Goal: Task Accomplishment & Management: Complete application form

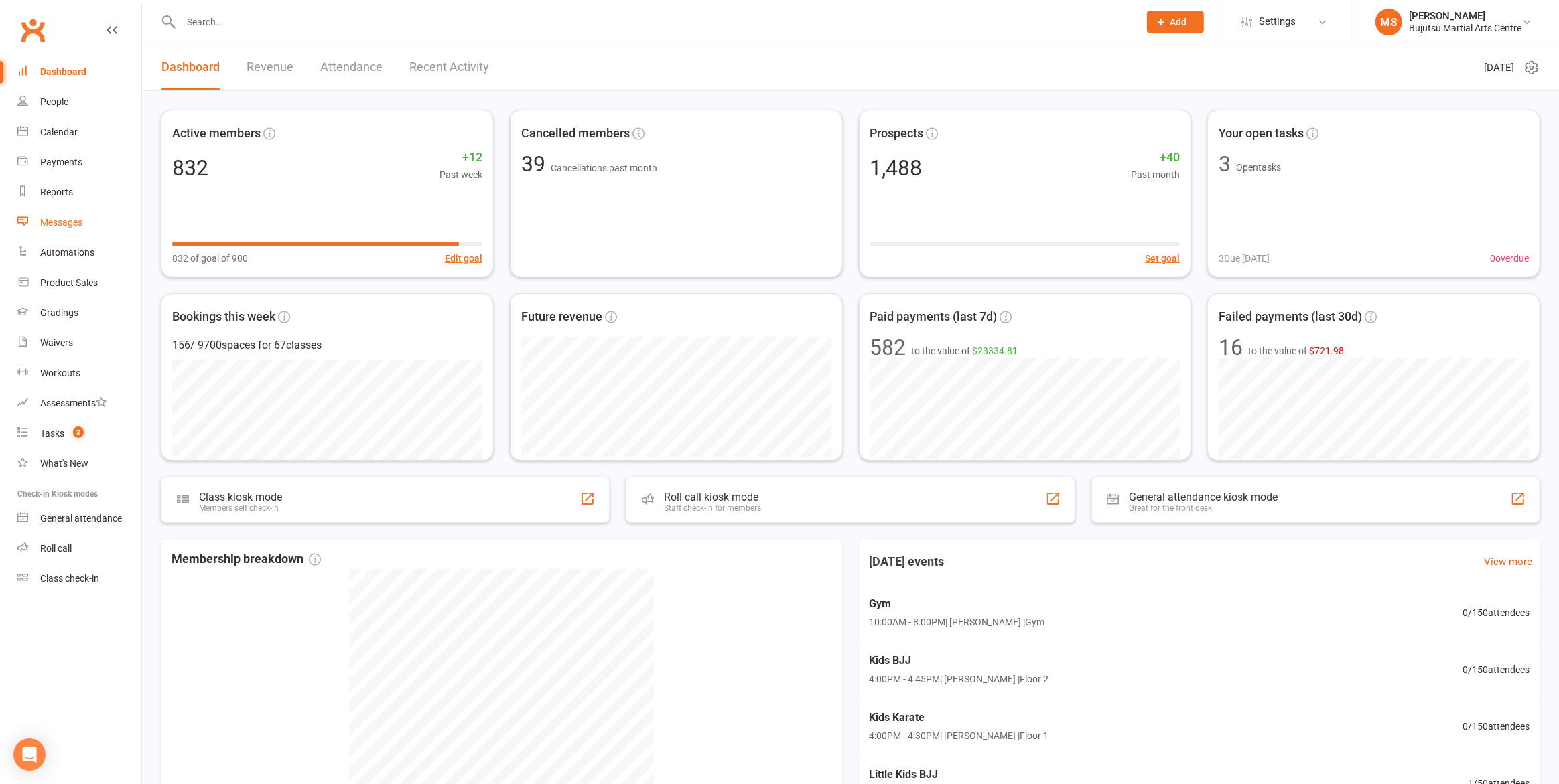
click at [64, 220] on div "Messages" at bounding box center [61, 223] width 42 height 11
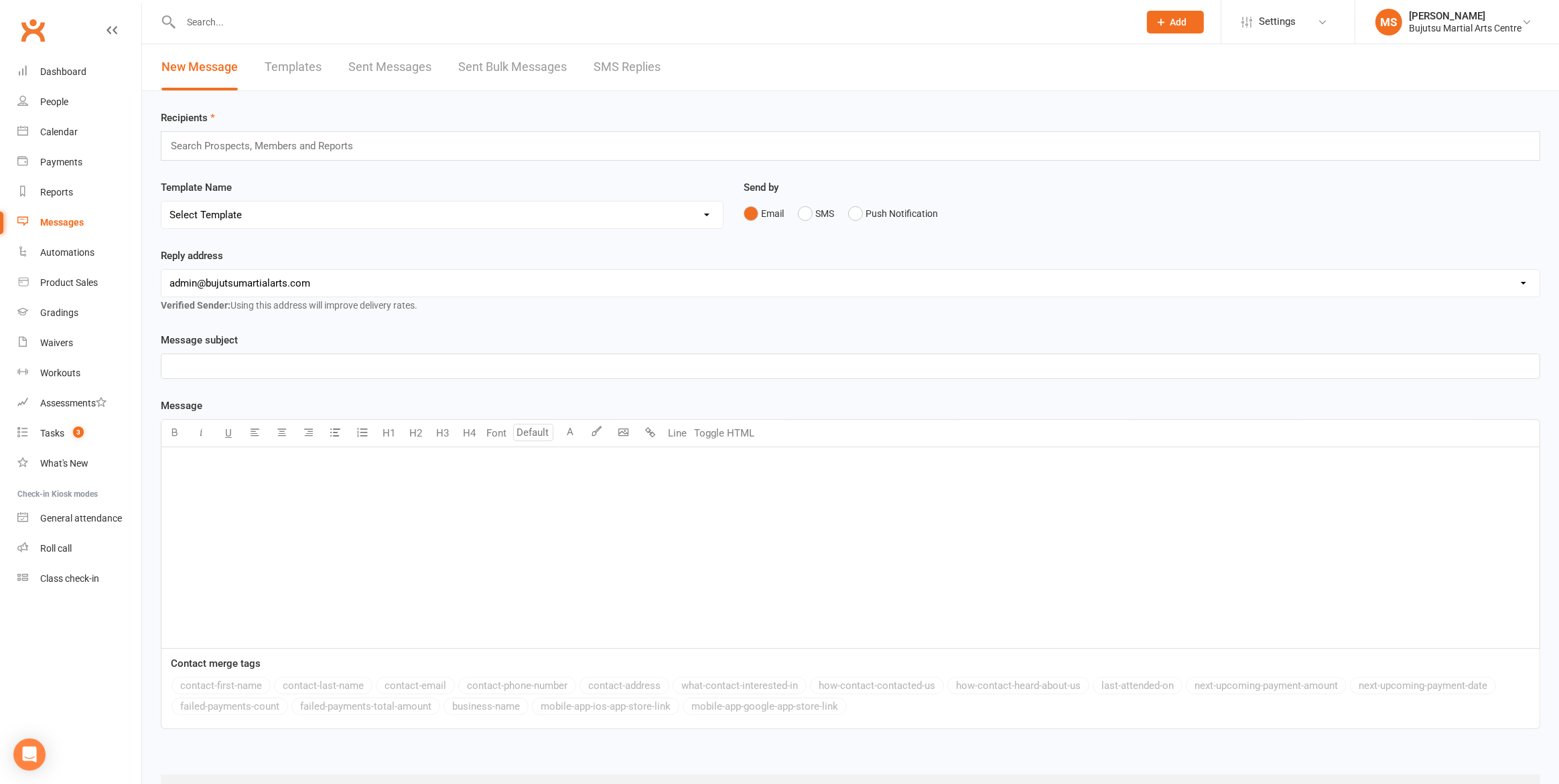
click at [278, 367] on p "﻿" at bounding box center [851, 366] width 1362 height 16
click at [255, 473] on div "﻿" at bounding box center [850, 547] width 1378 height 201
click at [219, 472] on div "﻿ ﻿ ﻿" at bounding box center [850, 547] width 1378 height 201
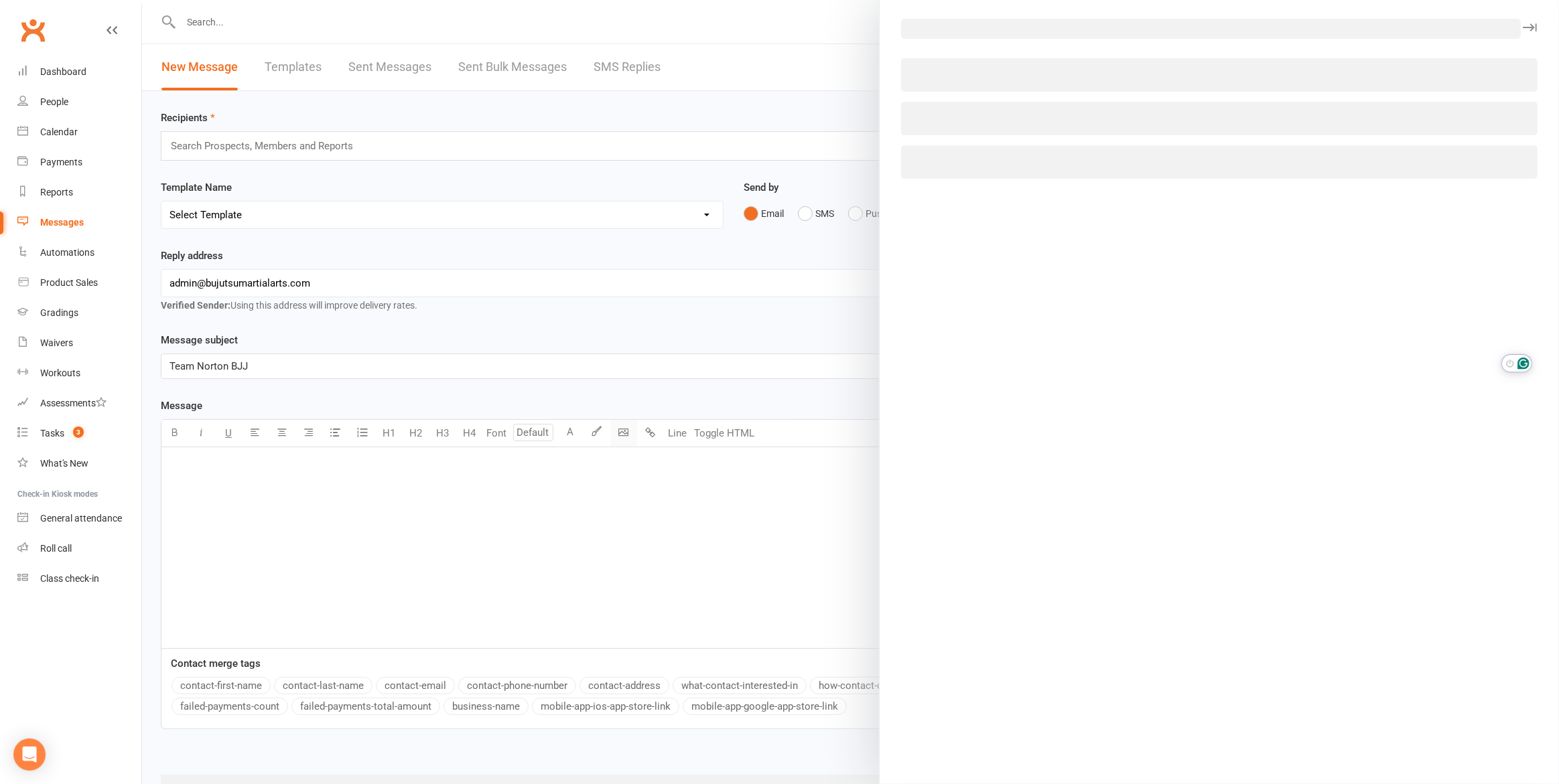
click at [618, 428] on body "Prospect Member Non-attending contact Class / event Appointment Grading event T…" at bounding box center [780, 416] width 1559 height 827
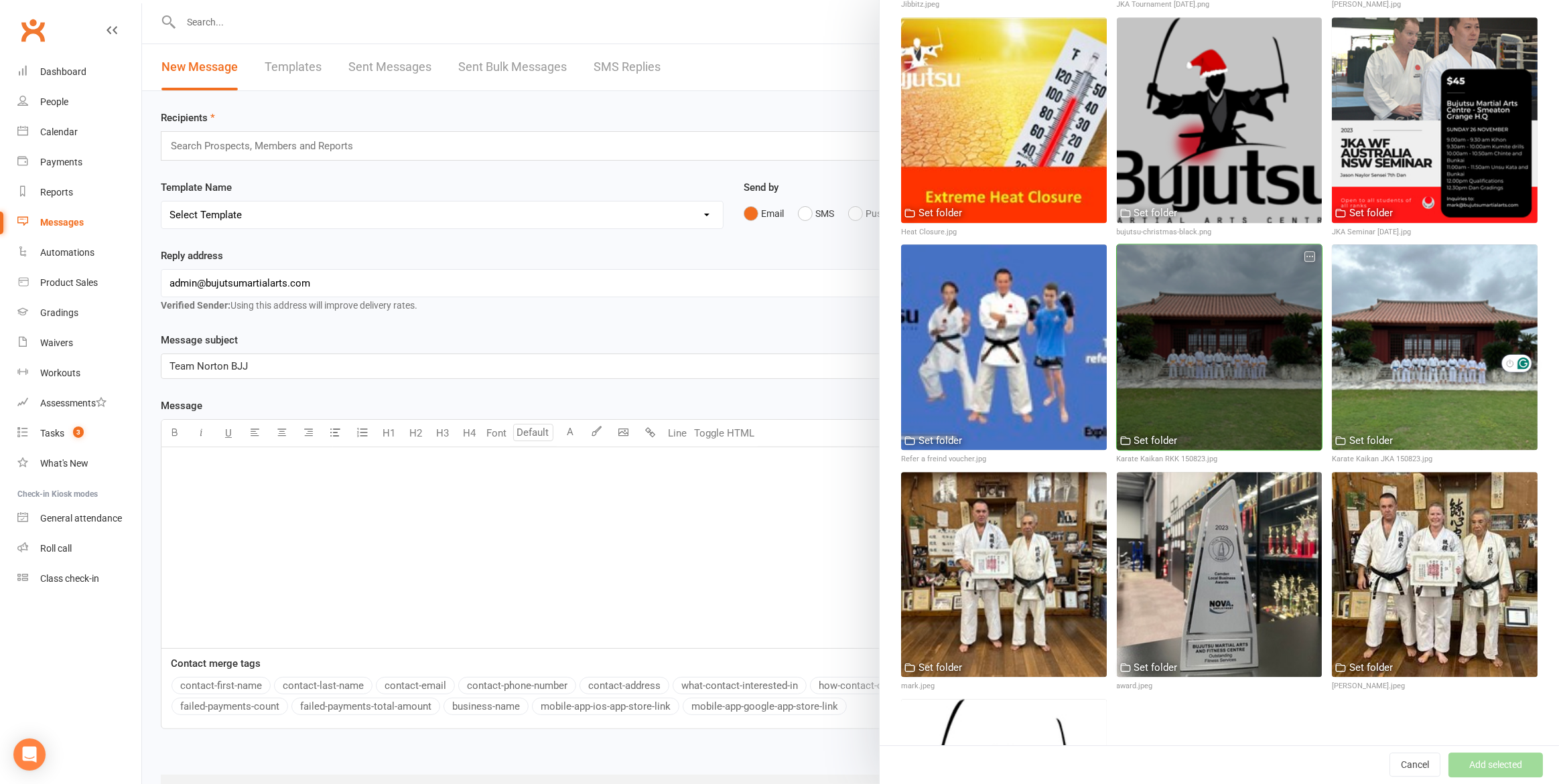
scroll to position [4438, 0]
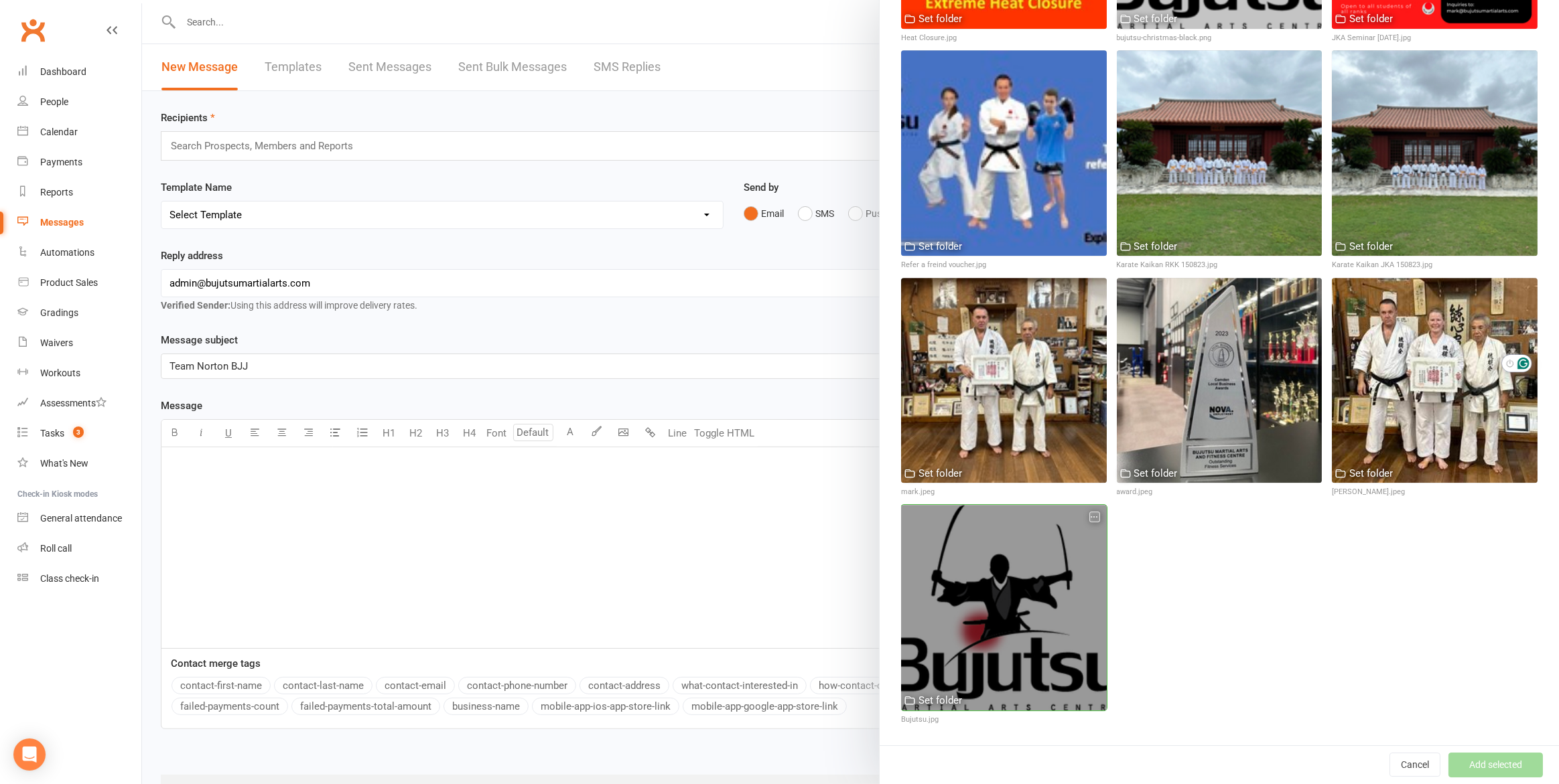
click at [1083, 539] on div at bounding box center [1004, 607] width 206 height 205
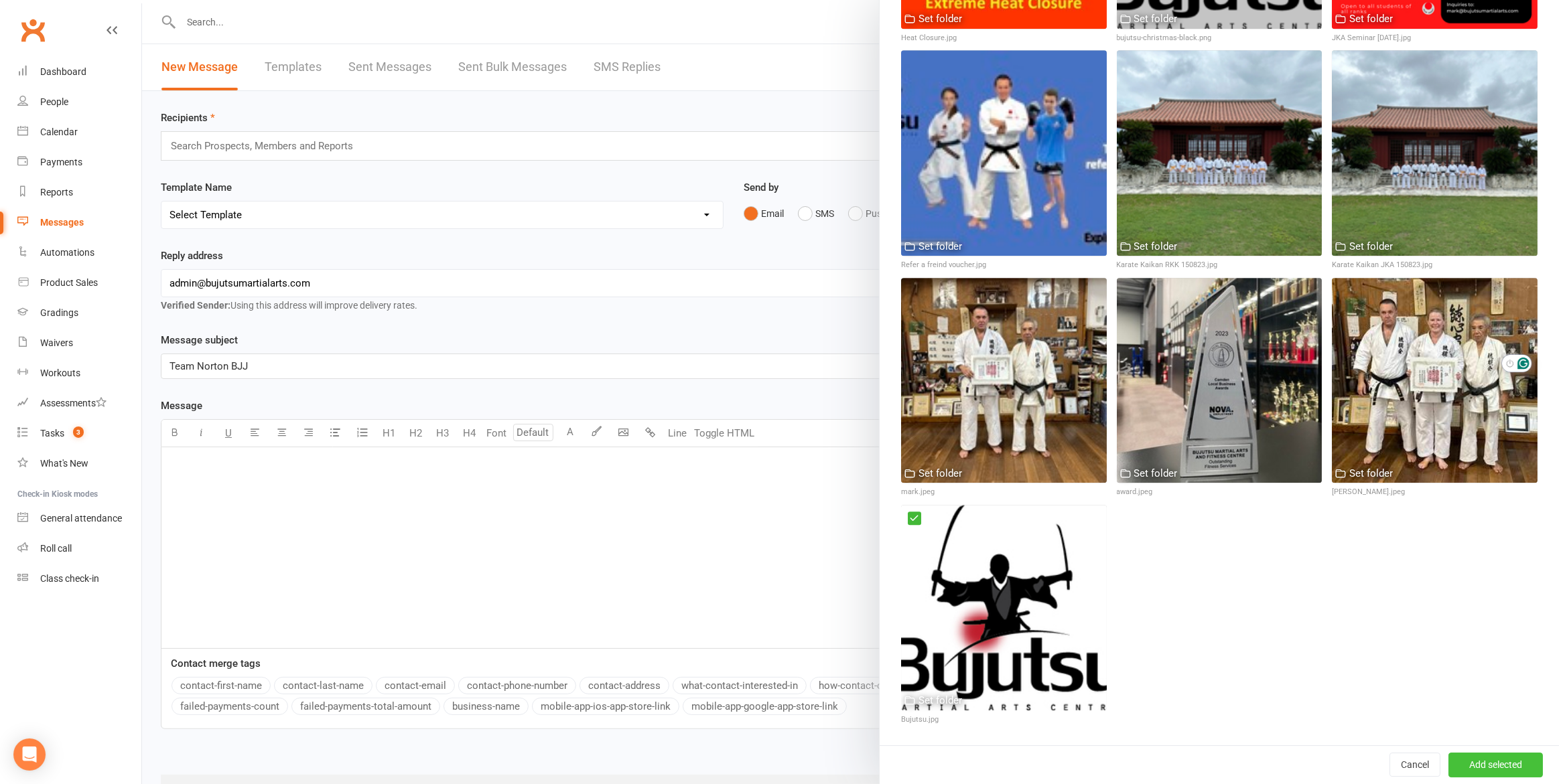
click at [1516, 765] on button "Add selected" at bounding box center [1495, 765] width 95 height 24
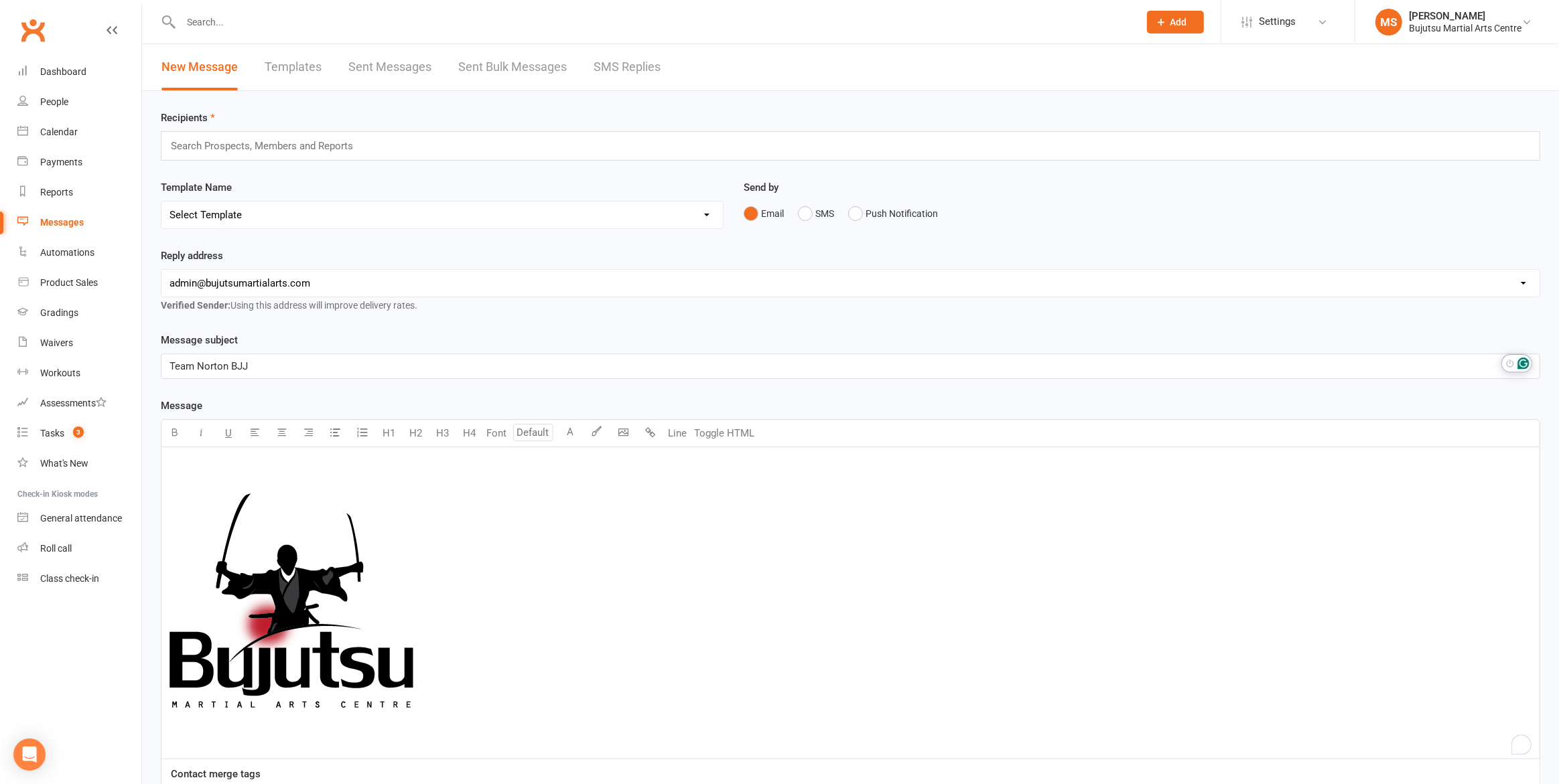
click at [312, 545] on img "To enrich screen reader interactions, please activate Accessibility in Grammarl…" at bounding box center [292, 601] width 244 height 214
click at [239, 733] on span "25%" at bounding box center [247, 738] width 39 height 24
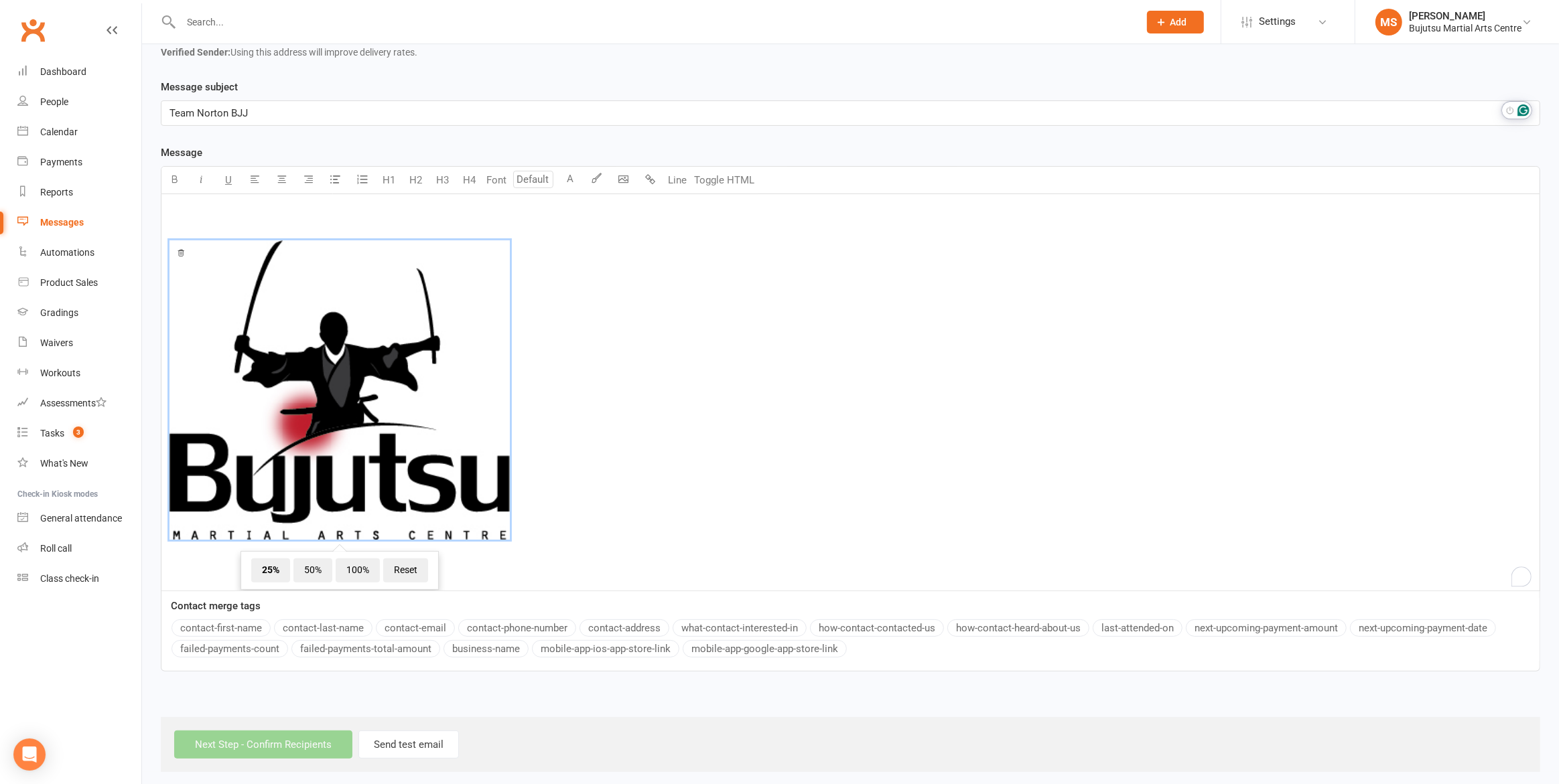
scroll to position [259, 0]
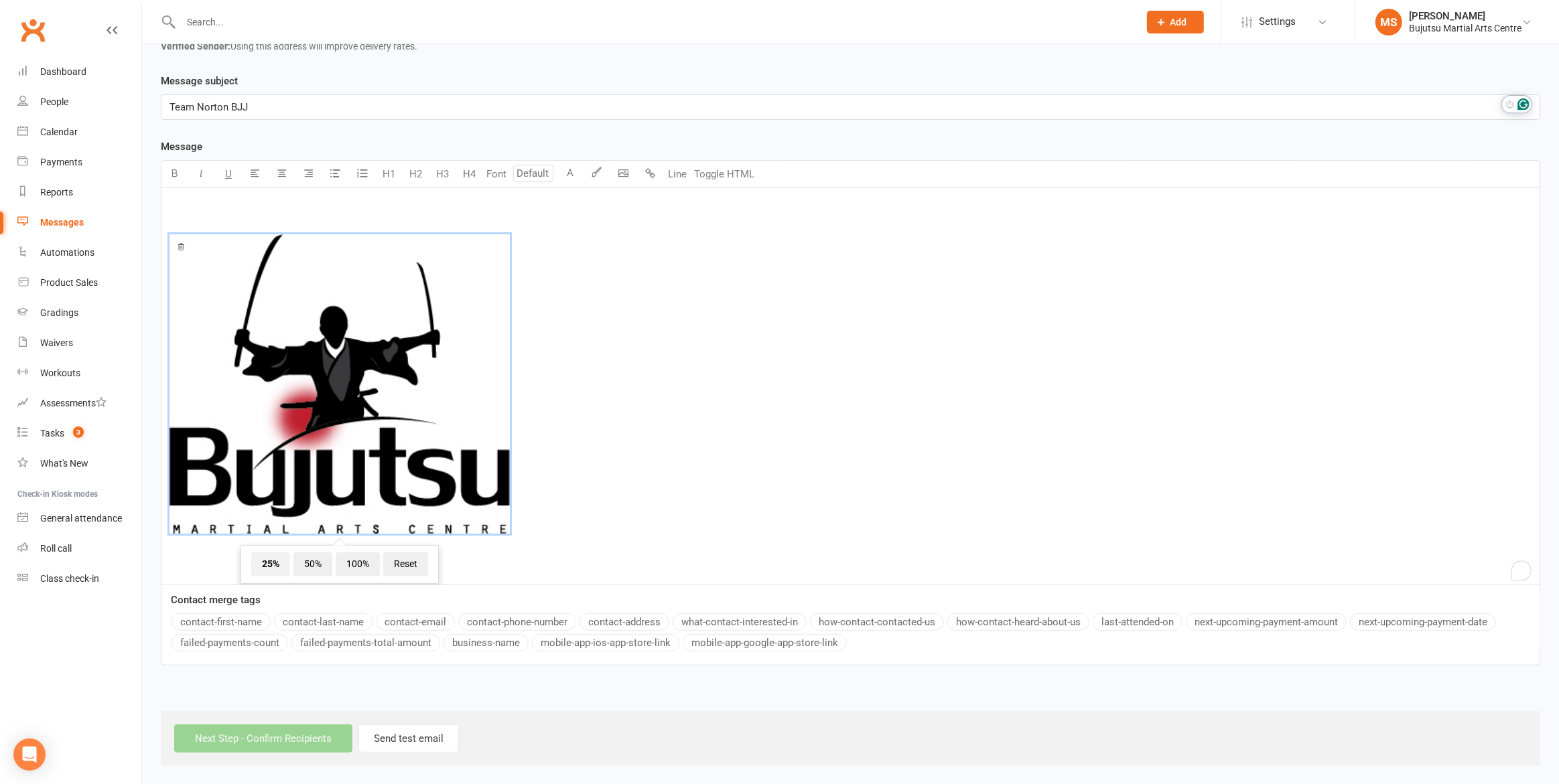
click at [271, 563] on span "25%" at bounding box center [271, 565] width 39 height 24
click at [538, 529] on span "﻿ 25% 50% 100% Reset" at bounding box center [851, 386] width 1362 height 304
click at [513, 554] on div "﻿ ﻿ ﻿ ﻿ ﻿" at bounding box center [850, 386] width 1378 height 396
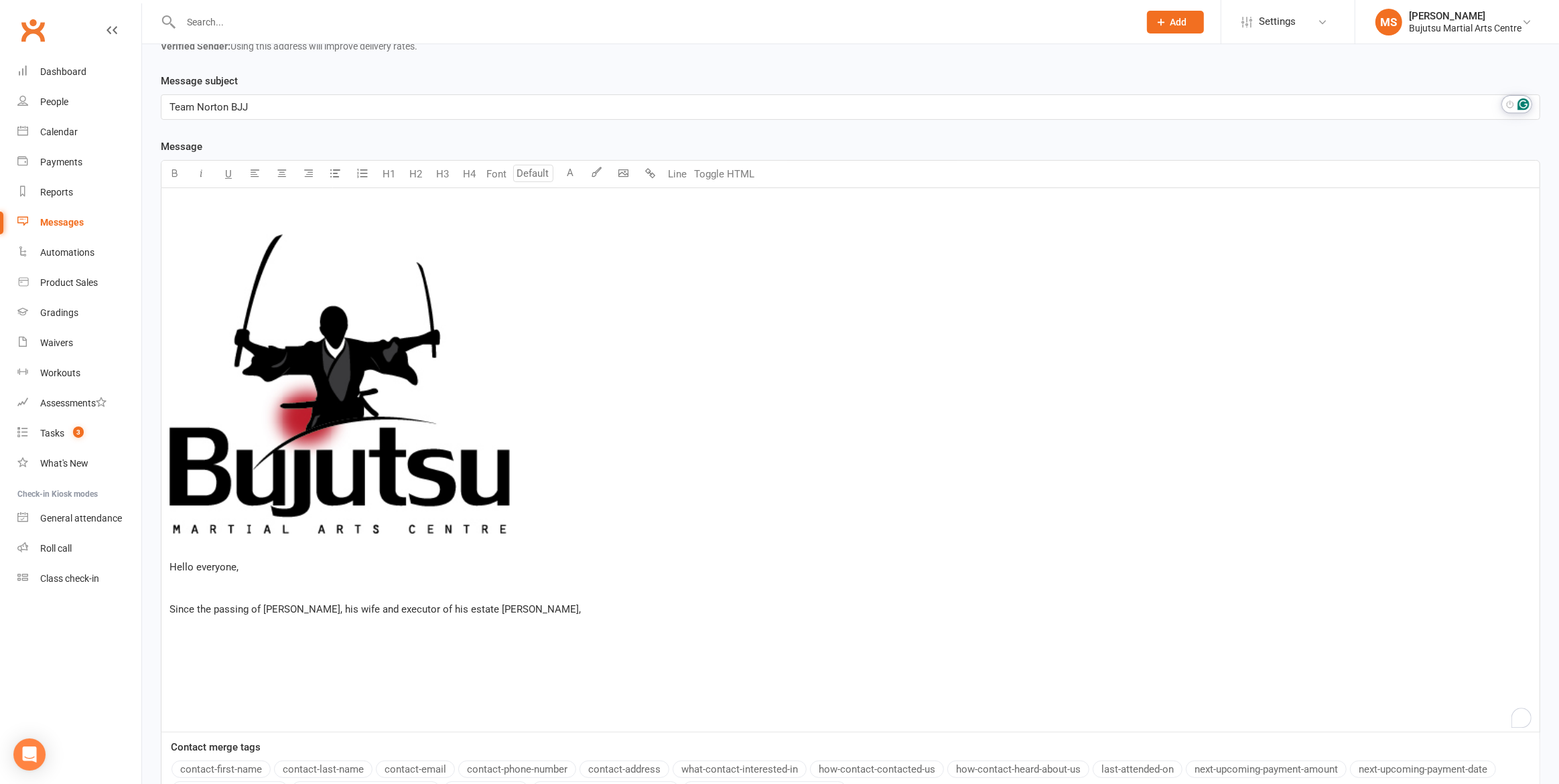
click at [173, 610] on span "Since the passing of Professor Richard Norton, his wife and executor of his est…" at bounding box center [375, 610] width 411 height 12
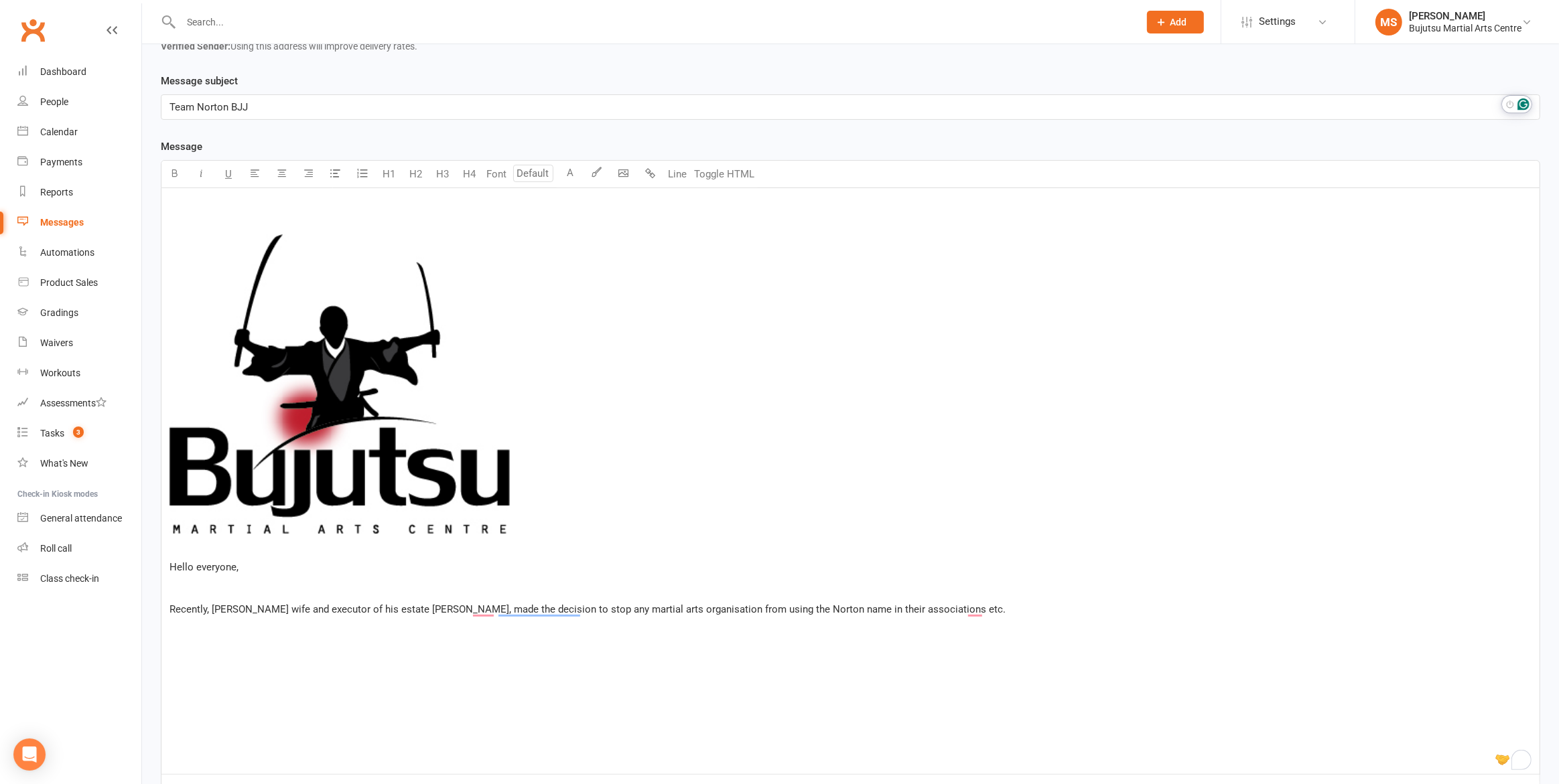
click at [1012, 609] on p "Recently, Professor Richard Norton's wife and executor of his estate Judy, made…" at bounding box center [851, 610] width 1362 height 16
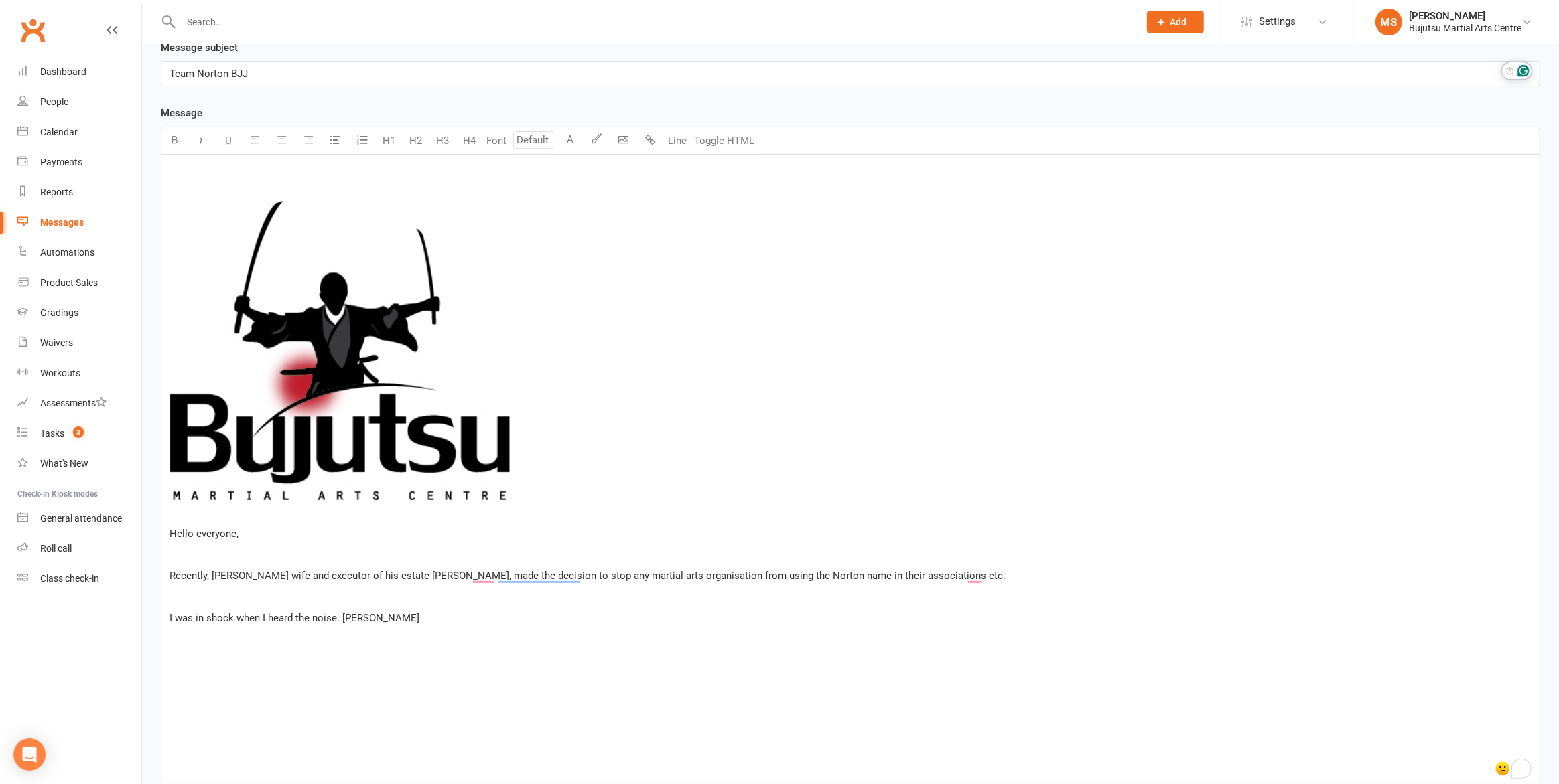
scroll to position [317, 0]
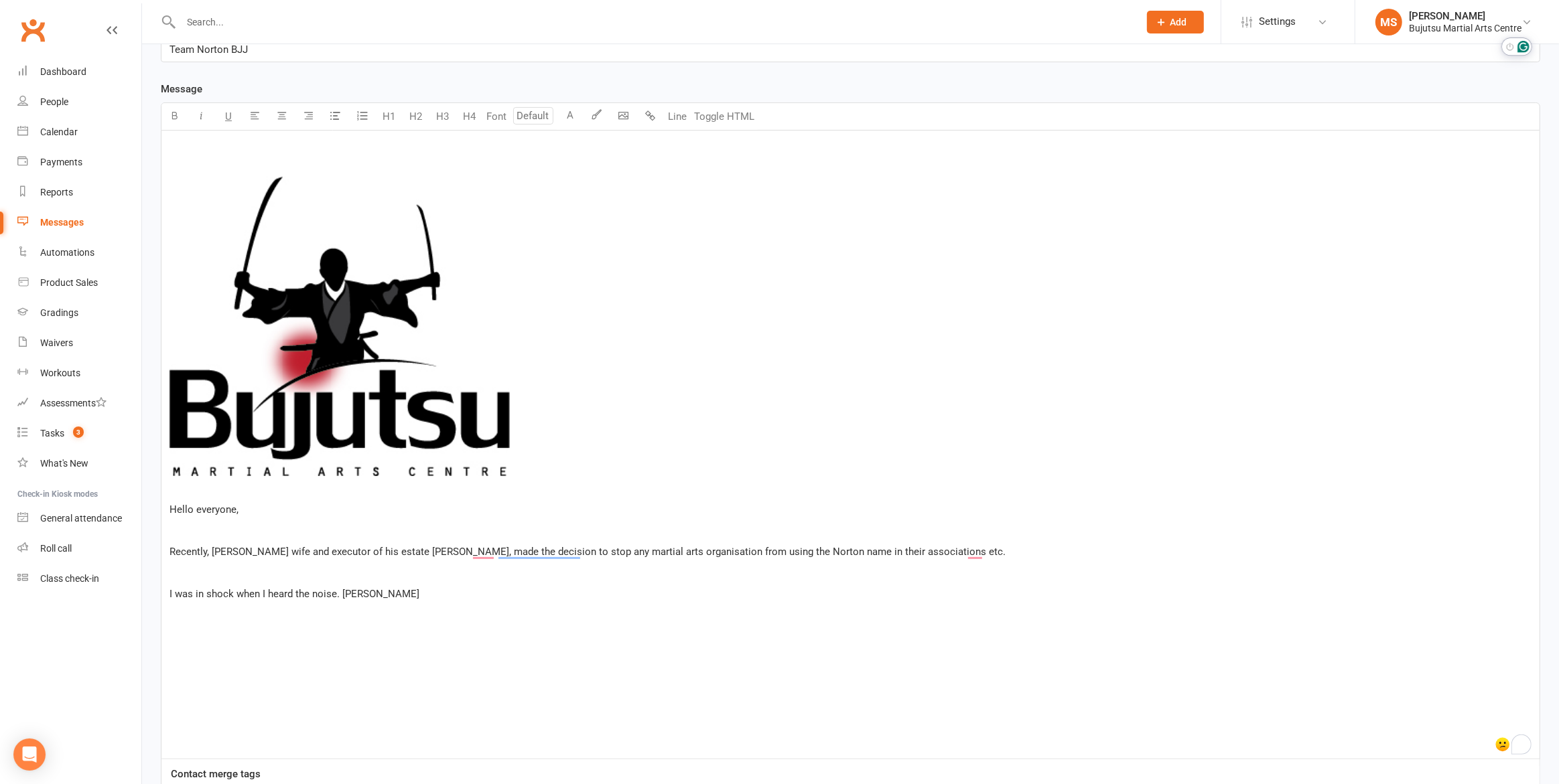
click at [510, 604] on div "﻿ ﻿ ﻿ ﻿ Hello everyone, ﻿ Recently, Professor Richard Norton's wife and executo…" at bounding box center [850, 444] width 1378 height 628
click at [334, 595] on span "I was in shock when I heard the noise. Professor Norton" at bounding box center [295, 594] width 250 height 12
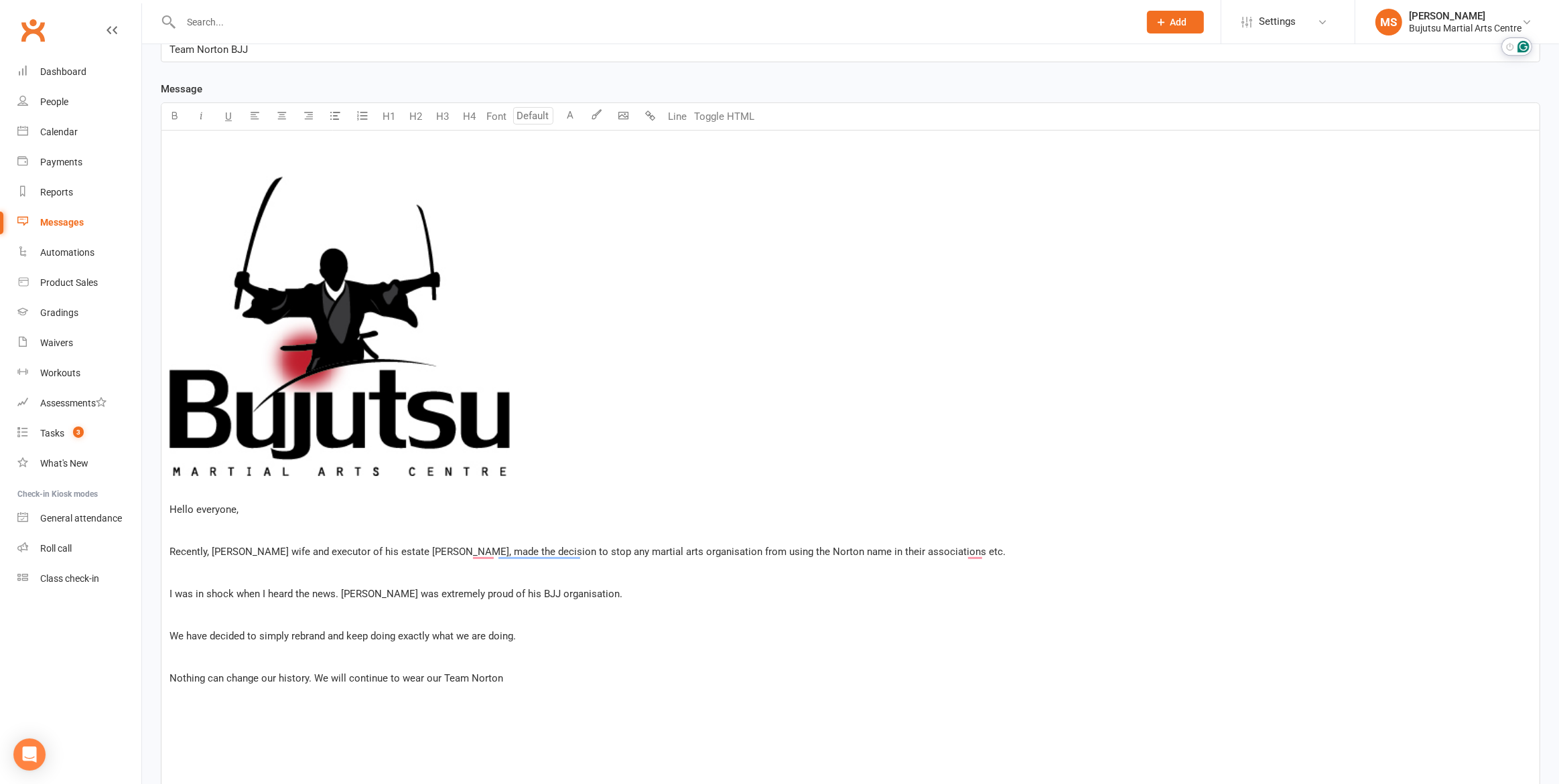
drag, startPoint x: 519, startPoint y: 675, endPoint x: 315, endPoint y: 672, distance: 204.0
click at [315, 672] on p "Nothing can change our history. We will continue to wear our Team Norton" at bounding box center [851, 679] width 1362 height 16
drag, startPoint x: 248, startPoint y: 682, endPoint x: 259, endPoint y: 682, distance: 11.0
click at [250, 682] on span "Nothing can change our history. We will continue to wear our Team Norton" at bounding box center [337, 679] width 334 height 12
drag, startPoint x: 510, startPoint y: 679, endPoint x: 314, endPoint y: 679, distance: 196.0
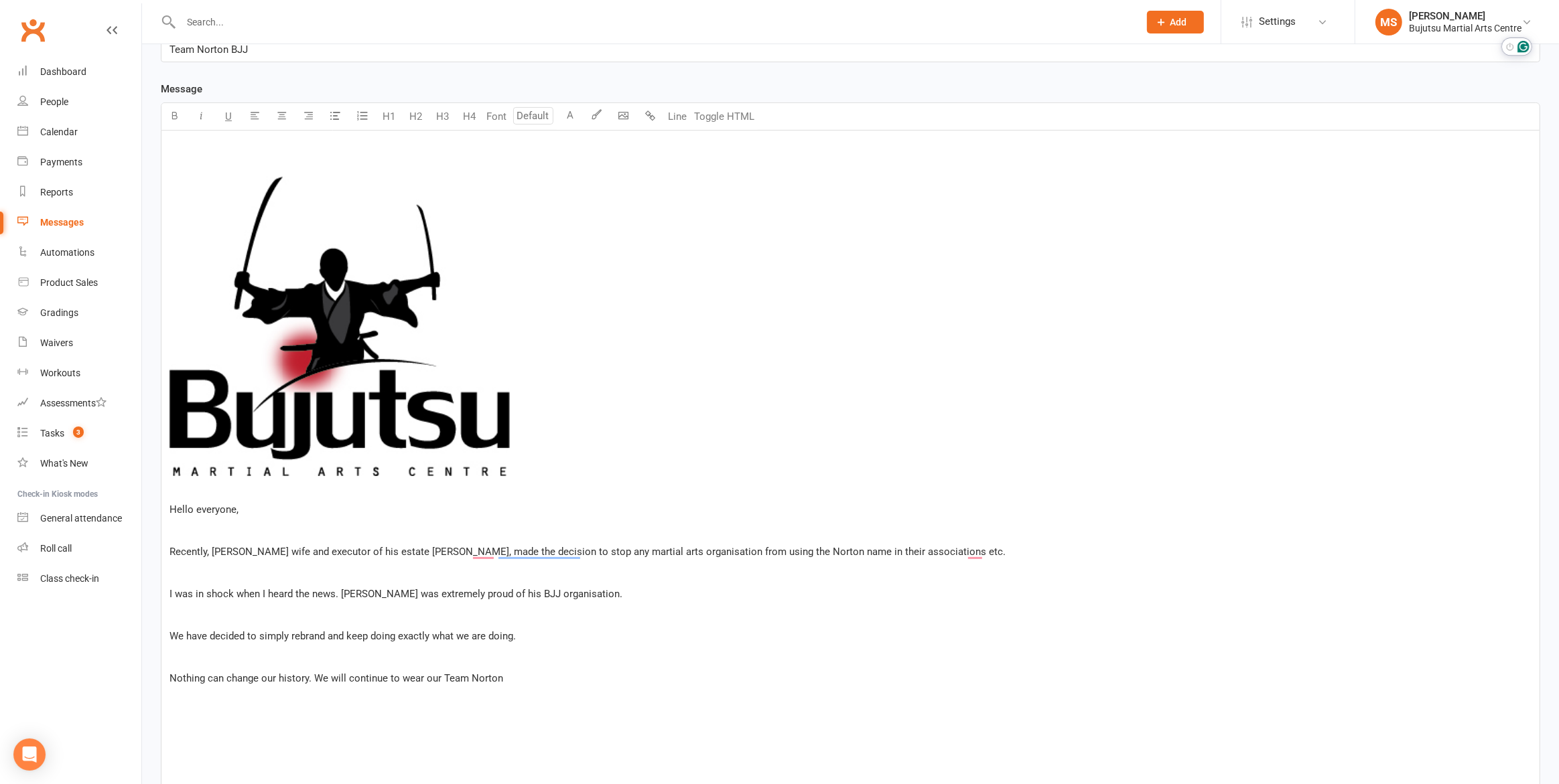
click at [314, 679] on p "Nothing can change our history. We will continue to wear our Team Norton" at bounding box center [851, 679] width 1362 height 16
click at [175, 635] on span "We have decided to simply rebrand and keep doing exactly what we are doing." at bounding box center [343, 637] width 347 height 12
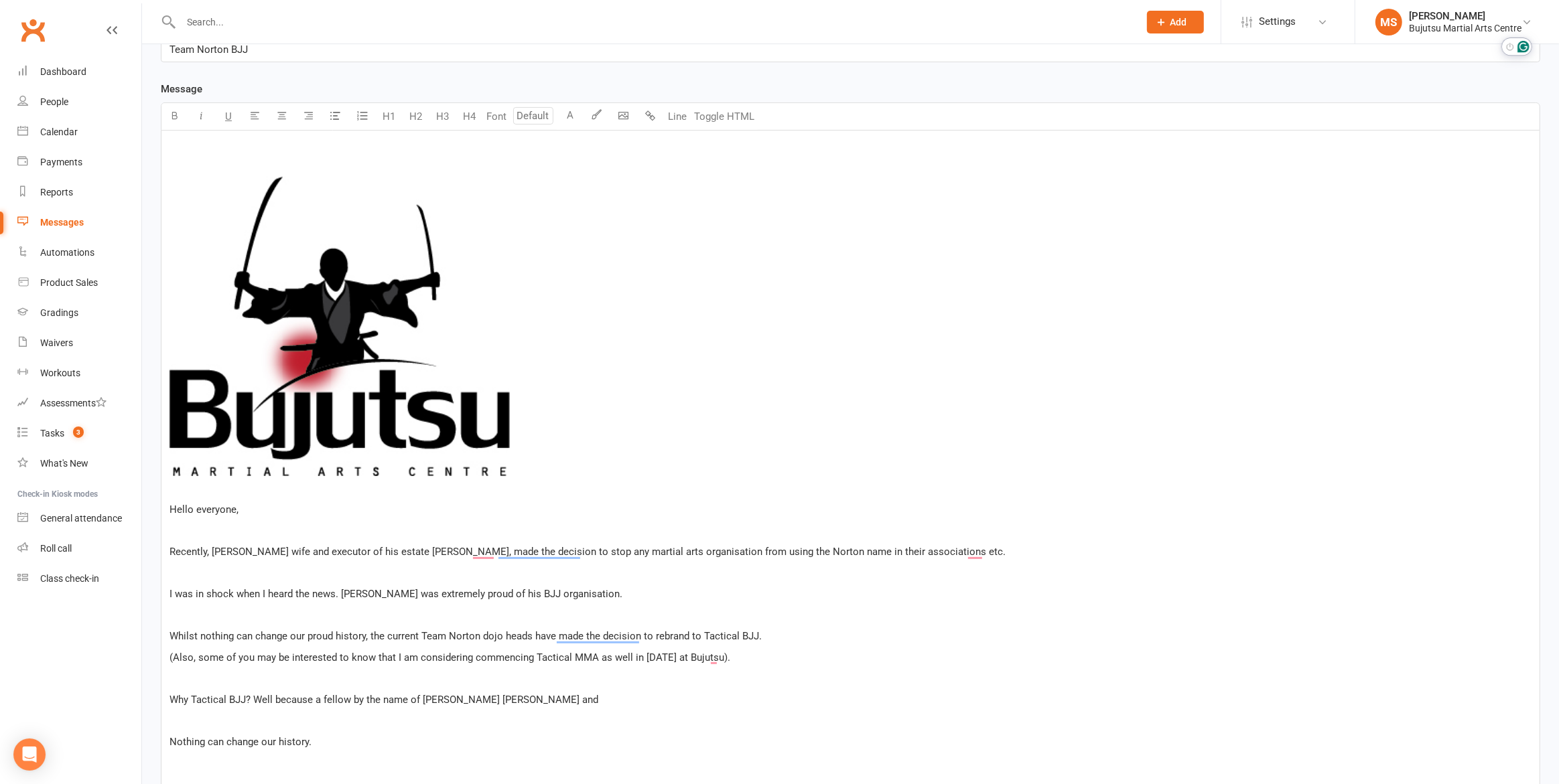
click at [467, 699] on span "Why Tactical BJJ? Well because a fellow by the name of Jeremy Ta Kody and" at bounding box center [384, 700] width 429 height 12
click at [564, 703] on p "Why Tactical BJJ? Well because a fellow by the name of Jeremy Ta'Kody and" at bounding box center [851, 699] width 1362 height 16
click at [710, 696] on p "Why Tactical BJJ? Well because a fellow by the name of Jeremy Ta'Kody and Richa…" at bounding box center [851, 699] width 1362 height 16
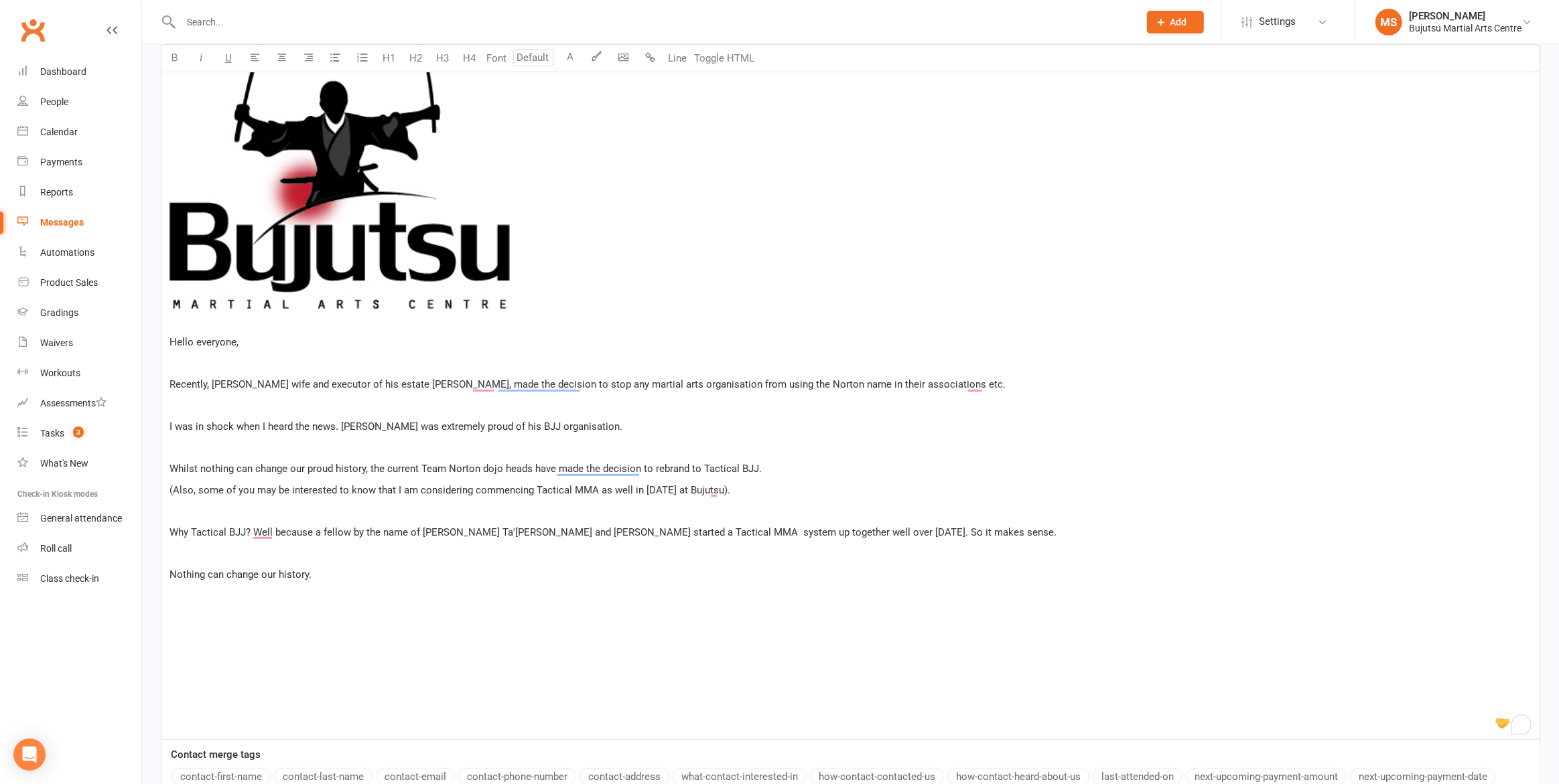
scroll to position [489, 0]
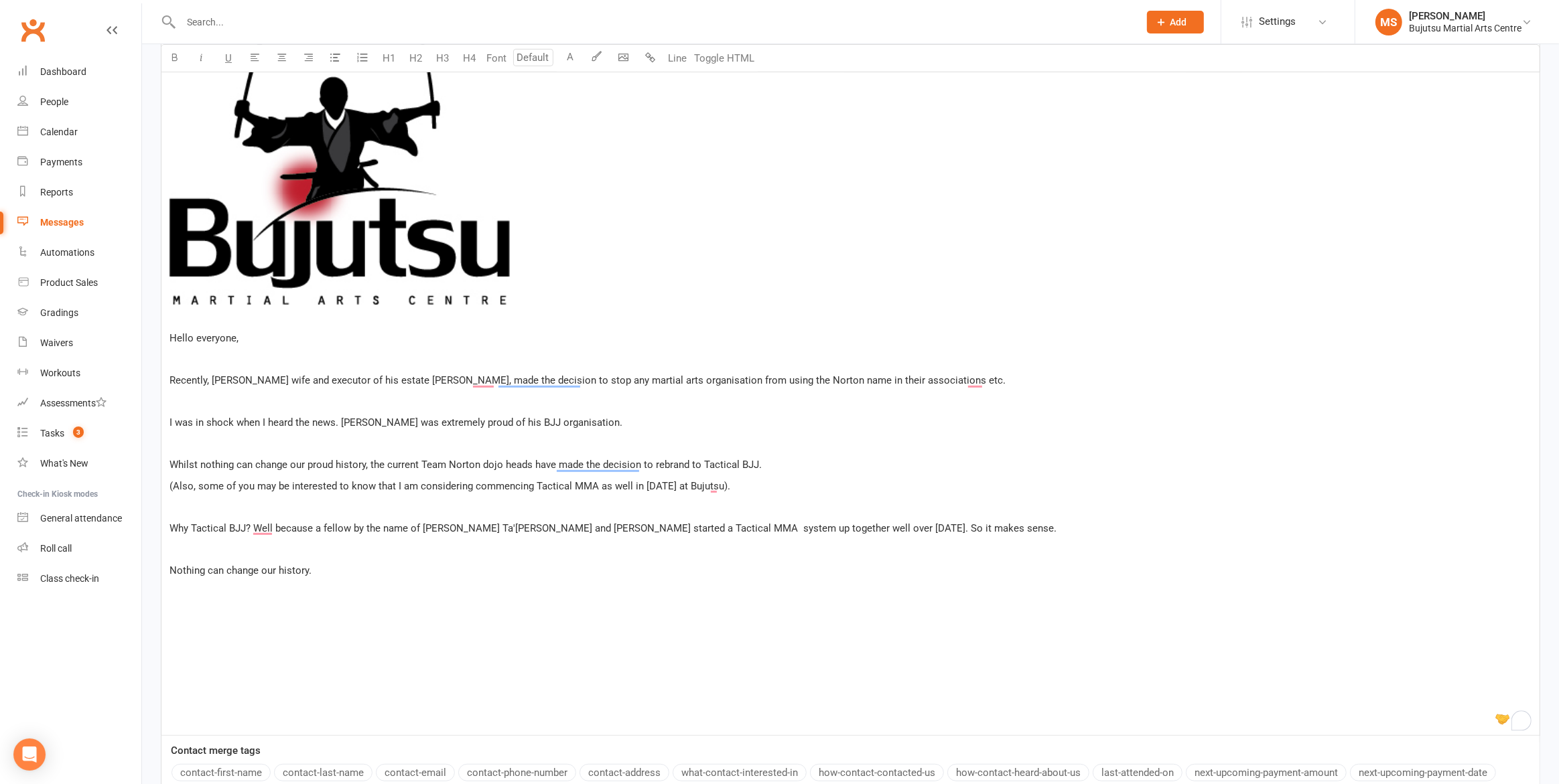
drag, startPoint x: 328, startPoint y: 570, endPoint x: 171, endPoint y: 568, distance: 157.0
click at [171, 568] on p "Nothing can change our history." at bounding box center [851, 571] width 1362 height 16
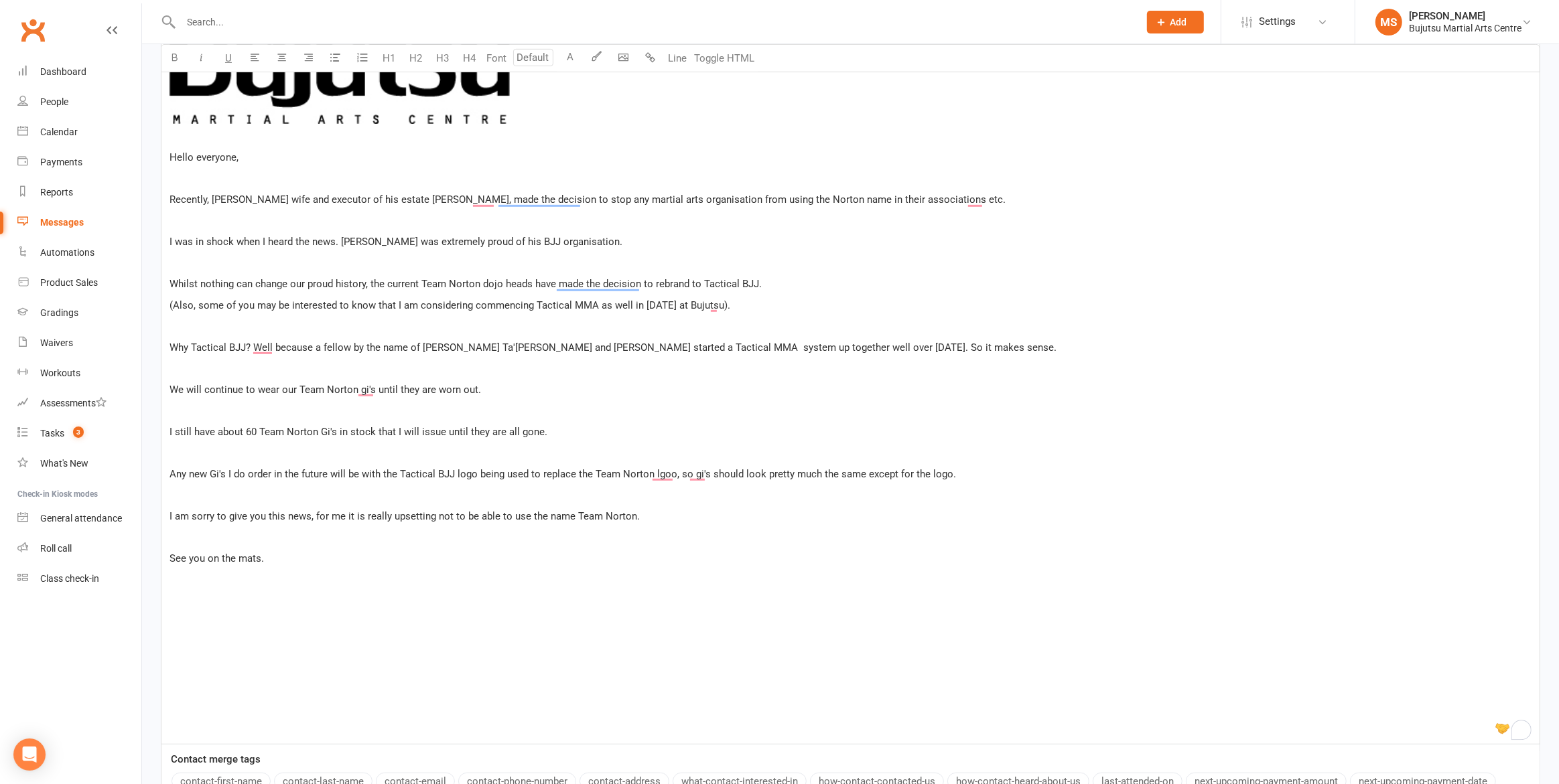
scroll to position [677, 0]
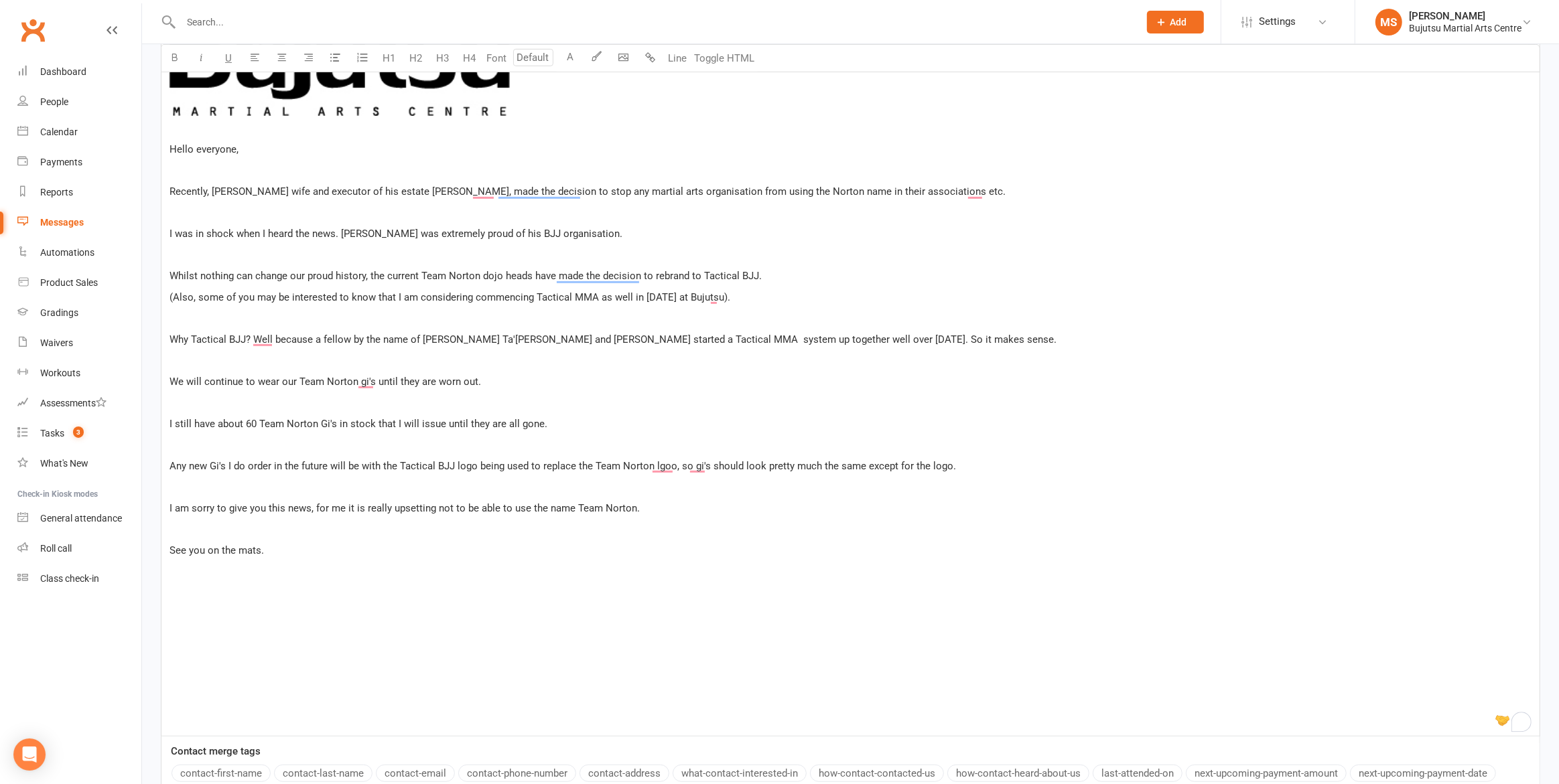
click at [271, 576] on p "﻿" at bounding box center [851, 571] width 1362 height 16
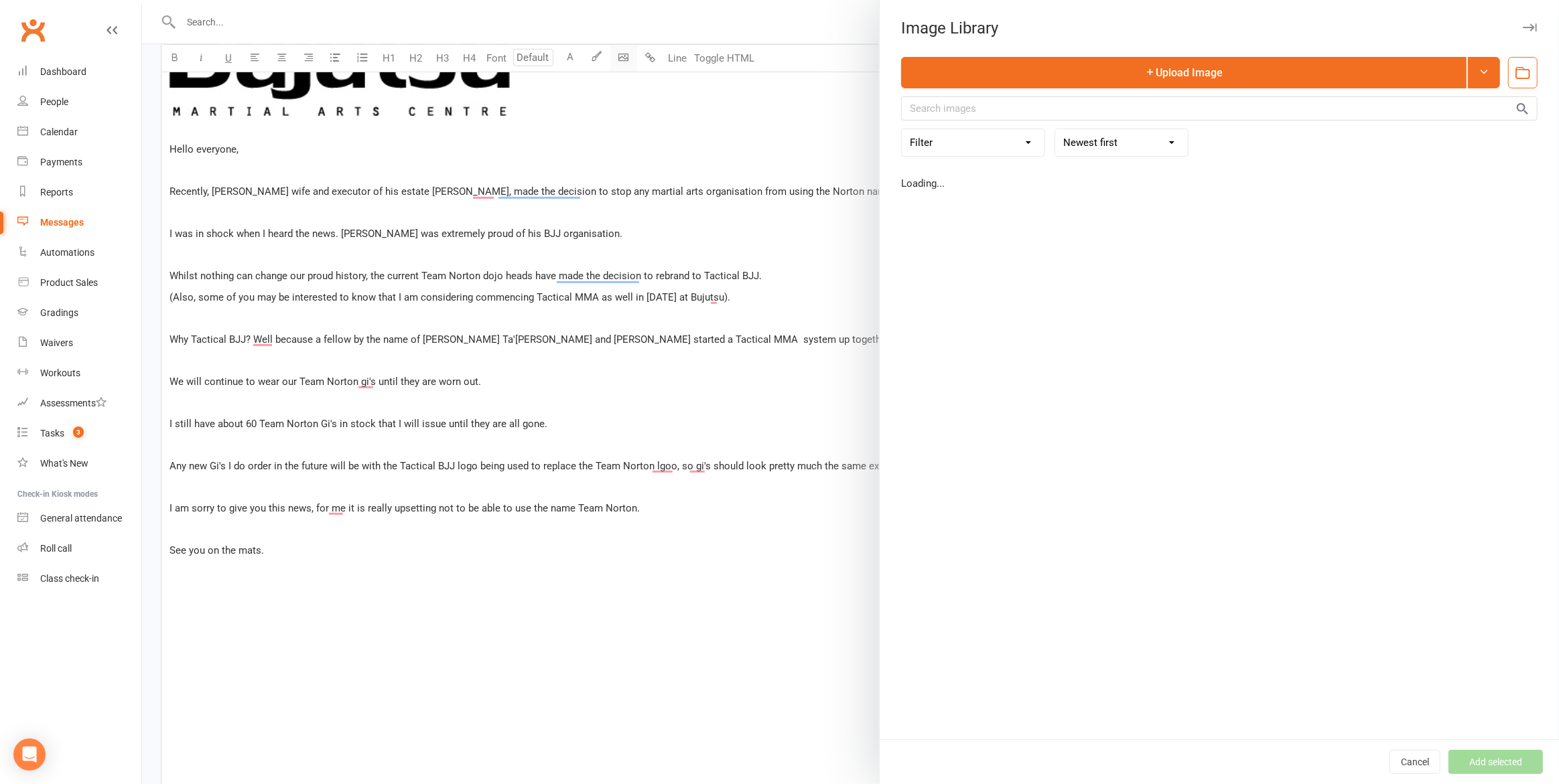
click at [628, 57] on body "Prospect Member Non-attending contact Class / event Appointment Grading event T…" at bounding box center [780, 185] width 1559 height 1718
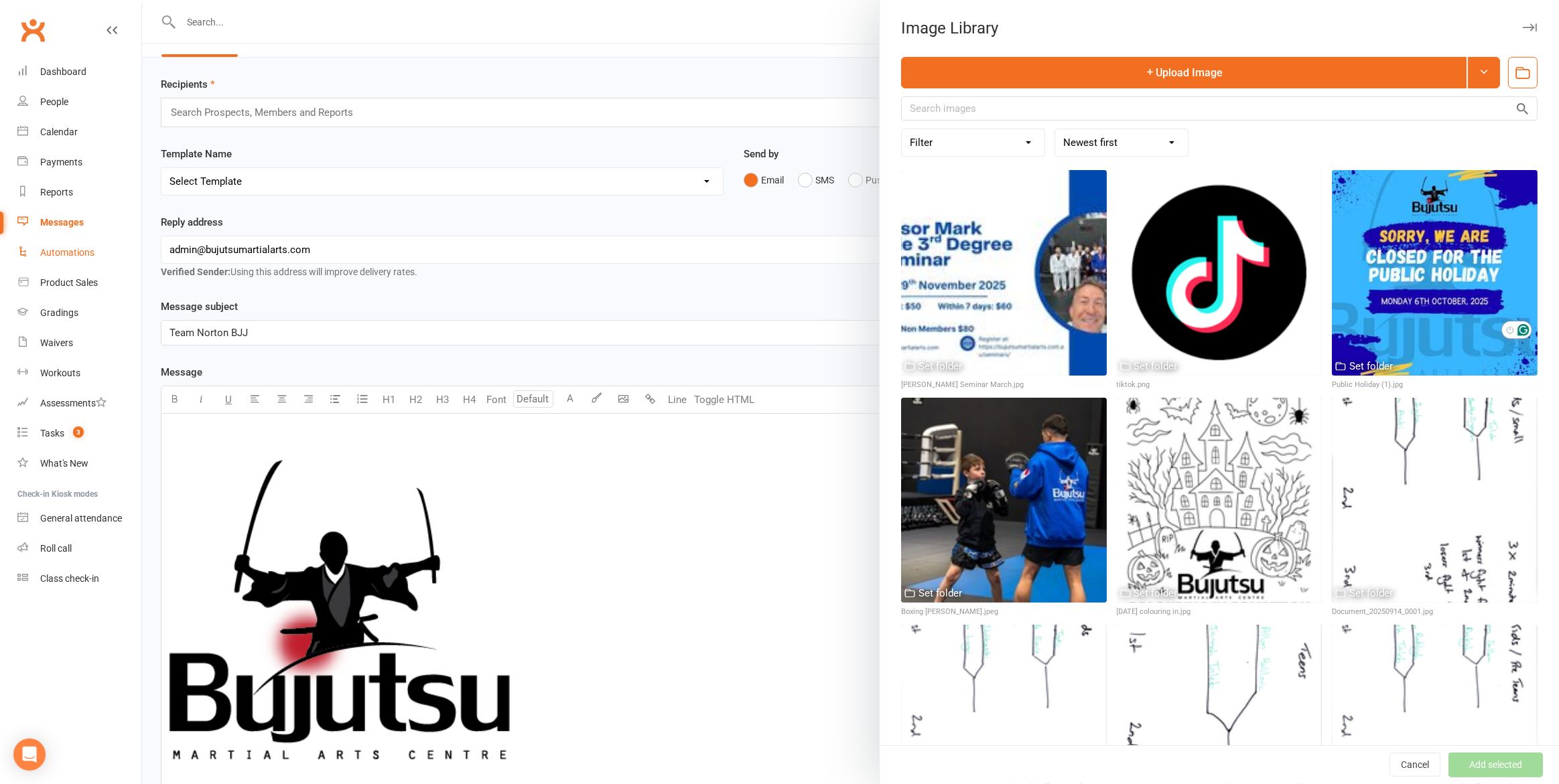
scroll to position [31, 0]
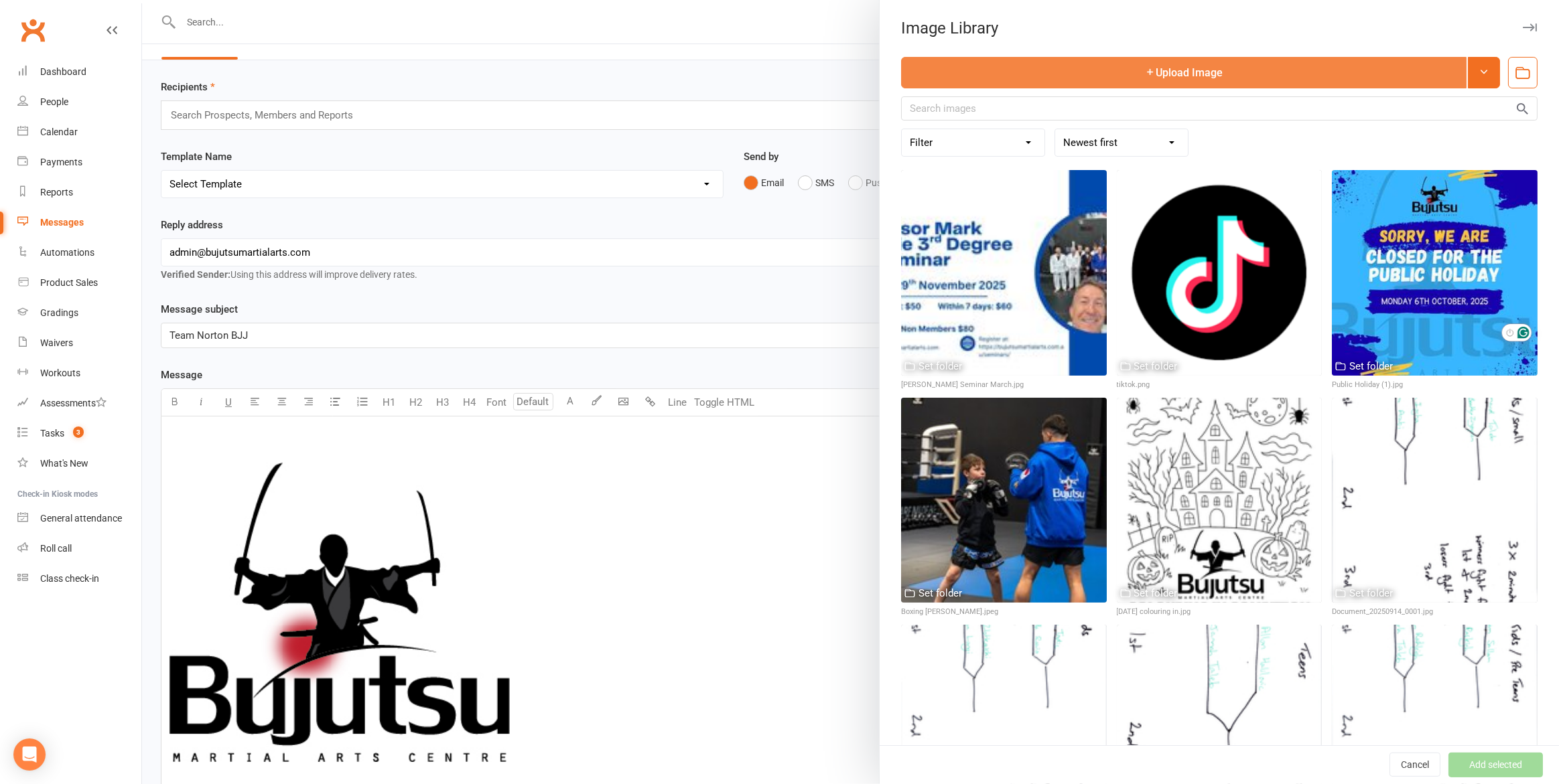
click at [1267, 71] on button "Upload Image" at bounding box center [1184, 72] width 565 height 32
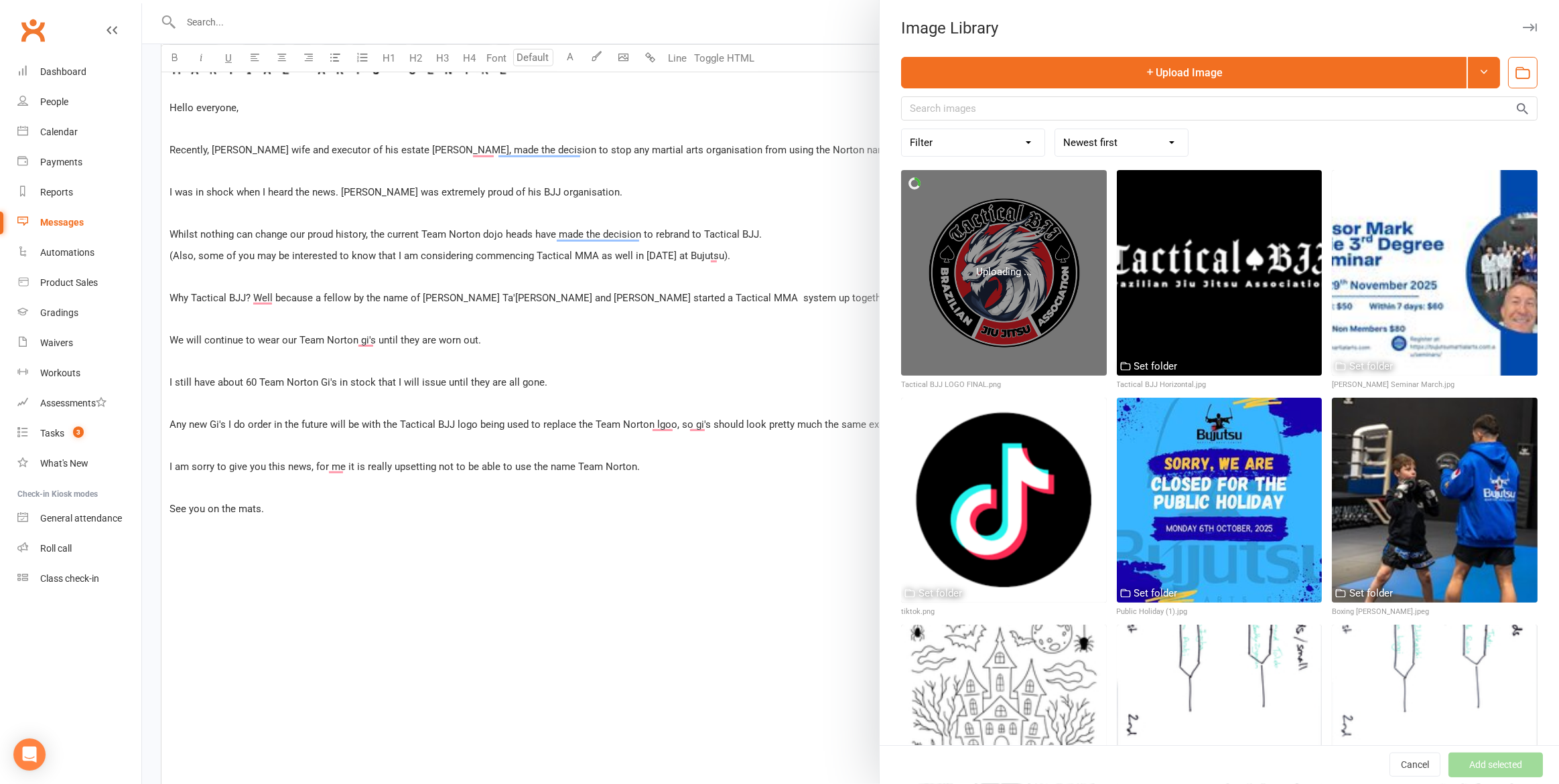
click at [323, 582] on div at bounding box center [850, 392] width 1417 height 784
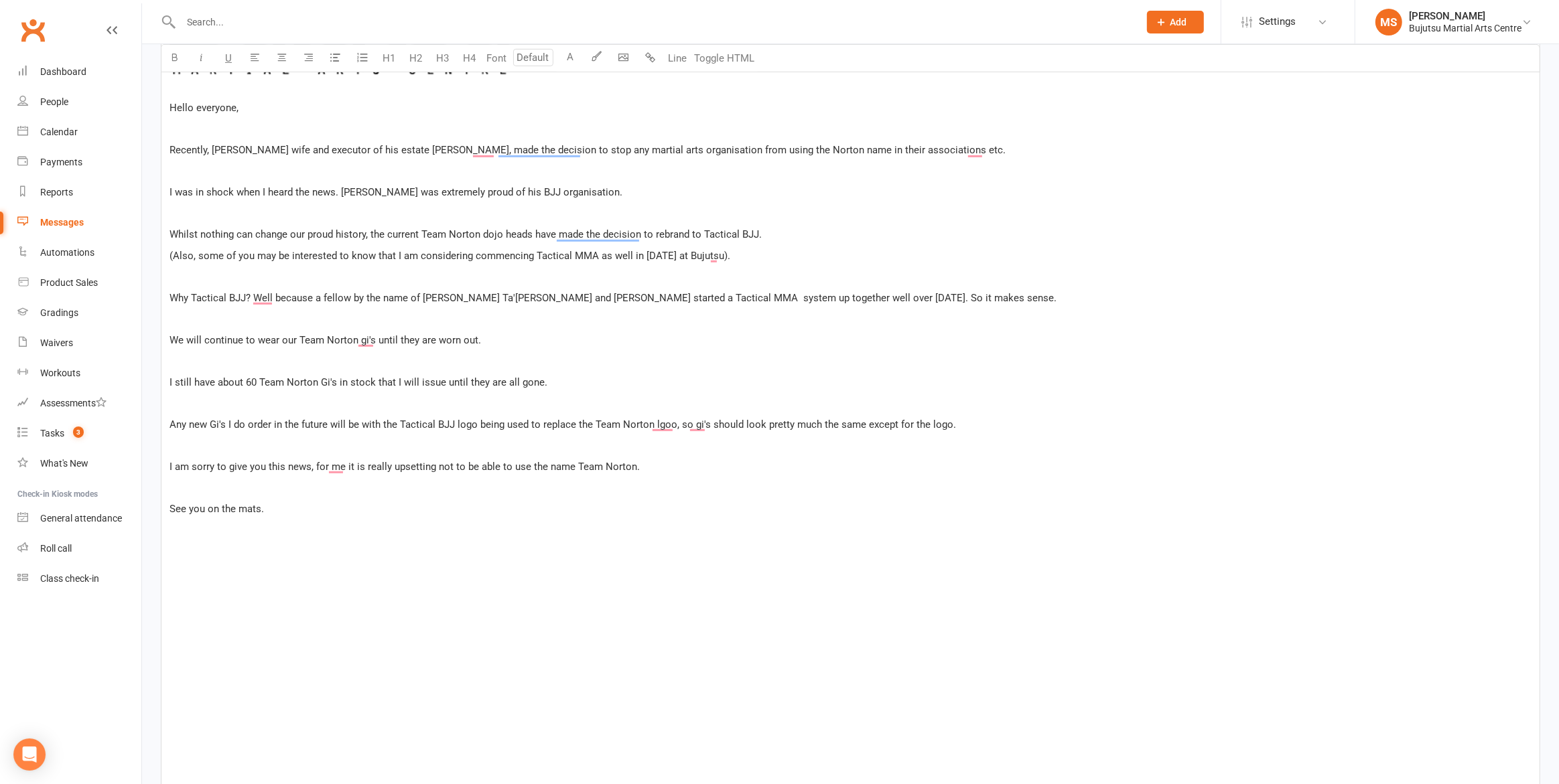
click at [290, 571] on p "﻿" at bounding box center [851, 572] width 1362 height 16
drag, startPoint x: 191, startPoint y: 538, endPoint x: 210, endPoint y: 534, distance: 19.4
click at [192, 538] on p "﻿" at bounding box center [851, 532] width 1362 height 16
click at [627, 57] on body "Prospect Member Non-attending contact Class / event Appointment Grading event T…" at bounding box center [780, 178] width 1559 height 1782
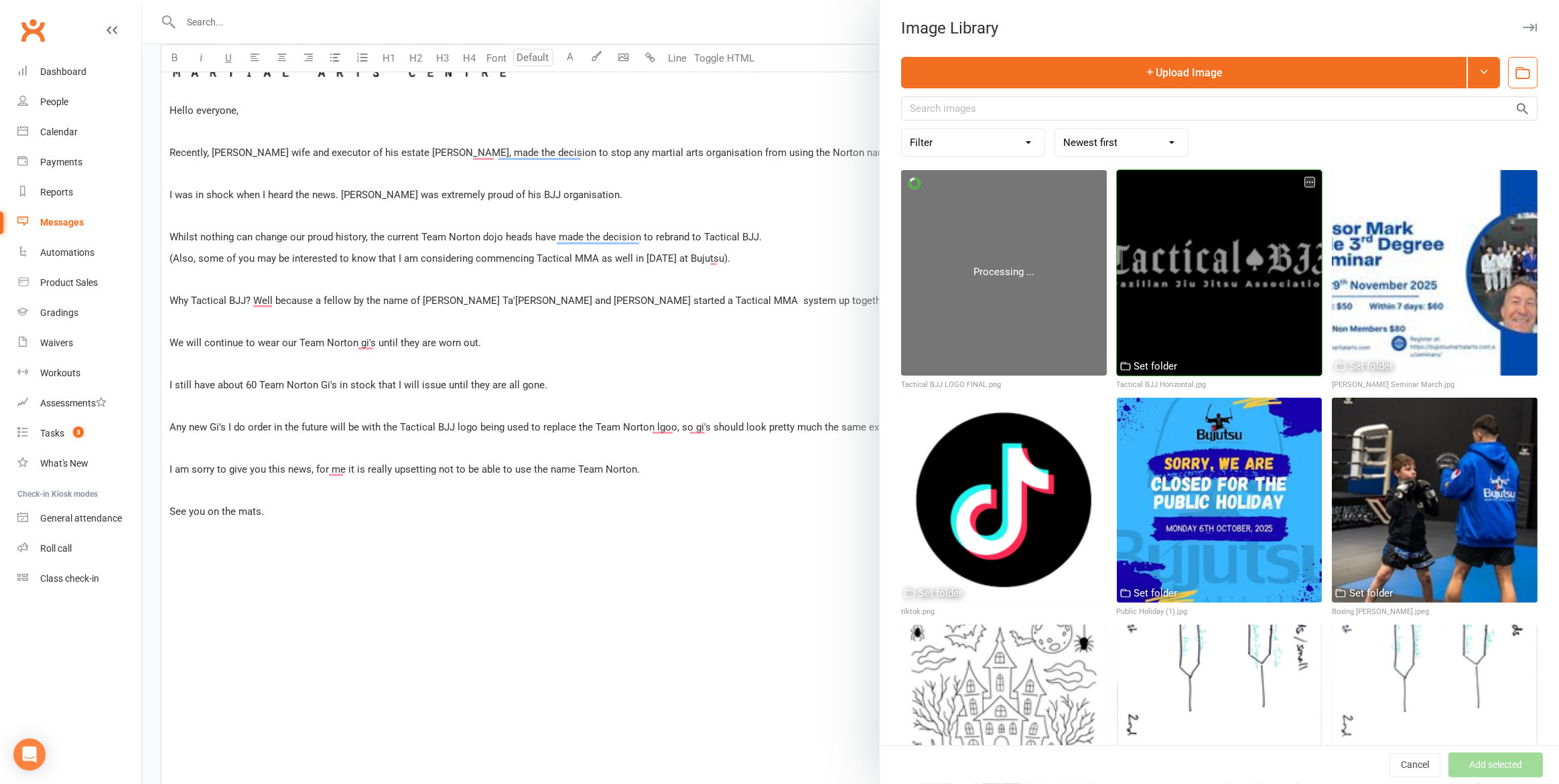
click at [1243, 263] on div at bounding box center [1219, 272] width 206 height 205
click at [1494, 759] on button "Add selected" at bounding box center [1495, 765] width 95 height 24
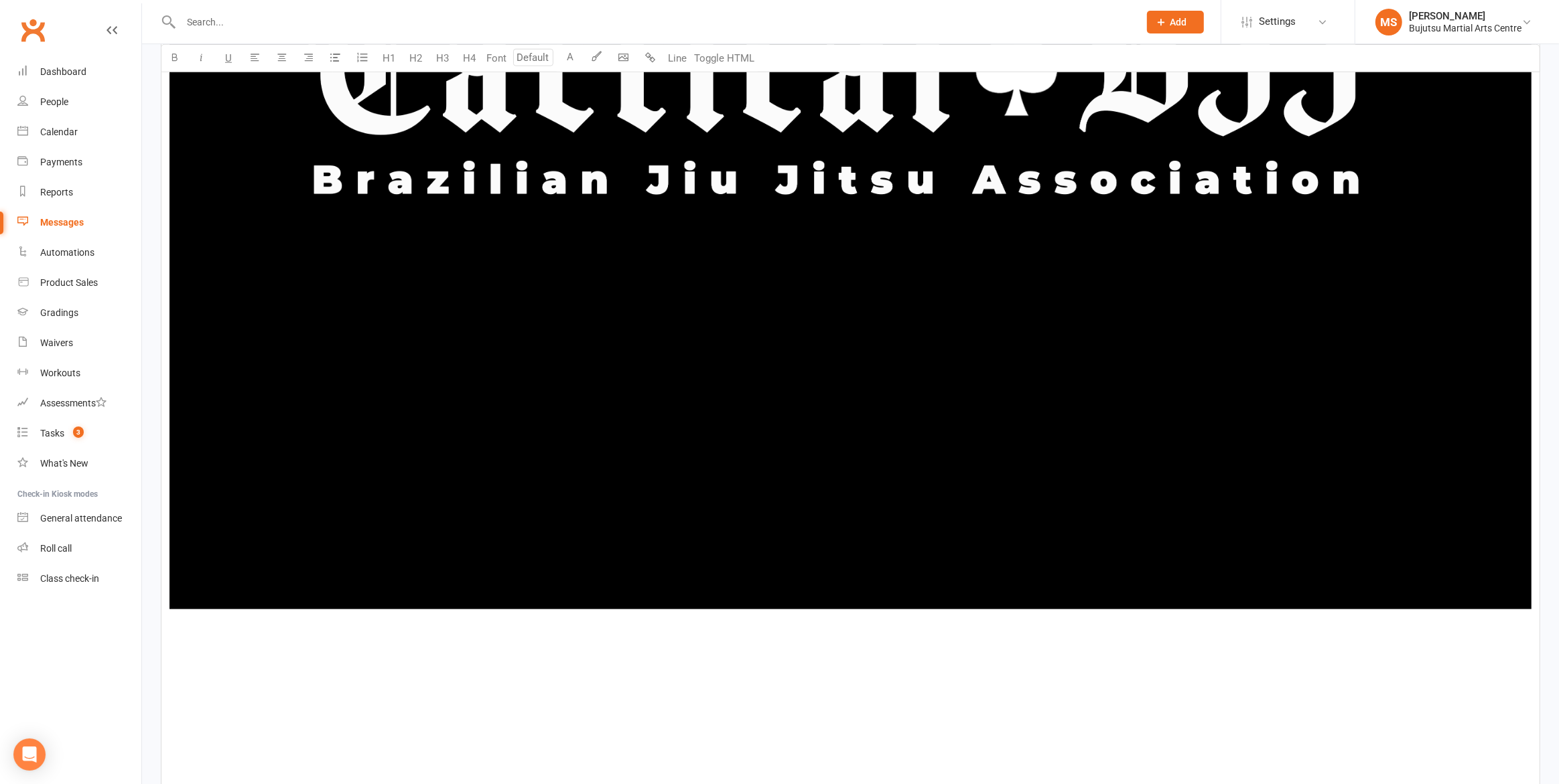
scroll to position [1665, 0]
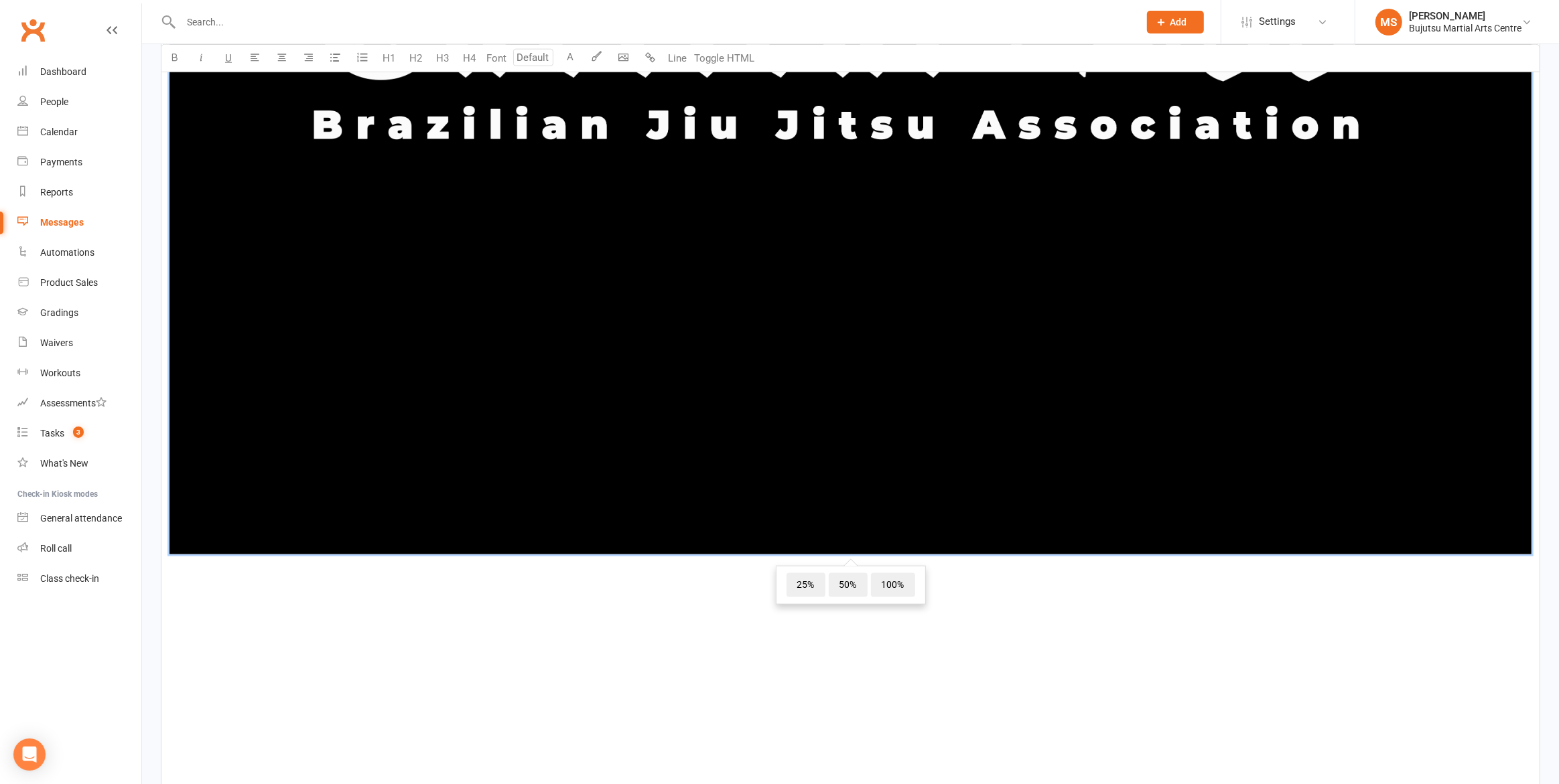
drag, startPoint x: 496, startPoint y: 439, endPoint x: 489, endPoint y: 443, distance: 8.1
click at [496, 439] on img "To enrich screen reader interactions, please activate Accessibility in Grammarl…" at bounding box center [851, 73] width 1362 height 963
drag, startPoint x: 805, startPoint y: 582, endPoint x: 800, endPoint y: 588, distance: 7.8
click at [806, 583] on span "25%" at bounding box center [806, 585] width 39 height 24
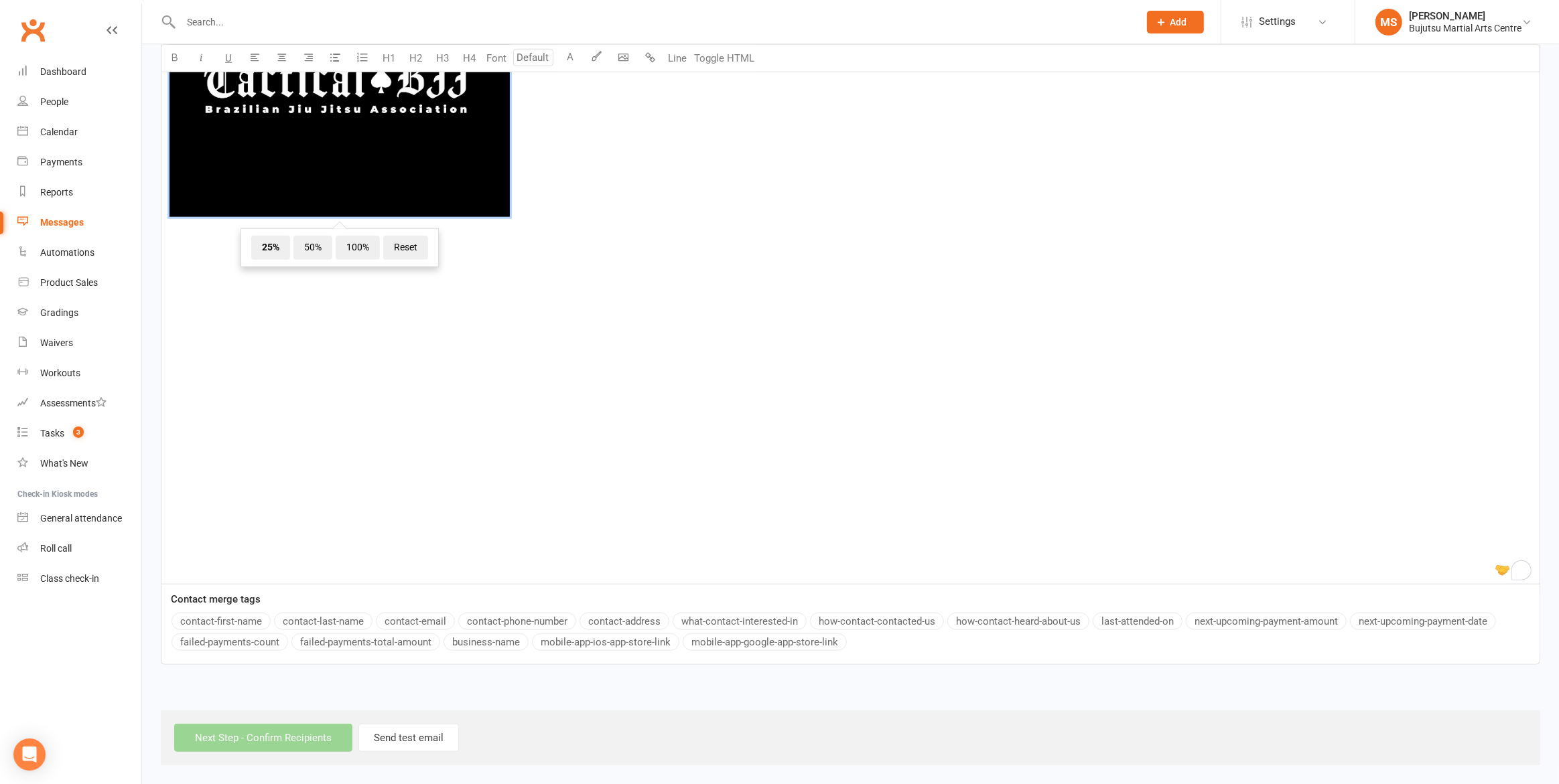
click at [561, 204] on span "﻿ 25% 50% 100% Reset" at bounding box center [851, 98] width 1362 height 245
click at [520, 268] on p "﻿" at bounding box center [851, 271] width 1362 height 16
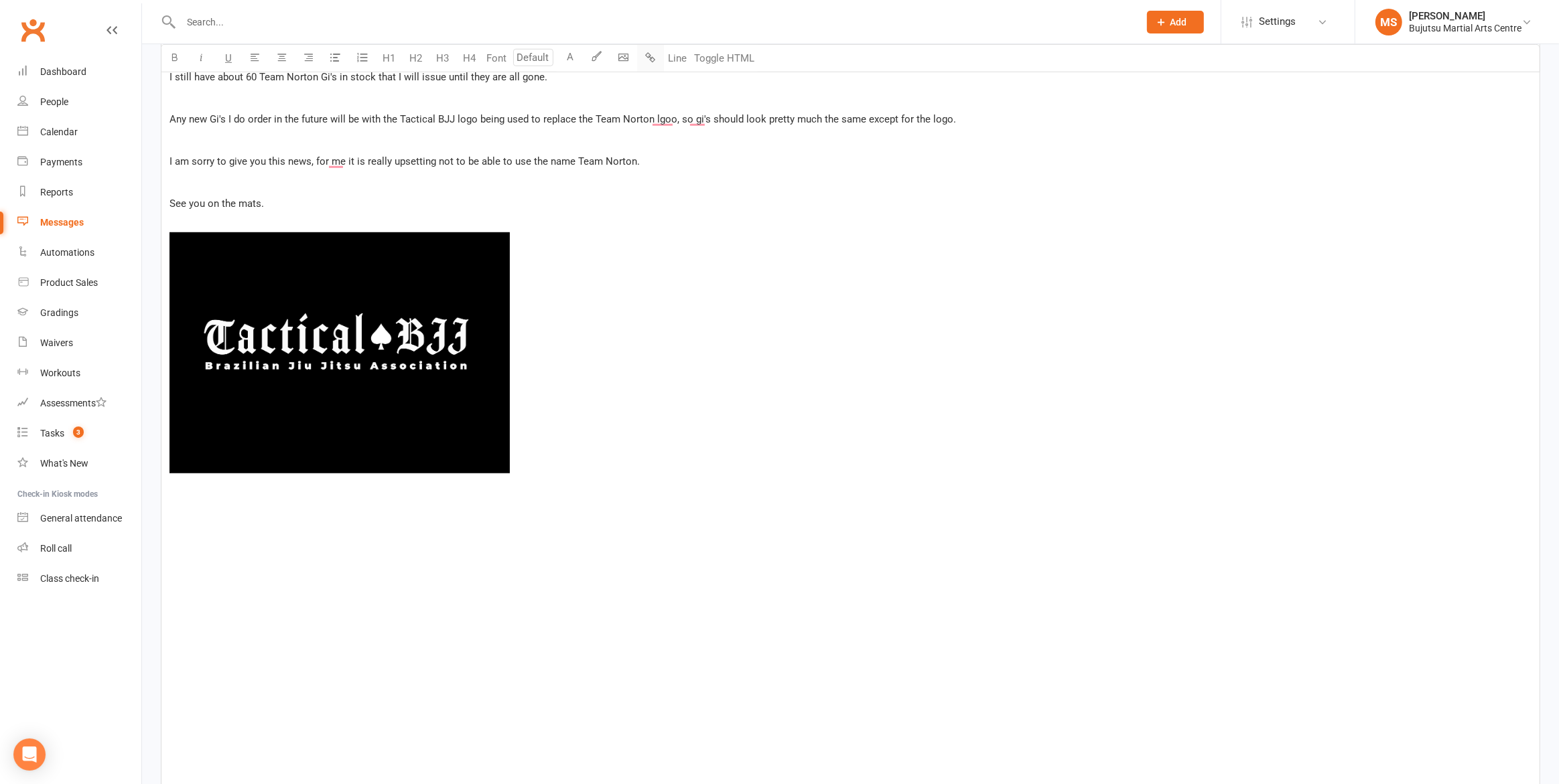
scroll to position [1025, 0]
click at [627, 56] on body "Prospect Member Non-attending contact Class / event Appointment Grading event T…" at bounding box center [780, 42] width 1559 height 2127
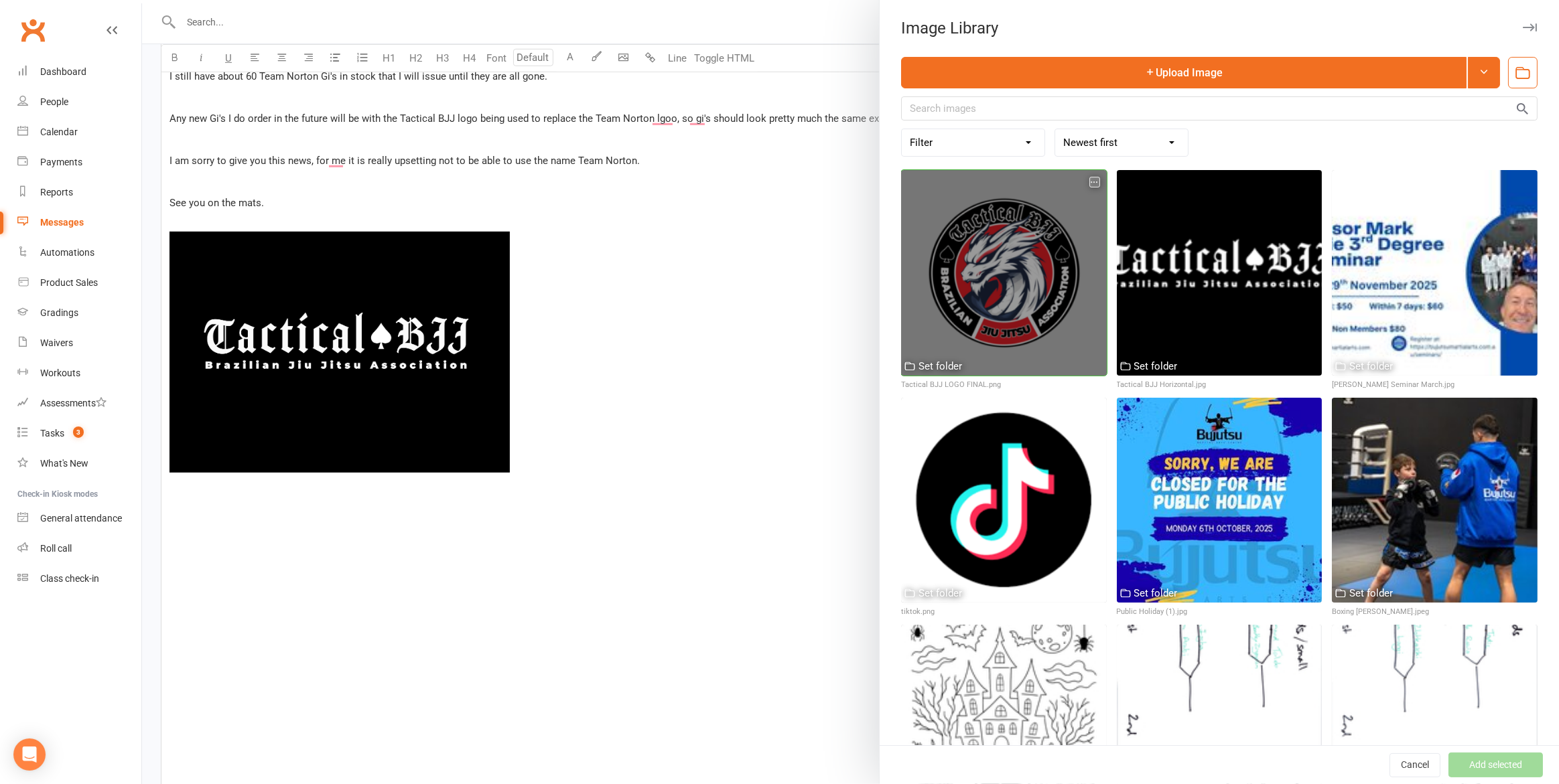
click at [1013, 268] on div at bounding box center [1004, 272] width 206 height 205
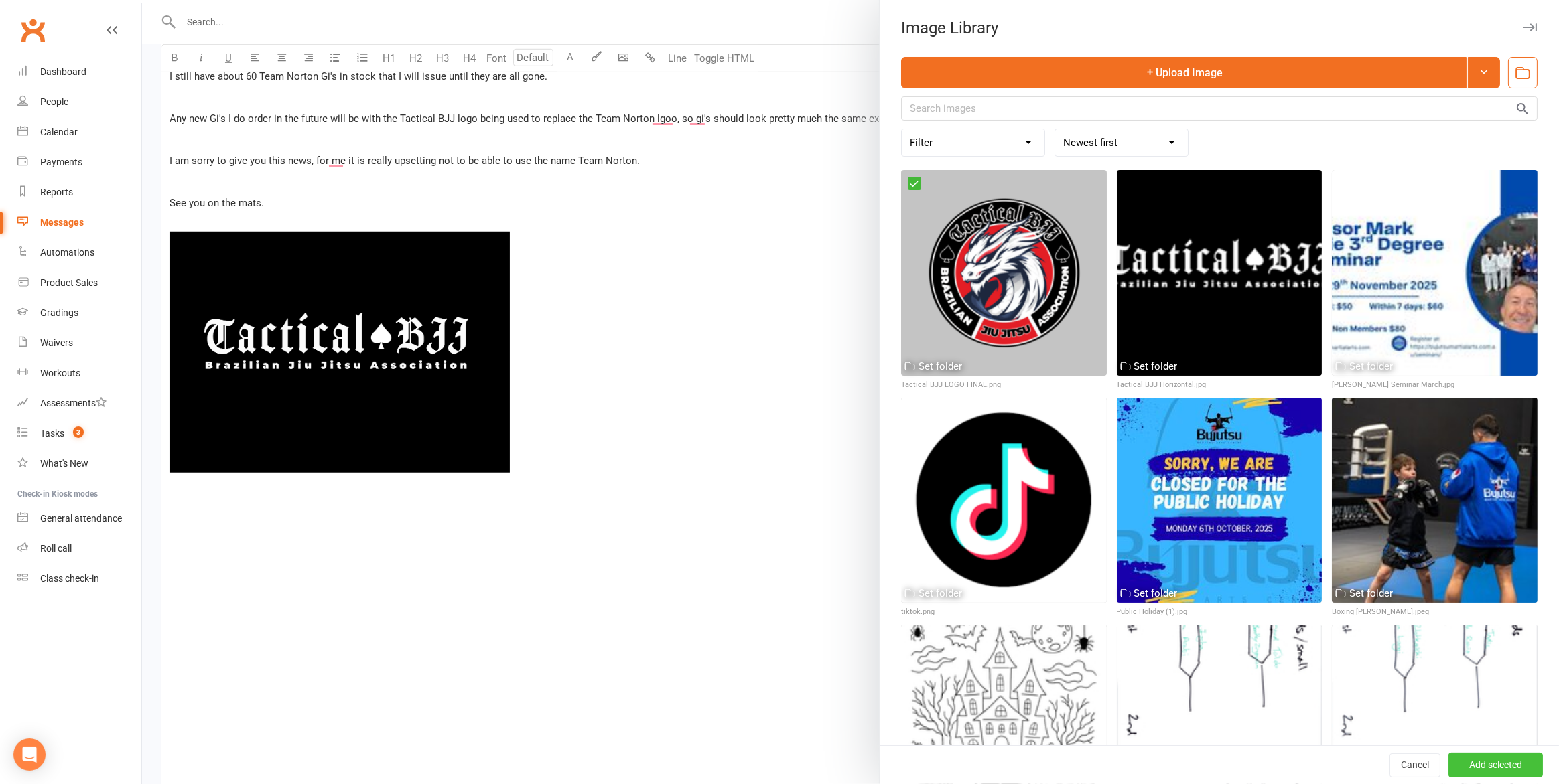
click at [1502, 759] on button "Add selected" at bounding box center [1495, 765] width 95 height 24
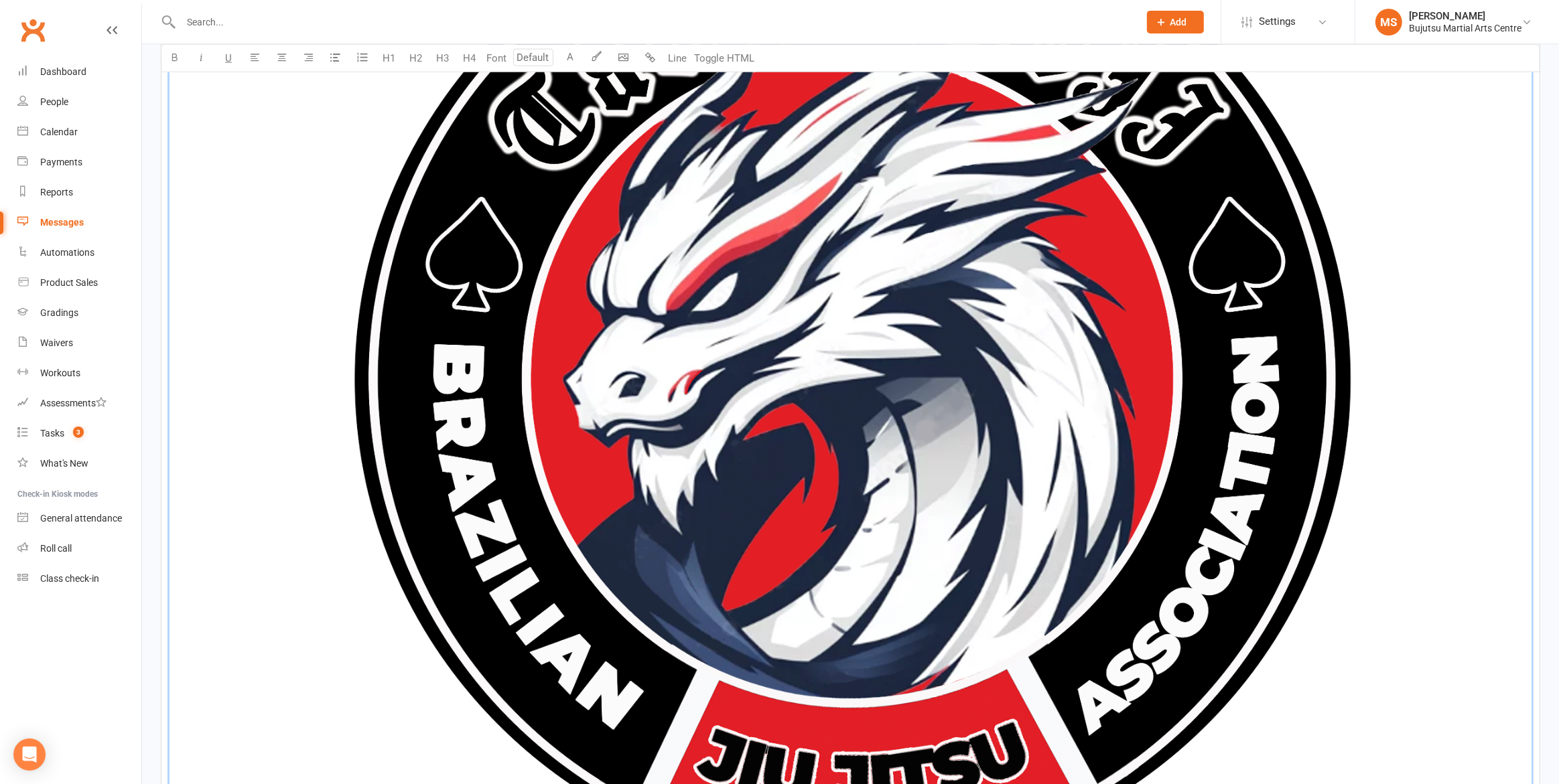
click at [849, 485] on img "To enrich screen reader interactions, please activate Accessibility in Grammarl…" at bounding box center [851, 378] width 1362 height 1362
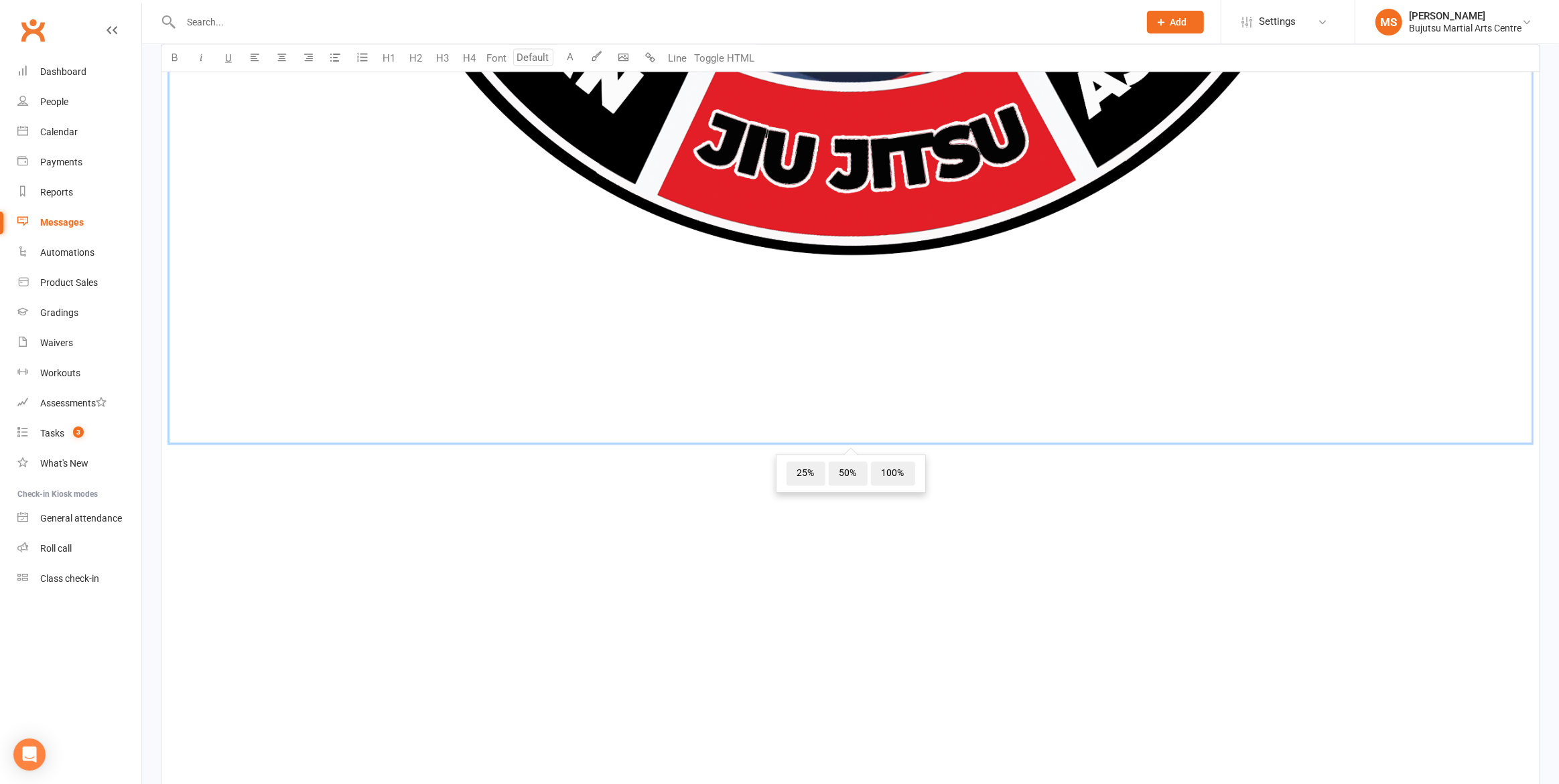
click at [806, 477] on span "25%" at bounding box center [806, 474] width 39 height 24
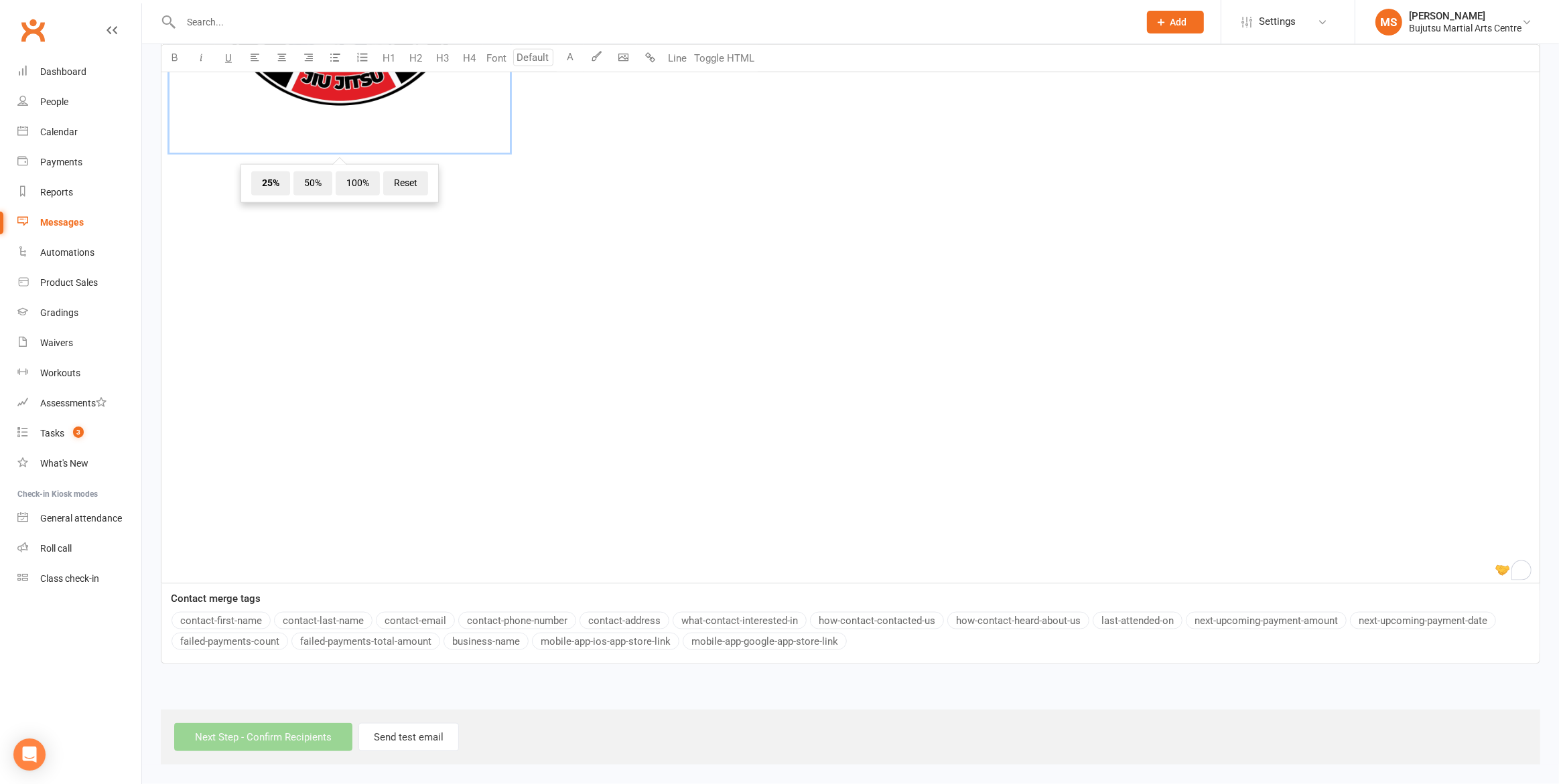
scroll to position [1727, 0]
click at [306, 299] on p "﻿" at bounding box center [851, 292] width 1362 height 16
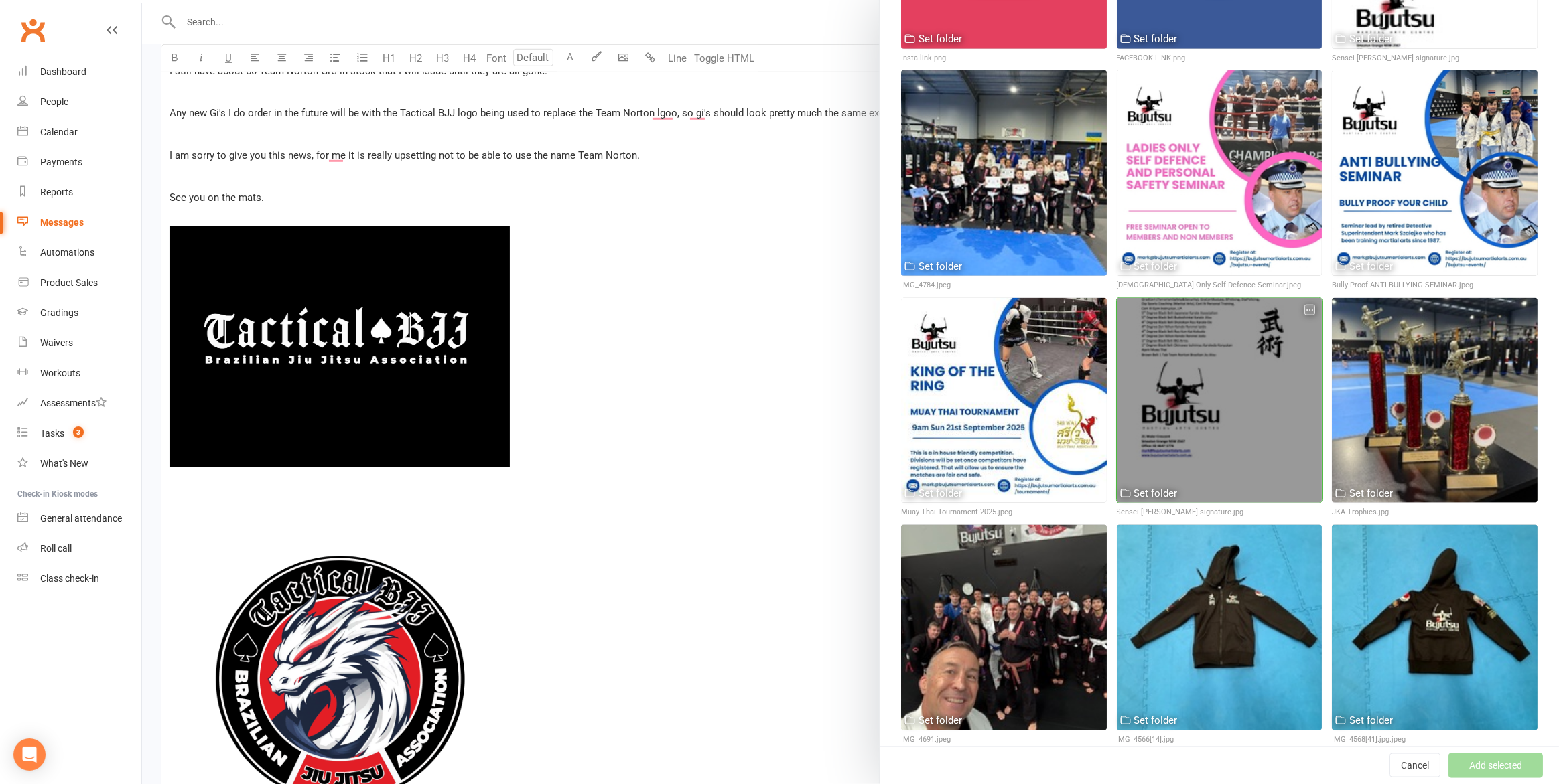
scroll to position [1683, 0]
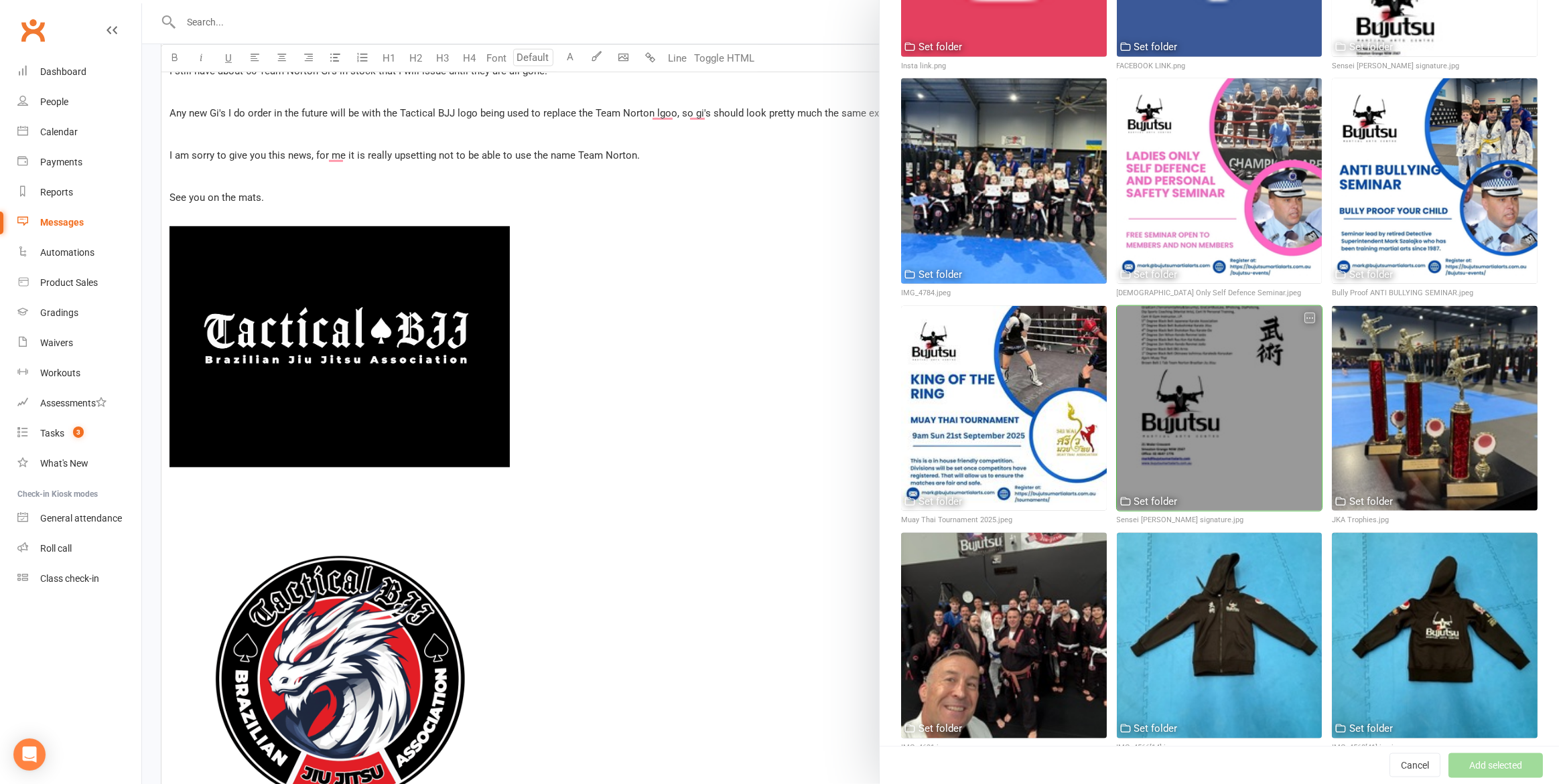
click at [1177, 364] on div at bounding box center [1219, 409] width 206 height 205
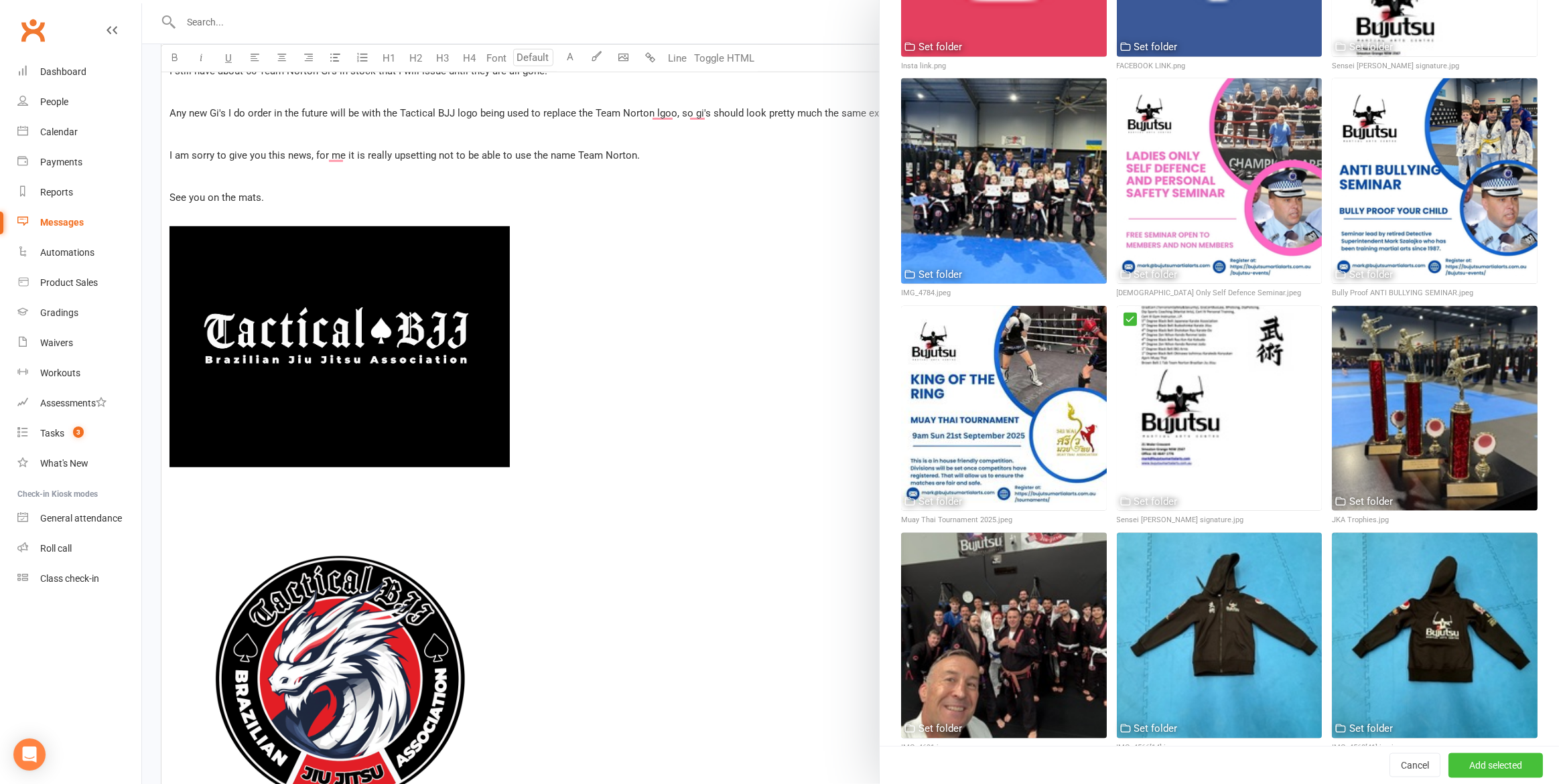
click at [1495, 769] on button "Add selected" at bounding box center [1495, 765] width 95 height 24
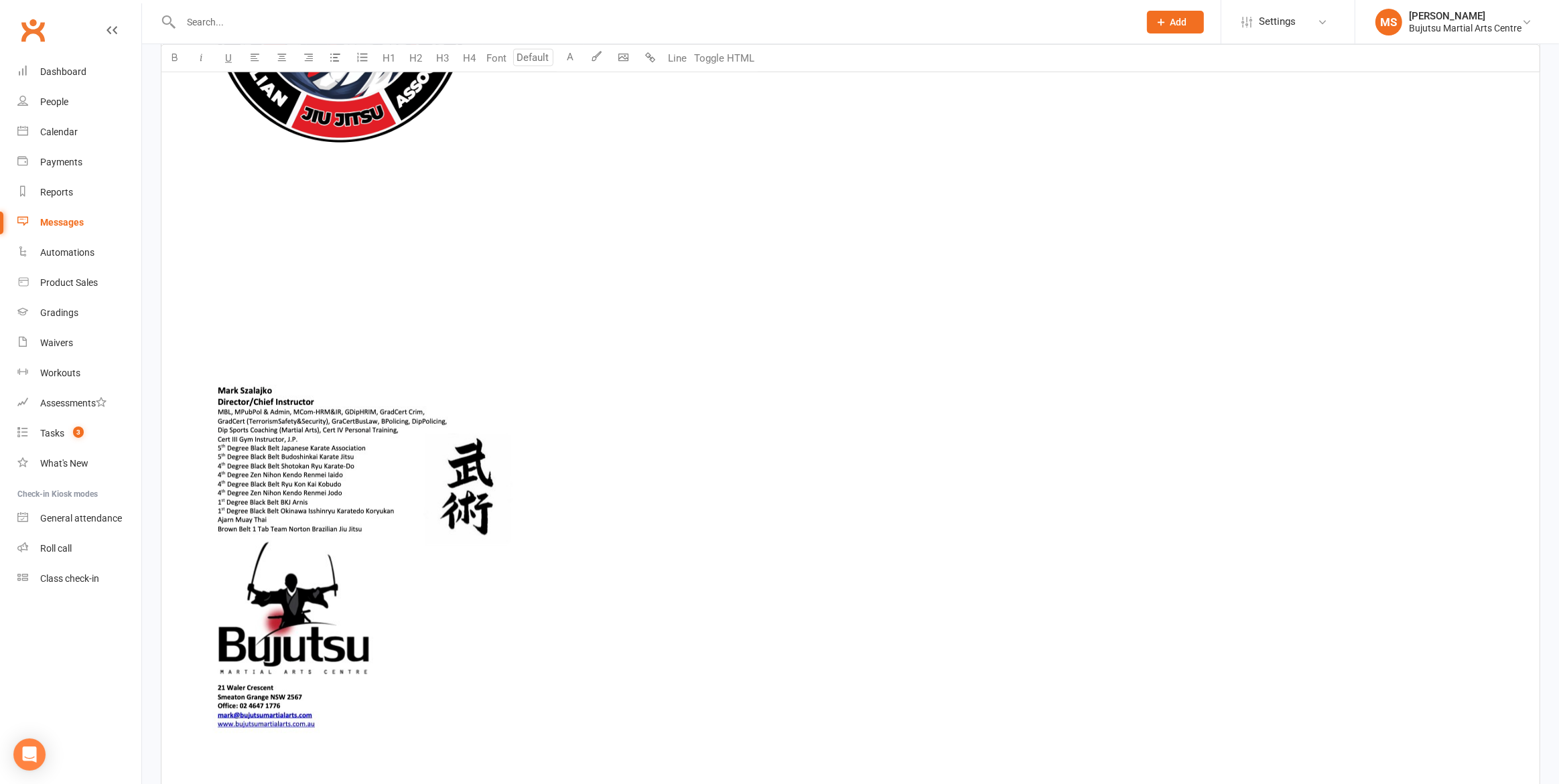
scroll to position [1692, 0]
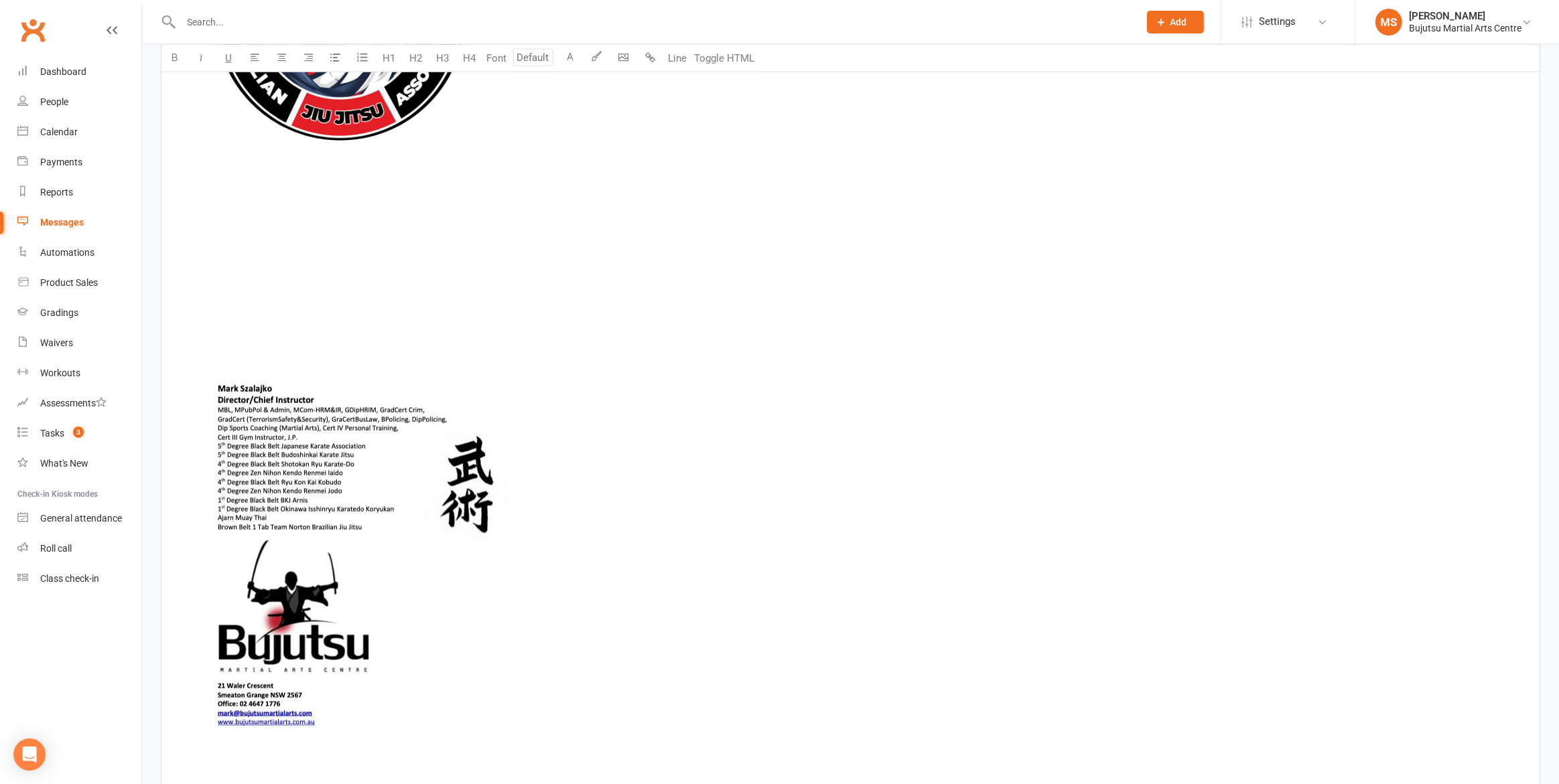
click at [226, 298] on p "﻿" at bounding box center [851, 306] width 1362 height 16
click at [223, 247] on p "﻿" at bounding box center [851, 242] width 1362 height 16
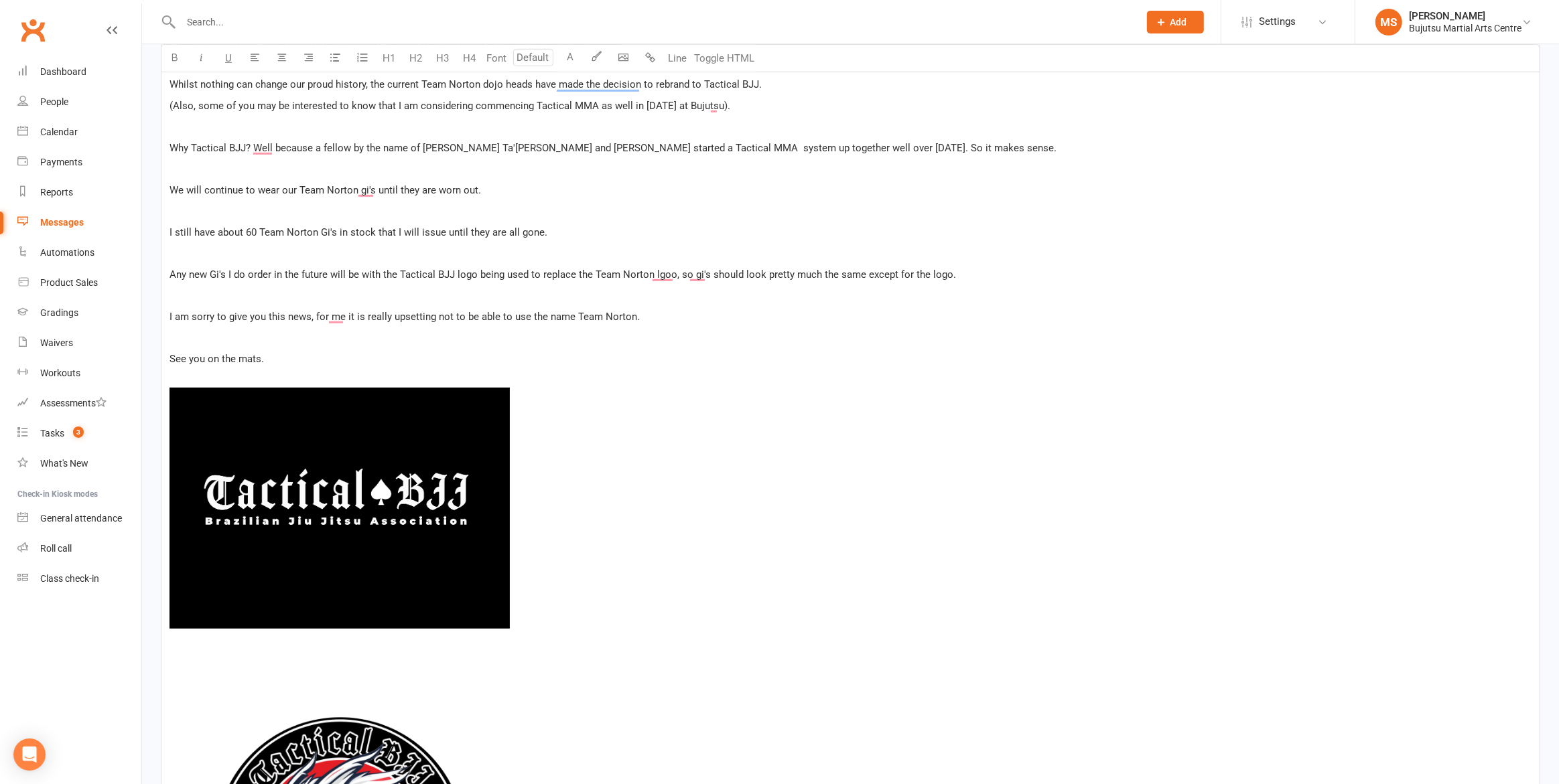
scroll to position [865, 0]
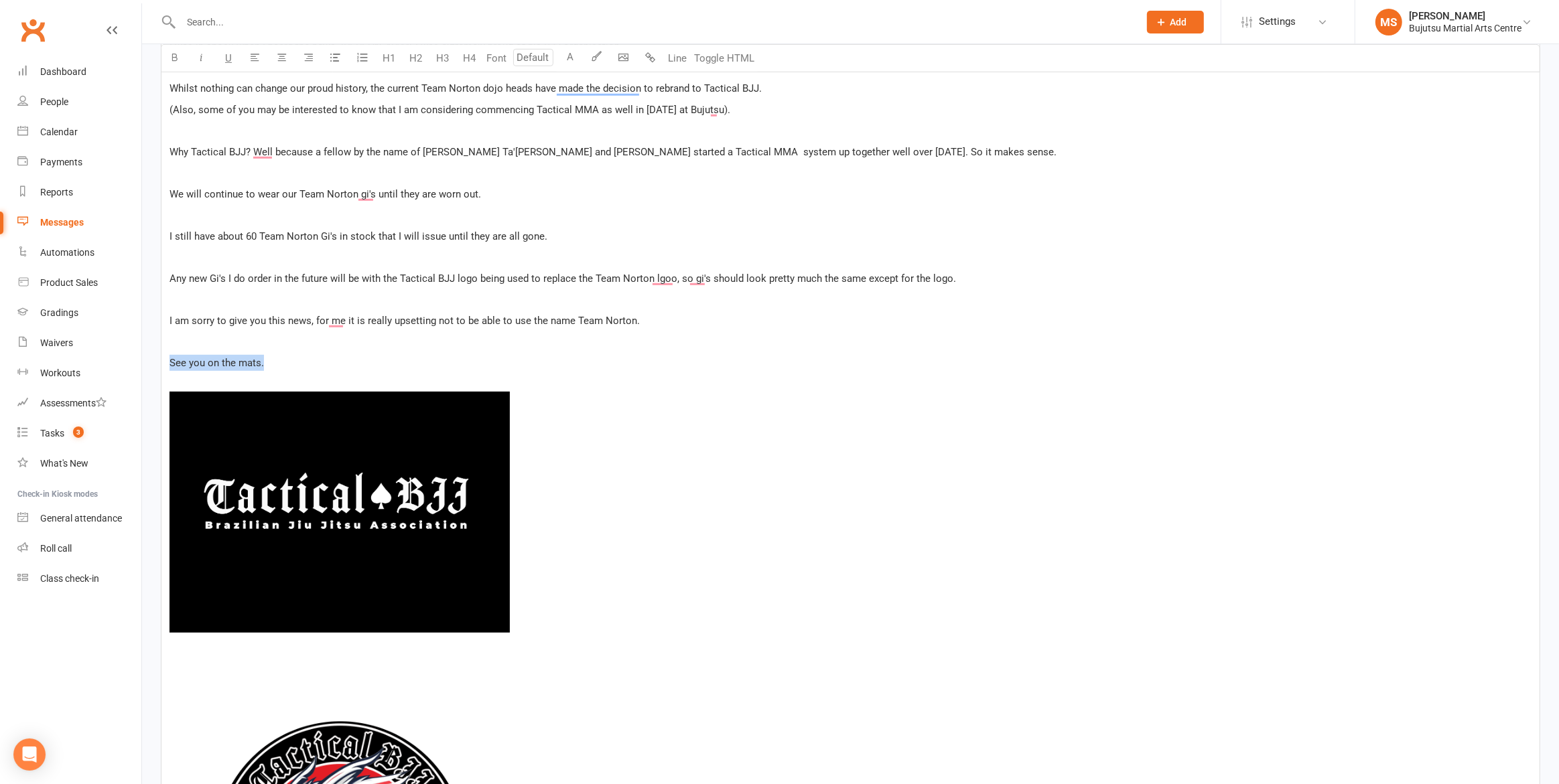
drag, startPoint x: 255, startPoint y: 365, endPoint x: 178, endPoint y: 365, distance: 77.0
click at [159, 363] on div "Message subject Team Norton BJJ Message Select image from library U H1 H2 H3 H4…" at bounding box center [850, 798] width 1399 height 2662
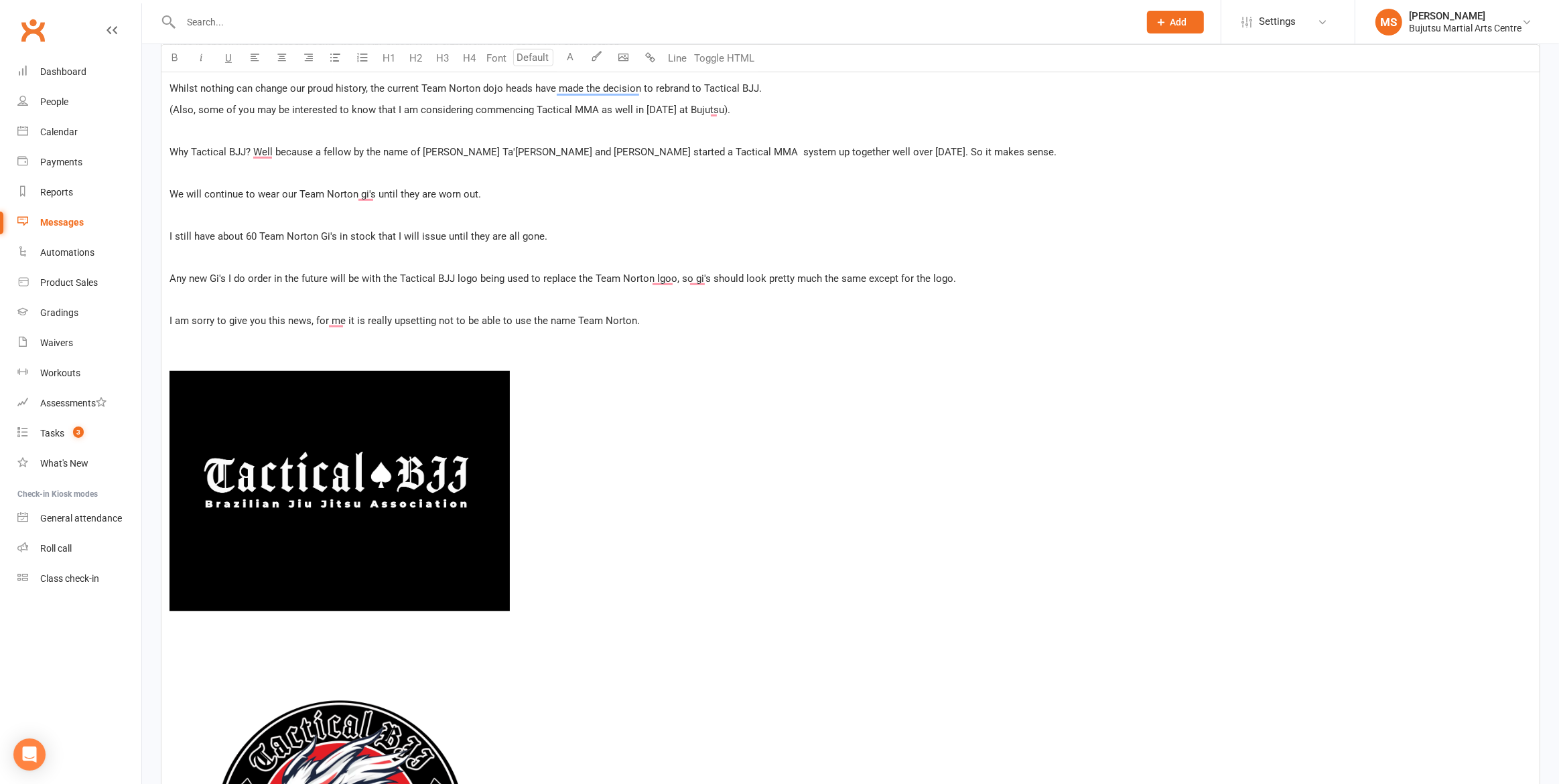
click at [206, 634] on div "﻿ ﻿ ﻿ ﻿ Hello everyone, ﻿ Recently, Professor Richard Norton's wife and executo…" at bounding box center [850, 796] width 1378 height 2426
click at [622, 60] on body "Prospect Member Non-attending contact Class / event Appointment Grading event T…" at bounding box center [780, 484] width 1559 height 2691
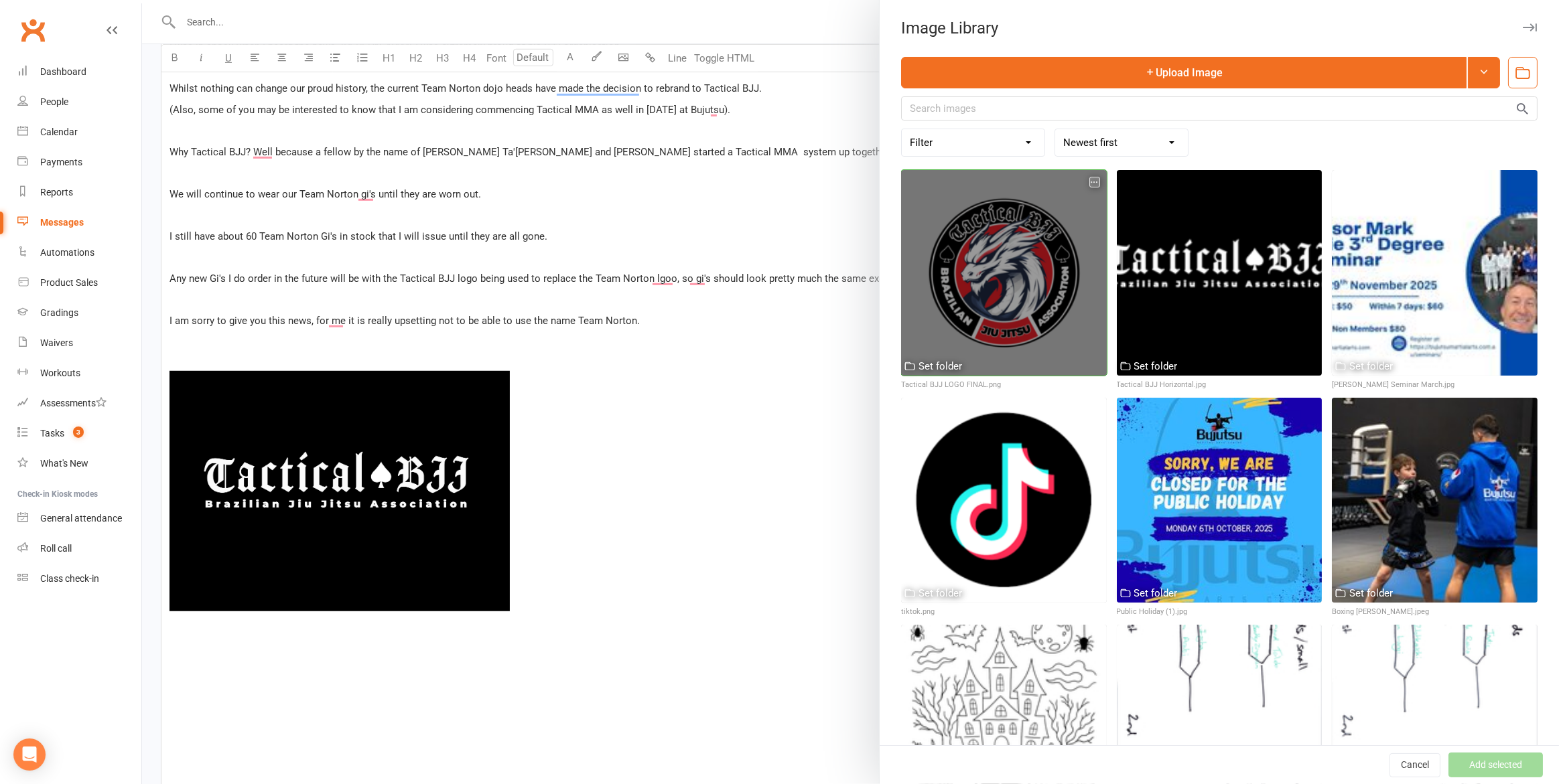
click at [989, 216] on div at bounding box center [1004, 272] width 206 height 205
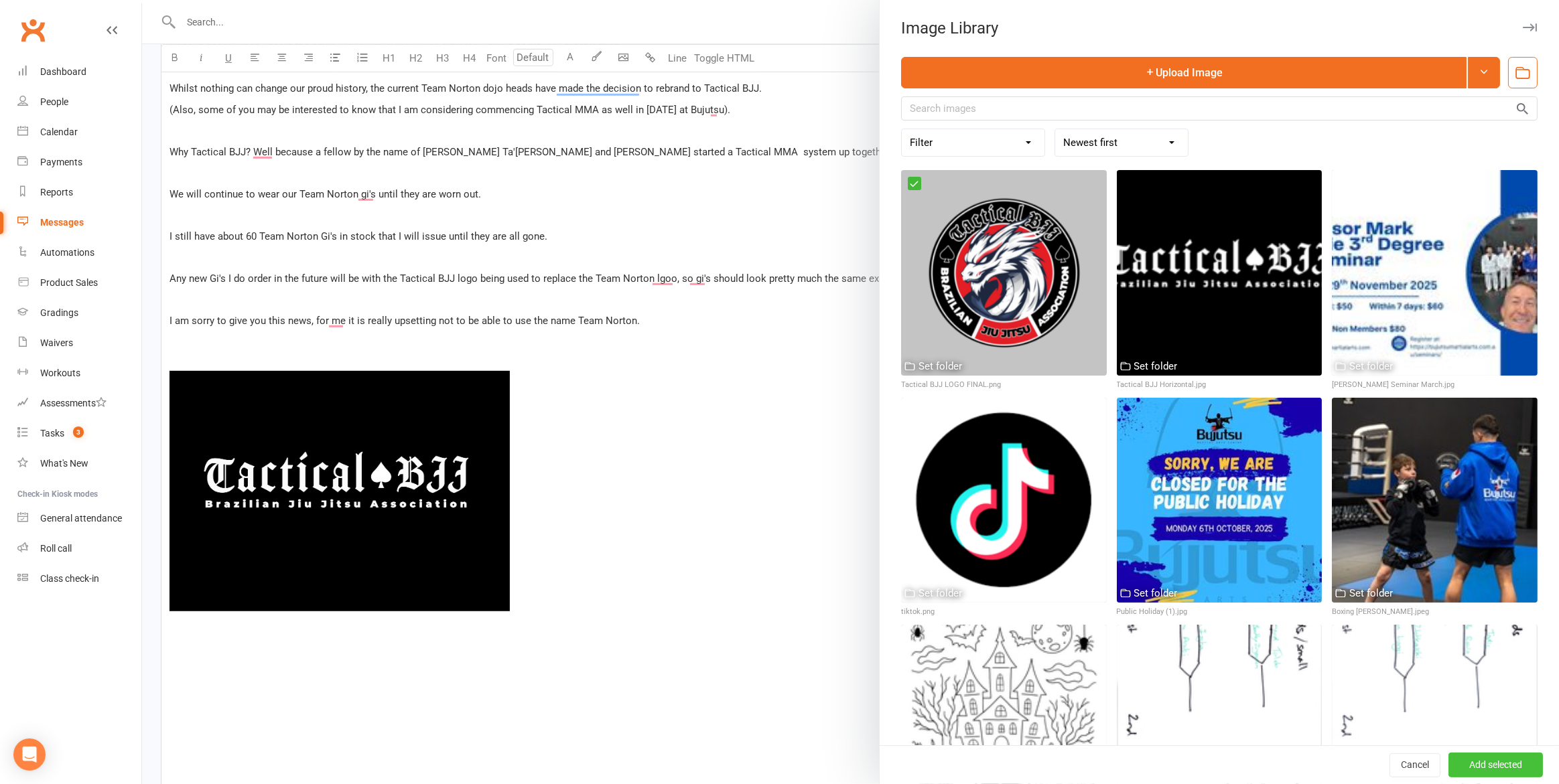
click at [1482, 754] on button "Add selected" at bounding box center [1495, 765] width 95 height 24
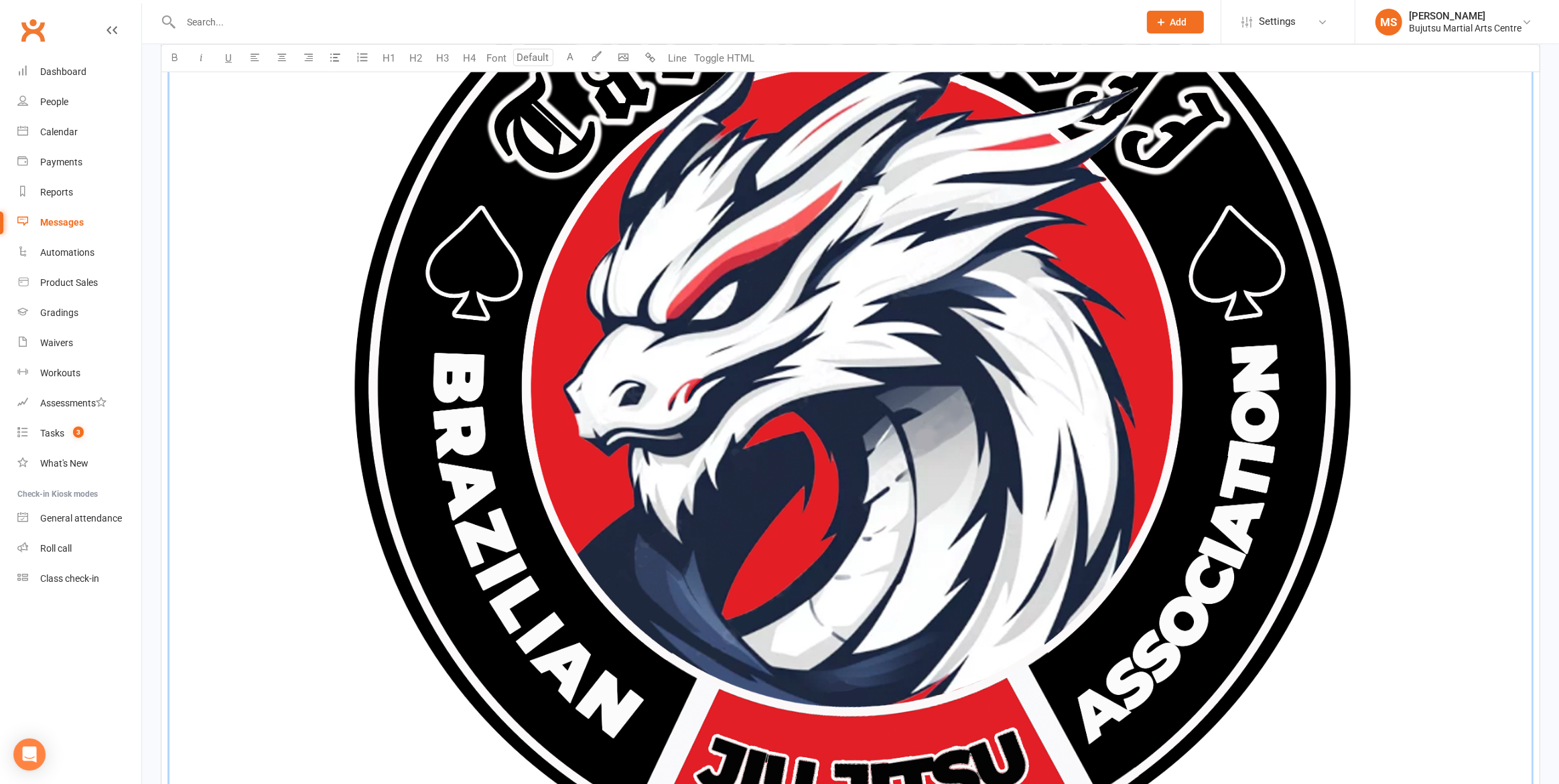
click at [624, 555] on img "To enrich screen reader interactions, please activate Accessibility in Grammarl…" at bounding box center [851, 388] width 1362 height 1362
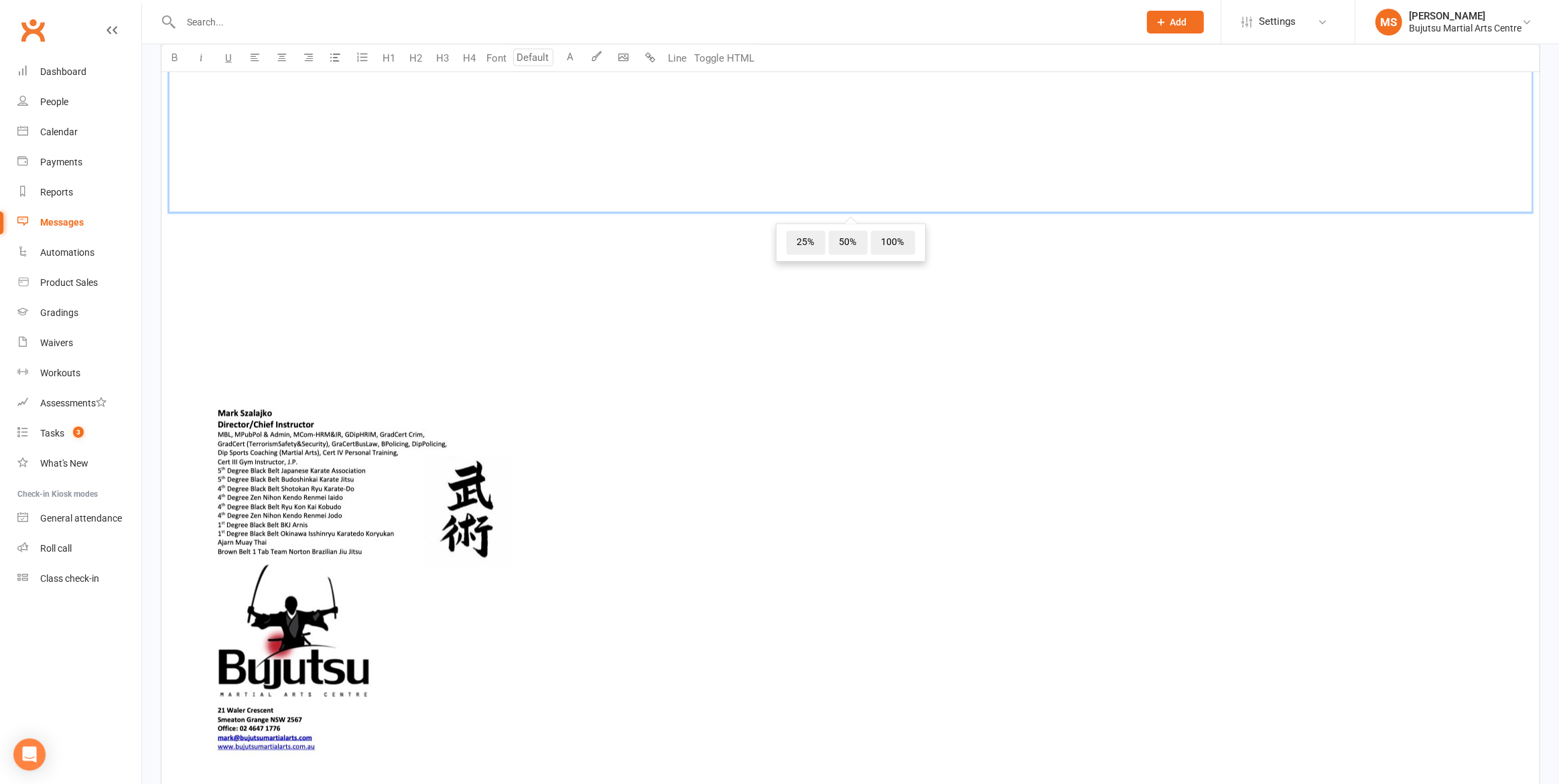
drag, startPoint x: 807, startPoint y: 240, endPoint x: 573, endPoint y: 273, distance: 236.3
click at [805, 240] on span "25%" at bounding box center [806, 243] width 39 height 24
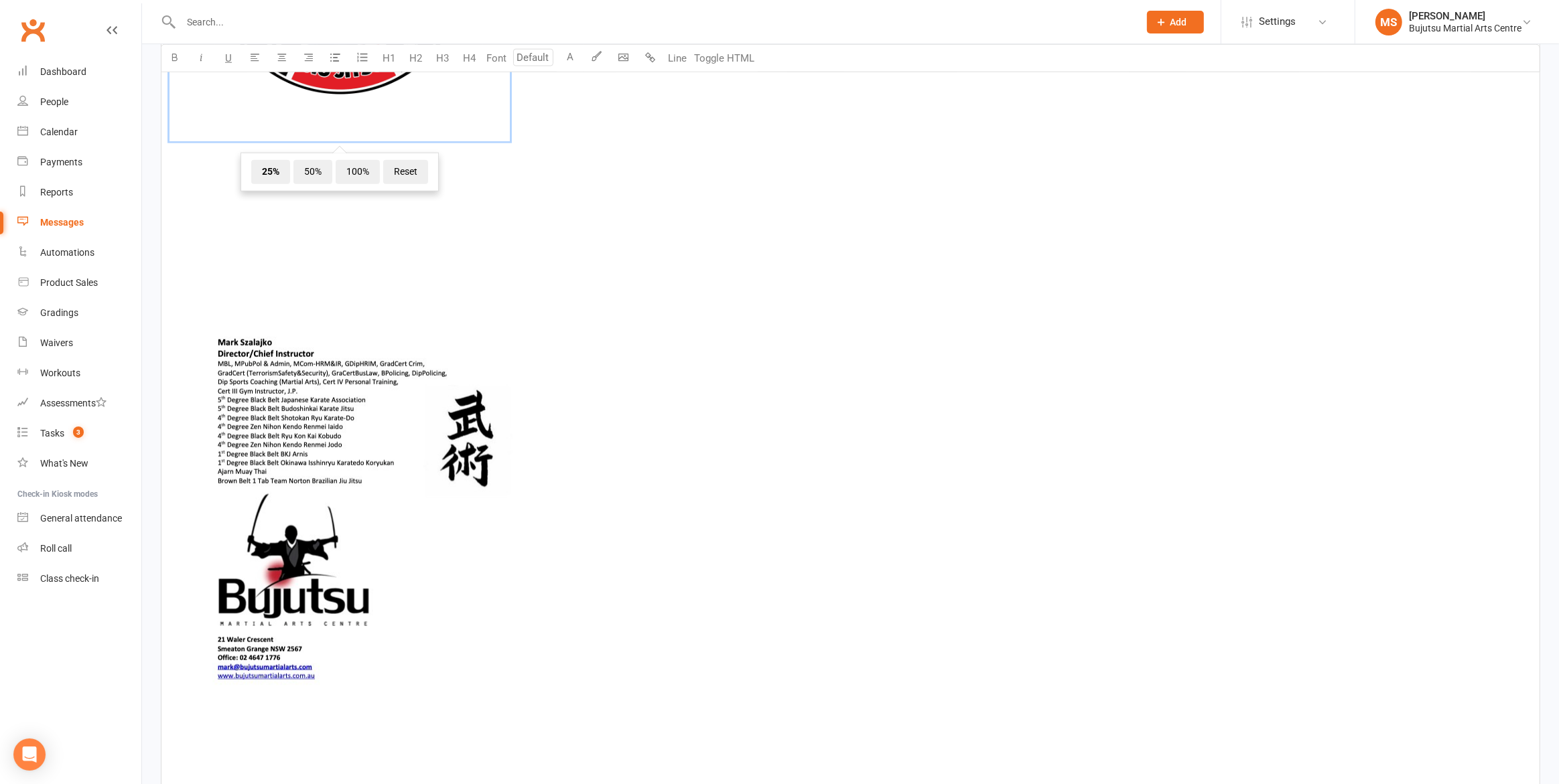
scroll to position [1698, 0]
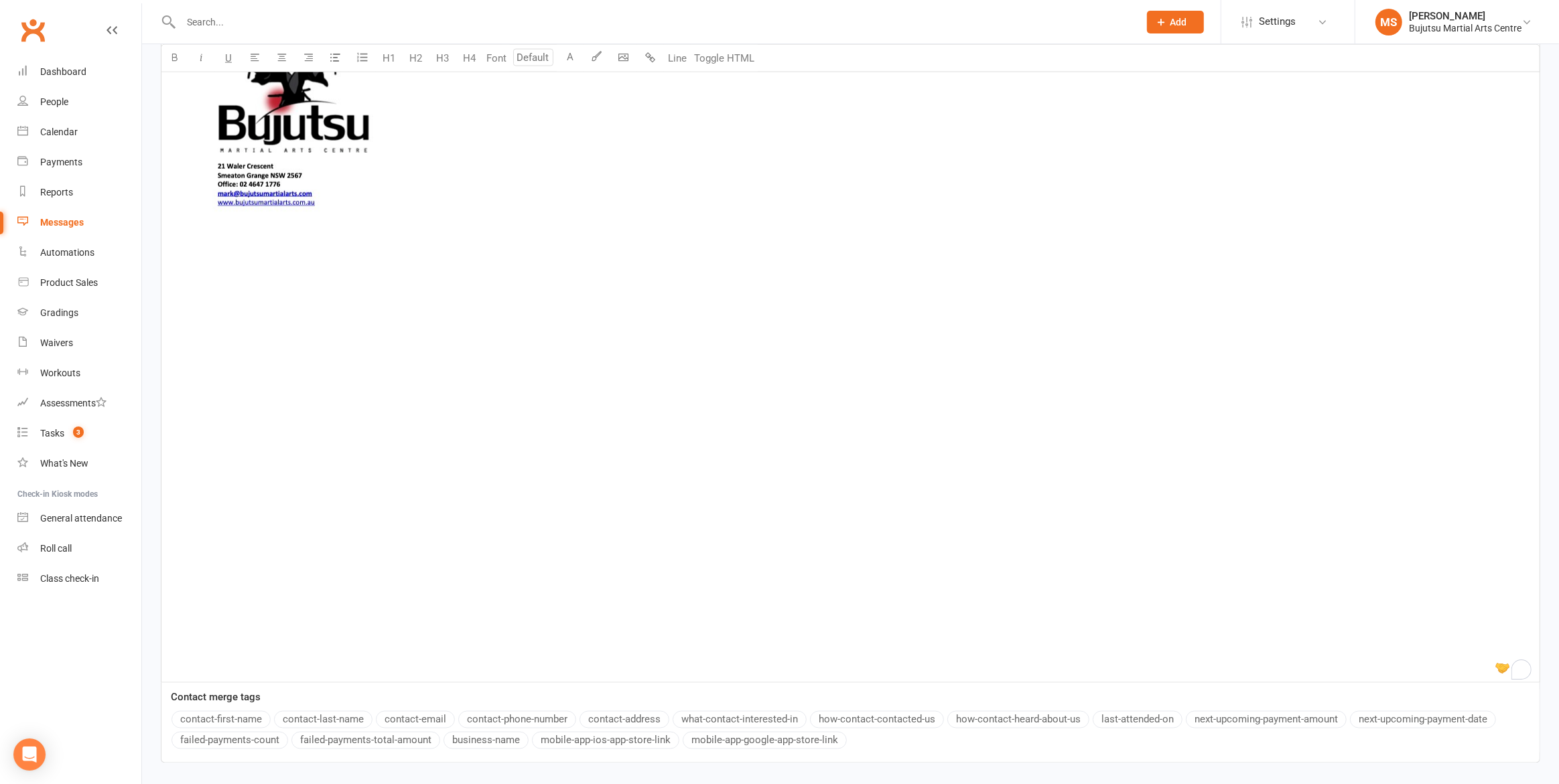
scroll to position [1585, 0]
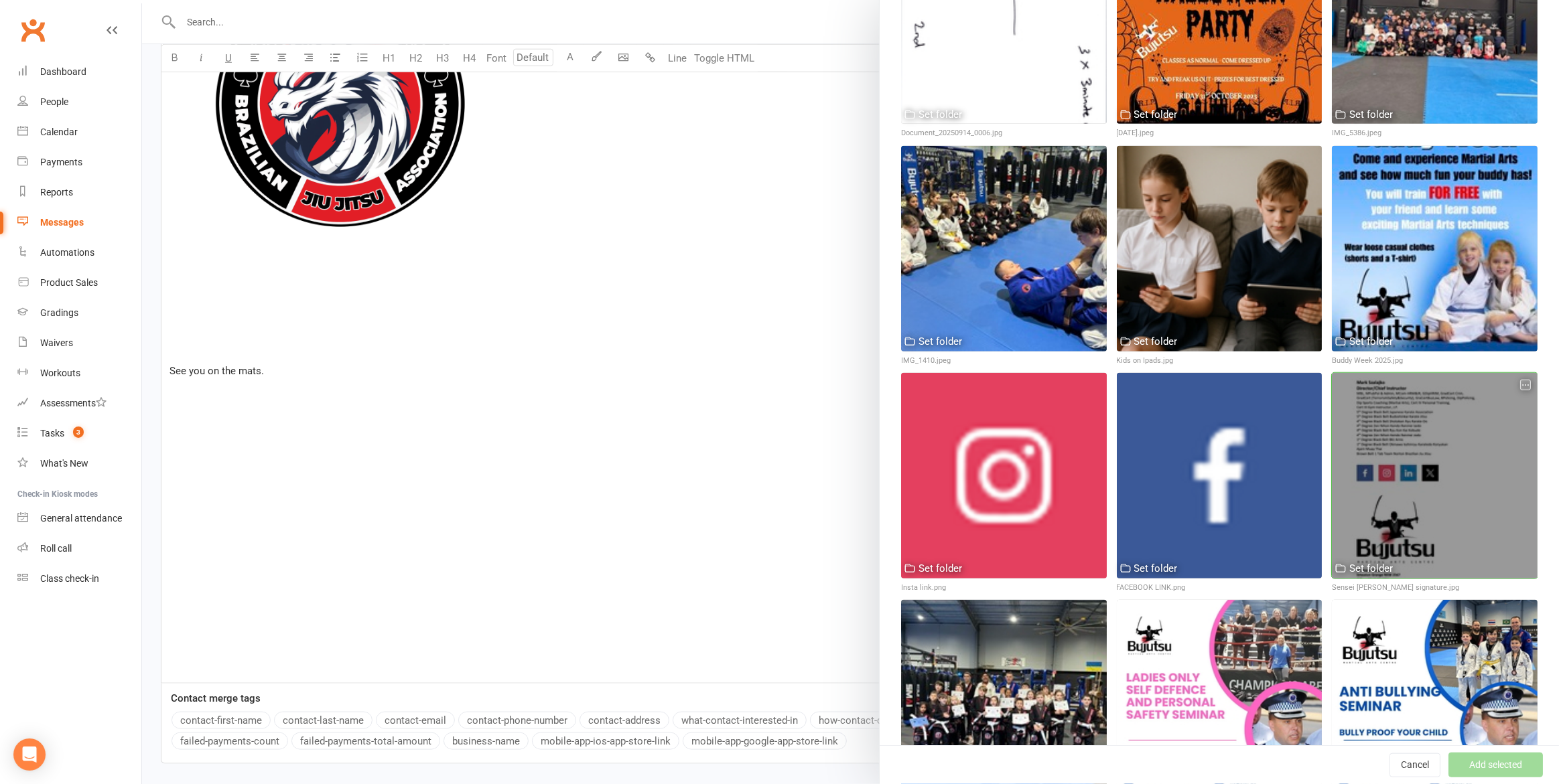
scroll to position [1163, 0]
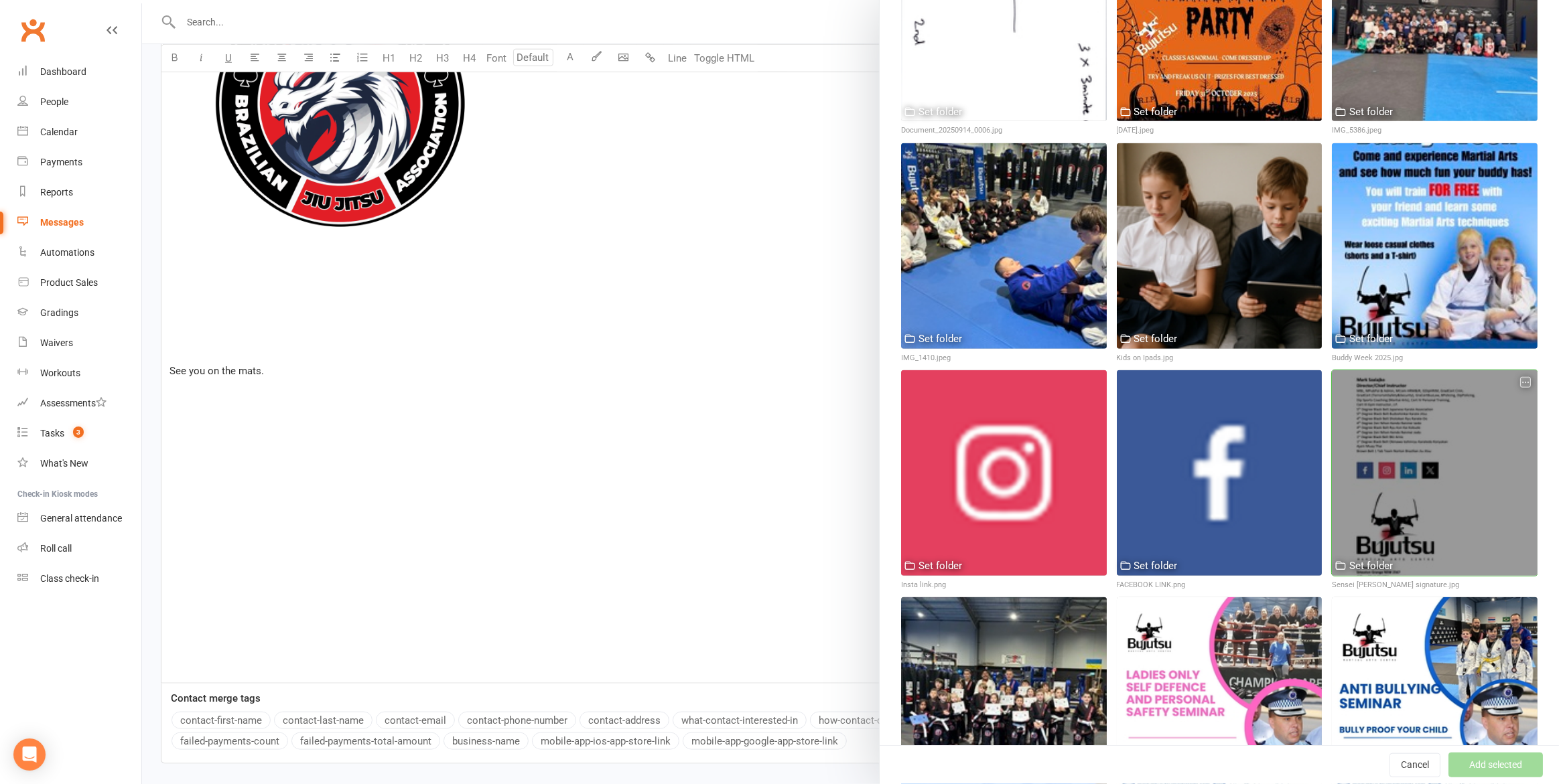
click at [1391, 448] on div at bounding box center [1434, 473] width 206 height 205
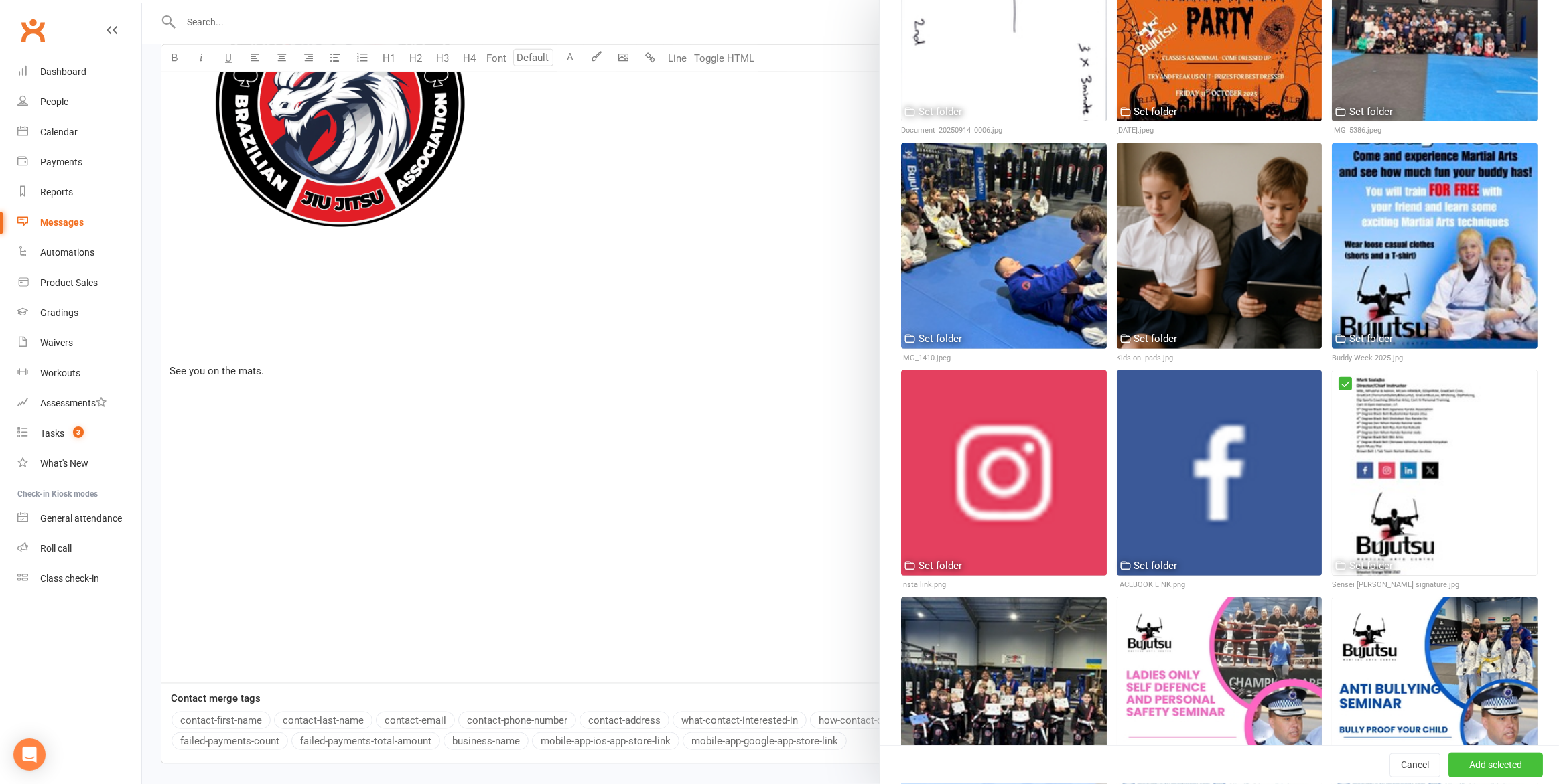
click at [1512, 765] on button "Add selected" at bounding box center [1495, 765] width 95 height 24
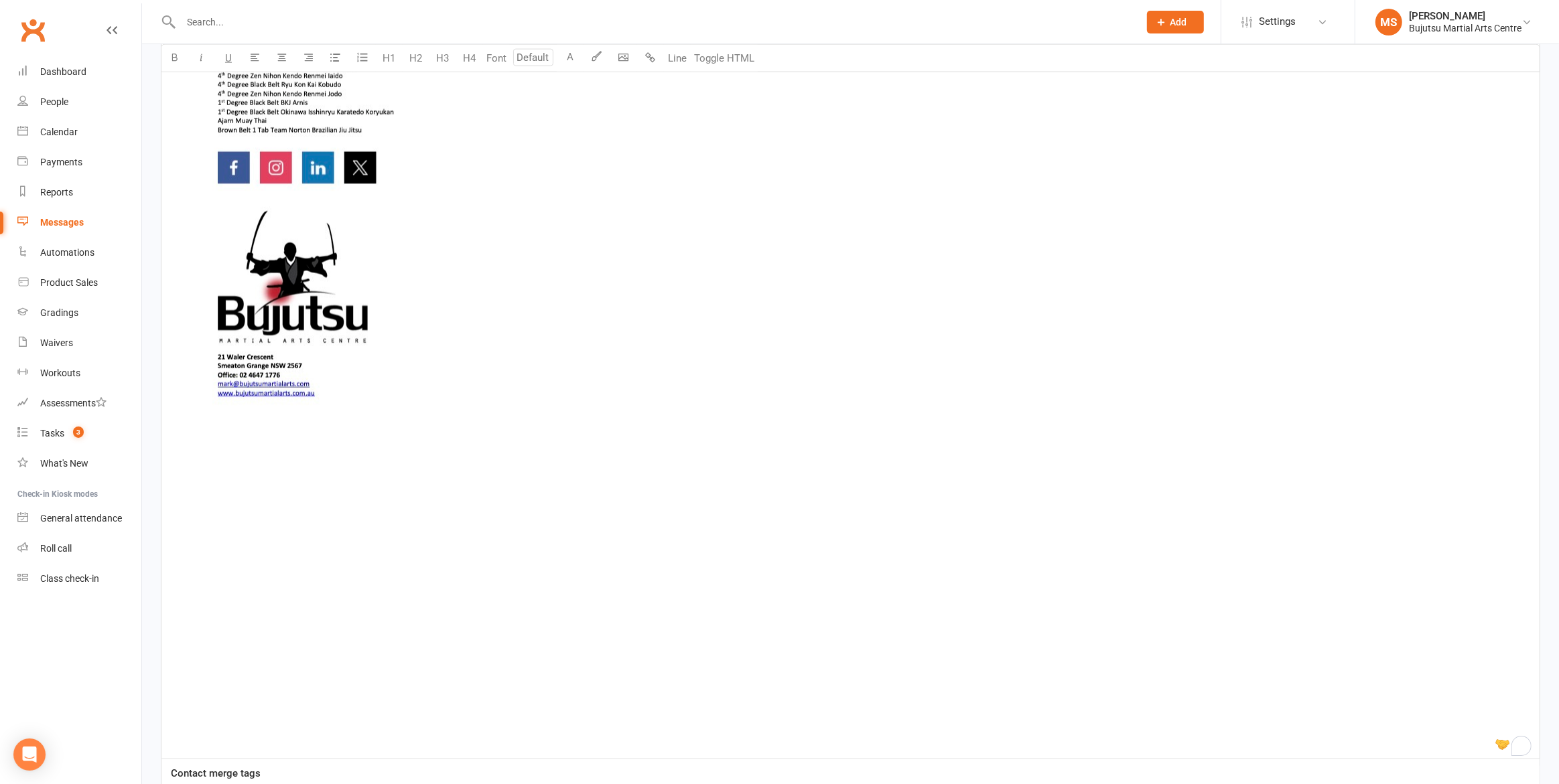
scroll to position [2270, 0]
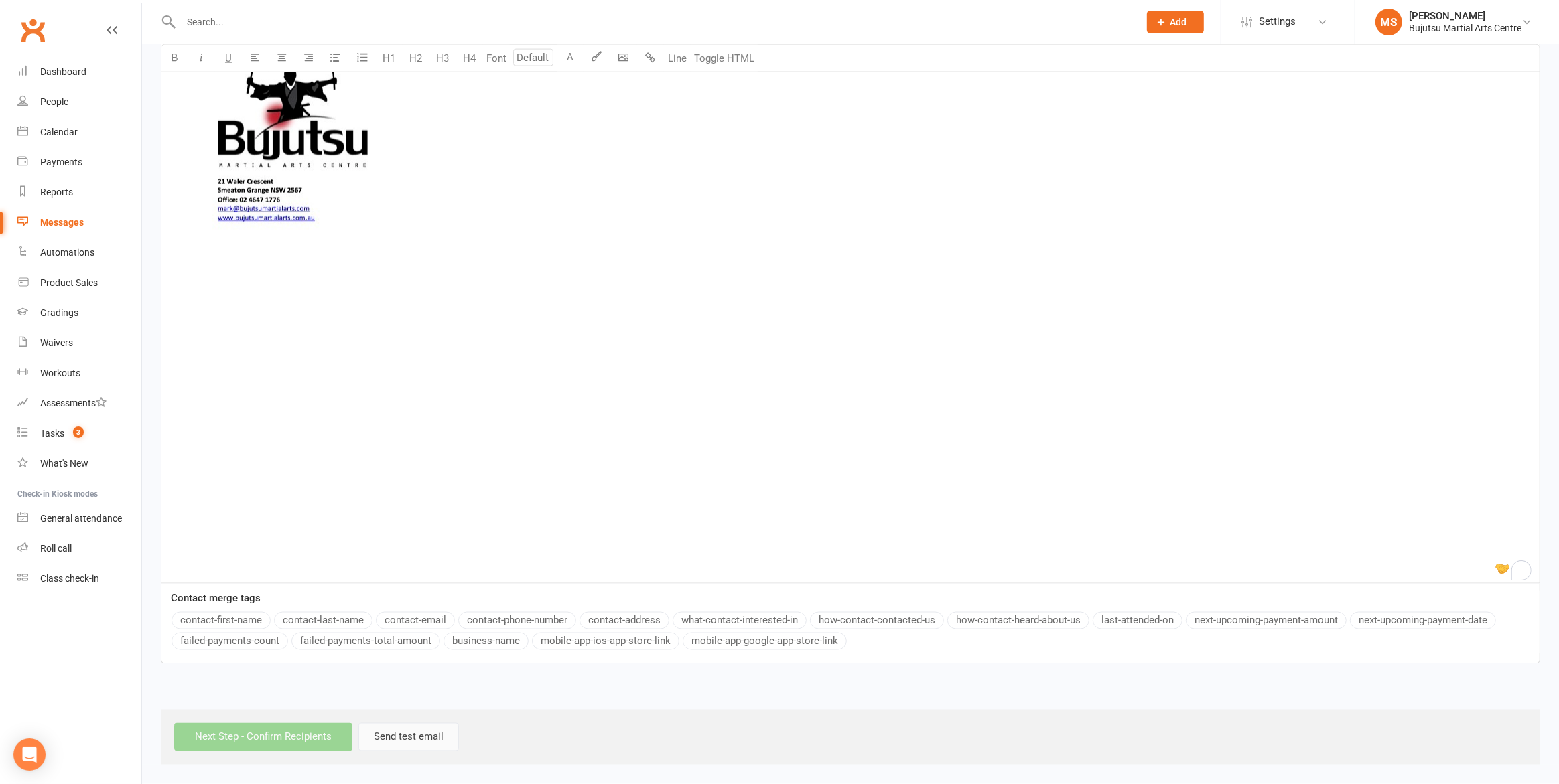
click at [396, 733] on button "Send test email" at bounding box center [409, 737] width 101 height 28
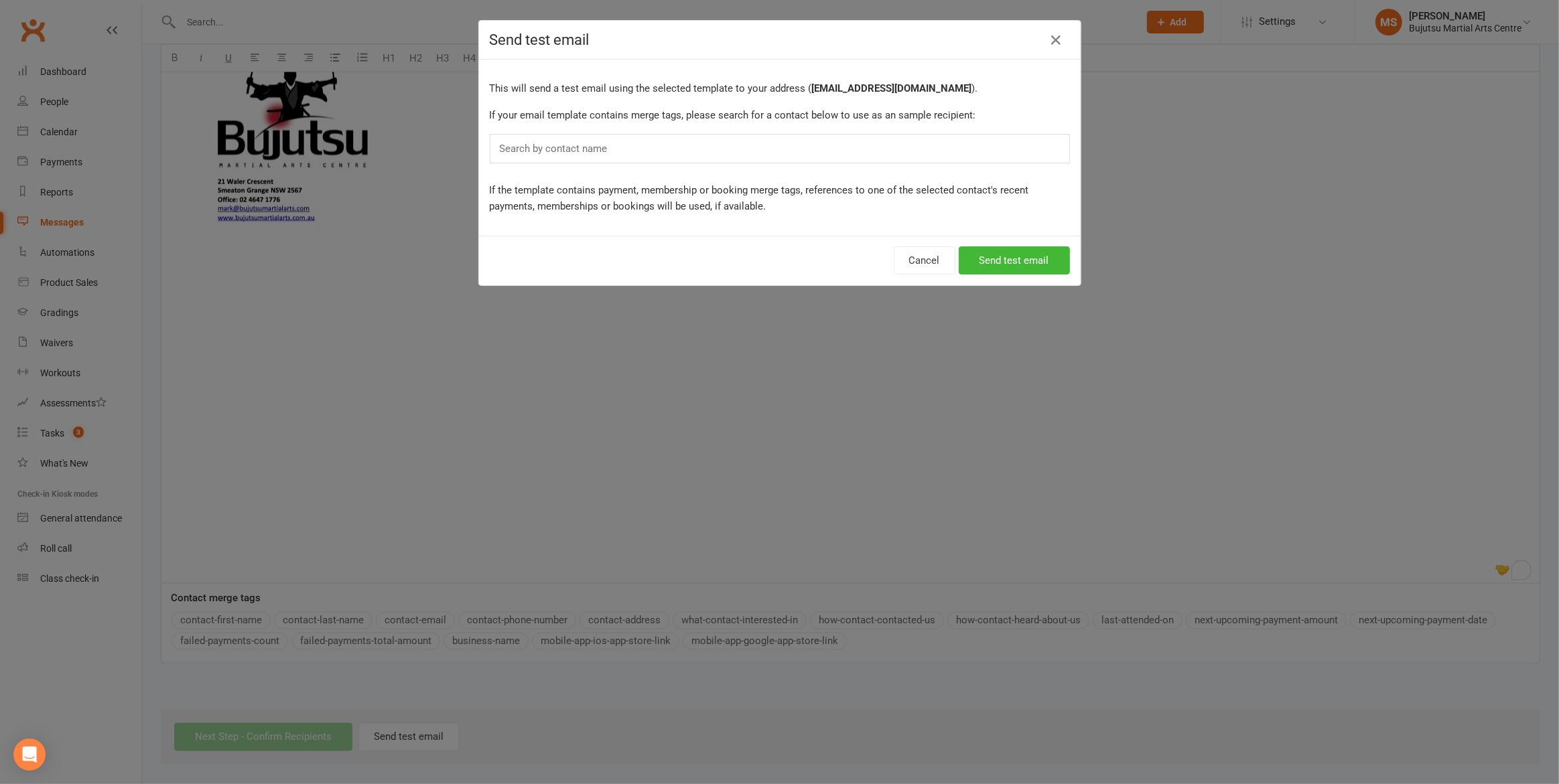
click at [535, 145] on input "text" at bounding box center [557, 149] width 116 height 17
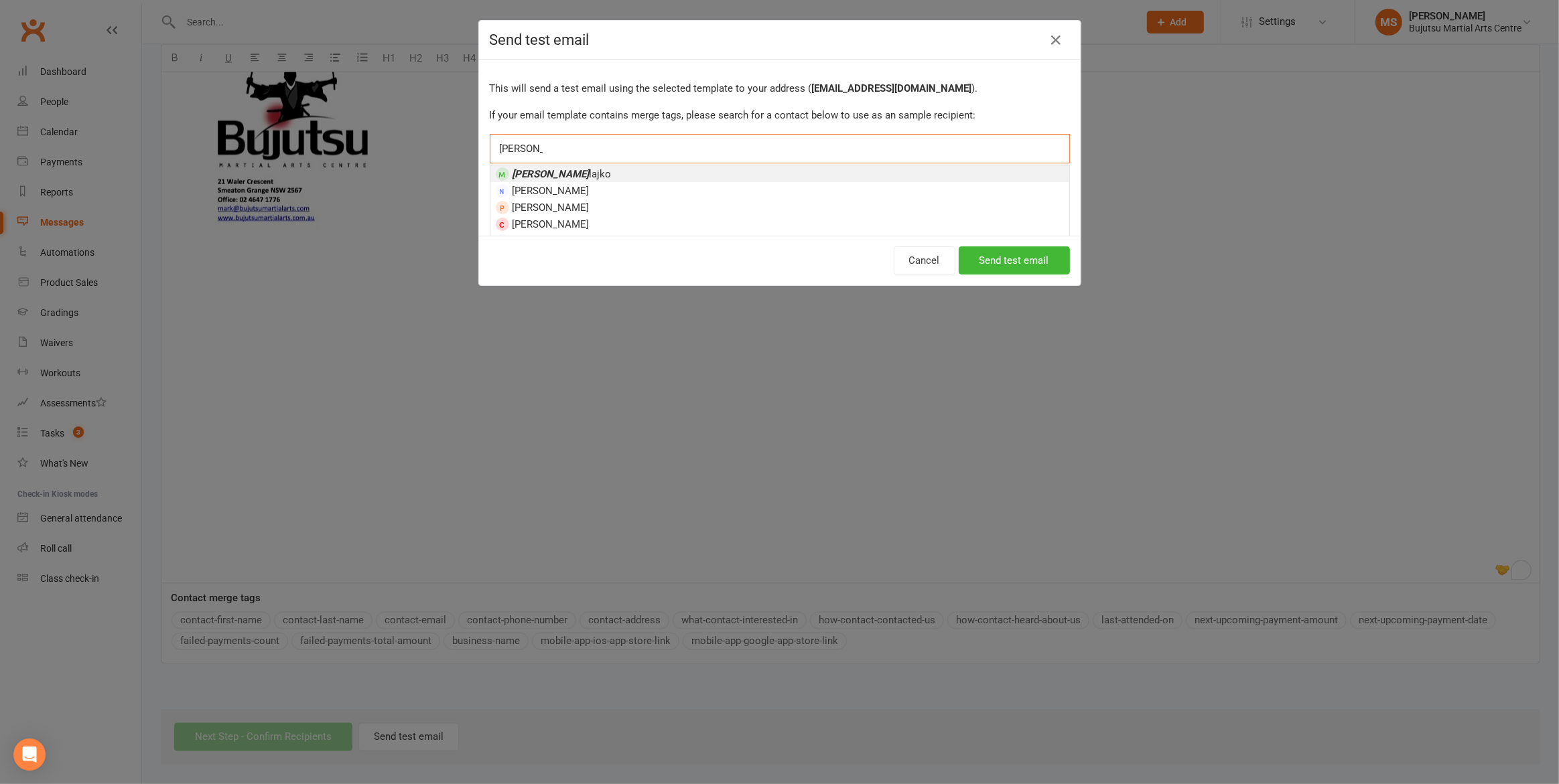
type input "mark sza"
click at [611, 170] on li "Mark Sza lajko" at bounding box center [780, 174] width 579 height 17
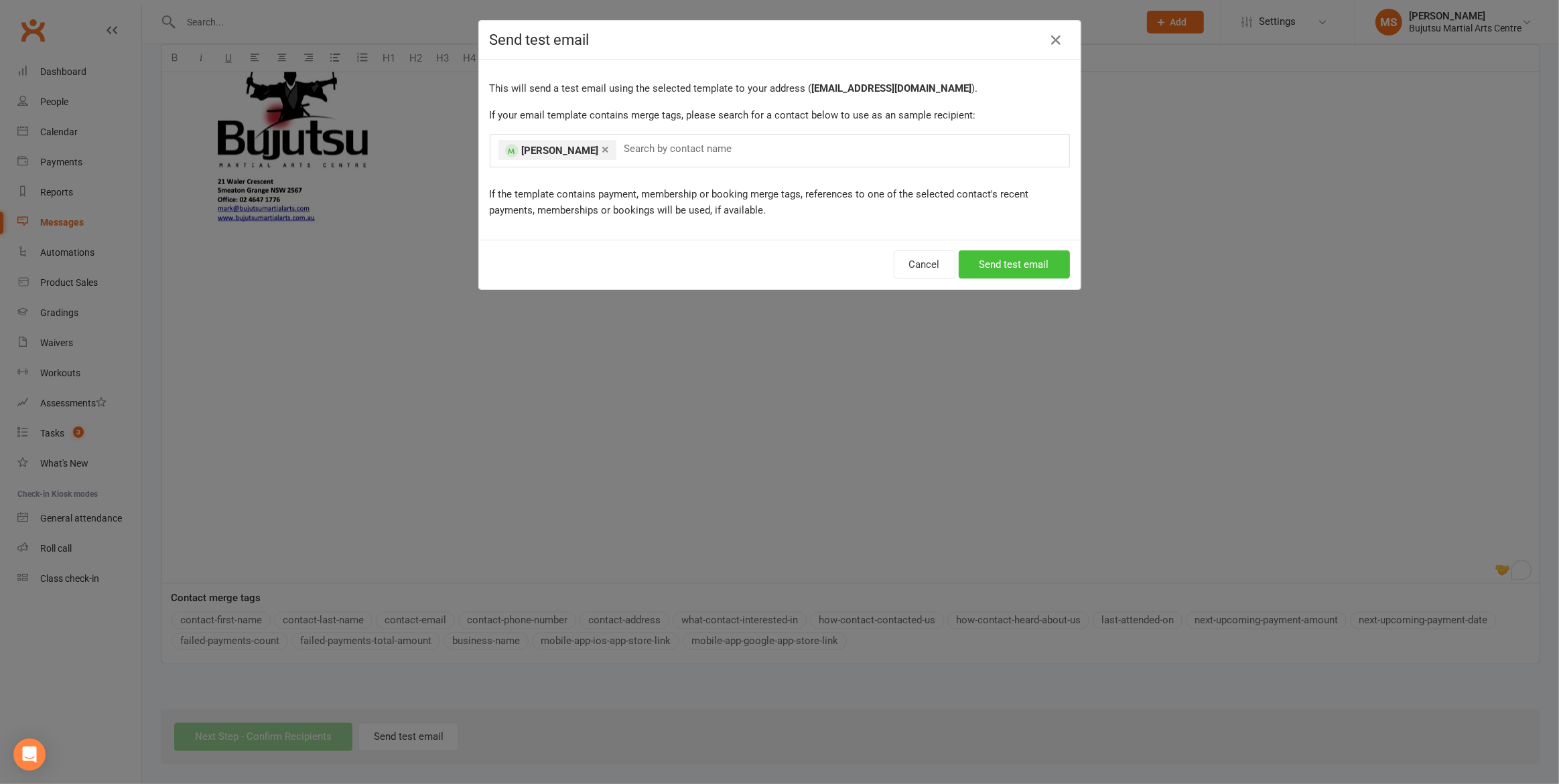
click at [1019, 265] on button "Send test email" at bounding box center [1014, 264] width 111 height 28
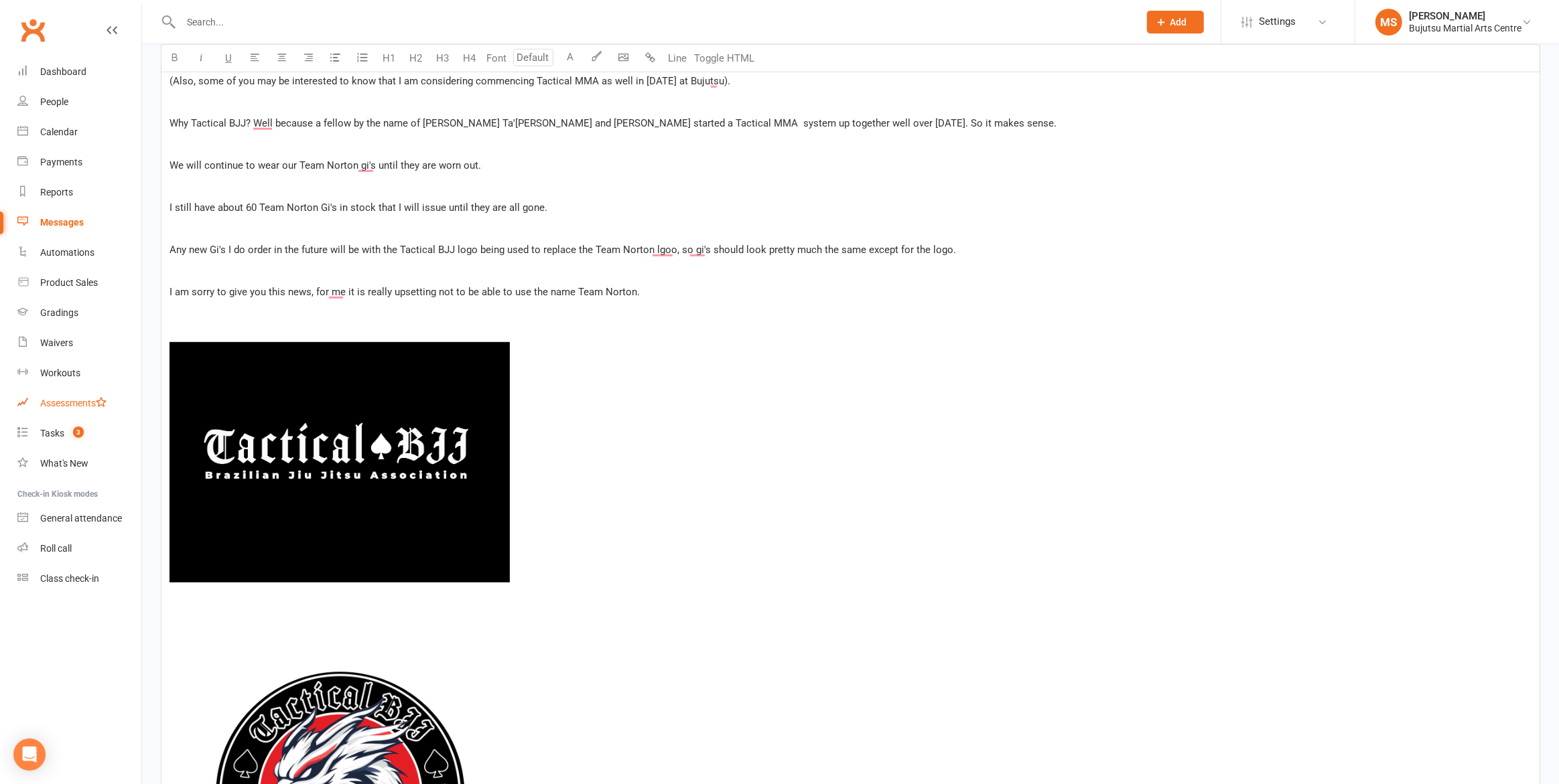
scroll to position [891, 0]
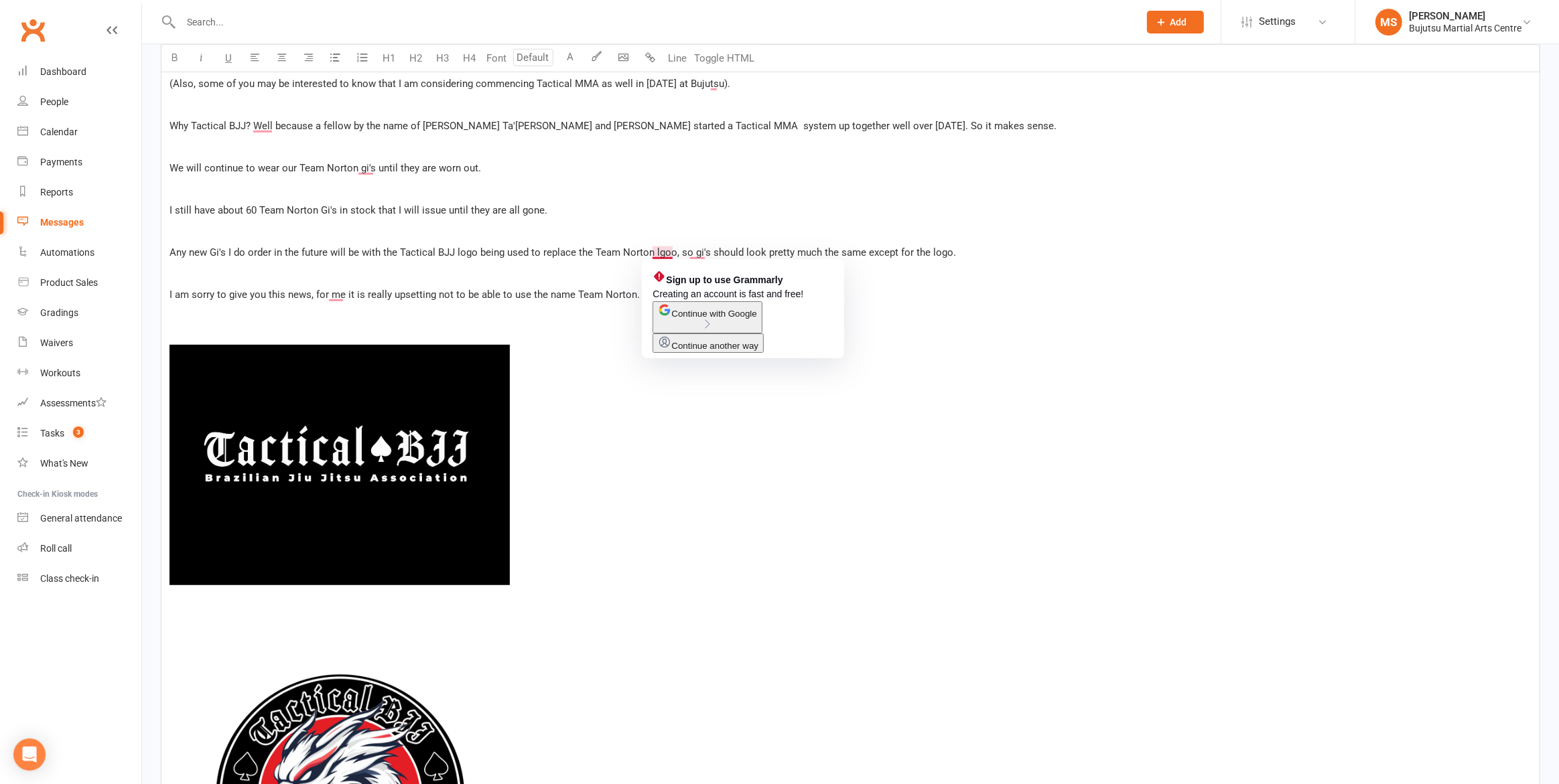
drag, startPoint x: 659, startPoint y: 248, endPoint x: 660, endPoint y: 271, distance: 23.0
click at [659, 249] on span "Any new Gi's I do order in the future will be with the Tactical BJJ logo being …" at bounding box center [563, 253] width 786 height 12
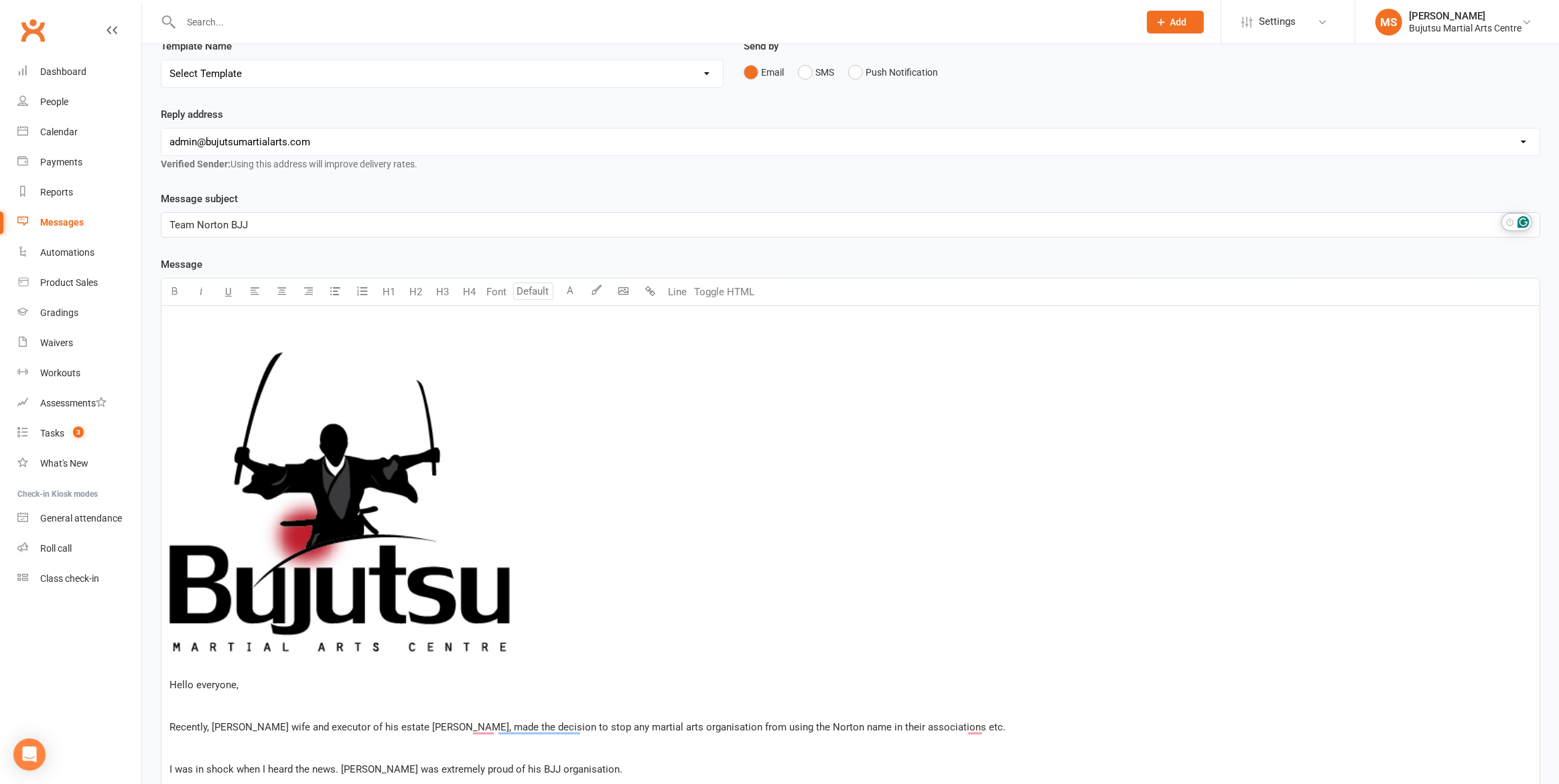
scroll to position [0, 0]
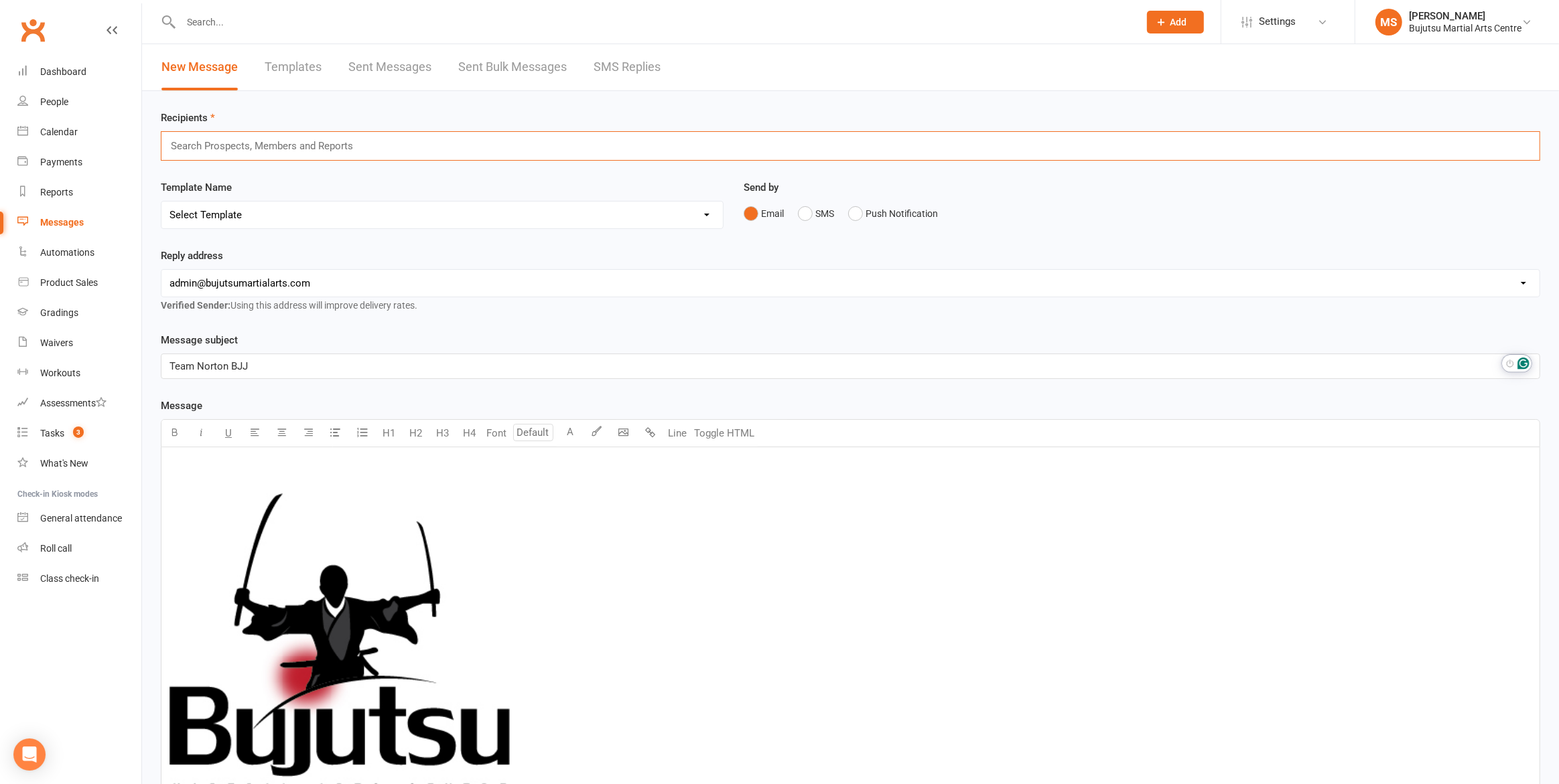
click at [273, 145] on input "text" at bounding box center [268, 146] width 196 height 17
type input "all b"
click at [248, 169] on li "All B JJ Students" at bounding box center [850, 171] width 1378 height 16
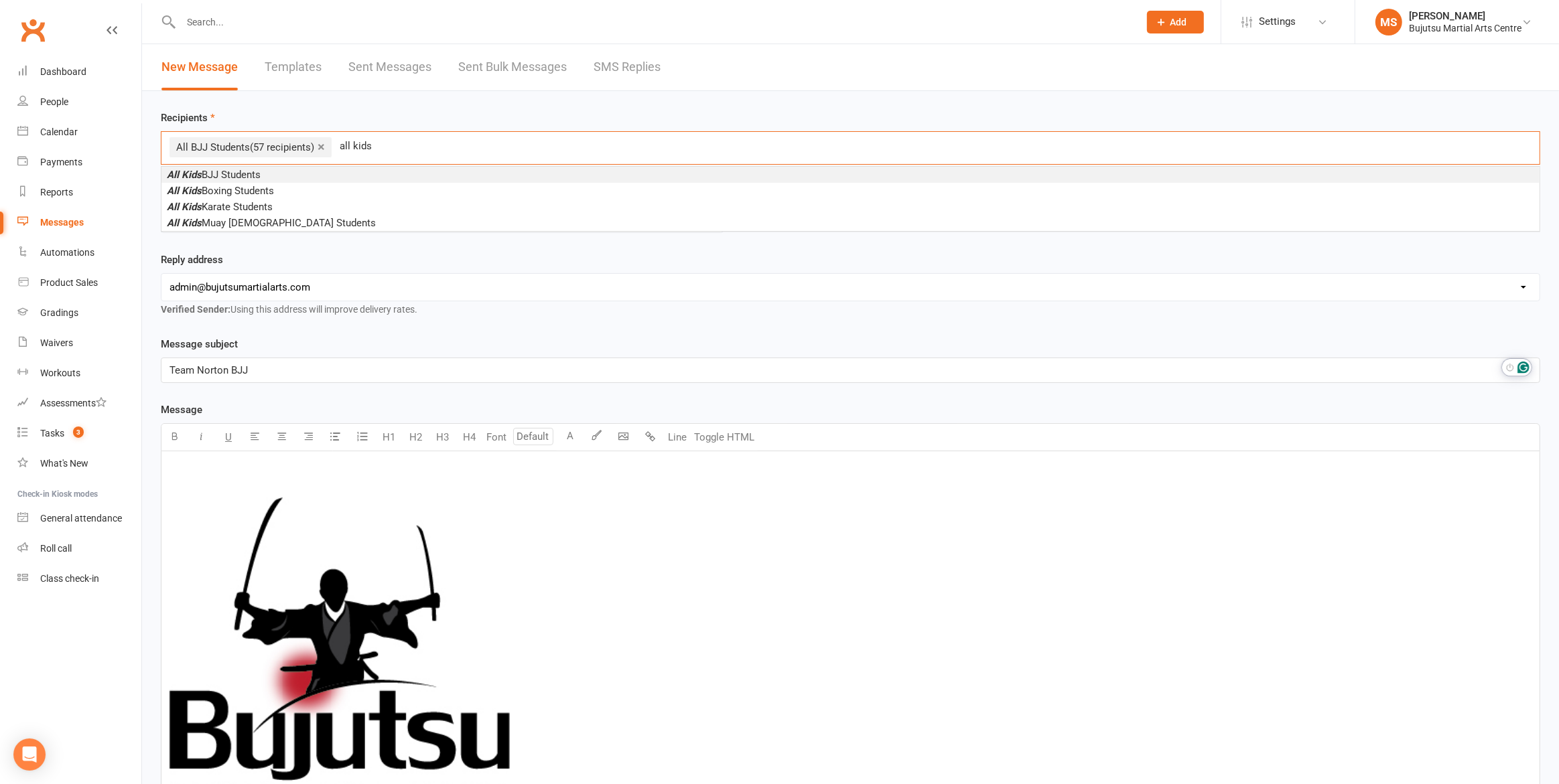
type input "all kids"
click at [244, 176] on span "All Kids BJJ Students" at bounding box center [213, 175] width 94 height 12
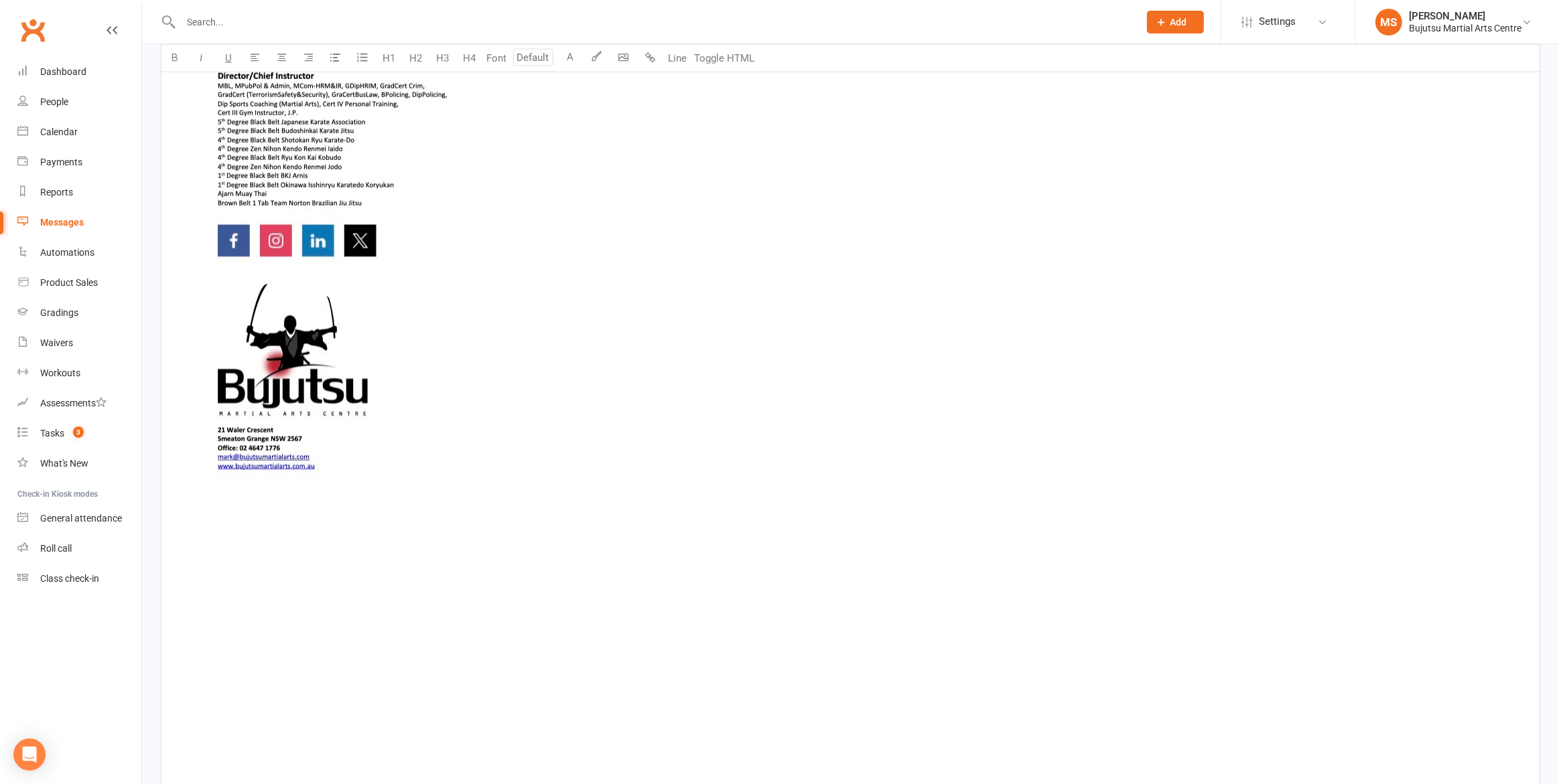
scroll to position [2274, 0]
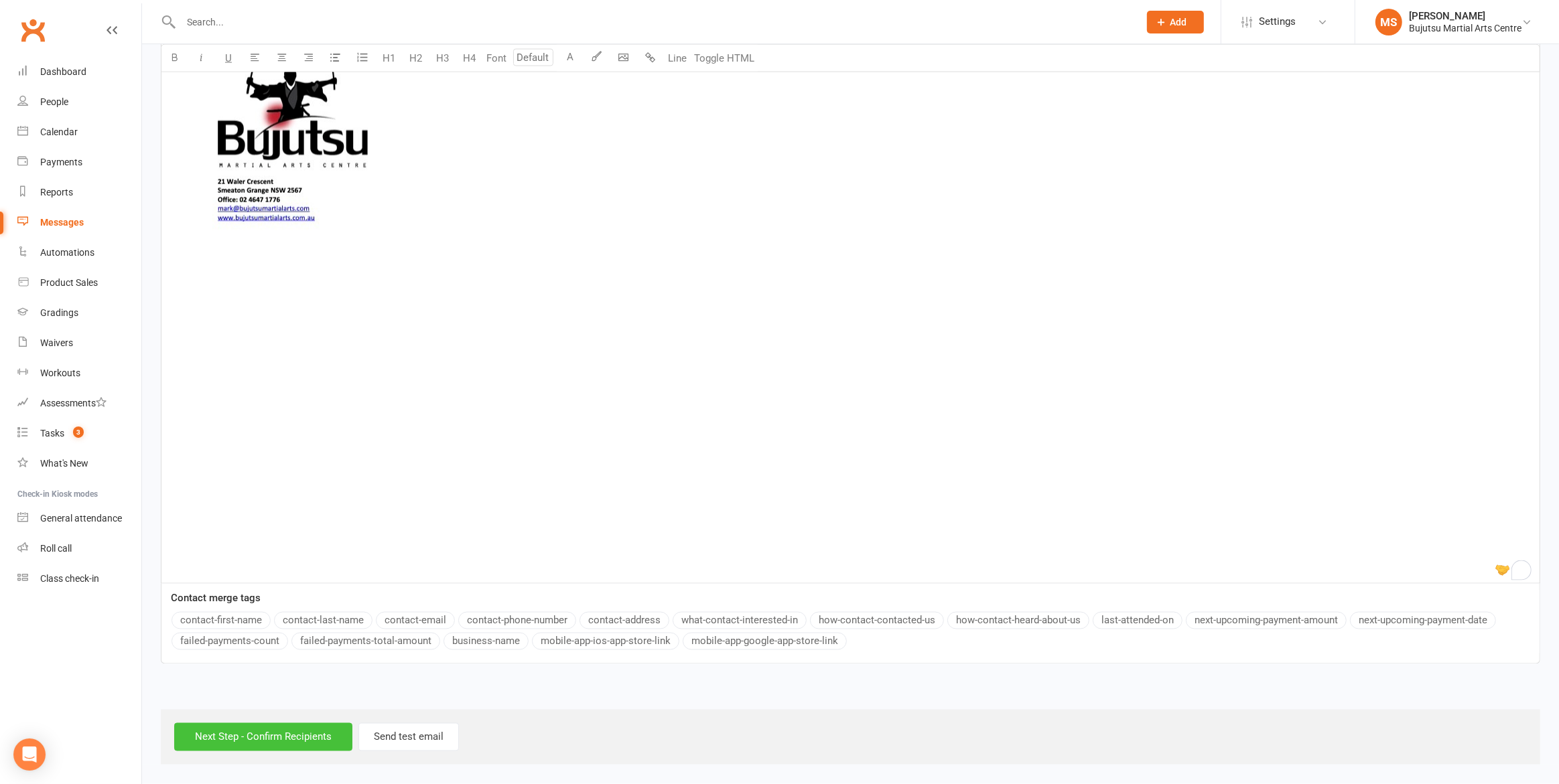
click at [314, 727] on input "Next Step - Confirm Recipients" at bounding box center [264, 737] width 178 height 28
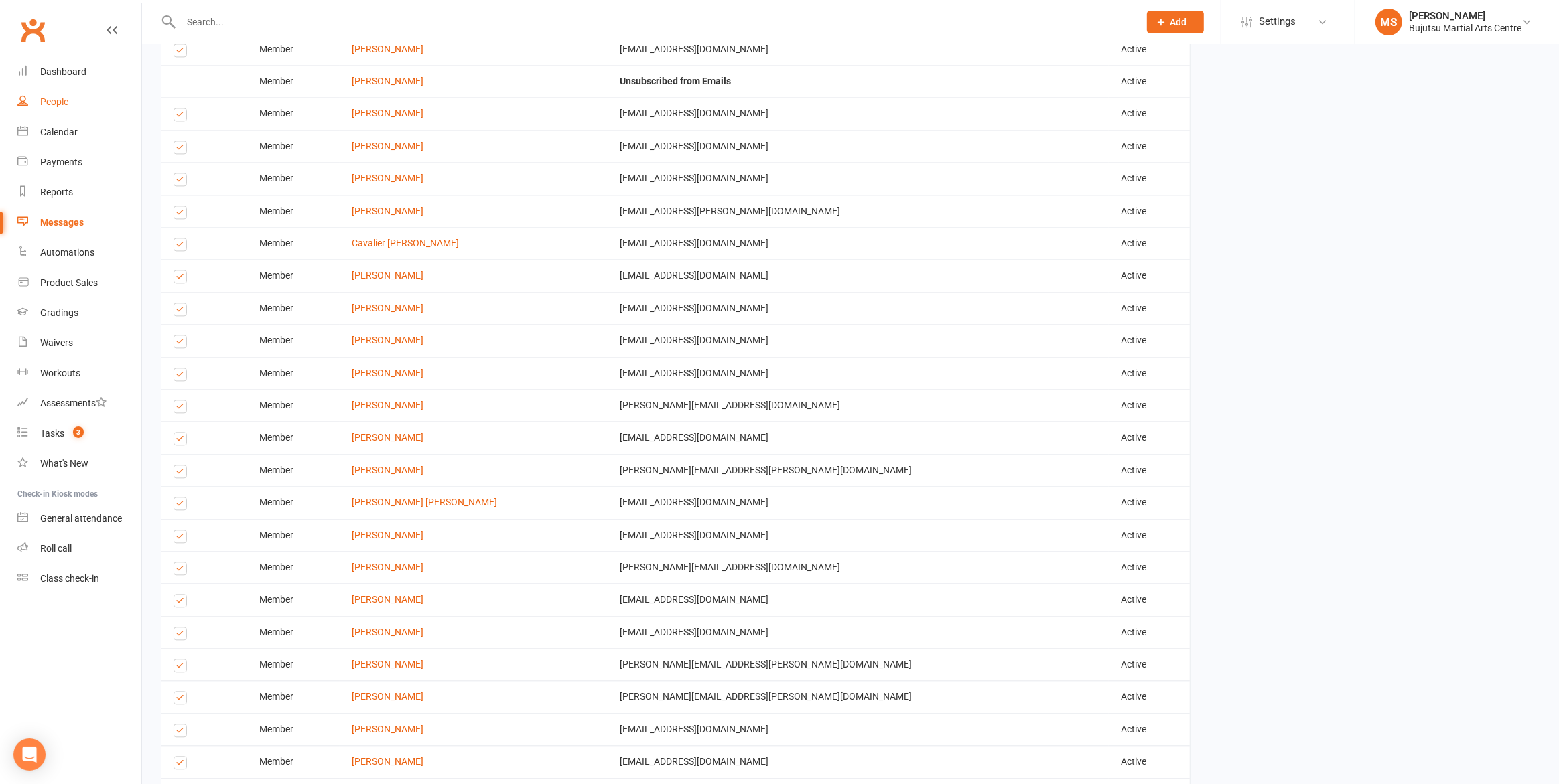
scroll to position [3380, 0]
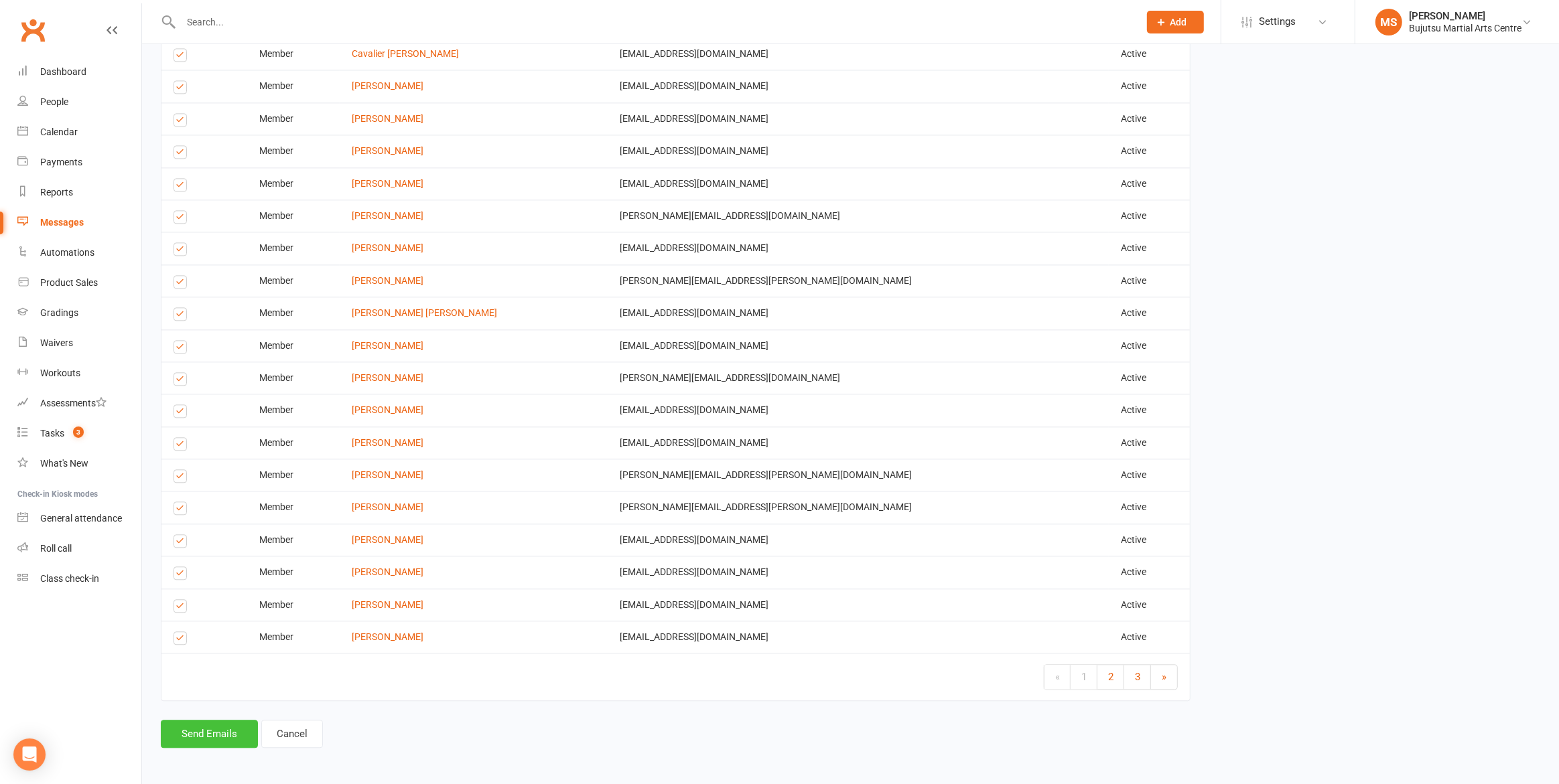
click at [224, 733] on button "Send Emails" at bounding box center [209, 734] width 97 height 28
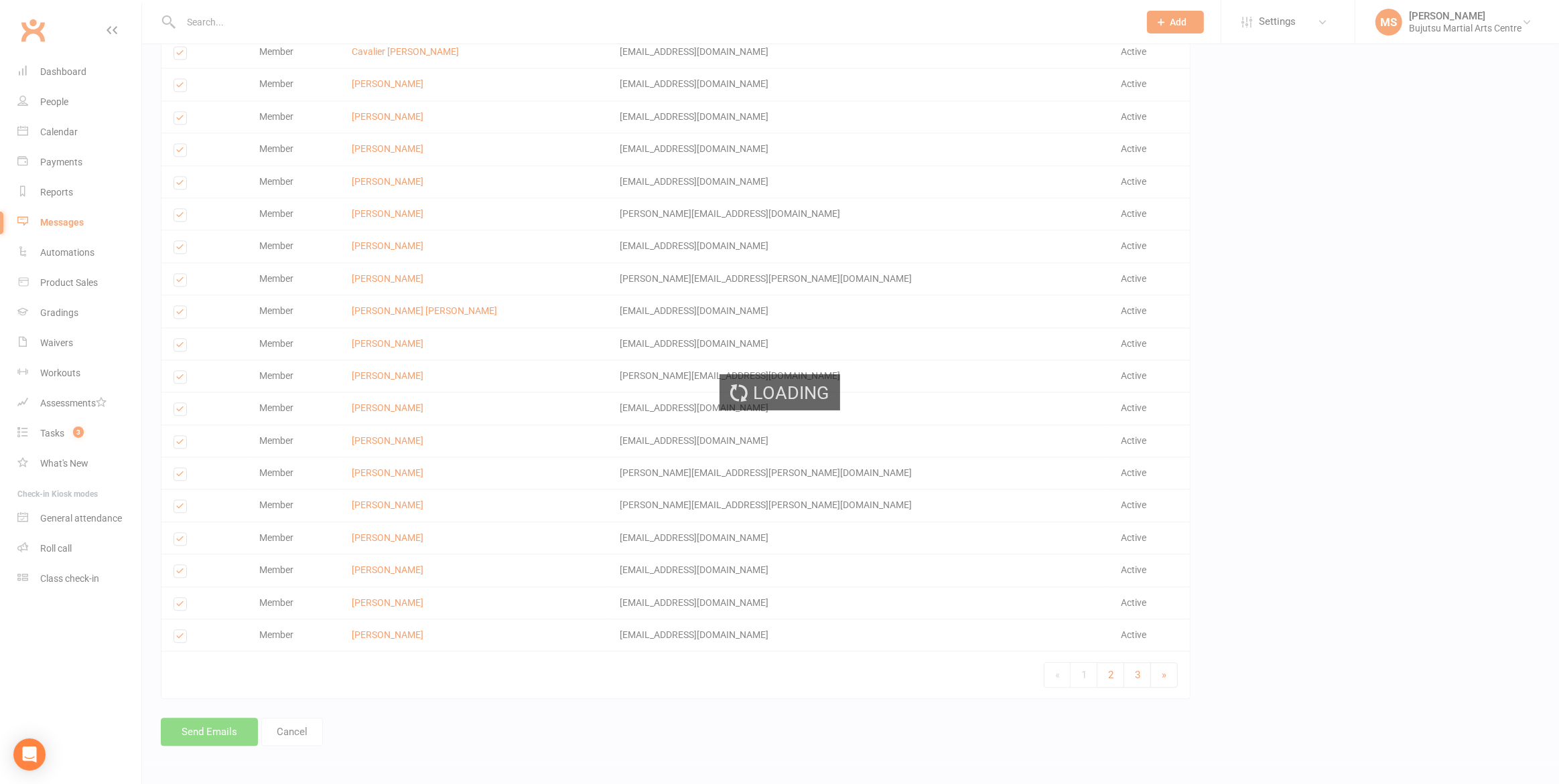
scroll to position [3374, 0]
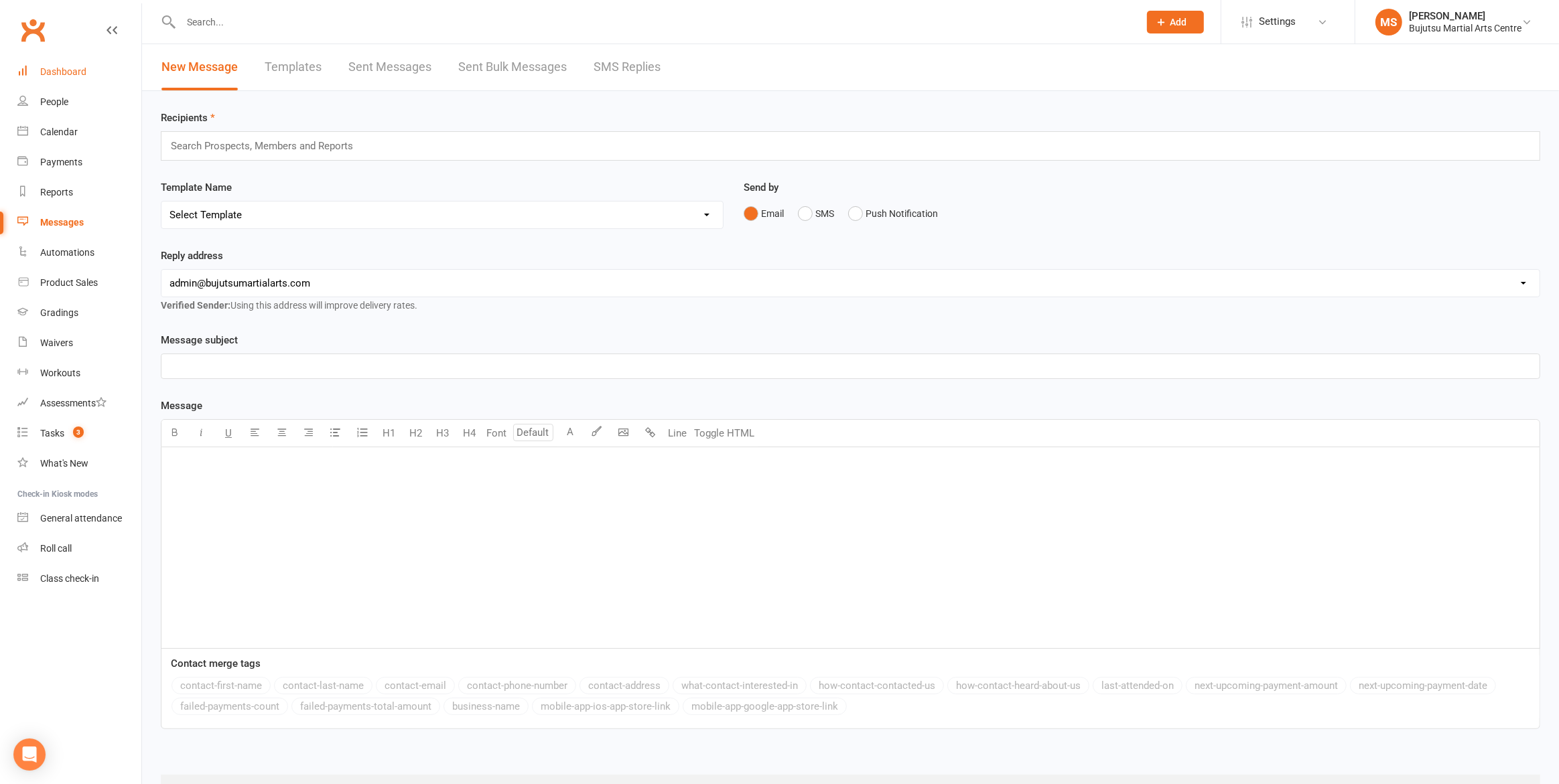
click at [46, 64] on link "Dashboard" at bounding box center [79, 71] width 124 height 30
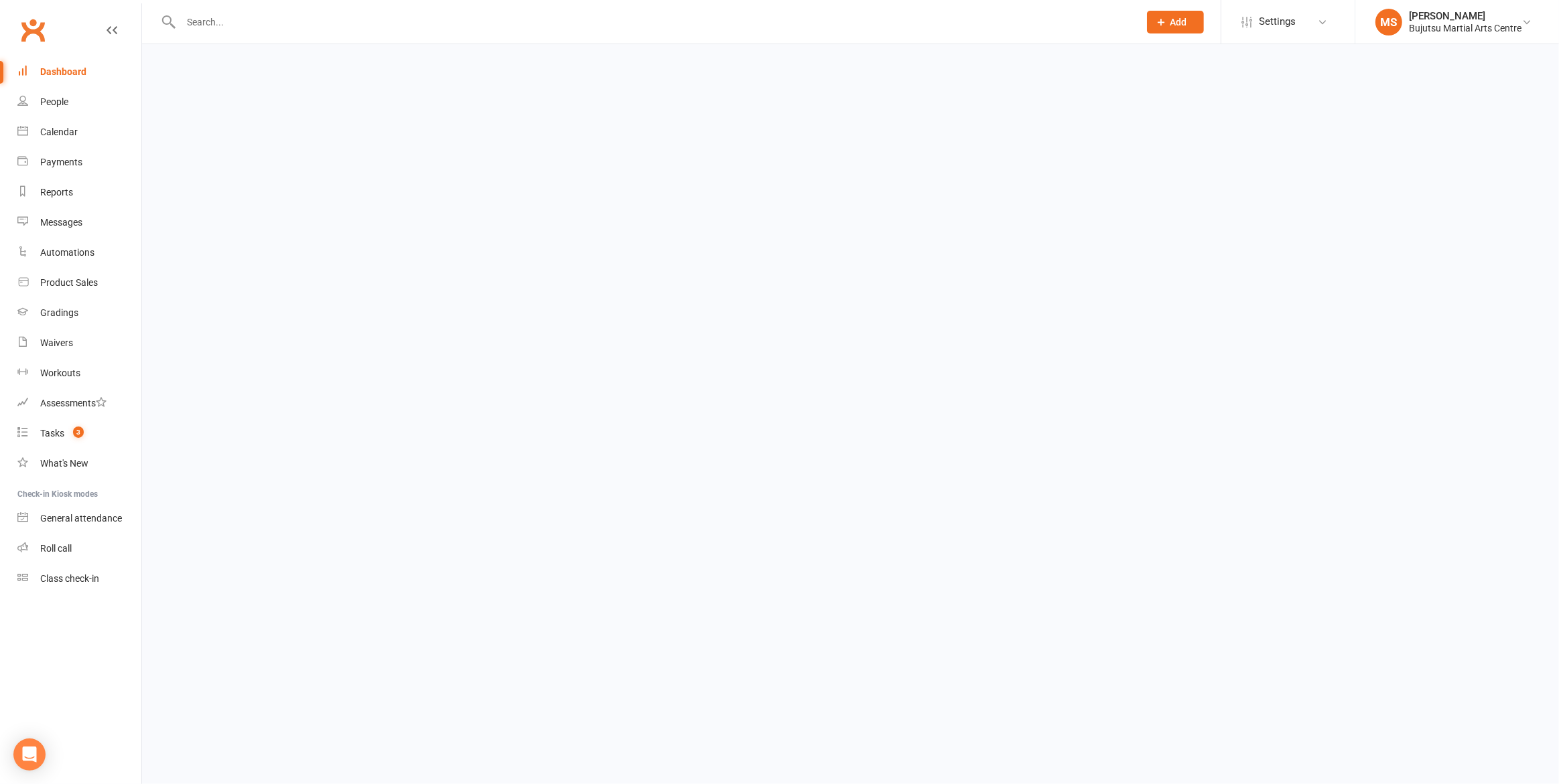
click at [46, 64] on link "Dashboard" at bounding box center [79, 71] width 124 height 30
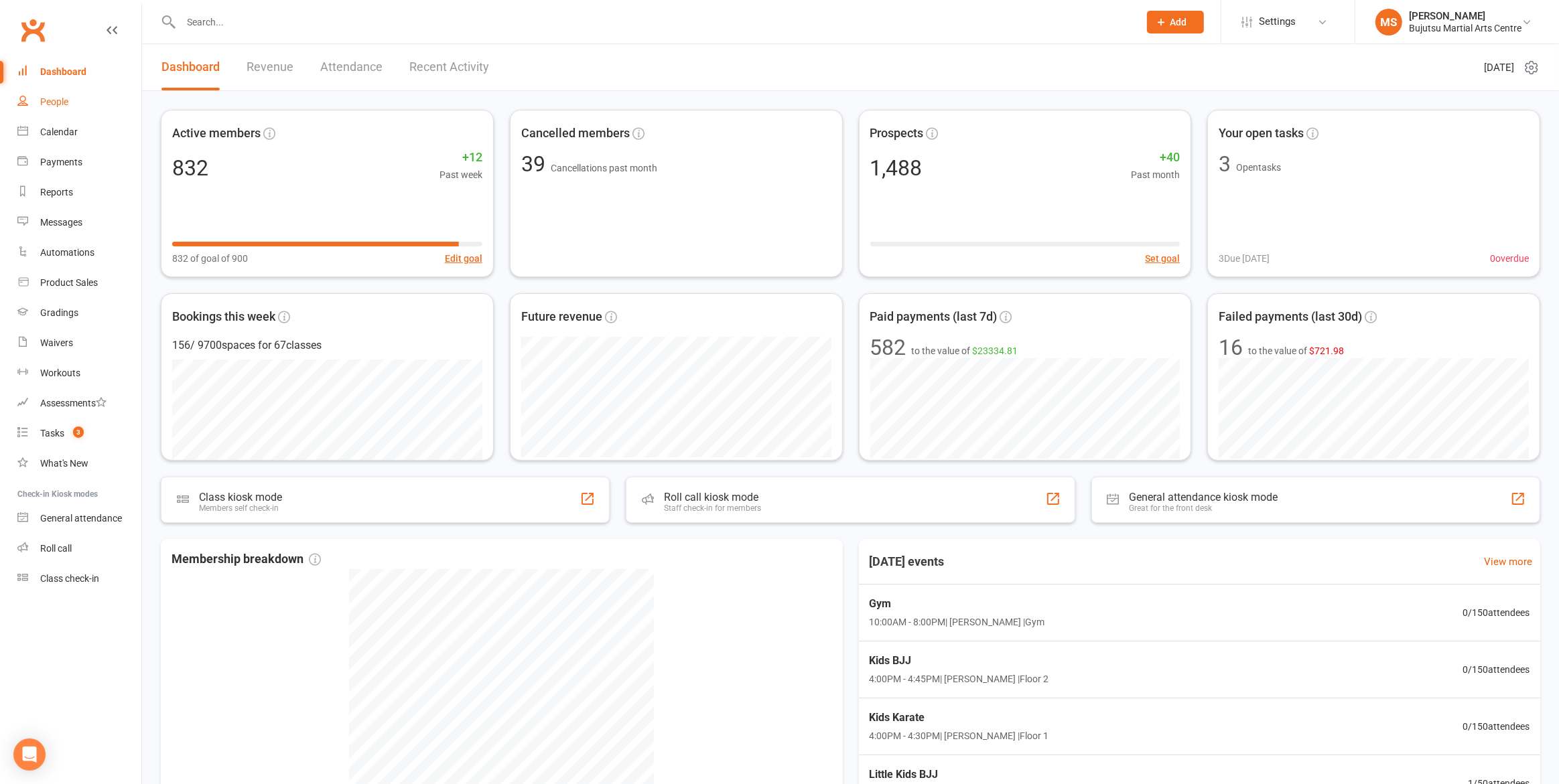
scroll to position [2, 0]
click at [55, 100] on div "People" at bounding box center [54, 102] width 28 height 11
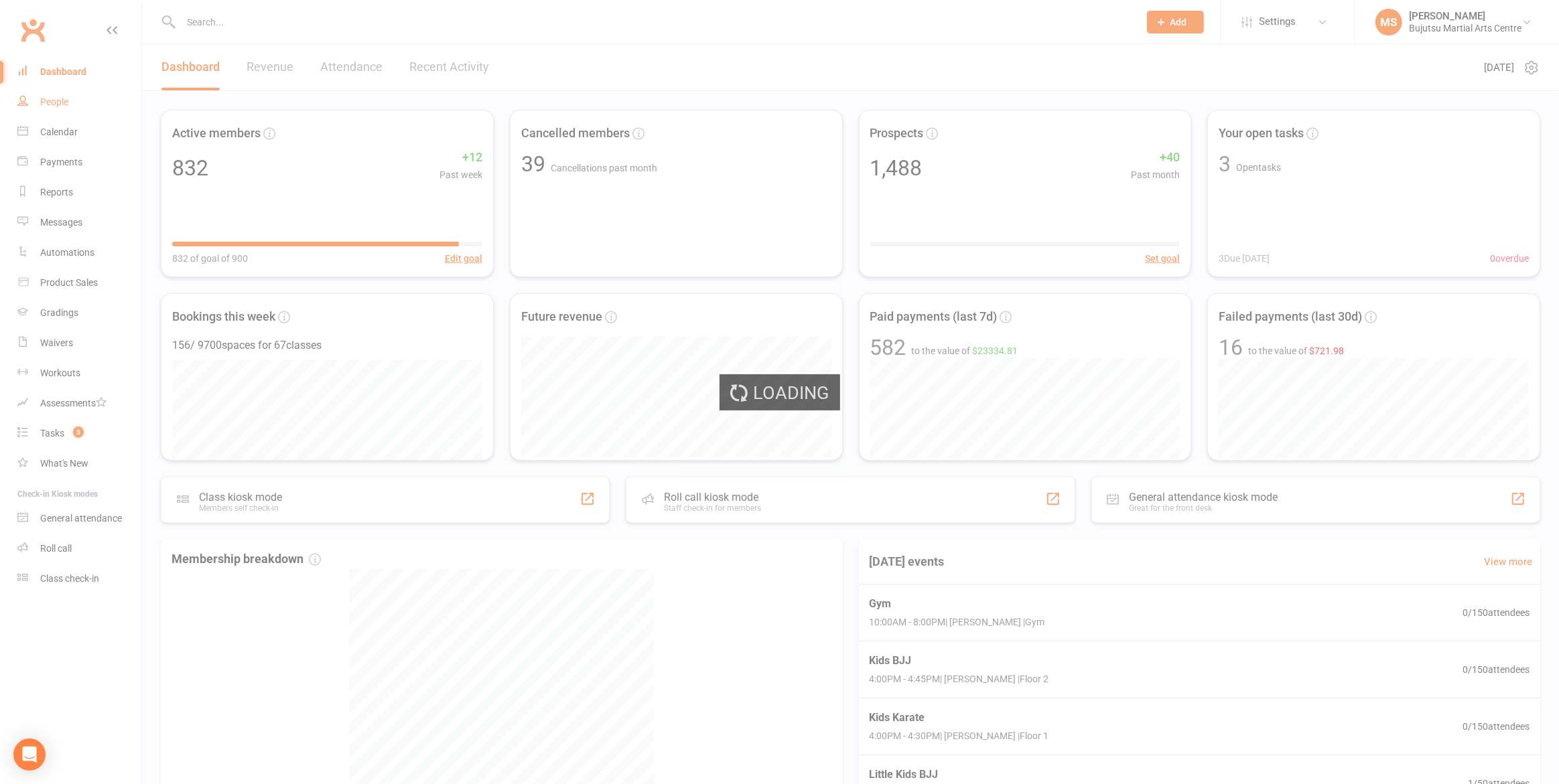
select select "100"
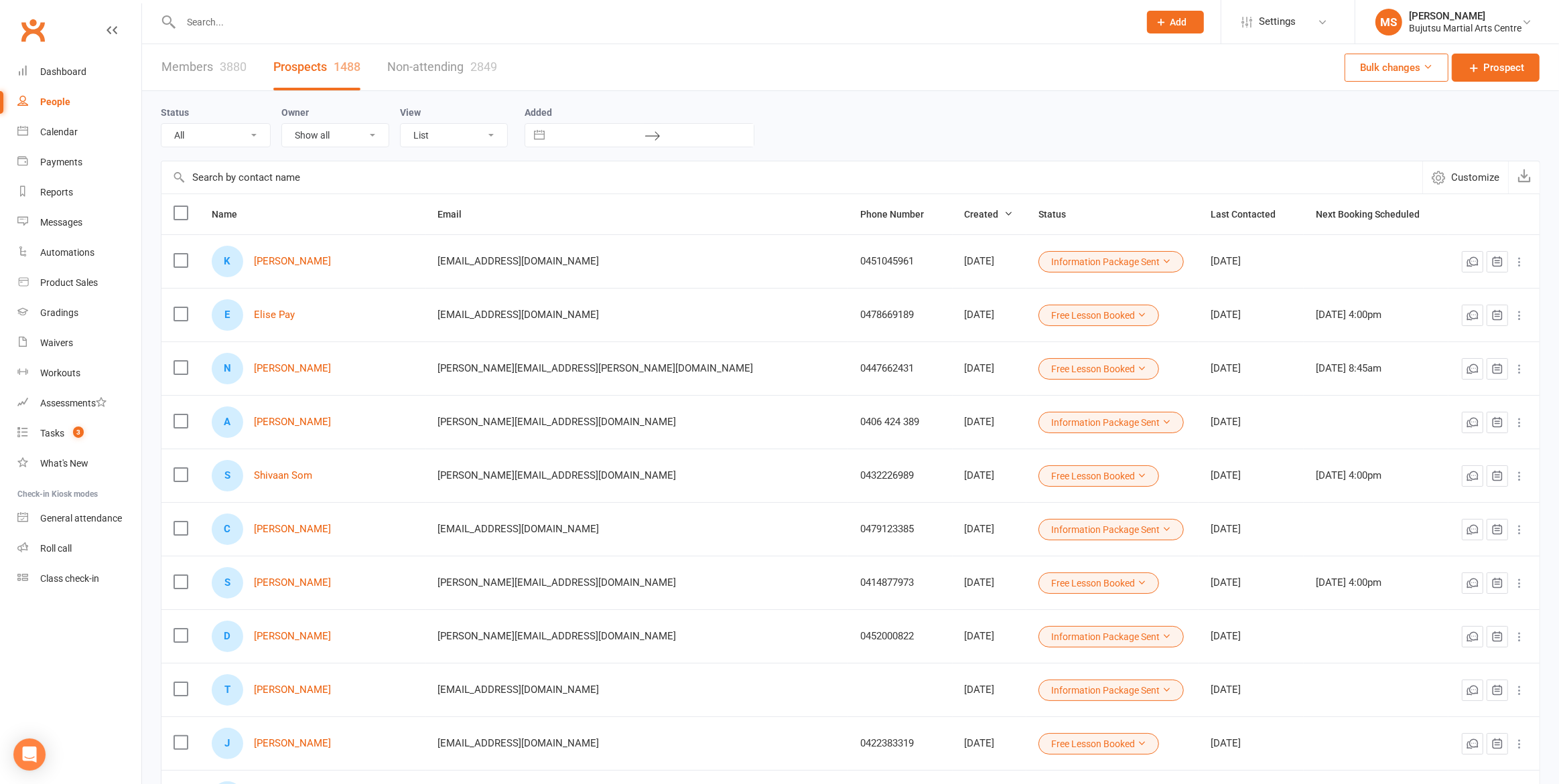
click at [303, 69] on link "Prospects 1488" at bounding box center [316, 67] width 87 height 47
click at [300, 259] on link "[PERSON_NAME]" at bounding box center [292, 261] width 77 height 12
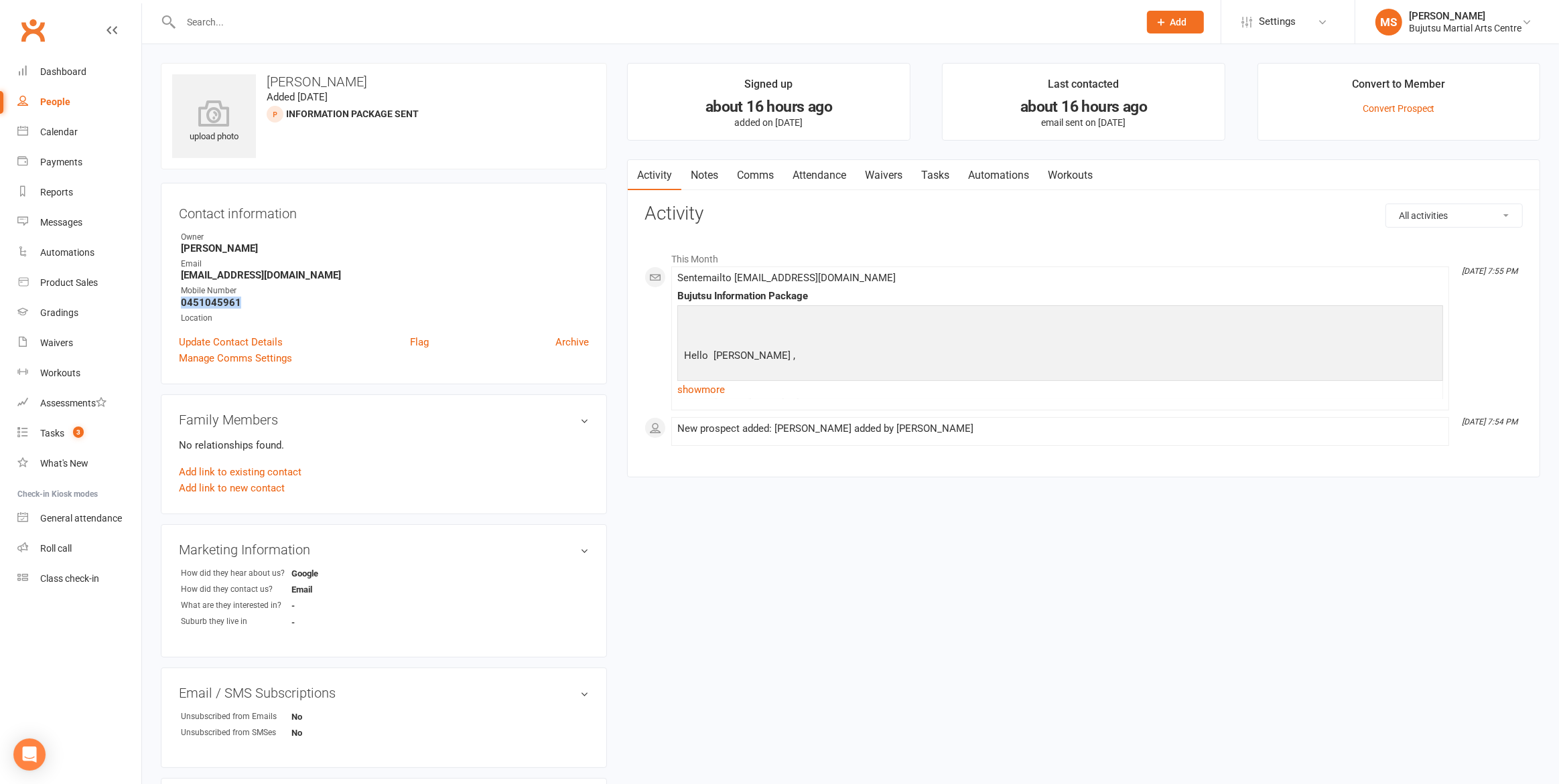
drag, startPoint x: 252, startPoint y: 299, endPoint x: 181, endPoint y: 299, distance: 71.0
click at [181, 299] on strong "0451045961" at bounding box center [385, 303] width 408 height 12
copy strong "0451045961"
click at [828, 174] on link "Attendance" at bounding box center [819, 175] width 72 height 31
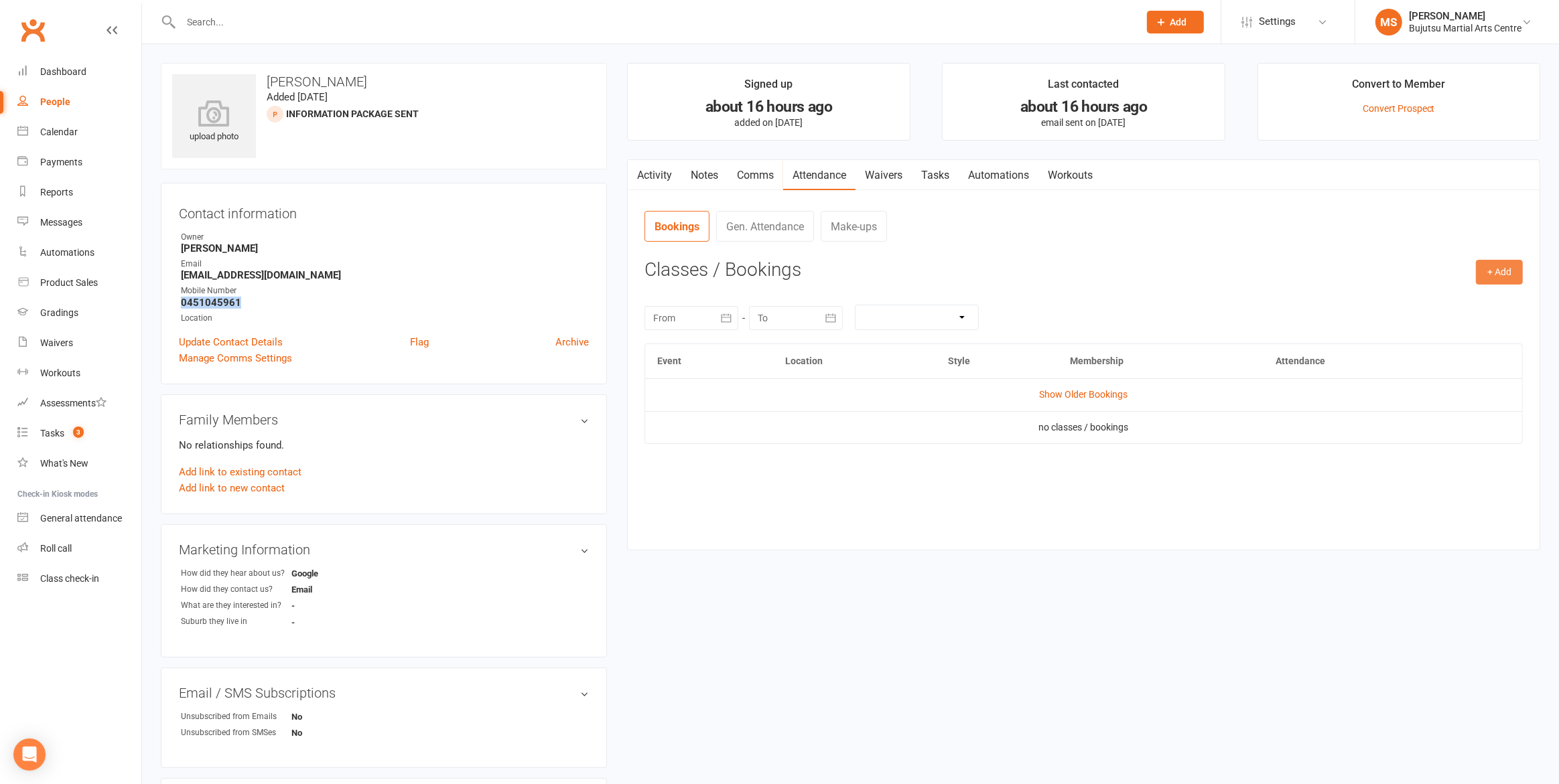
click at [1502, 271] on button "+ Add" at bounding box center [1499, 271] width 47 height 24
click at [1461, 293] on link "Book Event" at bounding box center [1455, 302] width 133 height 27
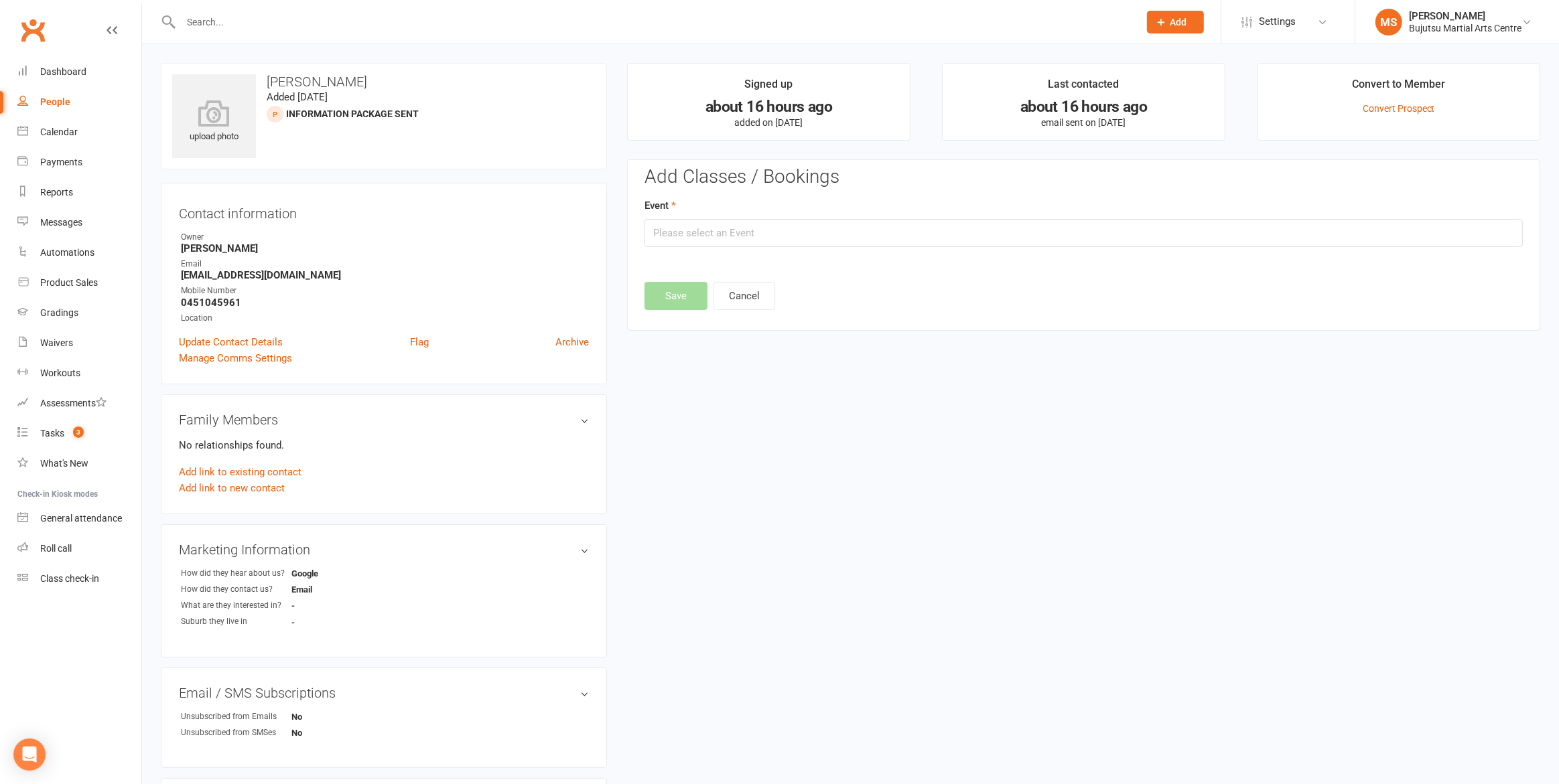
scroll to position [92, 0]
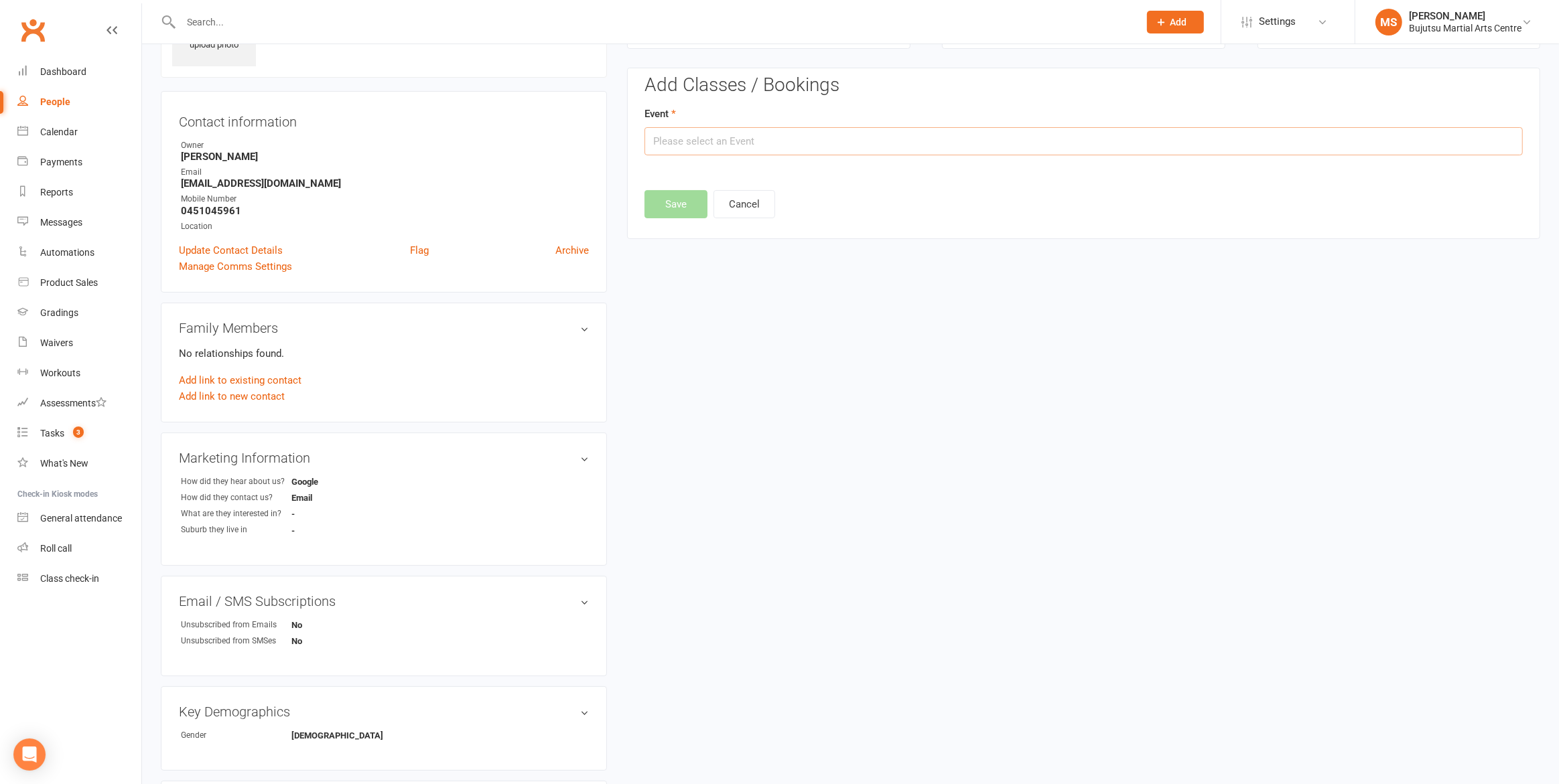
click at [780, 145] on input "text" at bounding box center [1084, 141] width 878 height 28
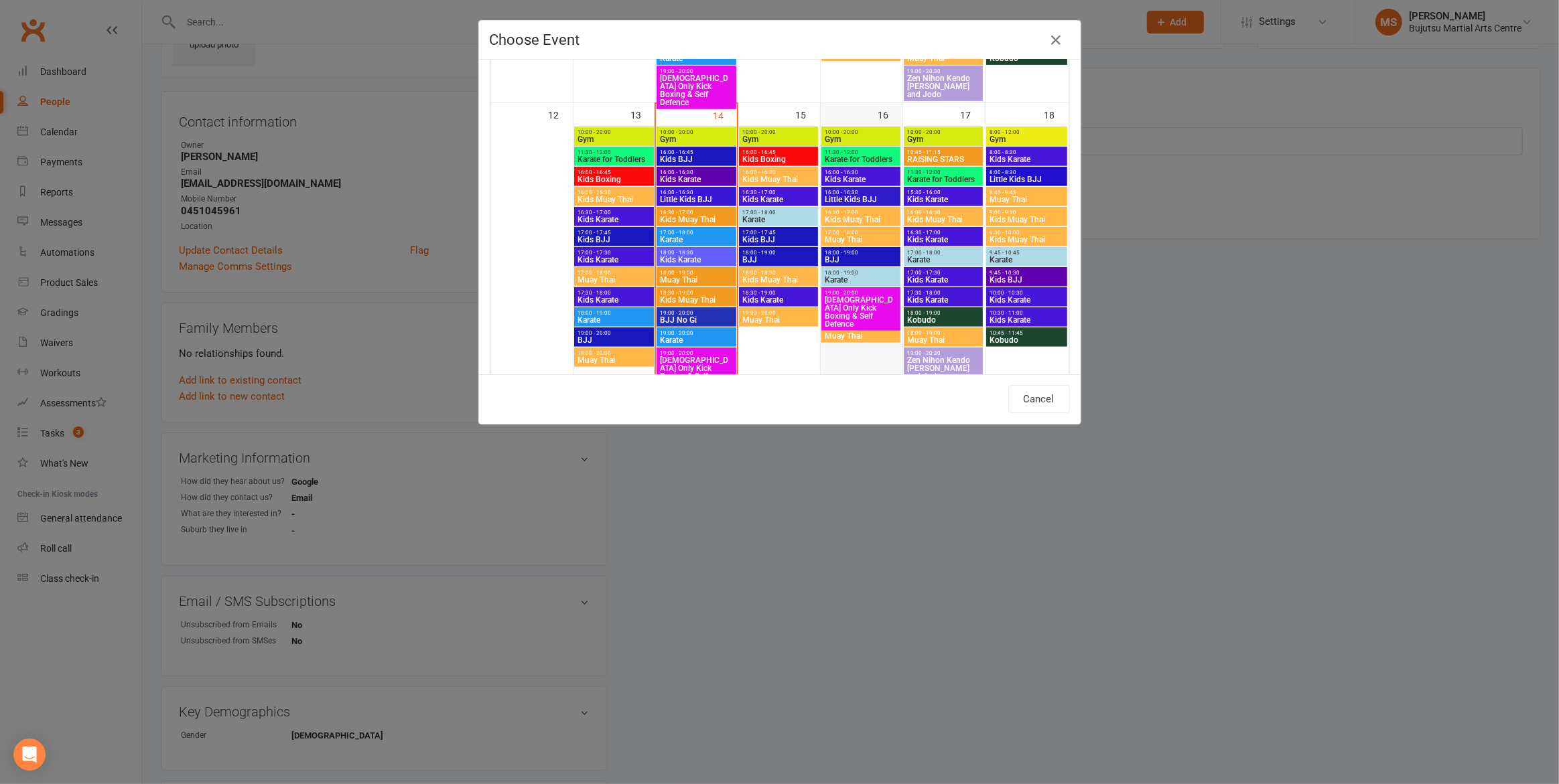
scroll to position [612, 0]
click at [919, 257] on span "Karate" at bounding box center [943, 261] width 74 height 8
type input "Karate - [DATE] 5:00:00 PM"
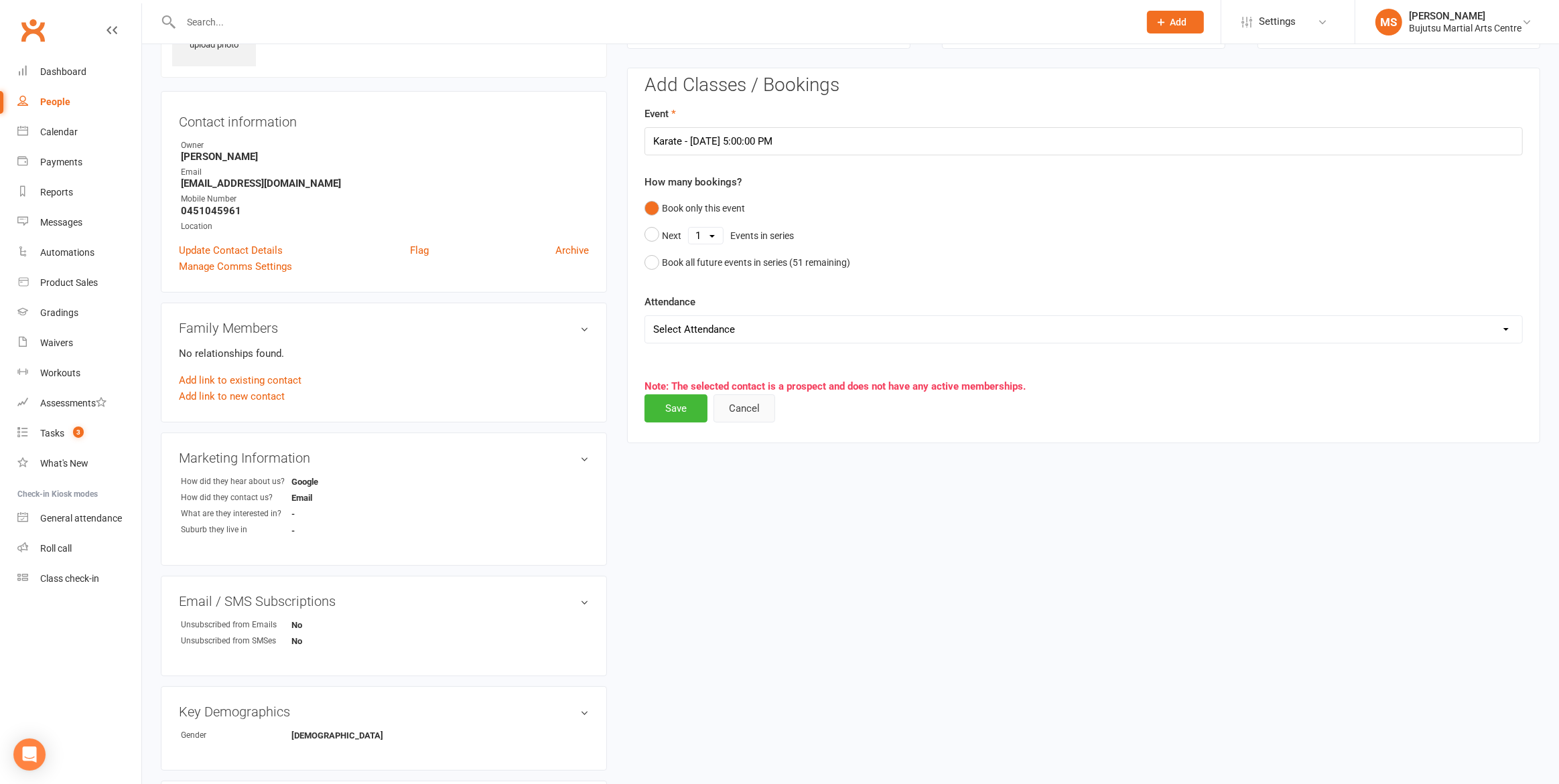
drag, startPoint x: 756, startPoint y: 414, endPoint x: 786, endPoint y: 479, distance: 71.6
click at [790, 479] on div "upload photo Kendall Botha Added 13 October, 2025 Information Package Sent pros…" at bounding box center [850, 423] width 1399 height 903
click at [677, 405] on button "Save" at bounding box center [676, 409] width 63 height 28
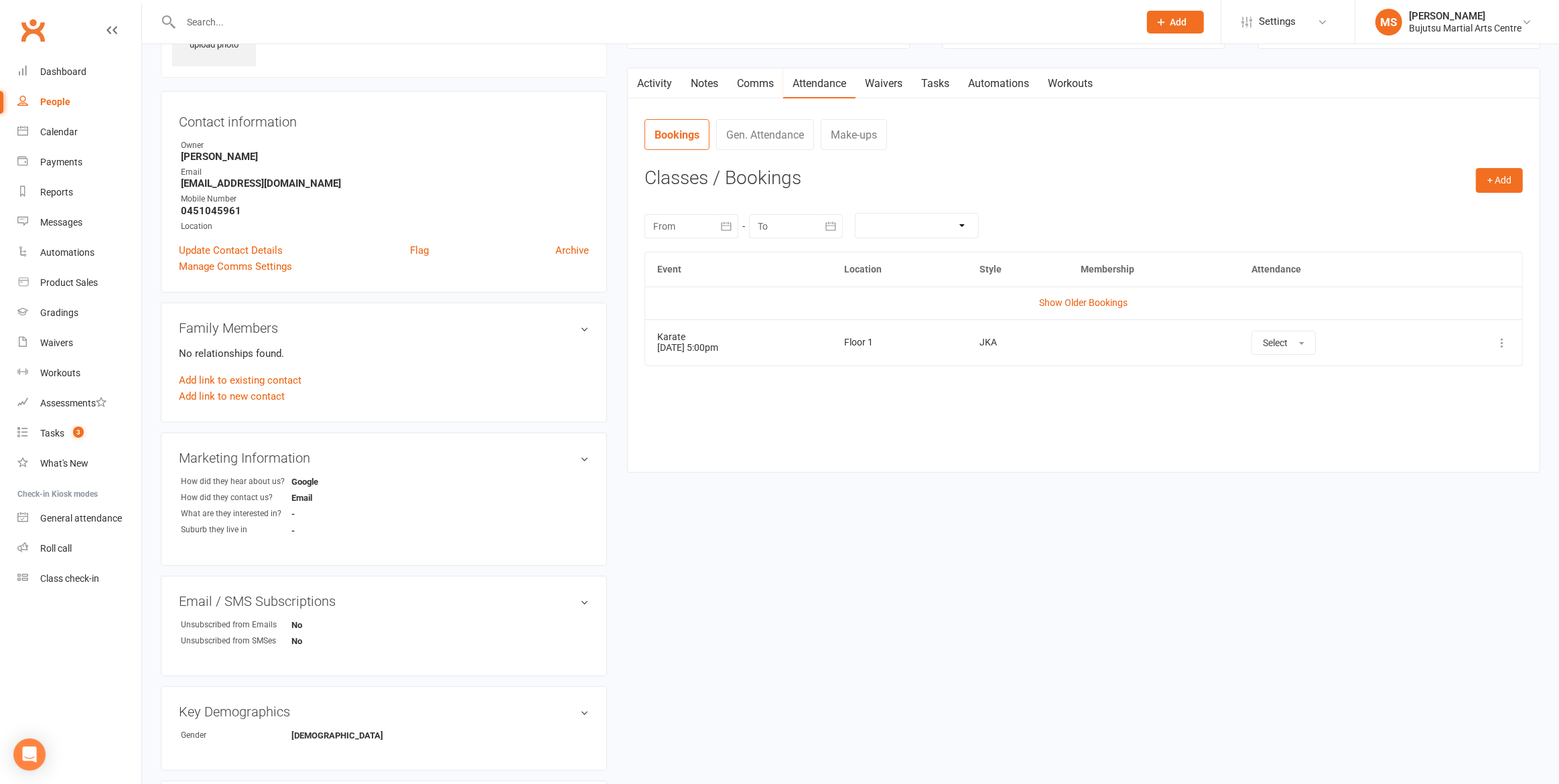
click at [53, 92] on link "People" at bounding box center [79, 102] width 124 height 30
select select "100"
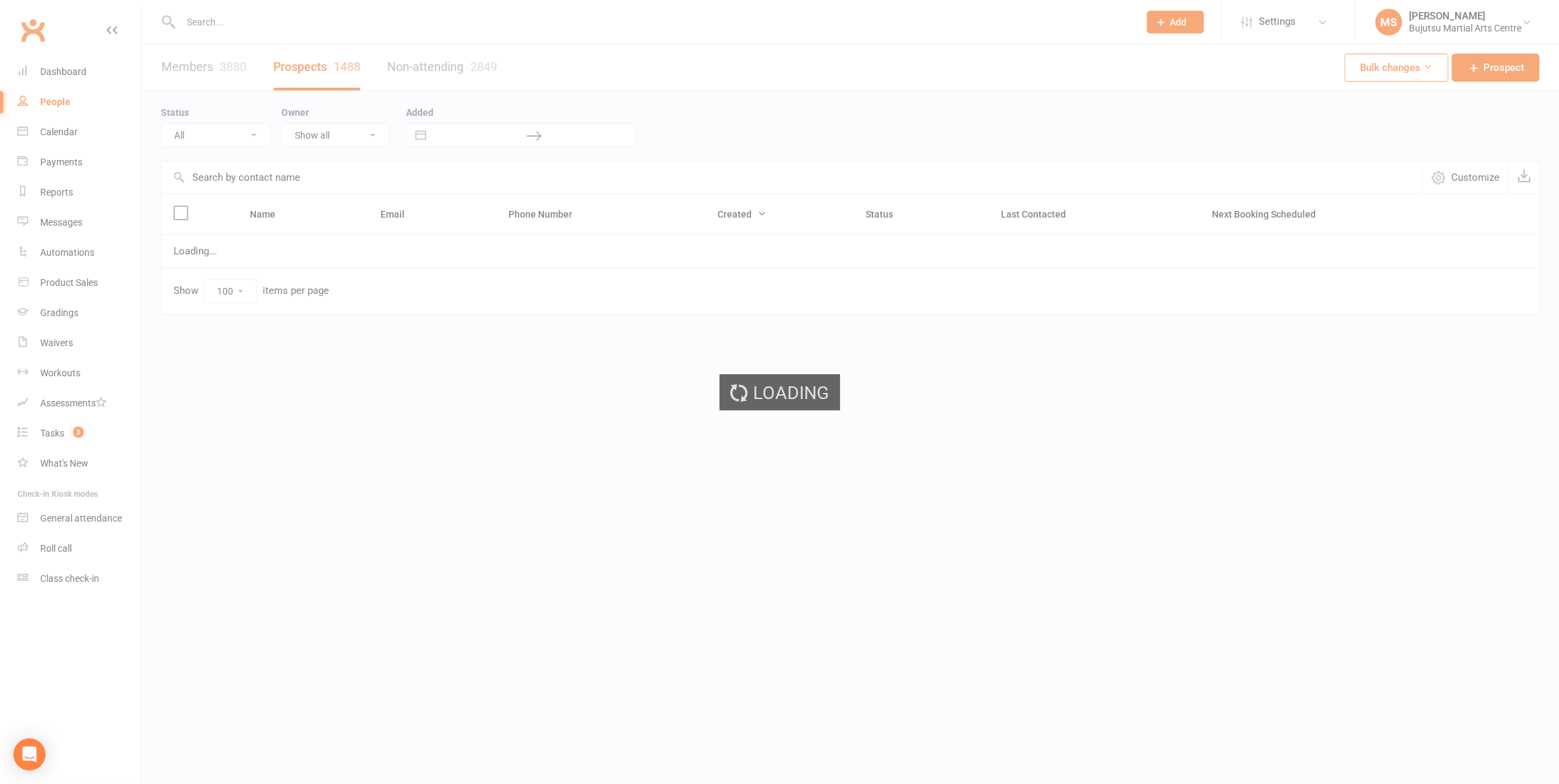
click at [53, 92] on ui-view "Prospect Member Non-attending contact Class / event Appointment Grading event T…" at bounding box center [780, 185] width 1559 height 364
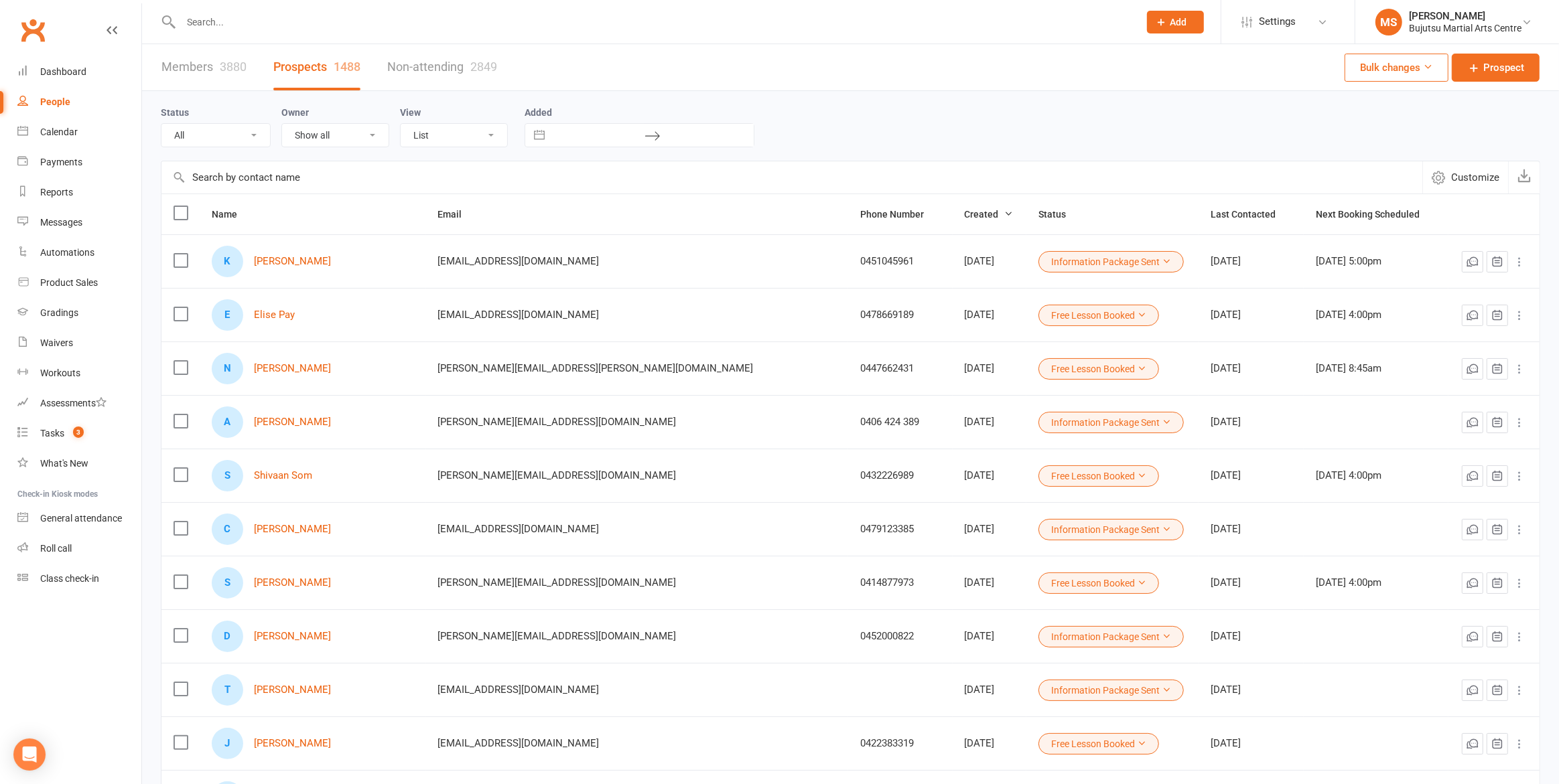
click at [52, 96] on div "People" at bounding box center [55, 102] width 30 height 11
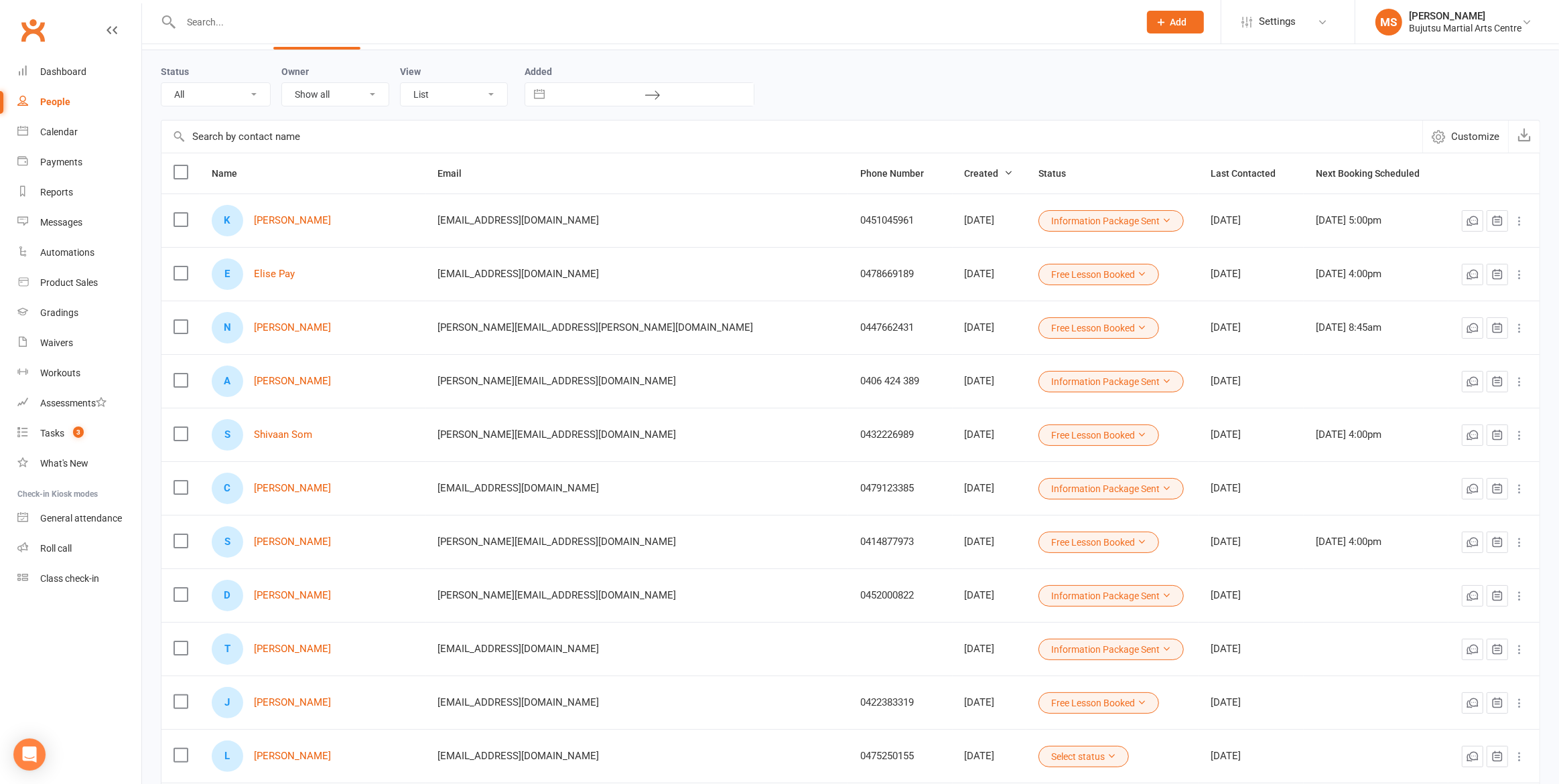
scroll to position [42, 0]
click at [299, 382] on link "[PERSON_NAME]" at bounding box center [292, 381] width 77 height 12
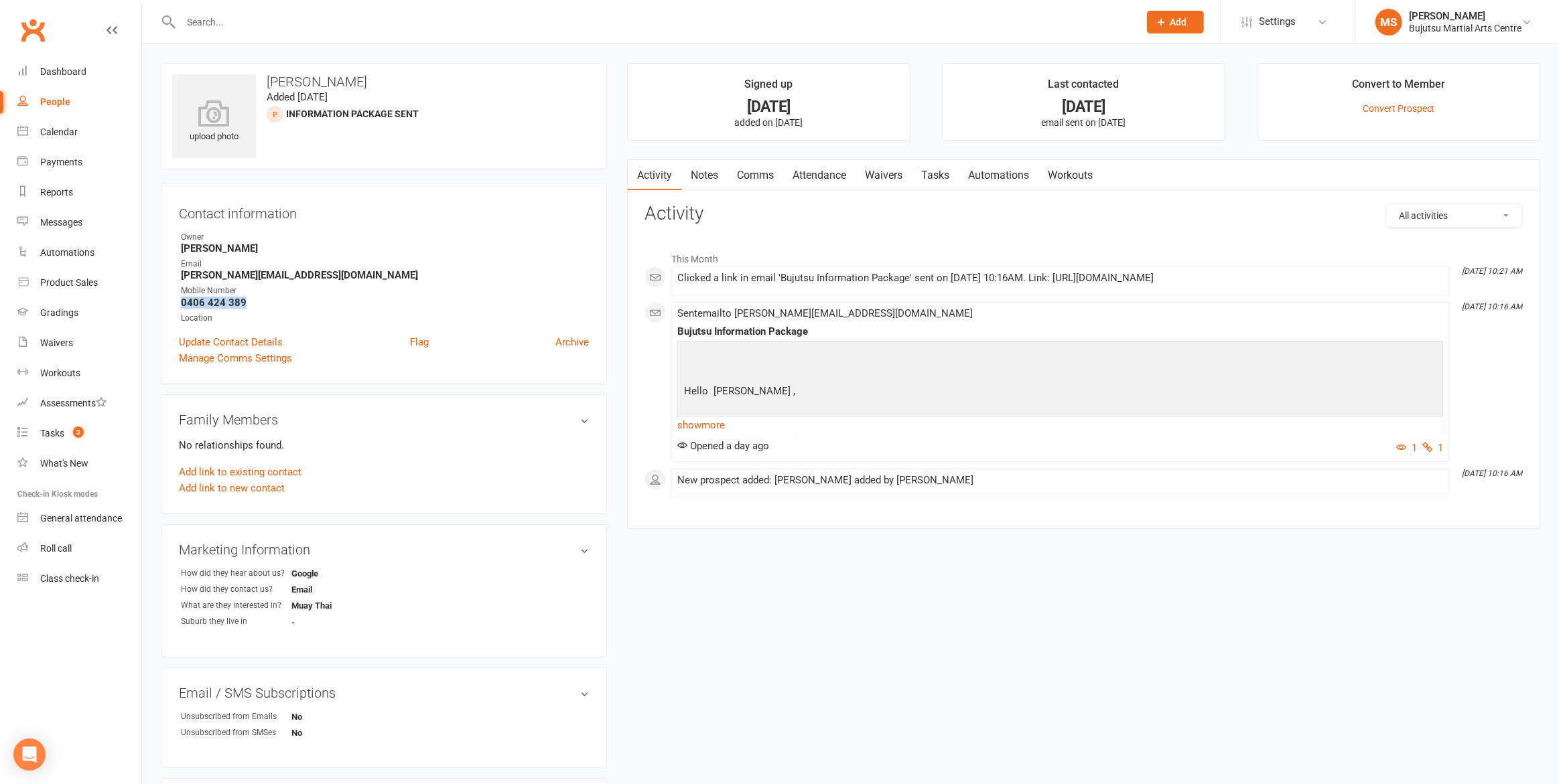
drag, startPoint x: 211, startPoint y: 299, endPoint x: 171, endPoint y: 305, distance: 40.4
click at [168, 304] on div "Contact information Owner Mark Szalajko Email andrew@suncleaning.com.au Mobile …" at bounding box center [383, 284] width 446 height 202
copy strong "0406 424 389"
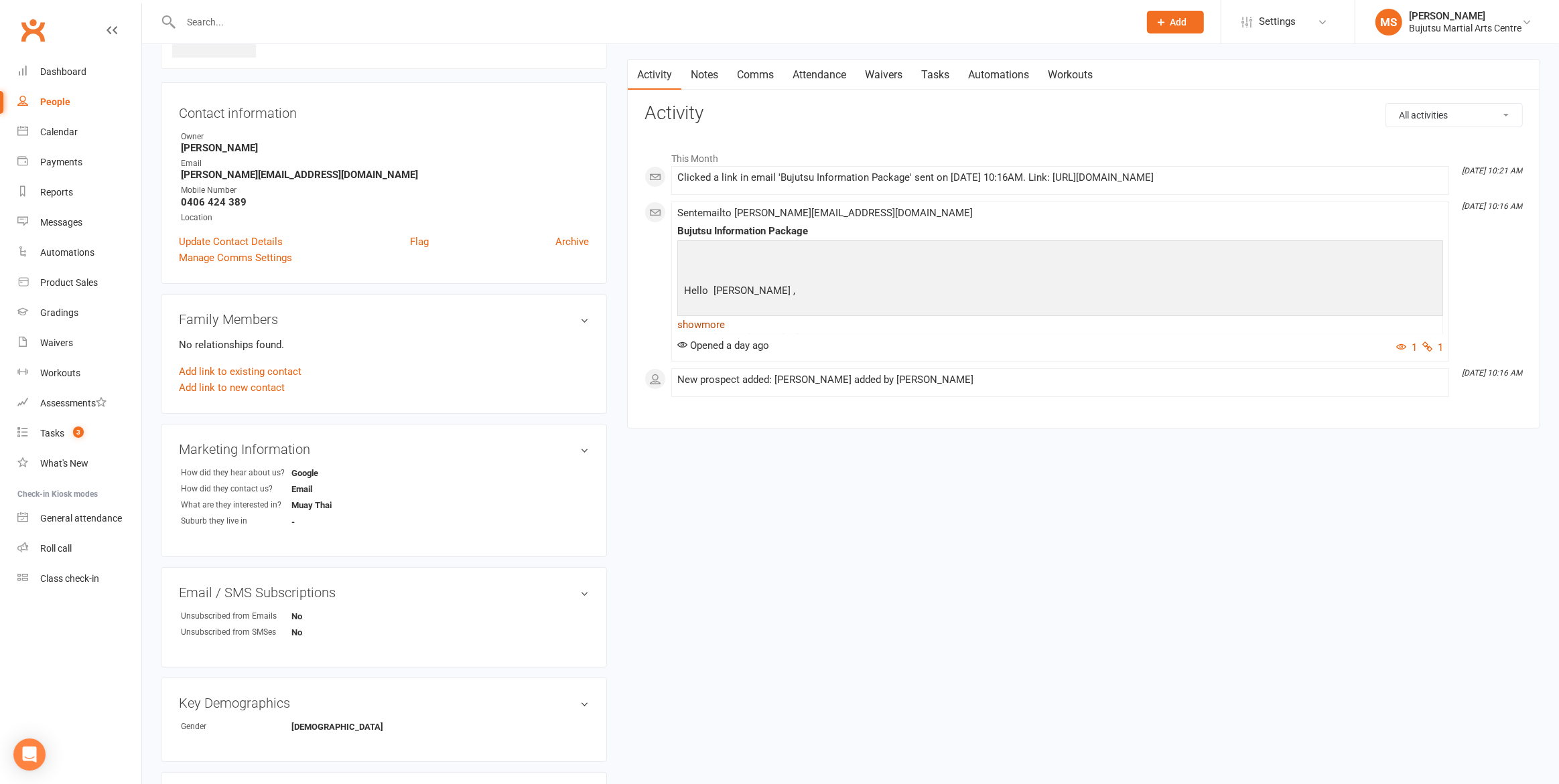
click at [697, 325] on link "show more" at bounding box center [1059, 325] width 766 height 19
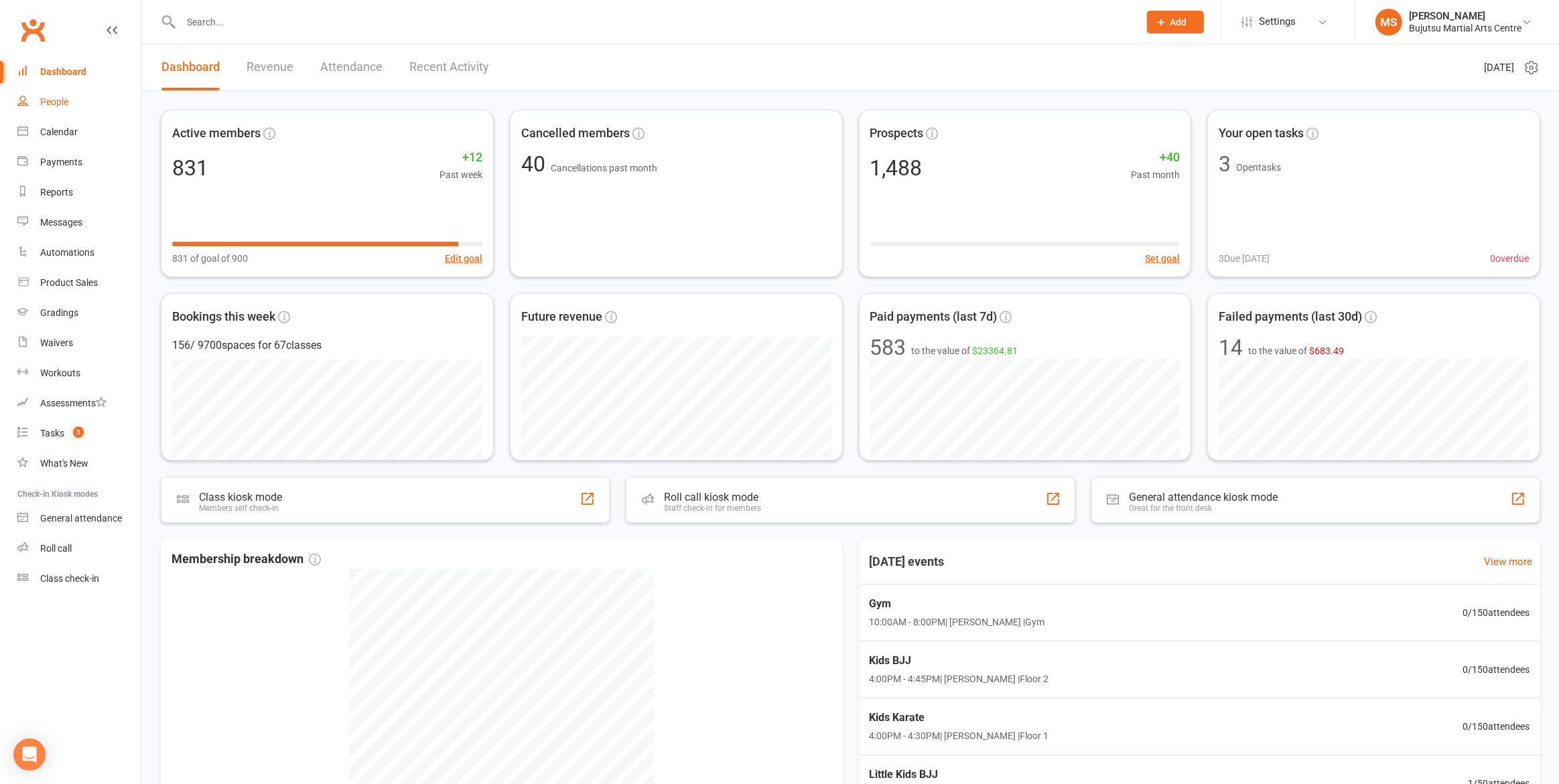
click at [59, 108] on link "People" at bounding box center [79, 102] width 124 height 30
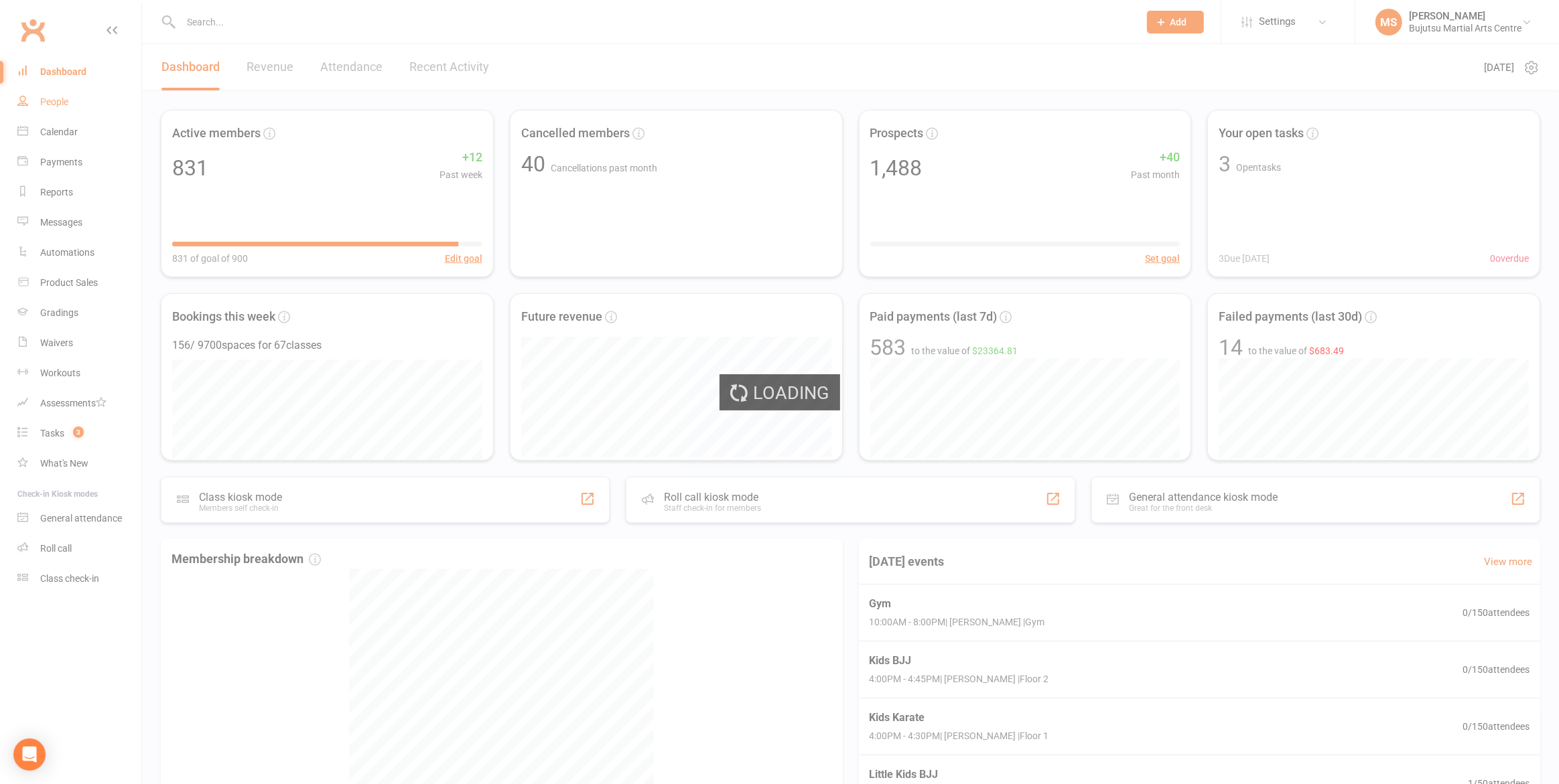
select select "100"
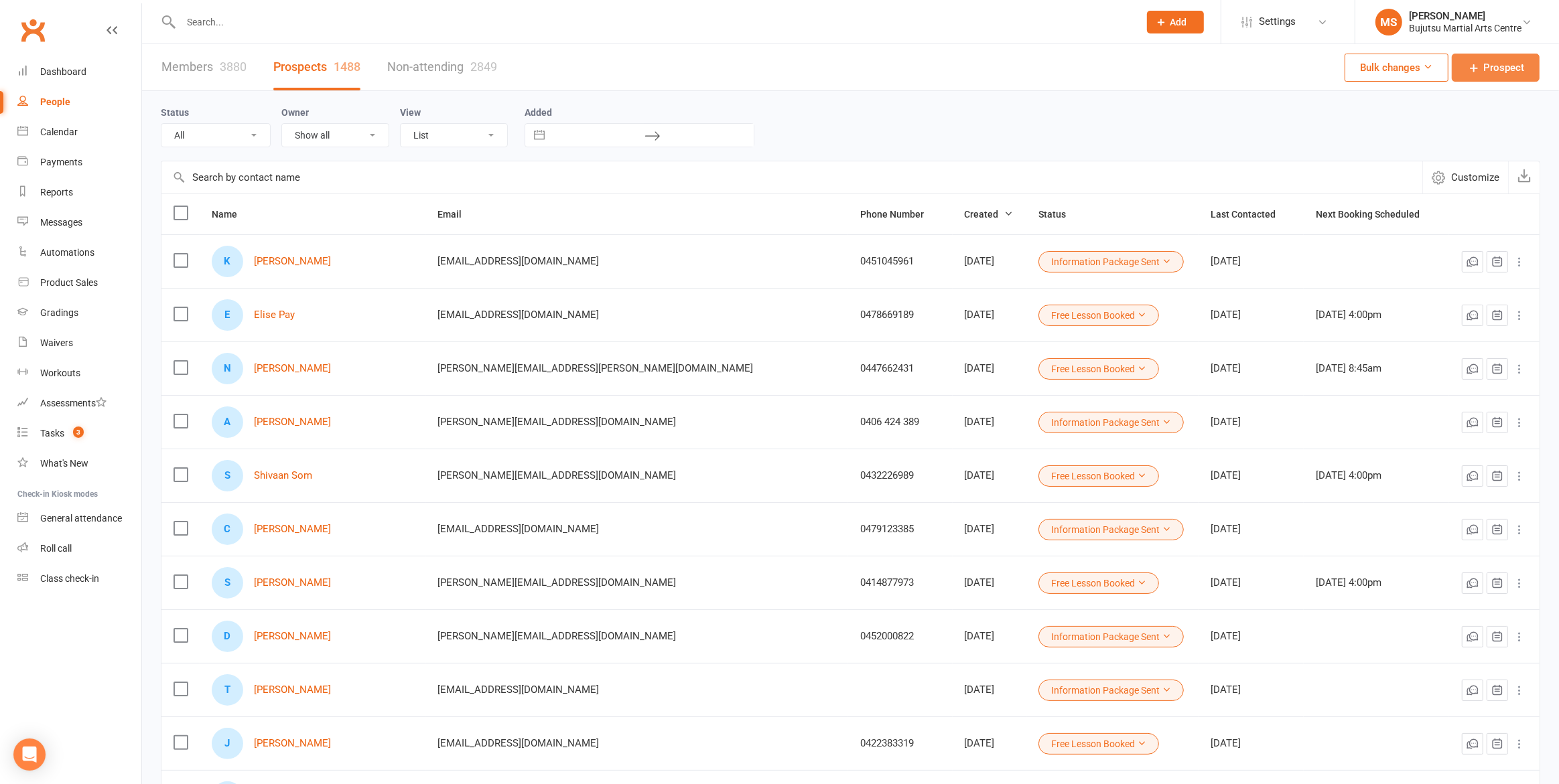
click at [1484, 67] on span "Prospect" at bounding box center [1503, 67] width 41 height 16
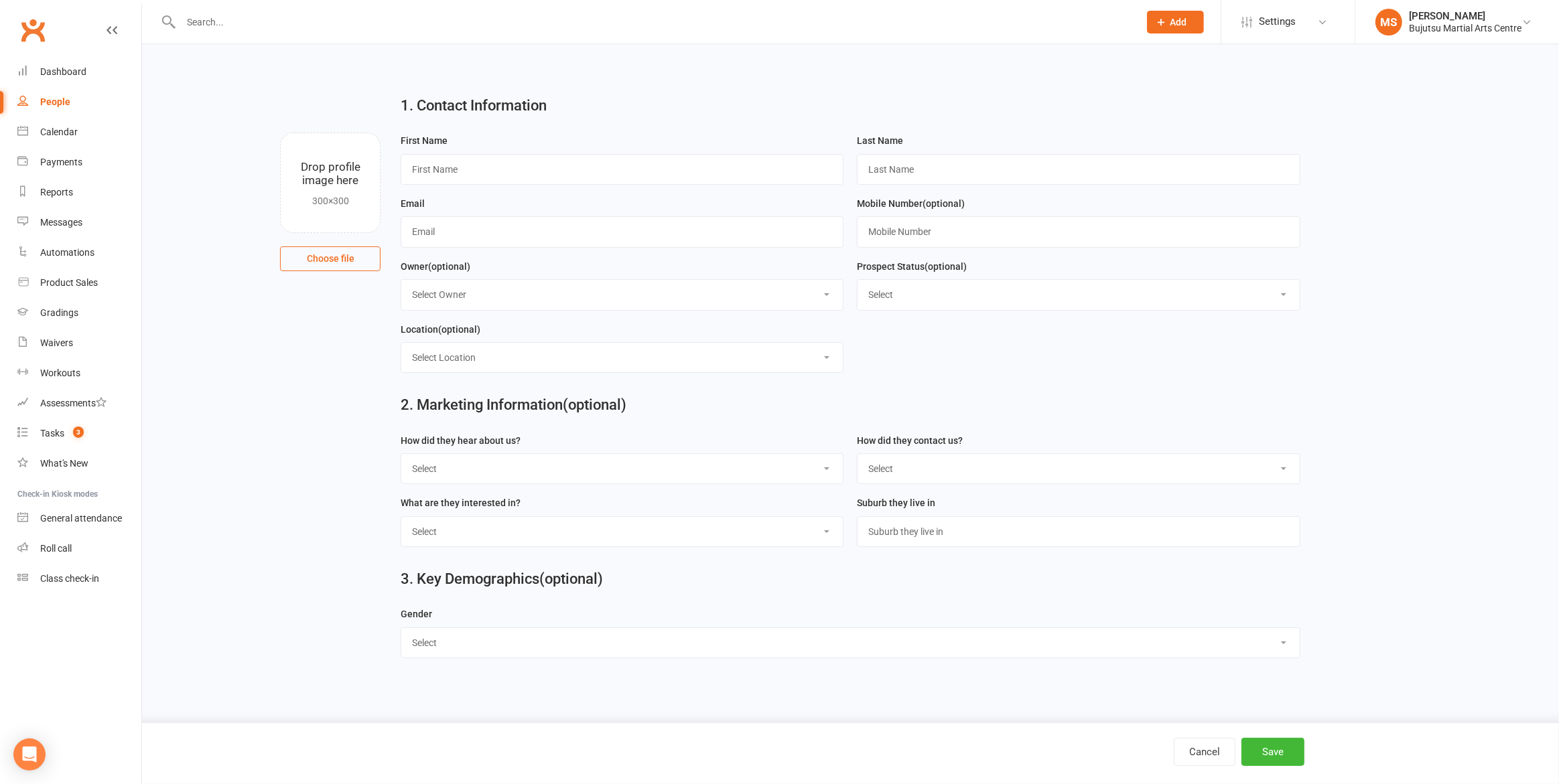
click at [42, 92] on link "People" at bounding box center [79, 102] width 124 height 30
select select "100"
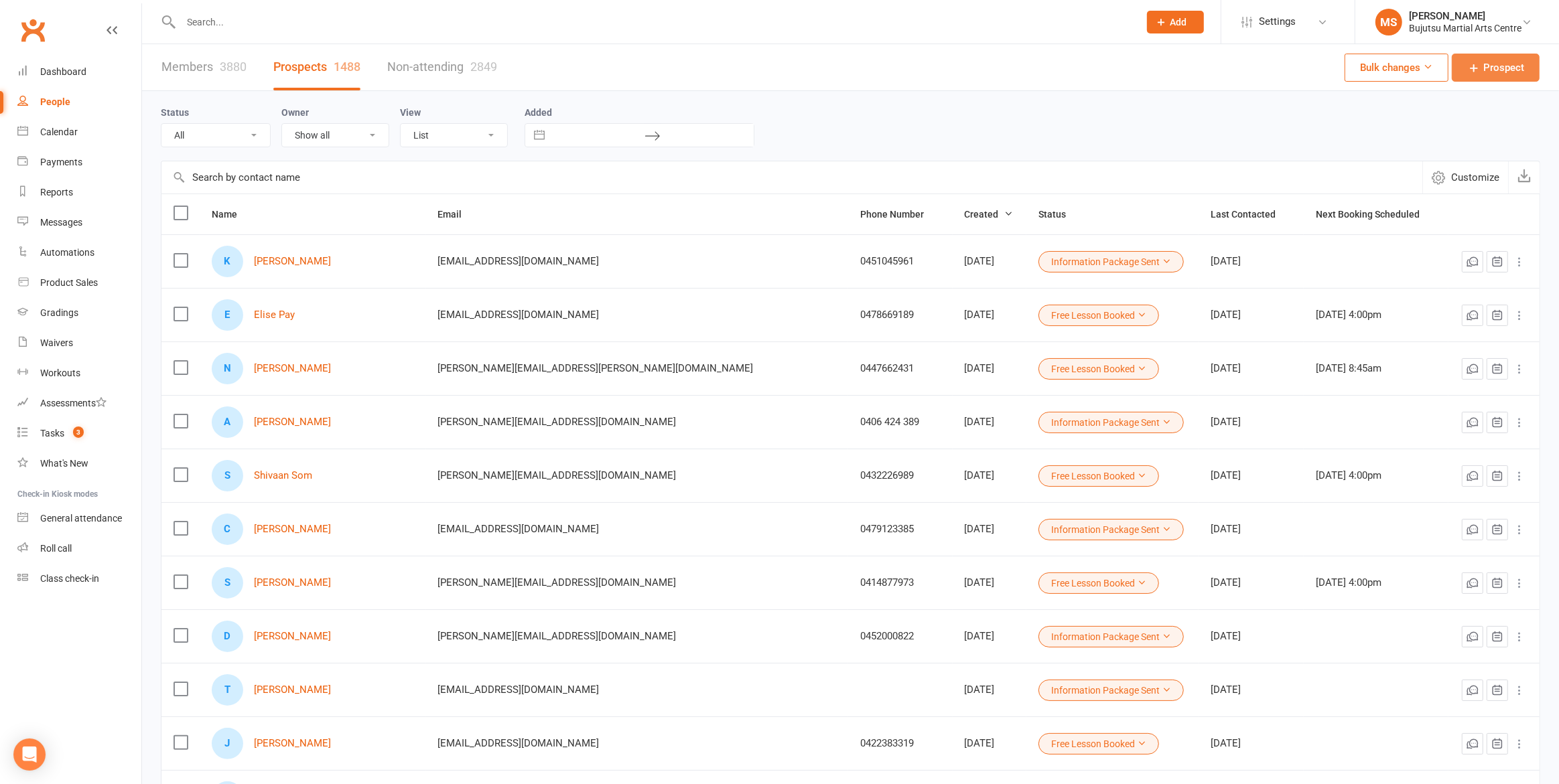
click at [1498, 70] on span "Prospect" at bounding box center [1503, 67] width 41 height 16
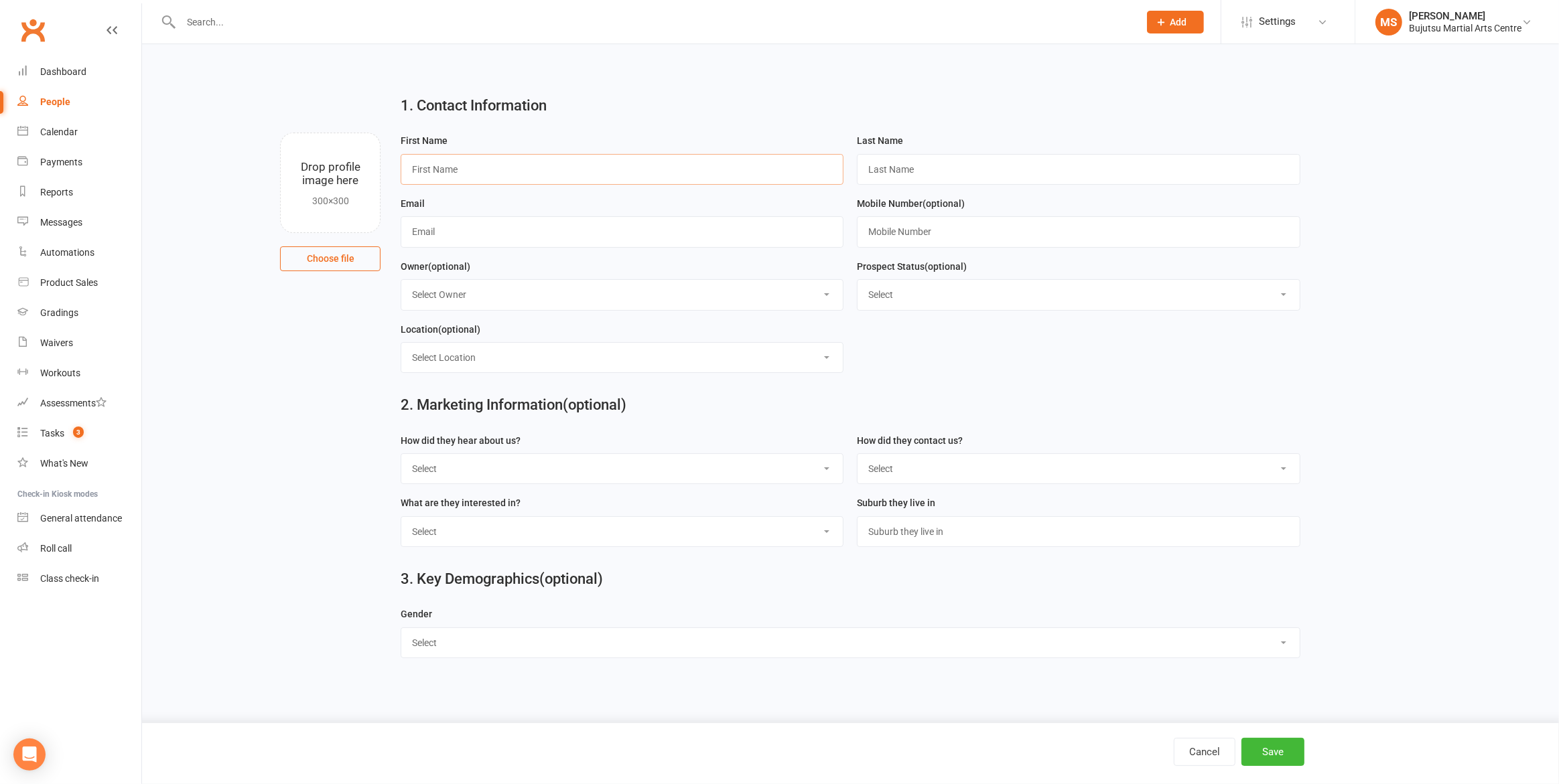
click at [589, 173] on input "text" at bounding box center [622, 170] width 443 height 31
type input "[PERSON_NAME]"
click at [461, 233] on input "text" at bounding box center [622, 232] width 443 height 31
paste input "mailto:[EMAIL_ADDRESS][DOMAIN_NAME]"
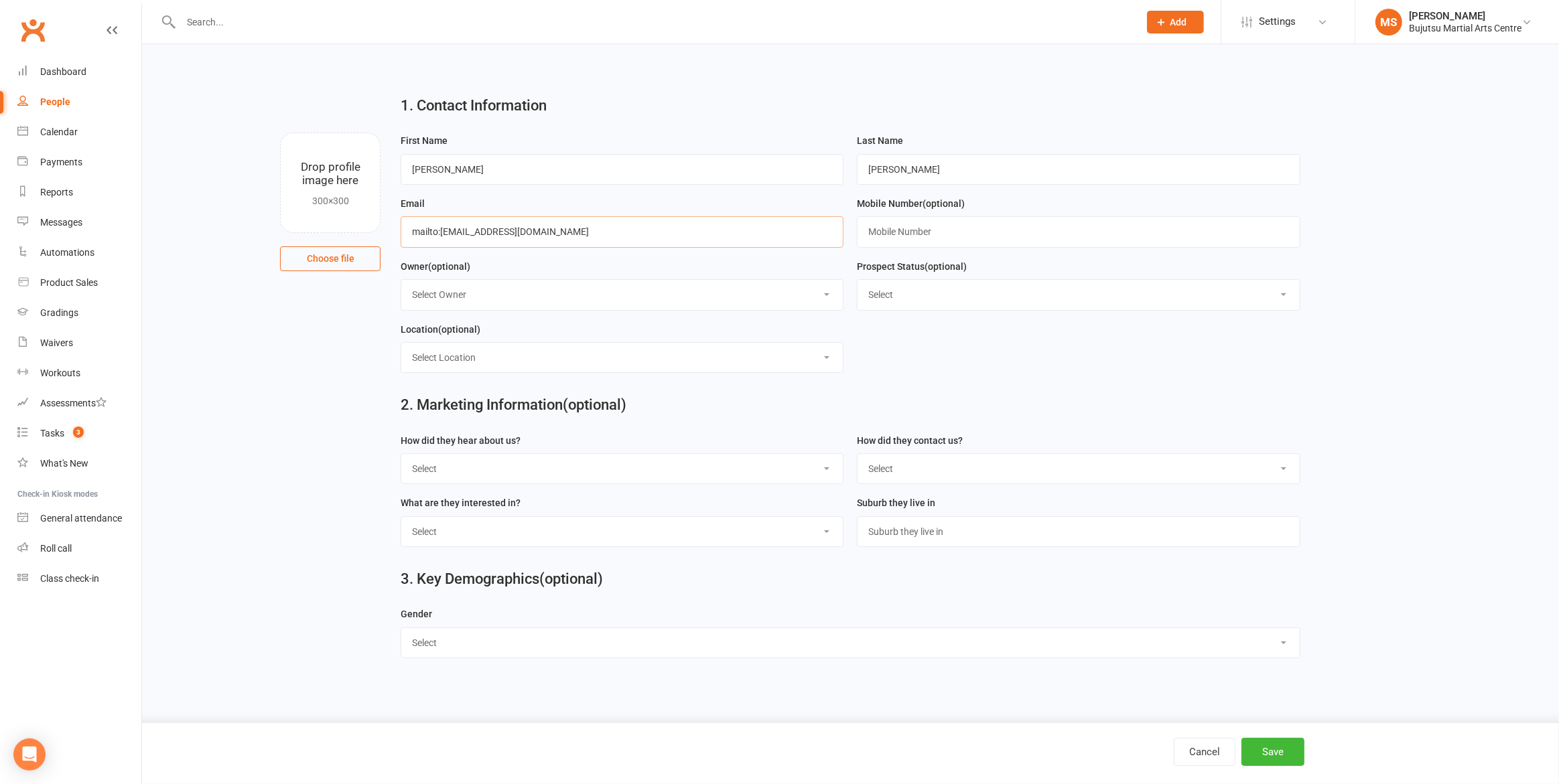
drag, startPoint x: 439, startPoint y: 226, endPoint x: 445, endPoint y: 278, distance: 52.3
click at [441, 233] on input "mailto:[EMAIL_ADDRESS][DOMAIN_NAME]" at bounding box center [622, 232] width 443 height 31
type input "[EMAIL_ADDRESS][DOMAIN_NAME]"
click at [883, 230] on input "text" at bounding box center [1078, 232] width 443 height 31
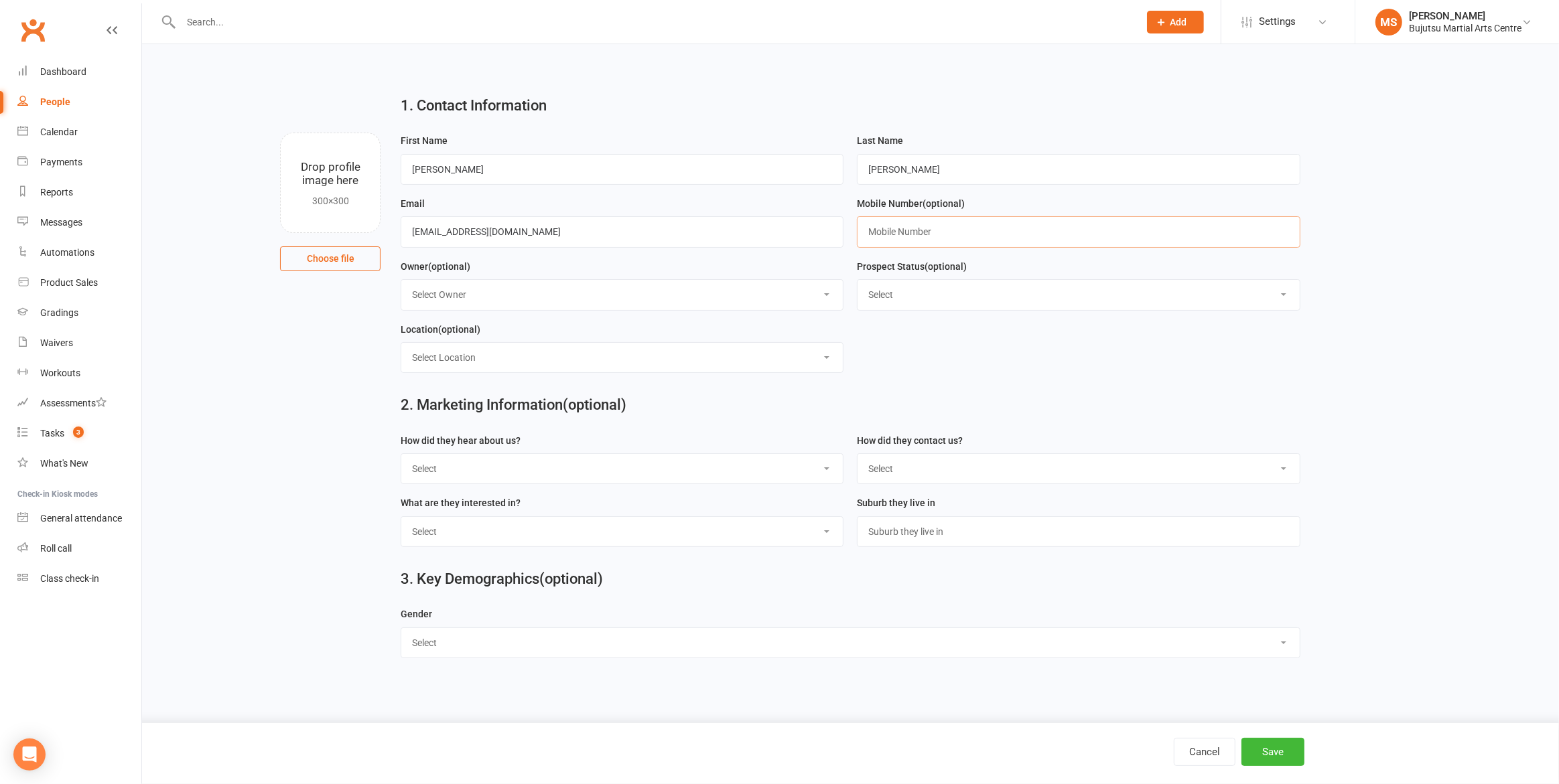
paste input "0413667288"
type input "0413667288"
click at [945, 292] on select "Select Initial Inquiry Information Package Sent Free Lesson Booked Follow Up Em…" at bounding box center [1078, 295] width 441 height 29
select select "Information Package Sent"
click at [858, 280] on select "Select Initial Inquiry Information Package Sent Free Lesson Booked Follow Up Em…" at bounding box center [1078, 295] width 441 height 29
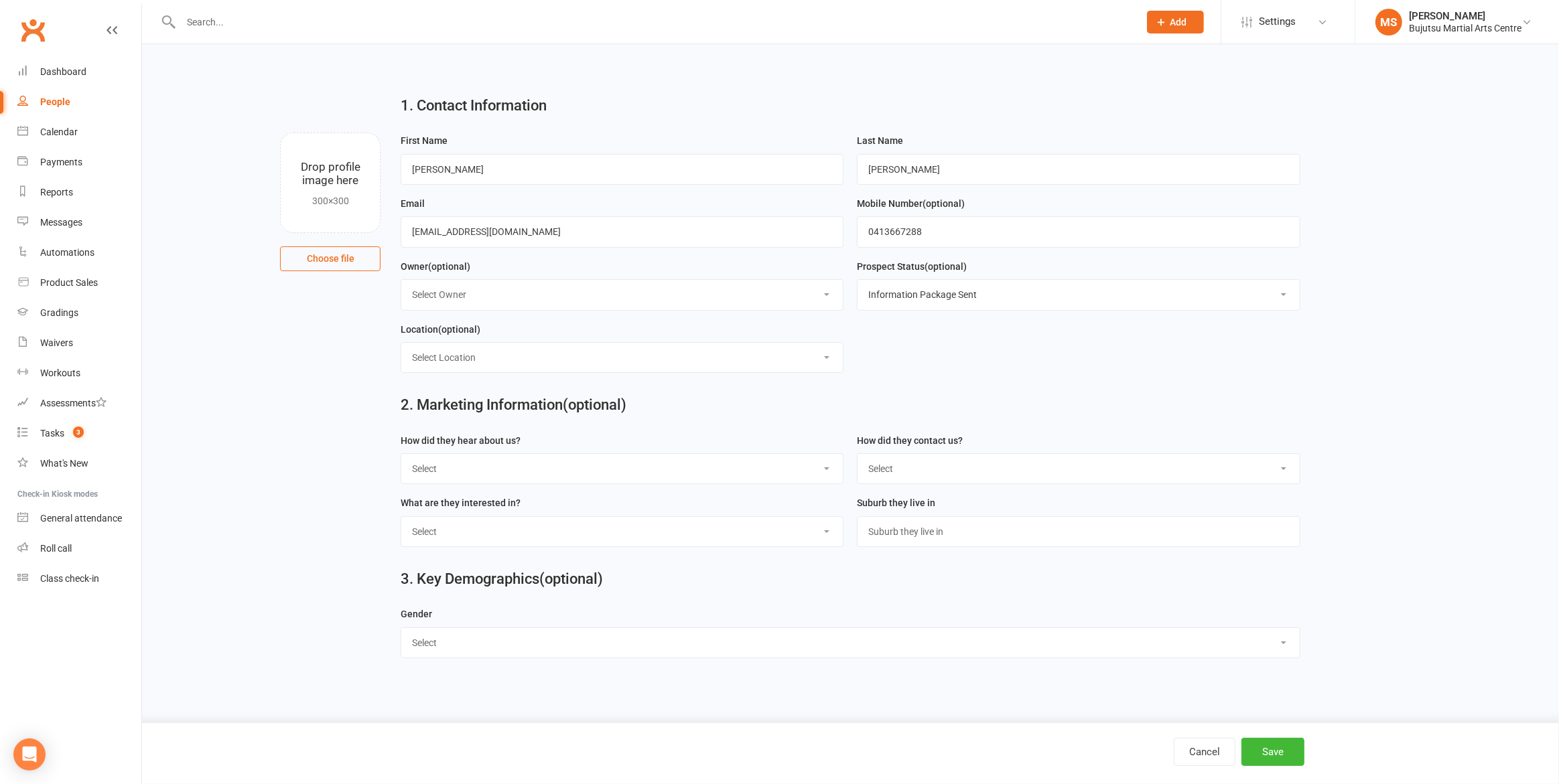
click at [461, 472] on select "Select Google Other Social Media Through A Friend Walk by Referred" at bounding box center [621, 469] width 441 height 29
select select "Google"
click at [401, 454] on select "Select Google Other Social Media Through A Friend Walk by Referred" at bounding box center [621, 469] width 441 height 29
click at [926, 465] on select "Select Phone Email In-Facility Social Media Website Chat" at bounding box center [1078, 469] width 441 height 29
select select "Email"
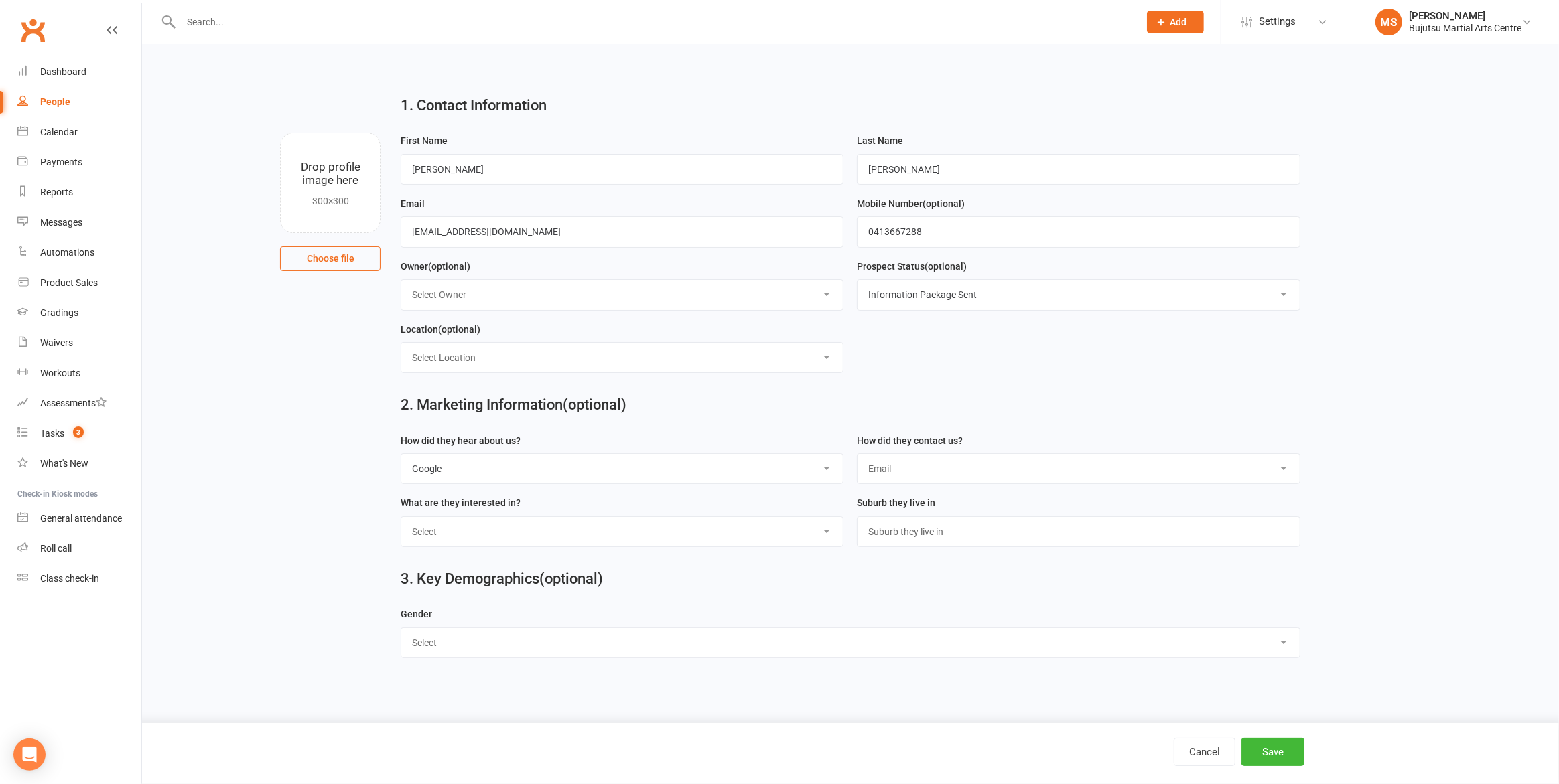
click at [858, 454] on select "Select Phone Email In-Facility Social Media Website Chat" at bounding box center [1078, 469] width 441 height 29
click at [915, 531] on input "text" at bounding box center [1078, 532] width 443 height 31
click at [662, 561] on div "3. Key Demographics (optional)" at bounding box center [851, 582] width 920 height 48
click at [531, 539] on select "Select BJJ Boxing Gym Iaido Jodo Karate Karate for Toddlers Kobudo Kids BJJ Kid…" at bounding box center [621, 532] width 441 height 29
select select "Karate"
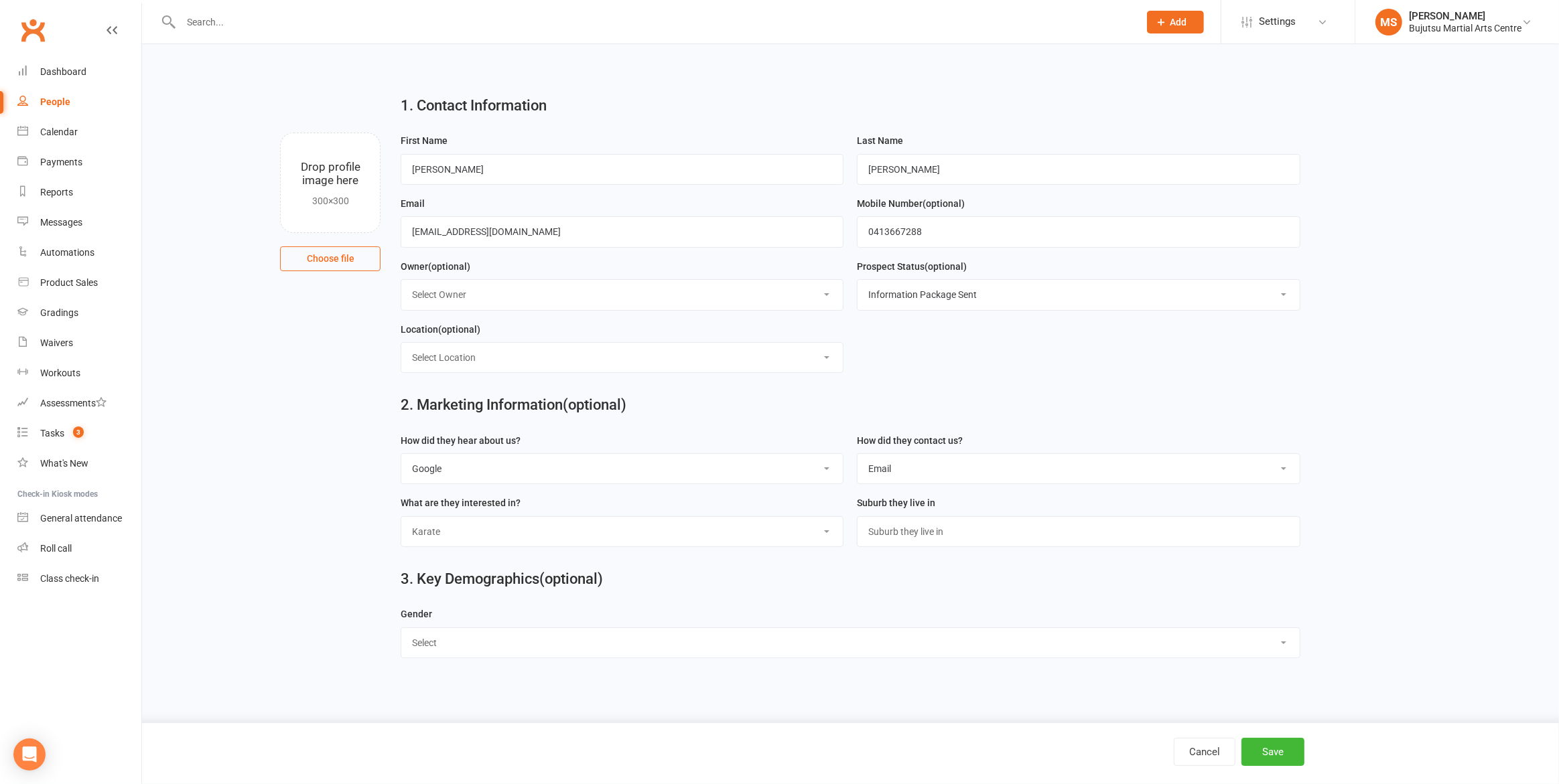
click at [401, 517] on select "Select BJJ Boxing Gym Iaido Jodo Karate Karate for Toddlers Kobudo Kids BJJ Kid…" at bounding box center [621, 532] width 441 height 29
click at [468, 641] on select "Select [DEMOGRAPHIC_DATA] [DEMOGRAPHIC_DATA]" at bounding box center [850, 643] width 898 height 29
select select "[DEMOGRAPHIC_DATA]"
click at [401, 628] on select "Select [DEMOGRAPHIC_DATA] [DEMOGRAPHIC_DATA]" at bounding box center [850, 643] width 898 height 29
click at [1281, 755] on button "Save" at bounding box center [1273, 752] width 63 height 28
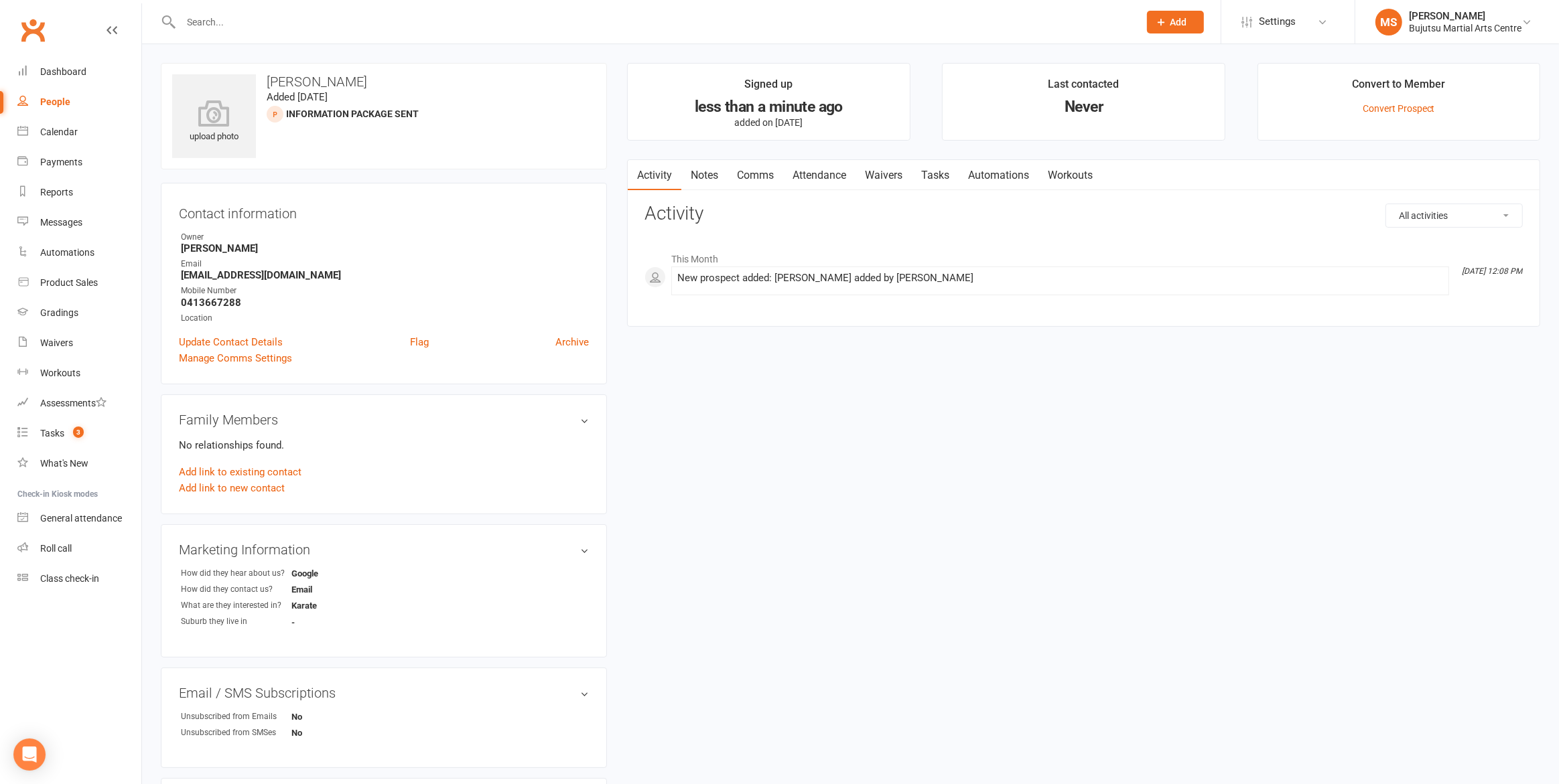
click at [755, 174] on link "Comms" at bounding box center [755, 175] width 56 height 31
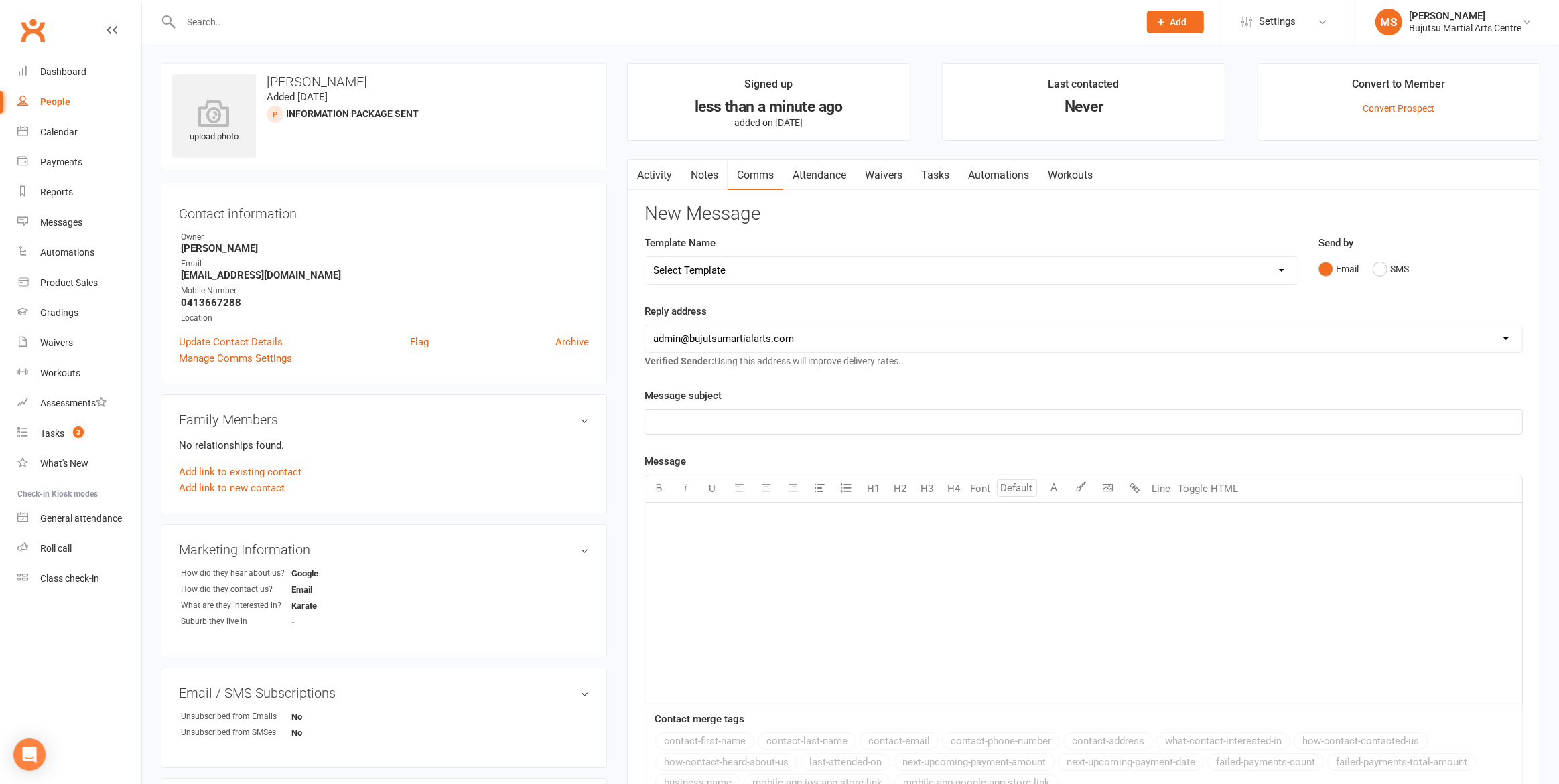
click at [766, 281] on select "Select Template [Email] Japan Karate Association Annual Registration [Email] Ry…" at bounding box center [971, 271] width 652 height 27
select select "29"
click at [645, 257] on select "Select Template [Email] Japan Karate Association Annual Registration [Email] Ry…" at bounding box center [971, 271] width 652 height 27
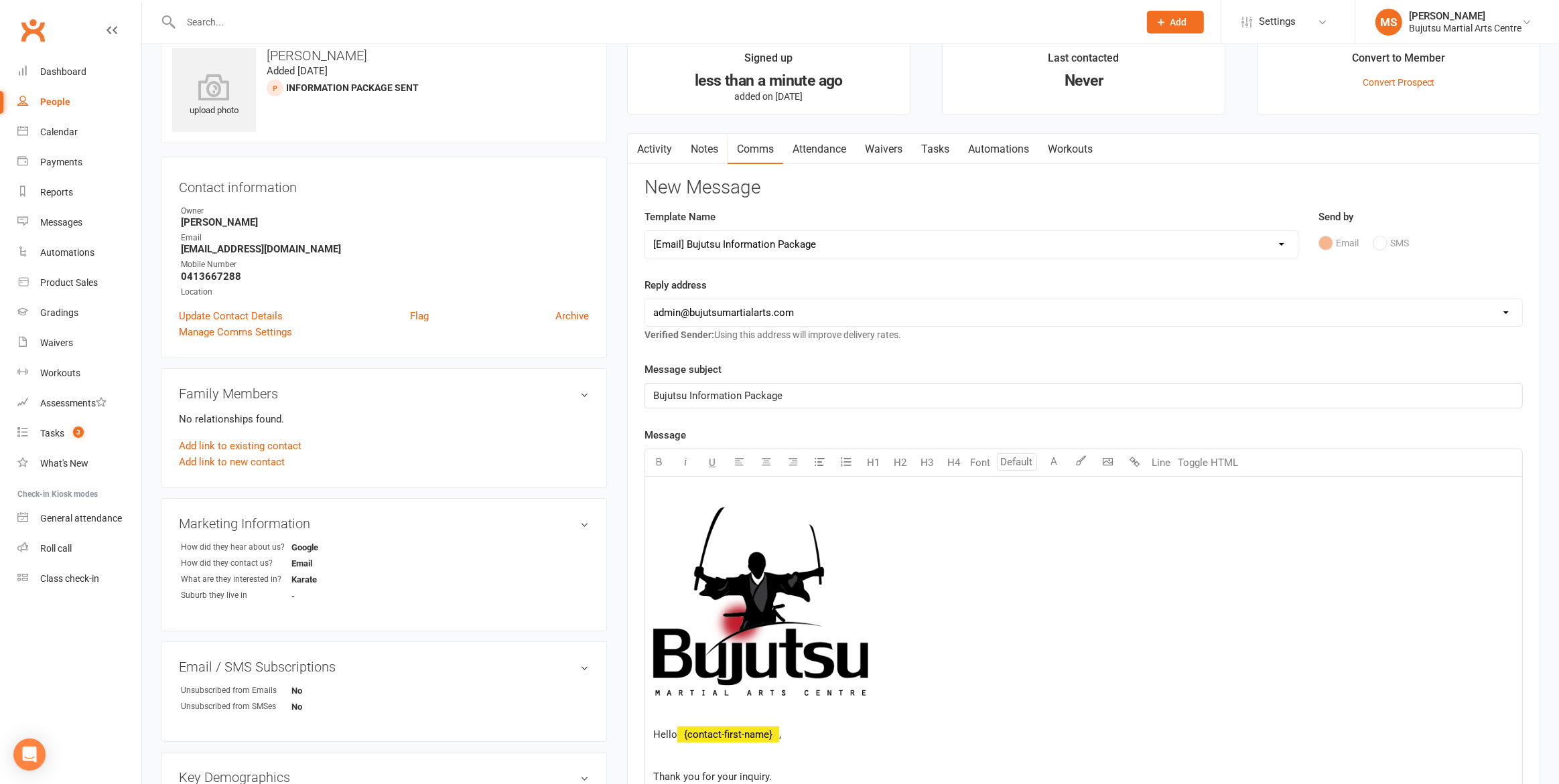
click at [610, 468] on div "upload photo [PERSON_NAME] Added [DATE] Information Package Sent prospect Conta…" at bounding box center [383, 489] width 466 height 903
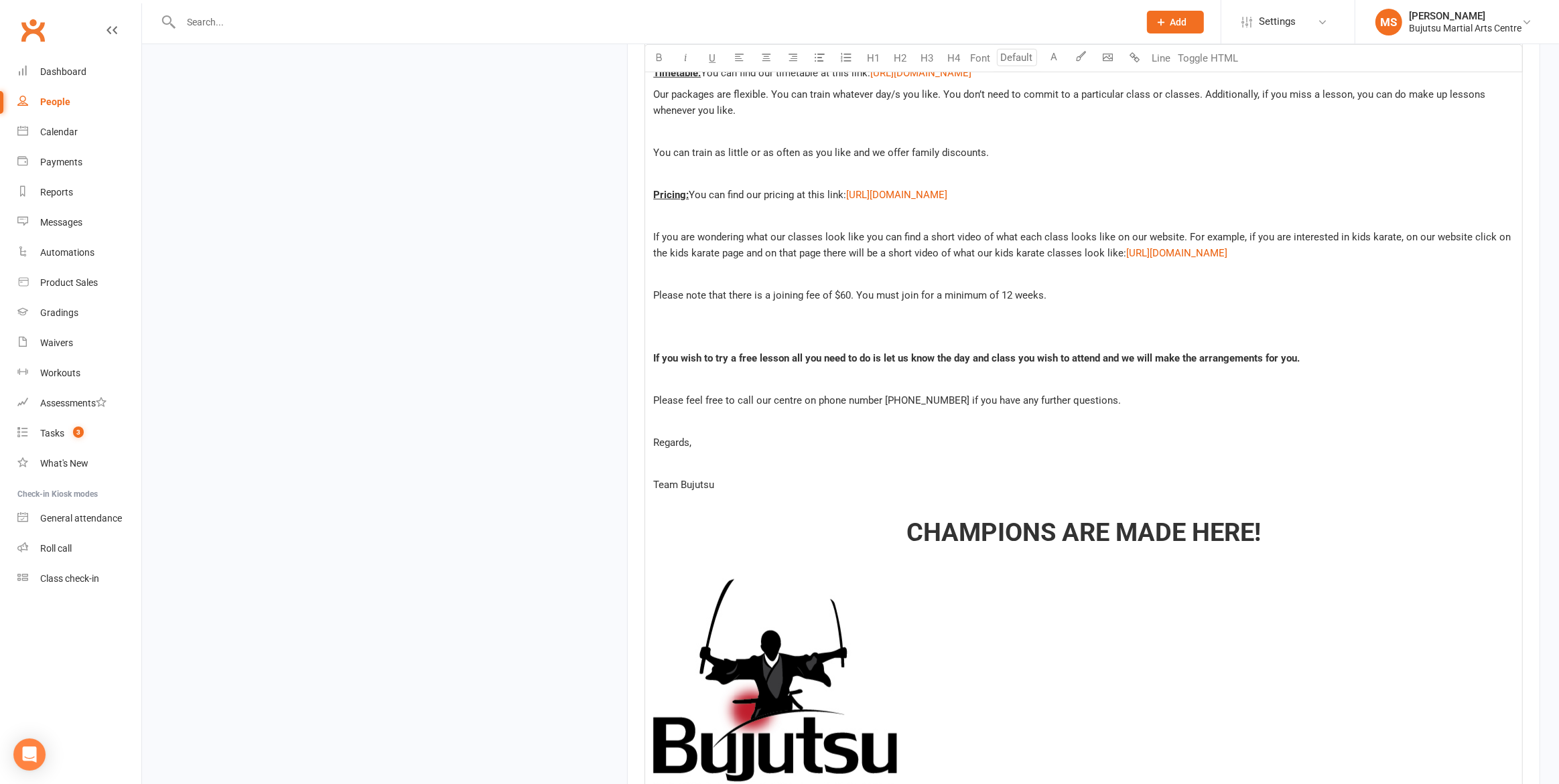
scroll to position [1483, 0]
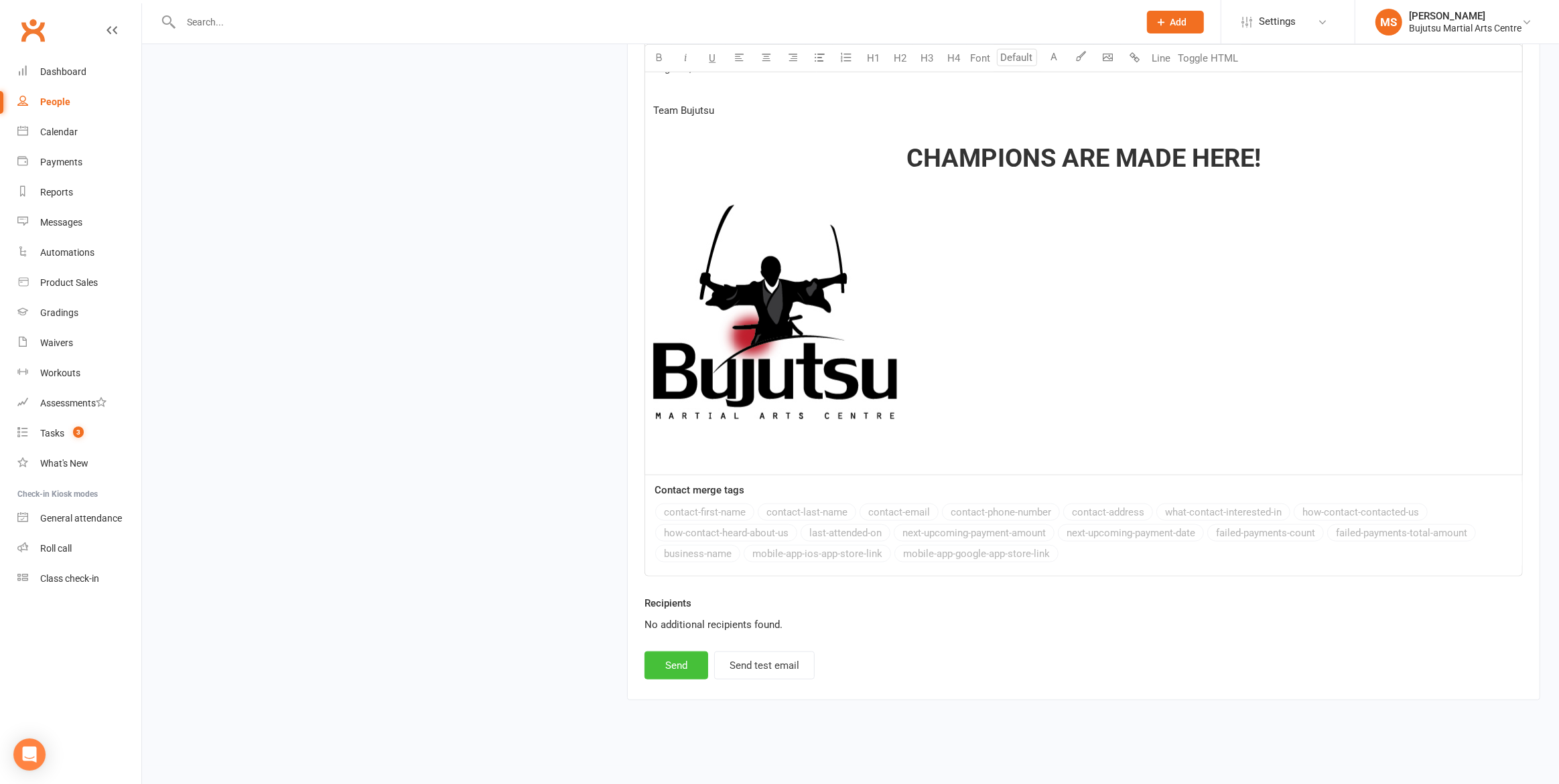
click at [676, 656] on button "Send" at bounding box center [676, 665] width 64 height 28
select select
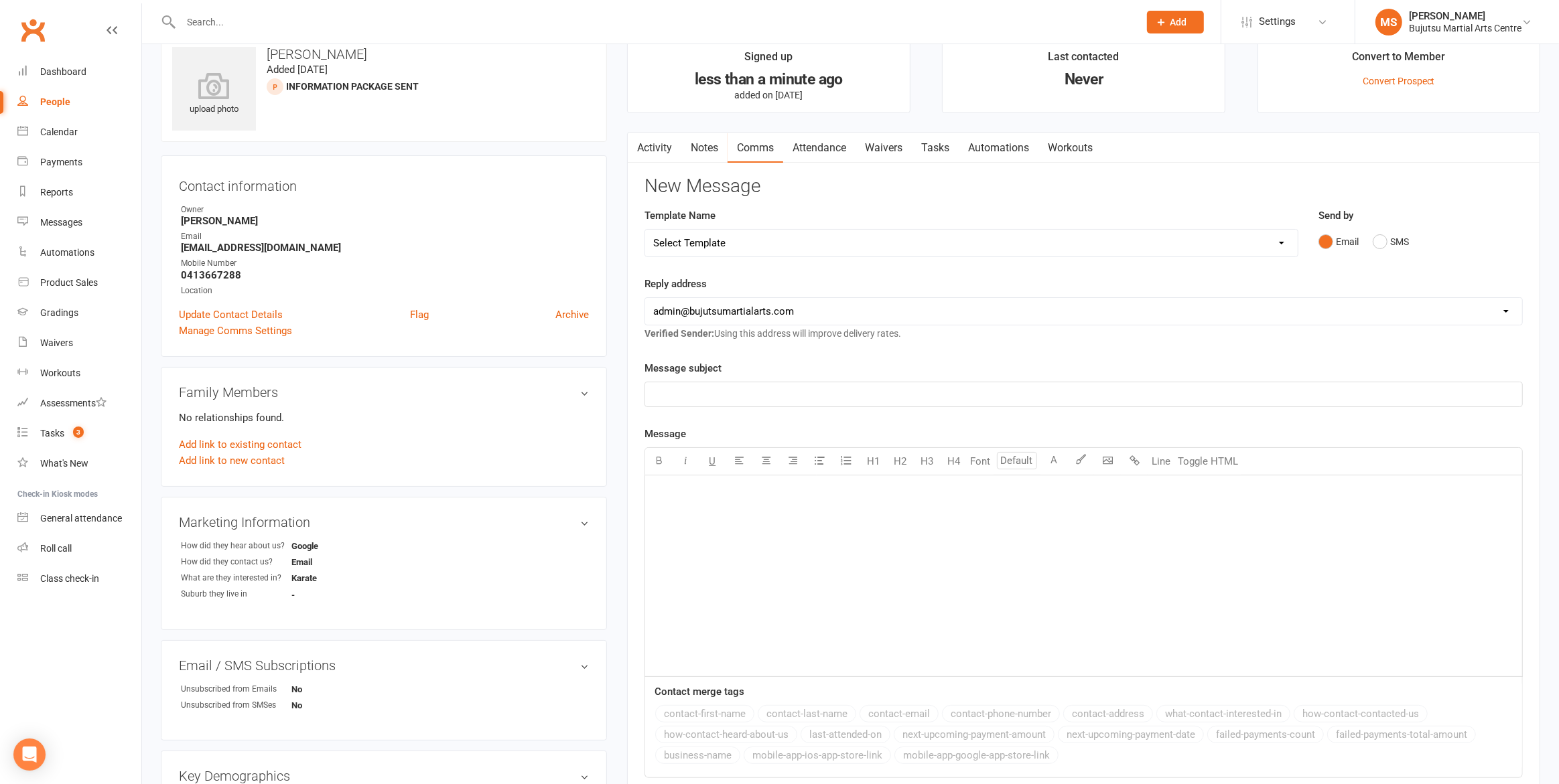
scroll to position [0, 0]
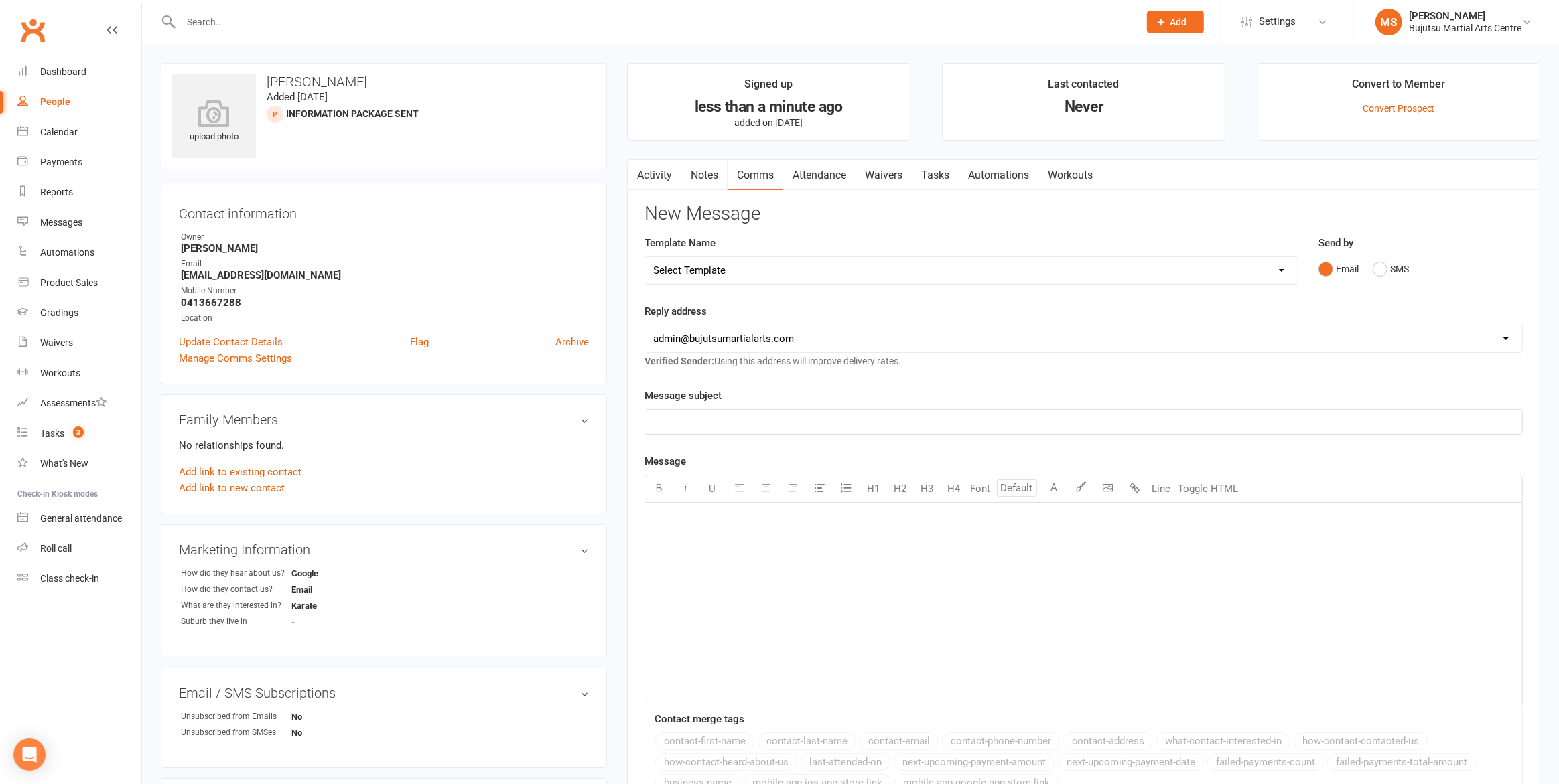
click at [651, 175] on link "Activity" at bounding box center [654, 175] width 54 height 31
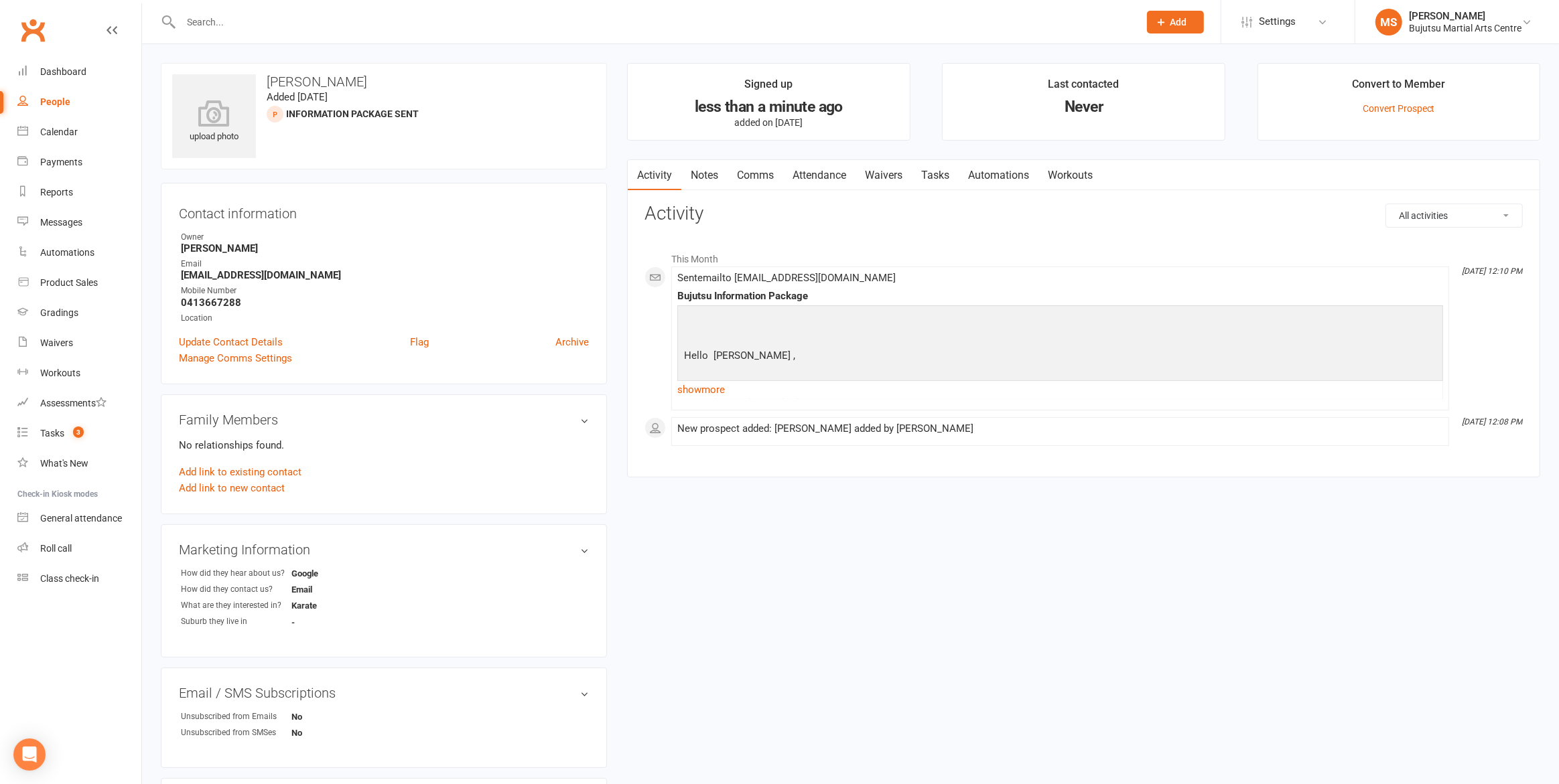
click at [814, 174] on link "Attendance" at bounding box center [819, 175] width 72 height 31
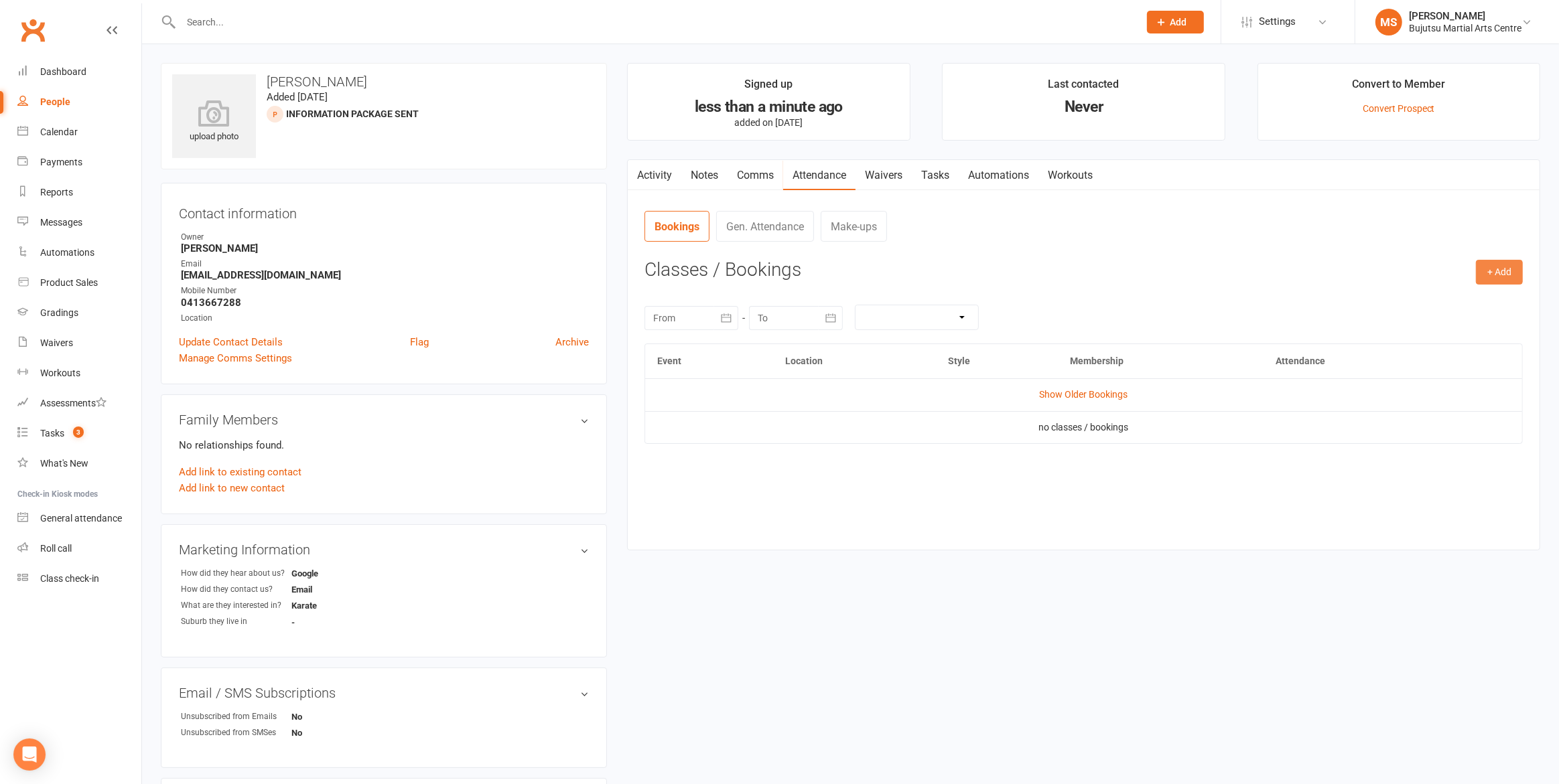
click at [1504, 273] on button "+ Add" at bounding box center [1499, 271] width 47 height 24
click at [1472, 301] on link "Book Event" at bounding box center [1455, 302] width 133 height 27
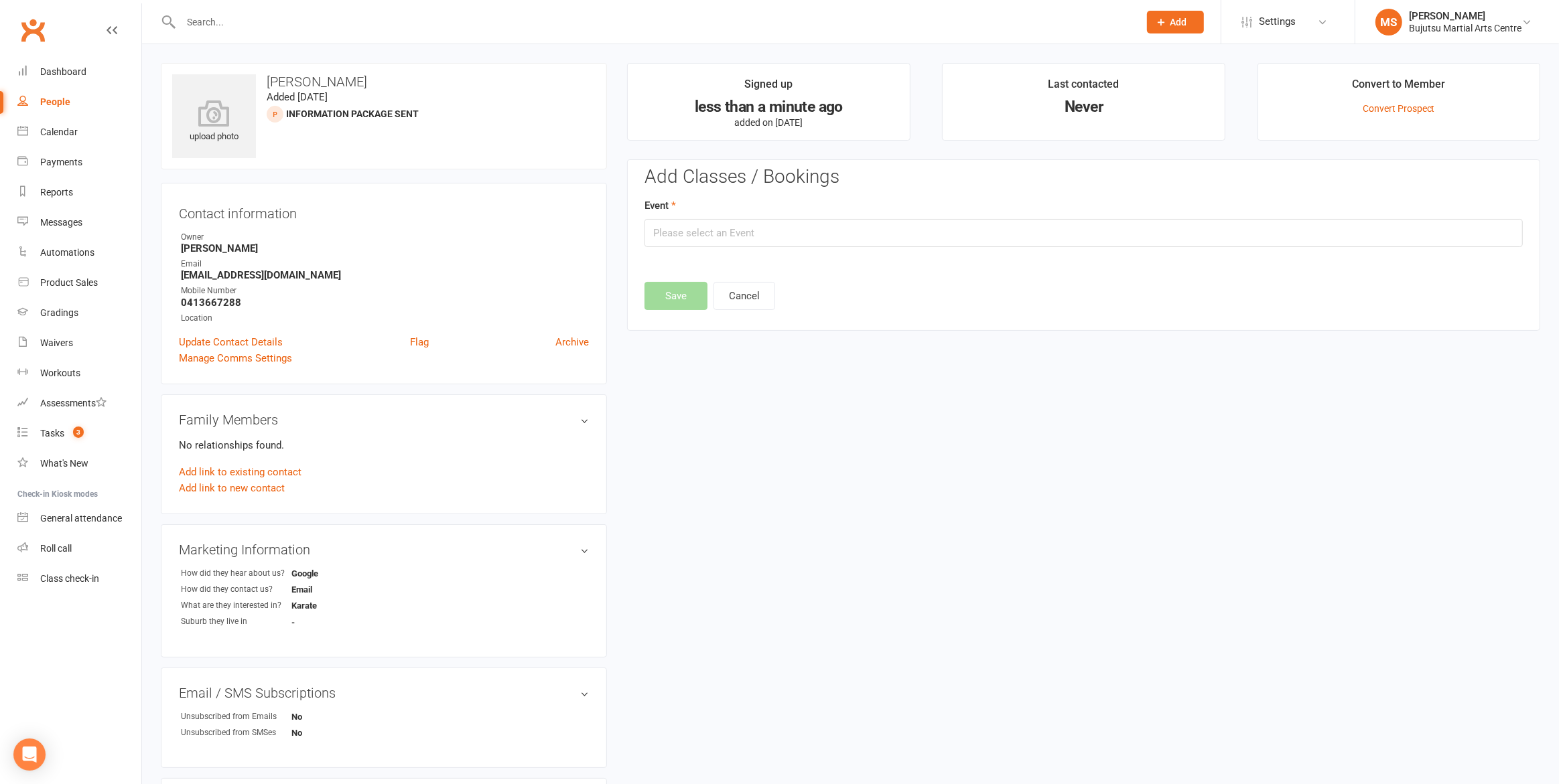
scroll to position [92, 0]
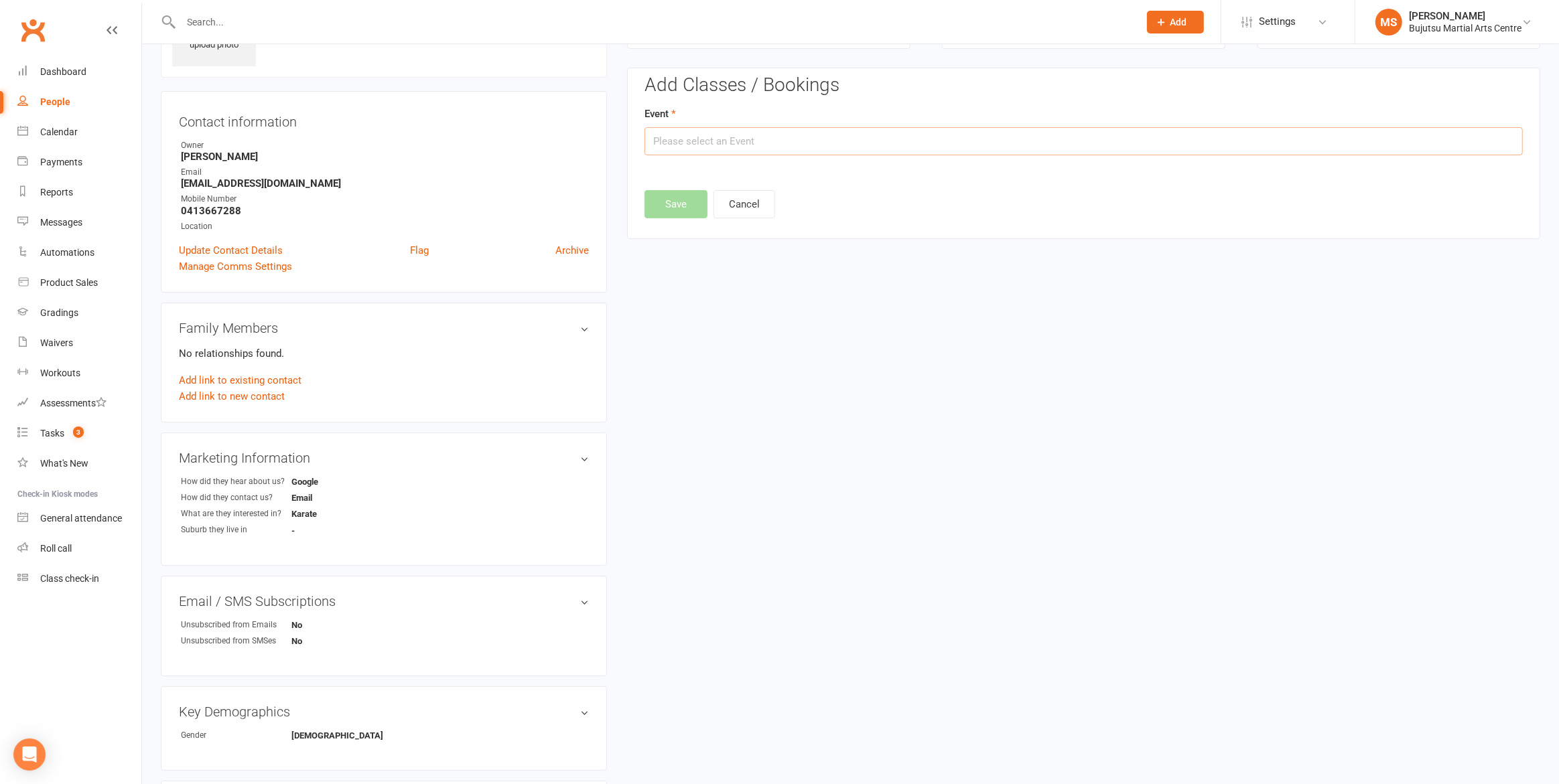
click at [714, 135] on input "text" at bounding box center [1084, 141] width 878 height 28
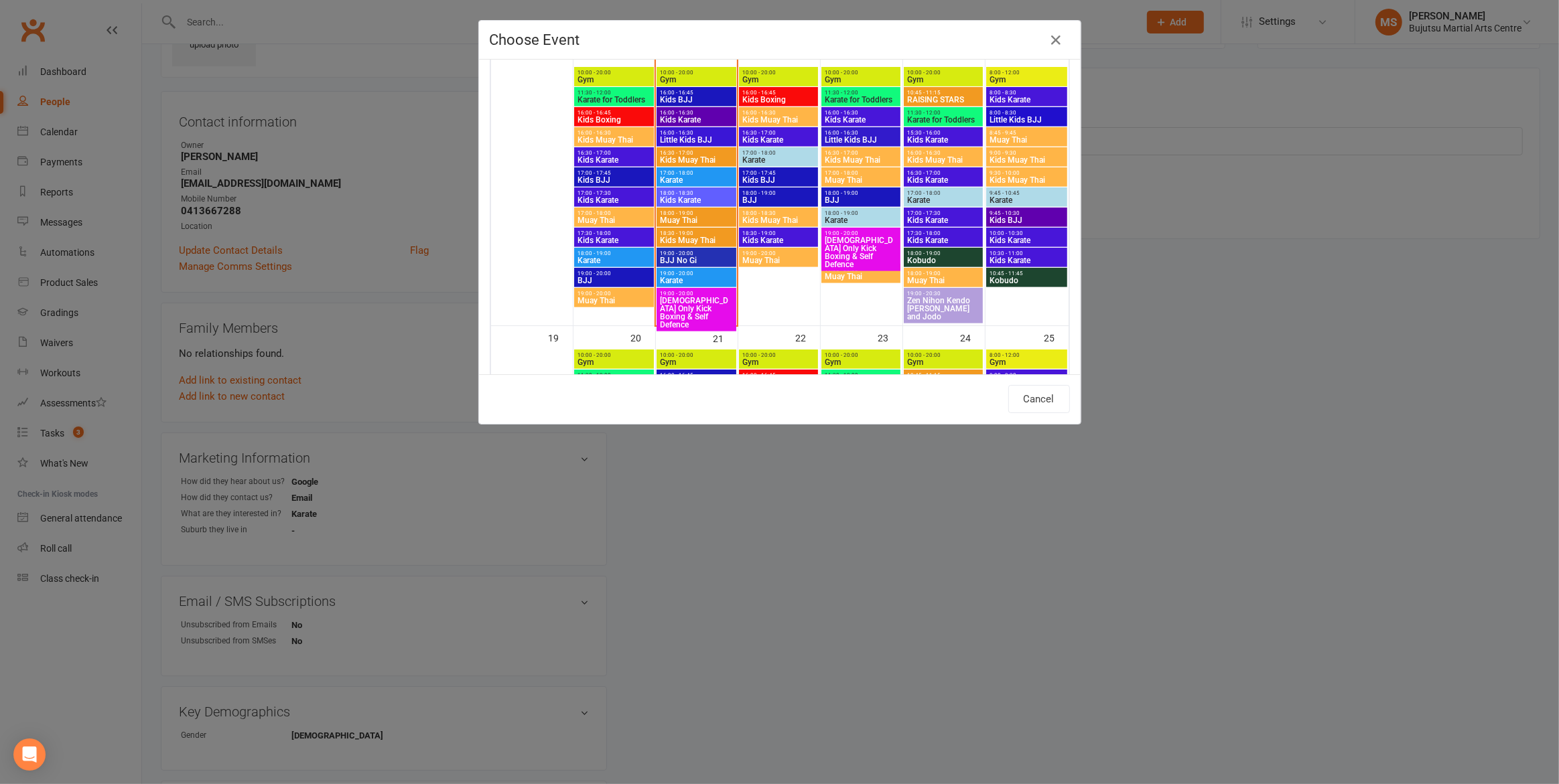
scroll to position [673, 0]
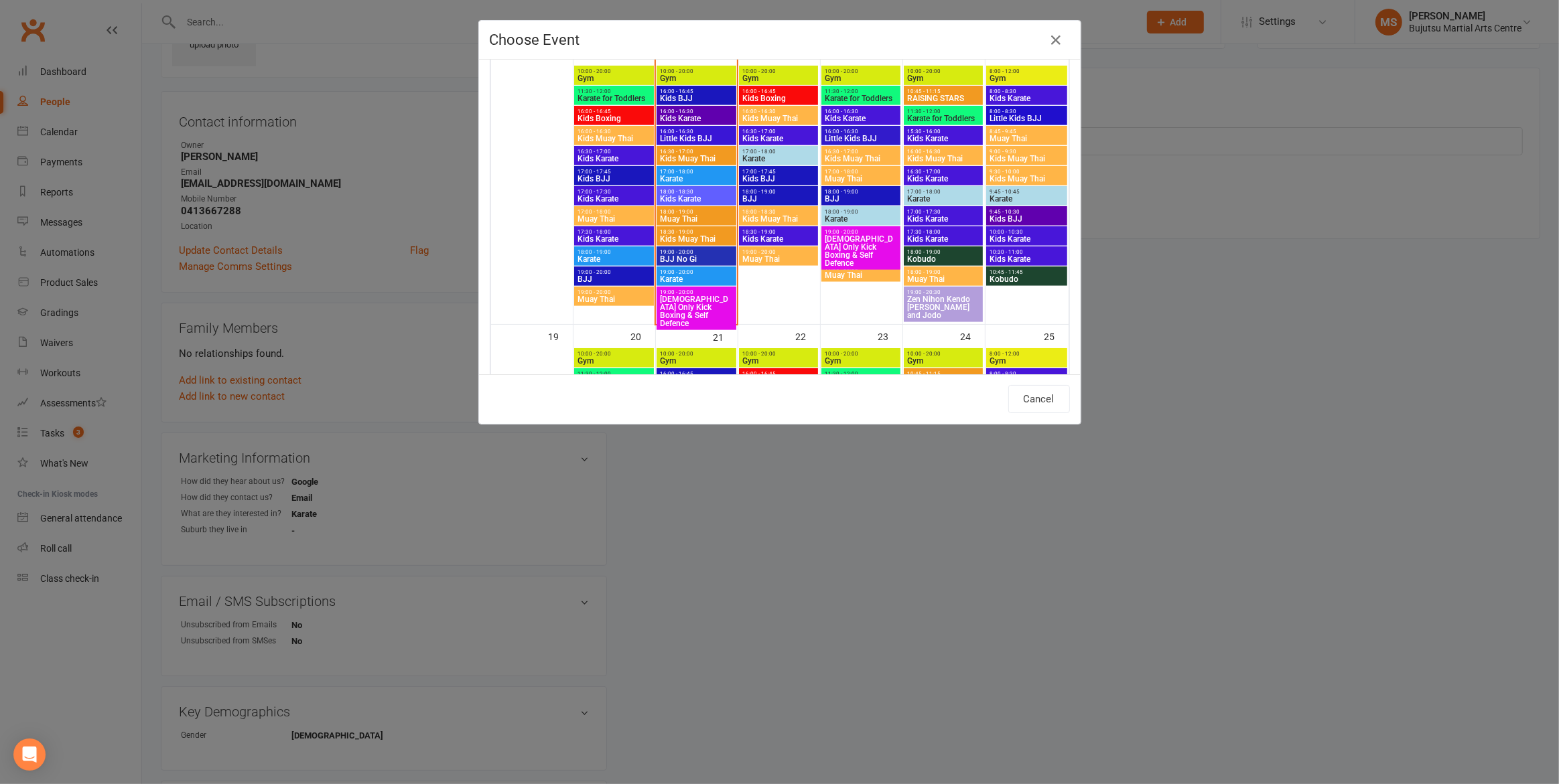
click at [925, 195] on span "Karate" at bounding box center [943, 199] width 74 height 8
type input "Karate - [DATE] 5:00:00 PM"
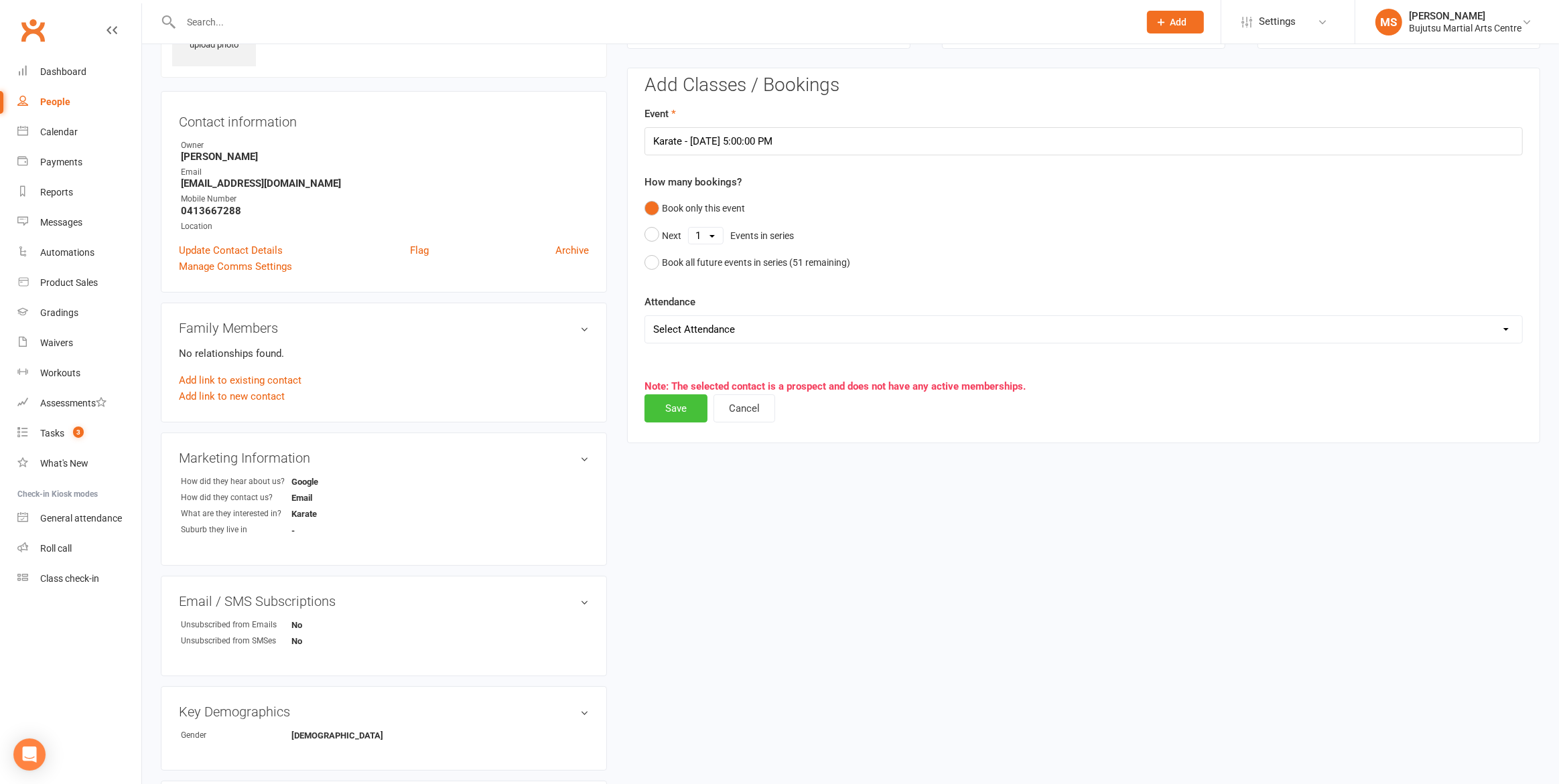
click at [671, 406] on button "Save" at bounding box center [676, 409] width 63 height 28
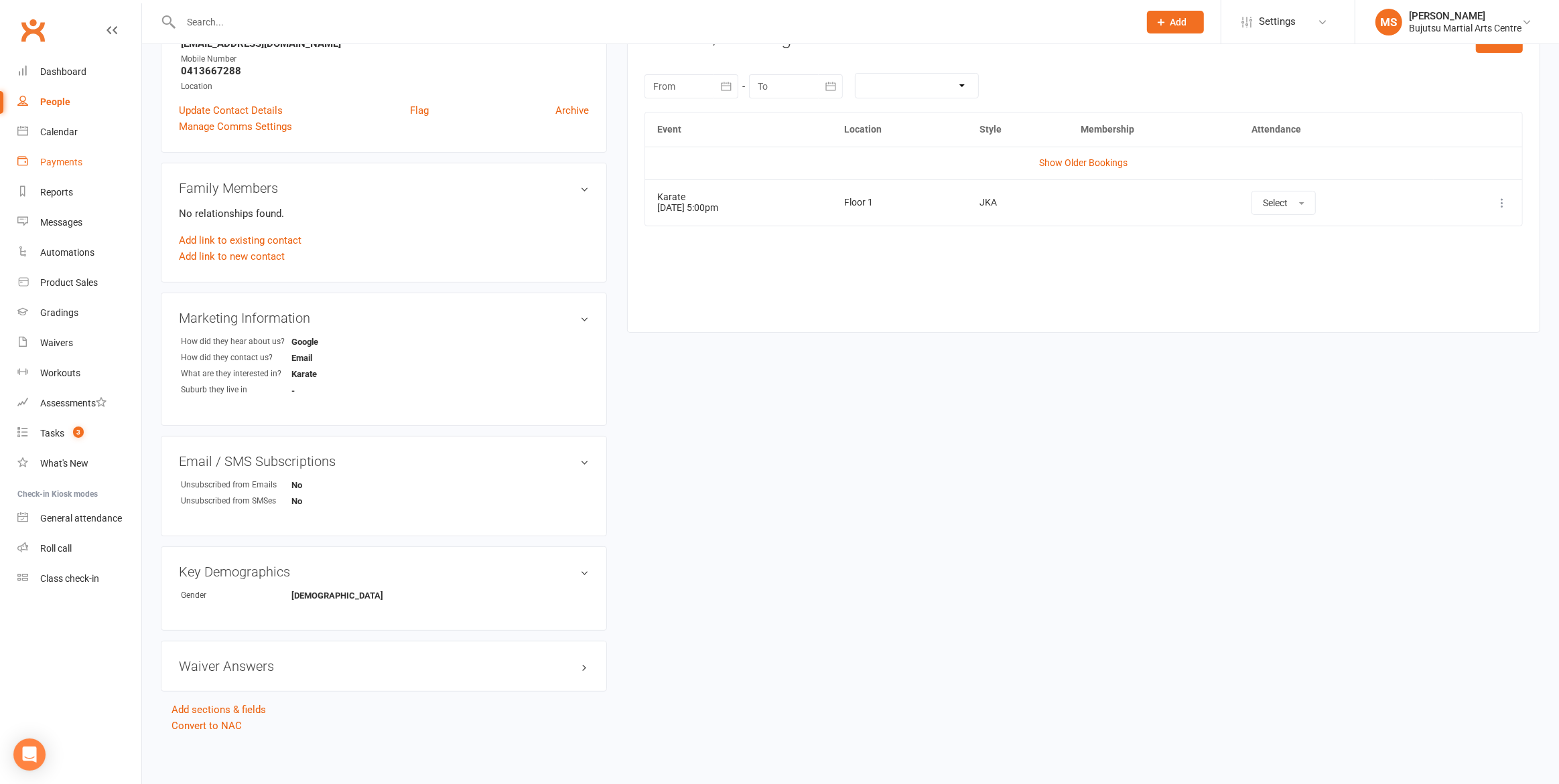
scroll to position [0, 0]
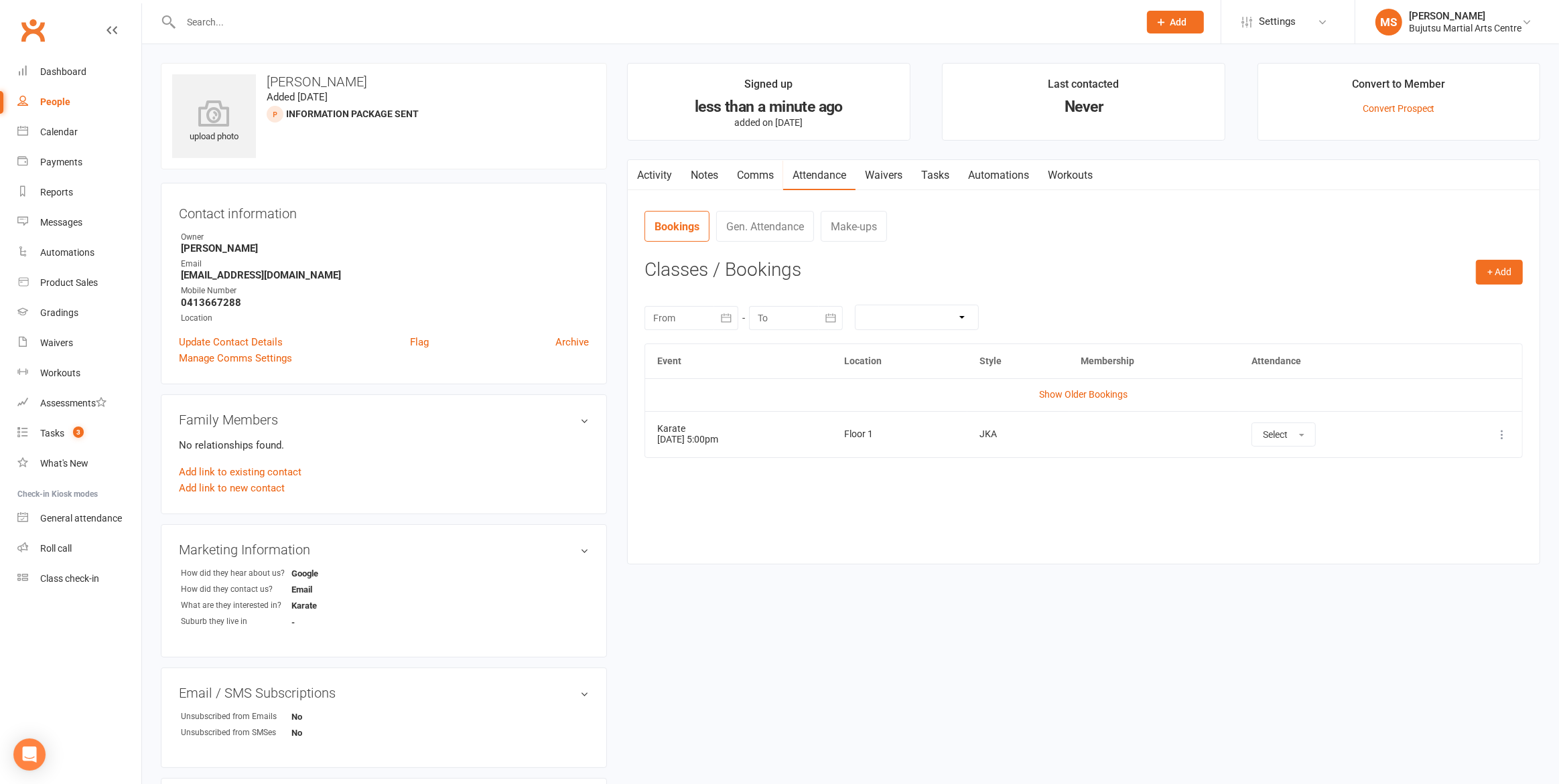
click at [47, 101] on div "People" at bounding box center [55, 102] width 30 height 11
select select "100"
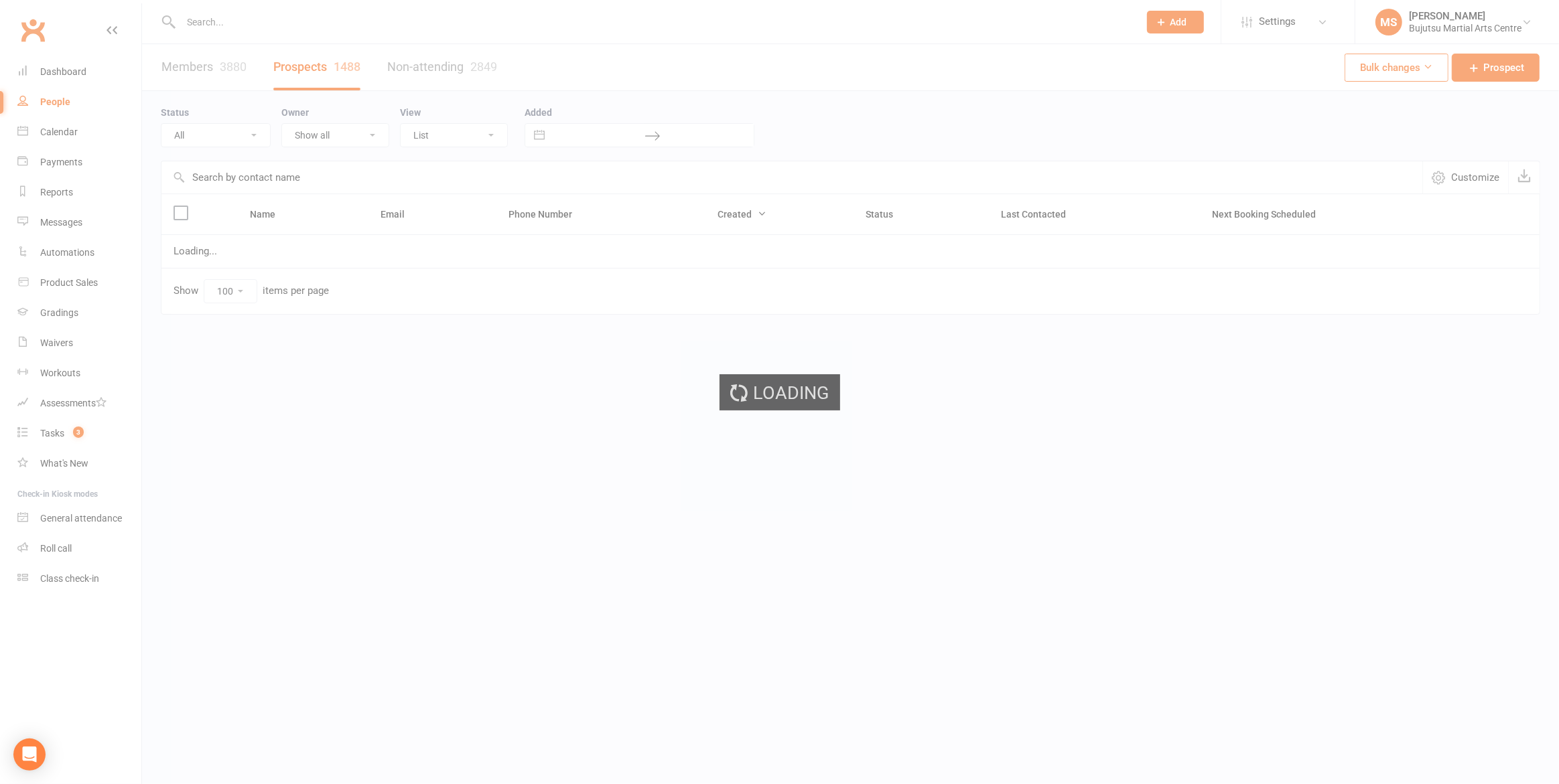
click at [47, 101] on ui-view "Prospect Member Non-attending contact Class / event Appointment Grading event T…" at bounding box center [780, 185] width 1559 height 364
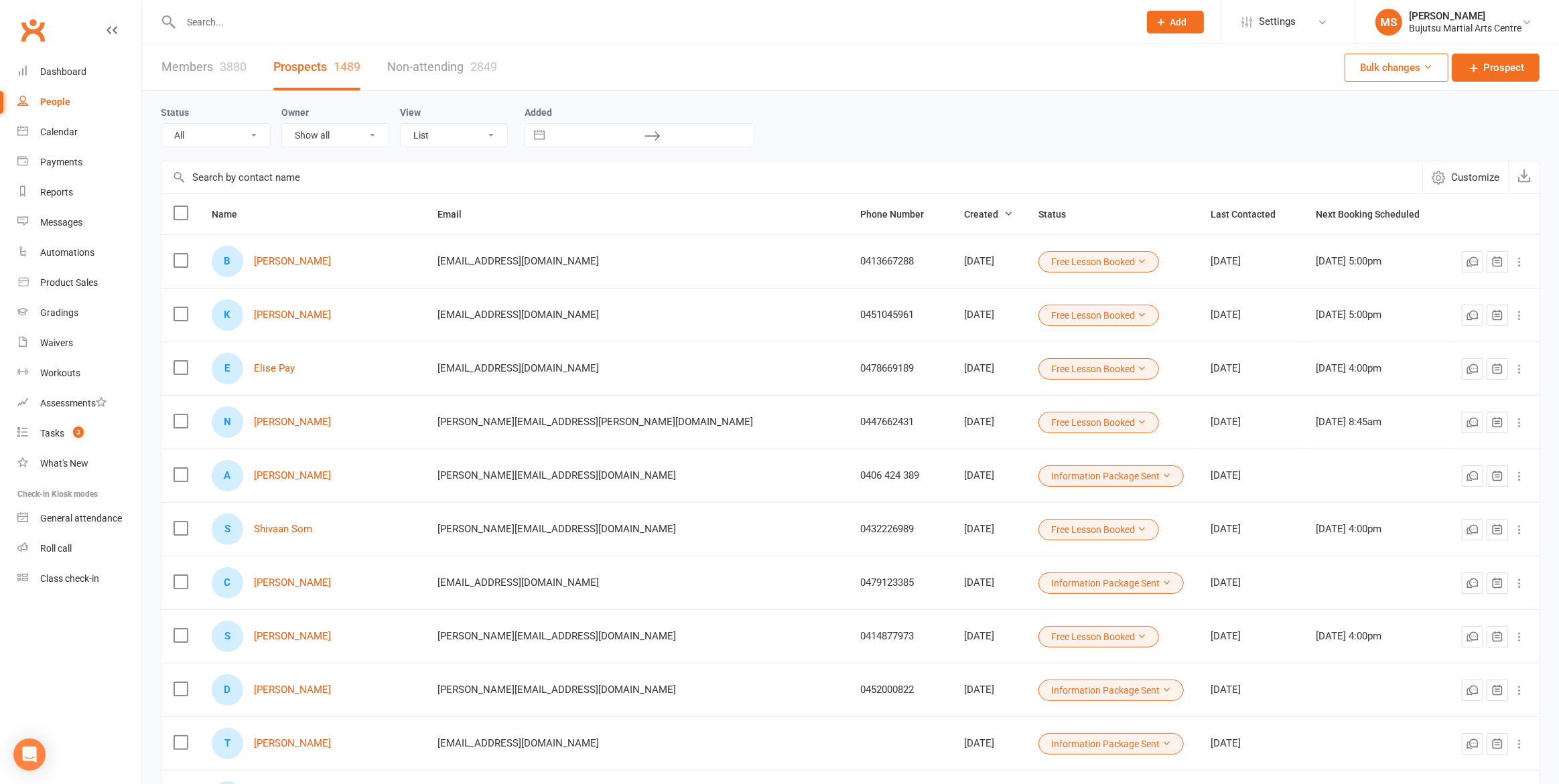
click at [1039, 258] on button "Free Lesson Booked" at bounding box center [1098, 262] width 120 height 22
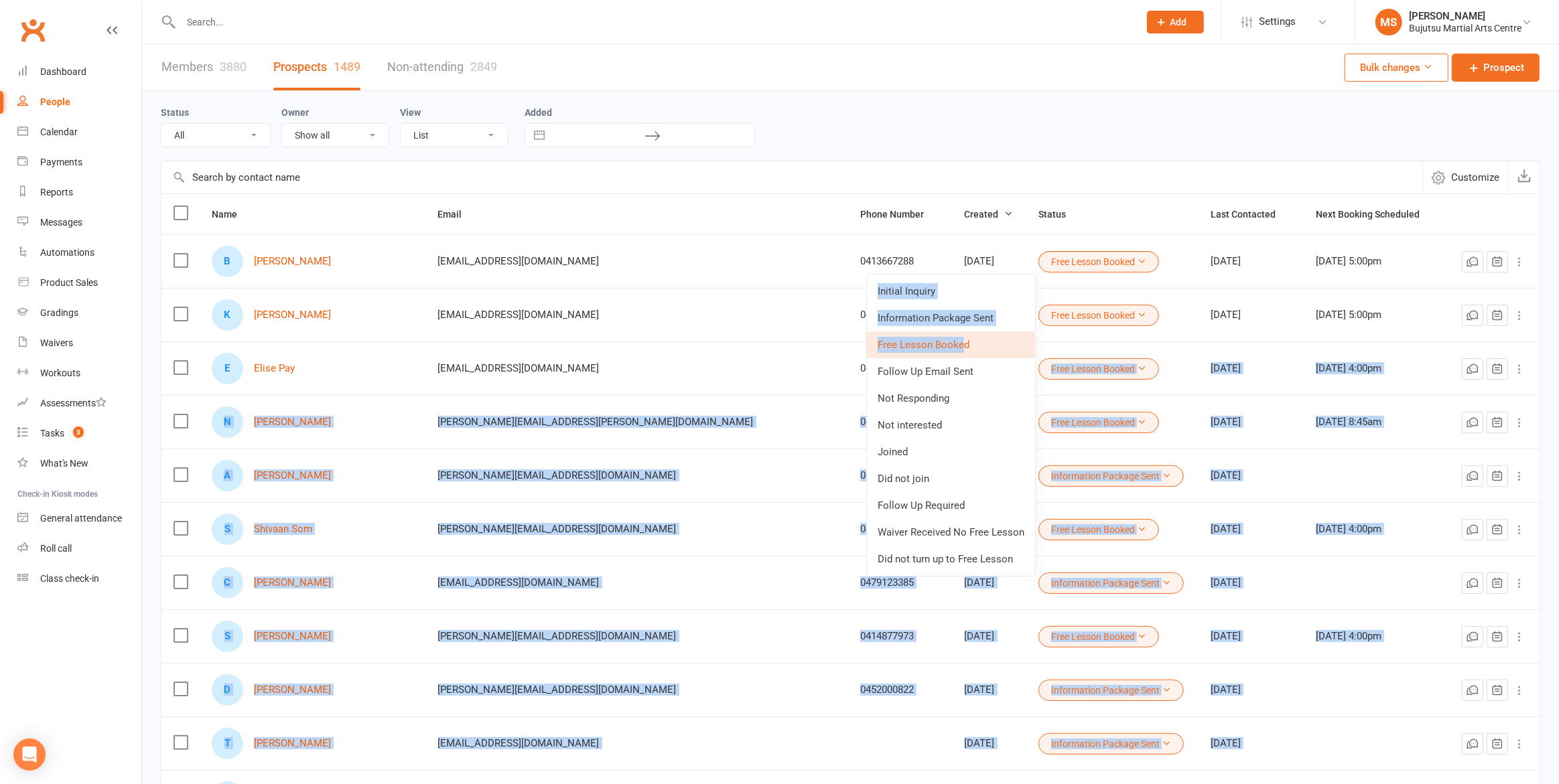
drag, startPoint x: 965, startPoint y: 346, endPoint x: 1084, endPoint y: 354, distance: 119.3
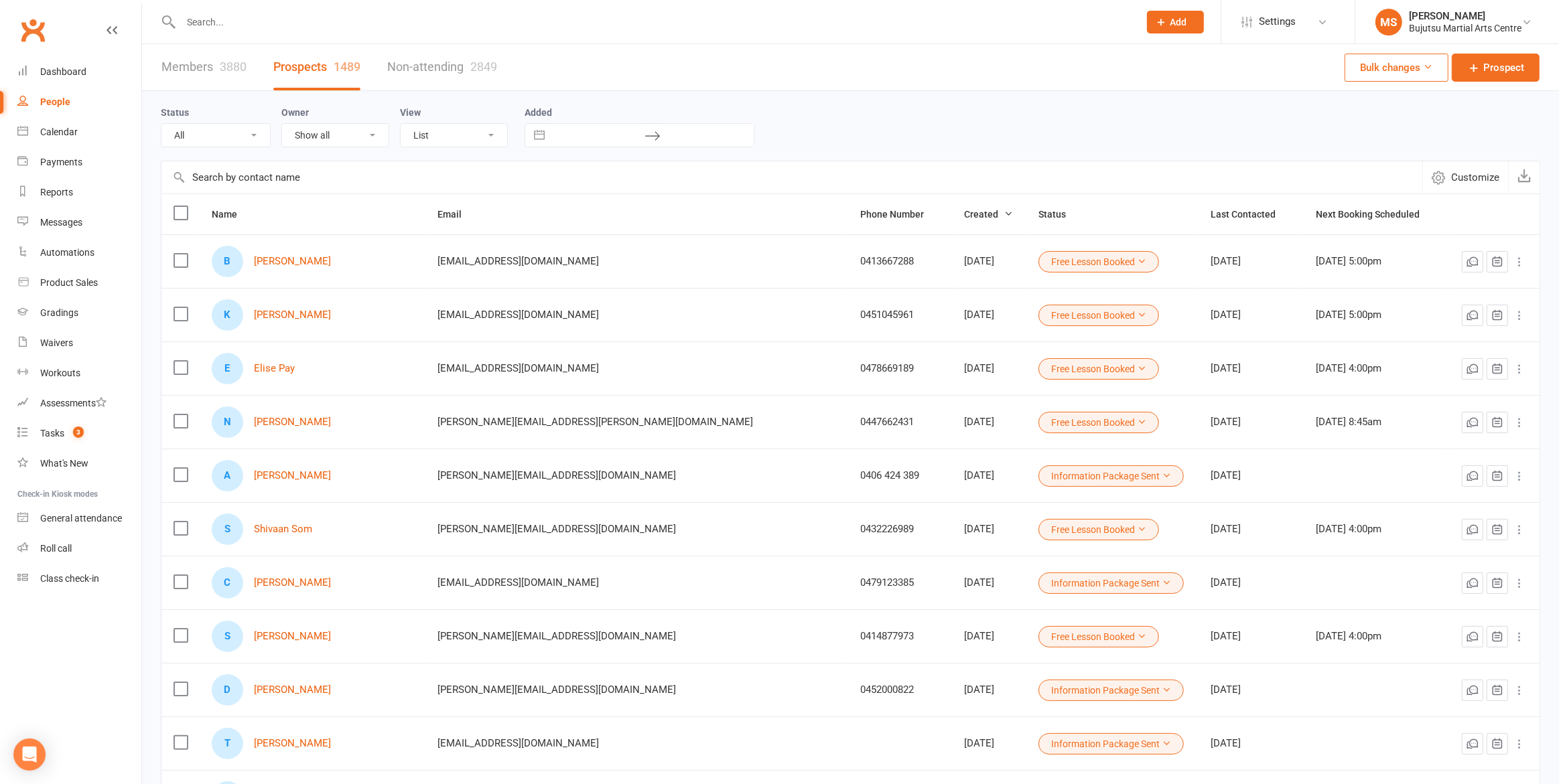
click at [1033, 102] on div "Status All (No status set) (Invalid status) Initial Inquiry Information Package…" at bounding box center [850, 126] width 1380 height 70
click at [68, 67] on div "Dashboard" at bounding box center [64, 72] width 47 height 11
